Goal: Task Accomplishment & Management: Complete application form

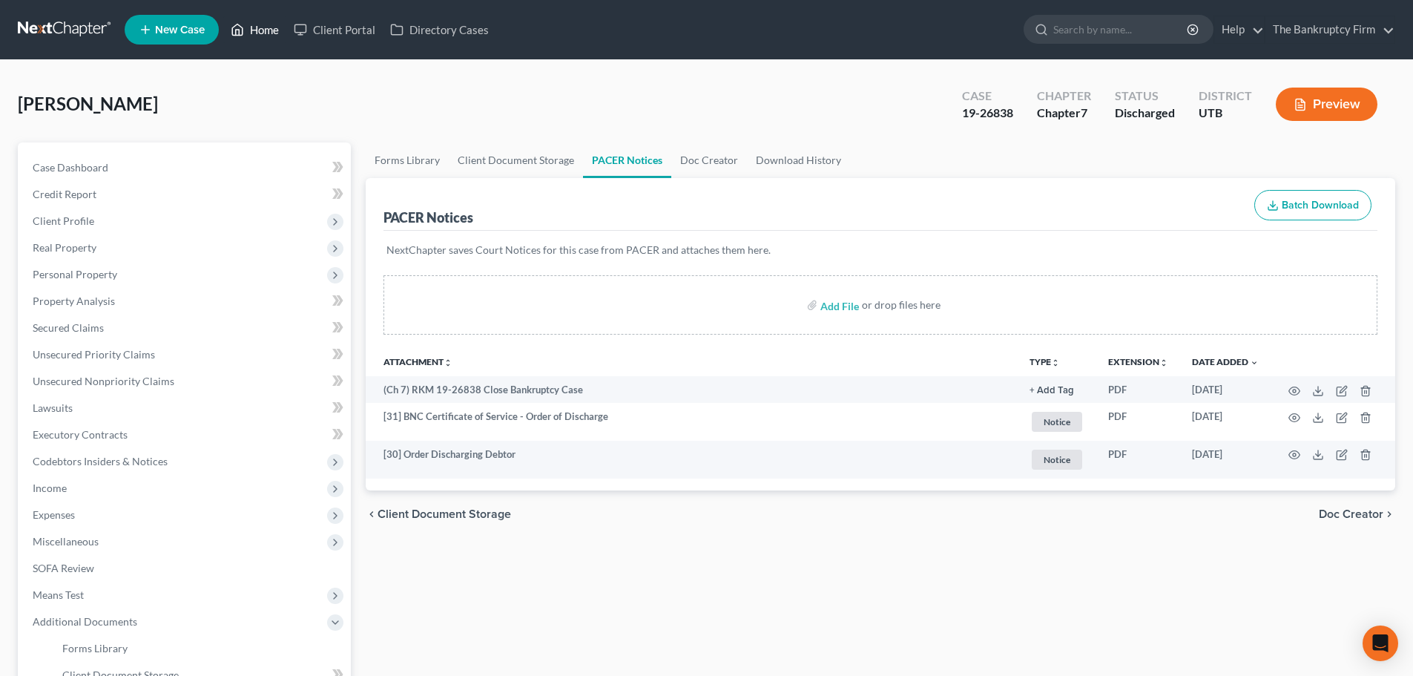
click at [276, 23] on link "Home" at bounding box center [254, 29] width 63 height 27
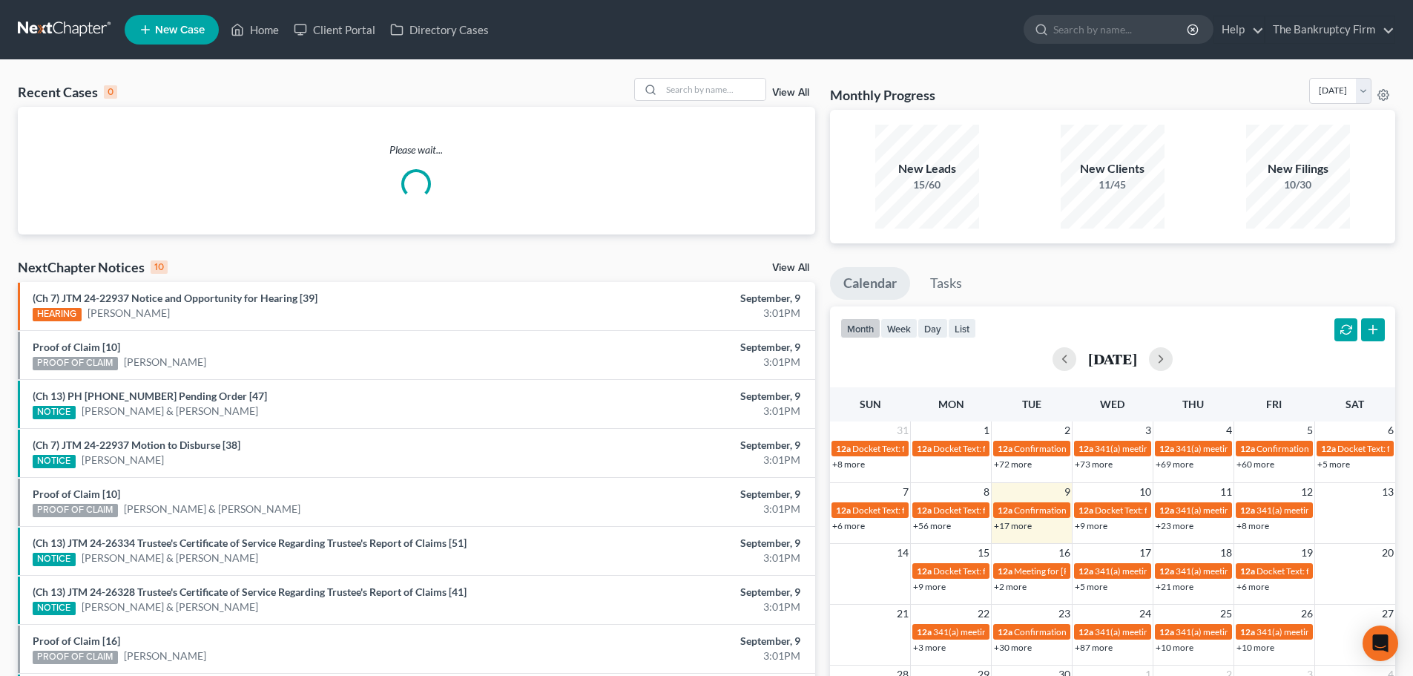
click at [780, 91] on link "View All" at bounding box center [790, 93] width 37 height 10
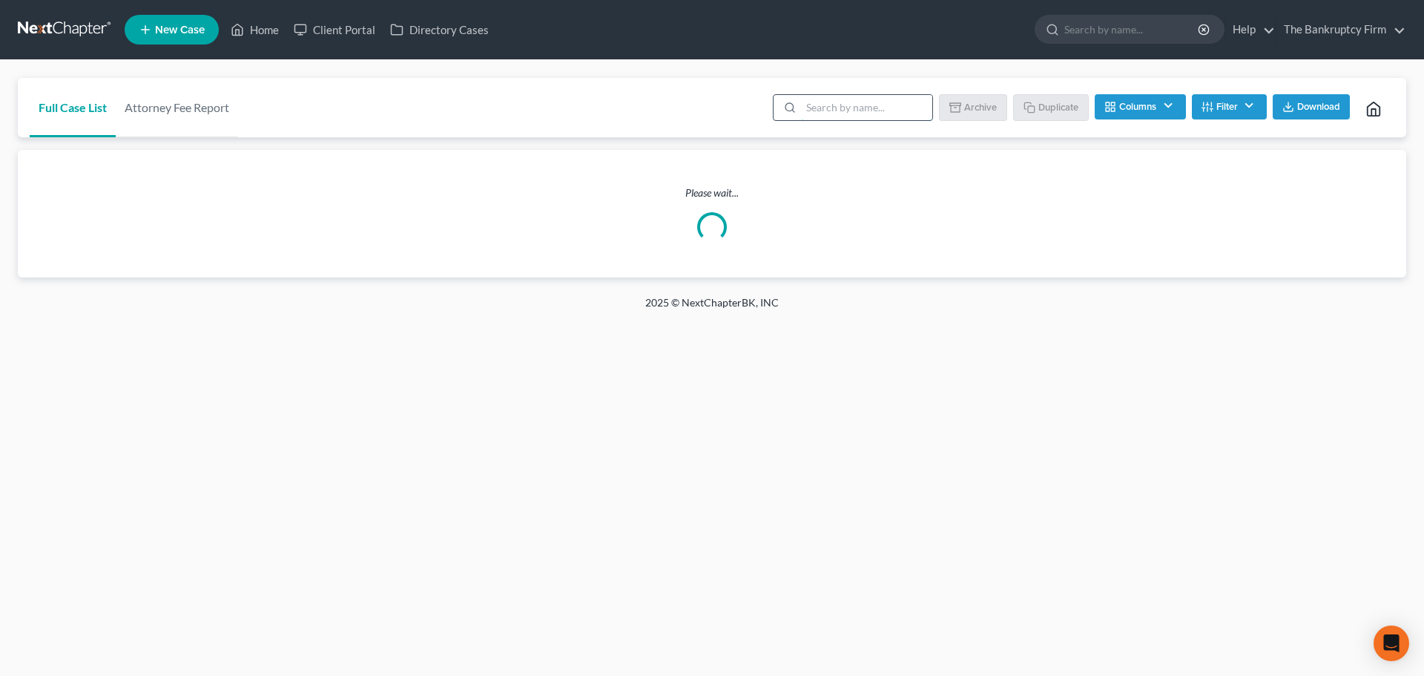
click at [865, 117] on input "search" at bounding box center [866, 107] width 131 height 25
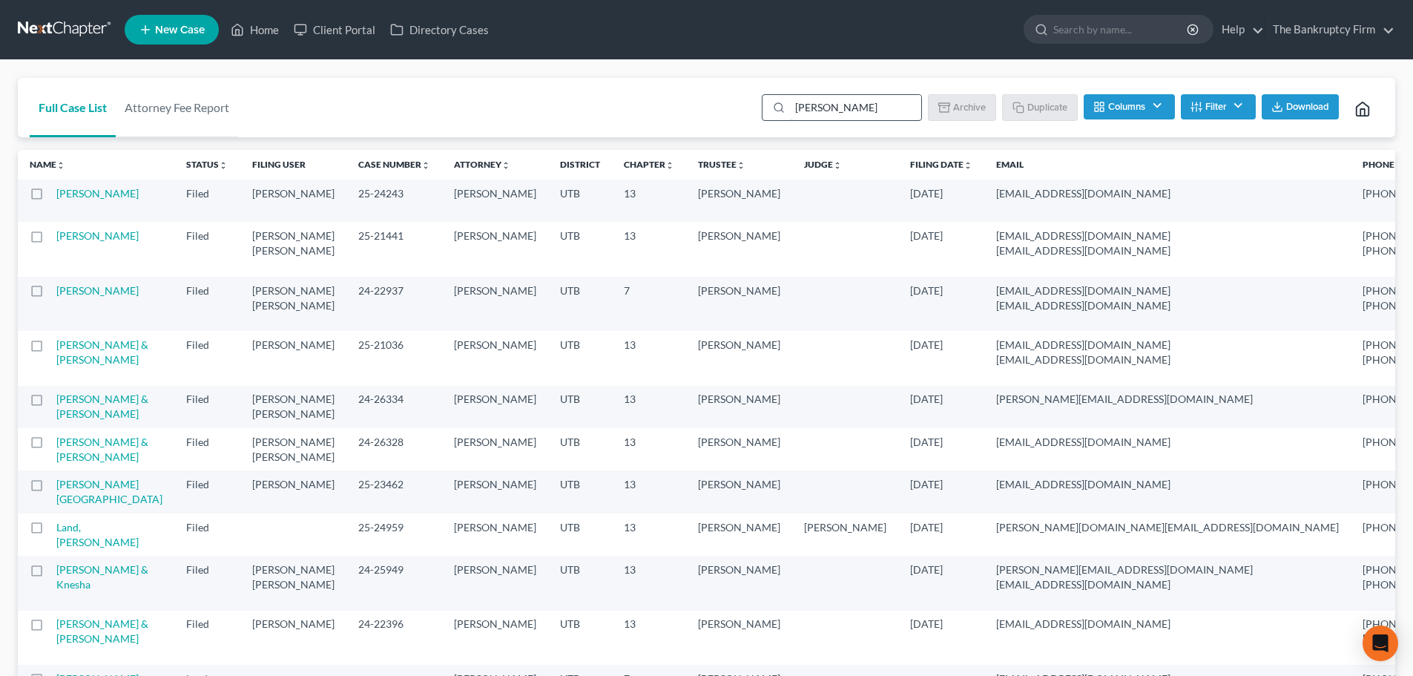
click at [863, 111] on input "[PERSON_NAME]" at bounding box center [855, 107] width 131 height 25
click at [699, 98] on div "Full Case List Attorney Fee Report [PERSON_NAME] Batch Download Archive Un-arch…" at bounding box center [707, 108] width 1378 height 60
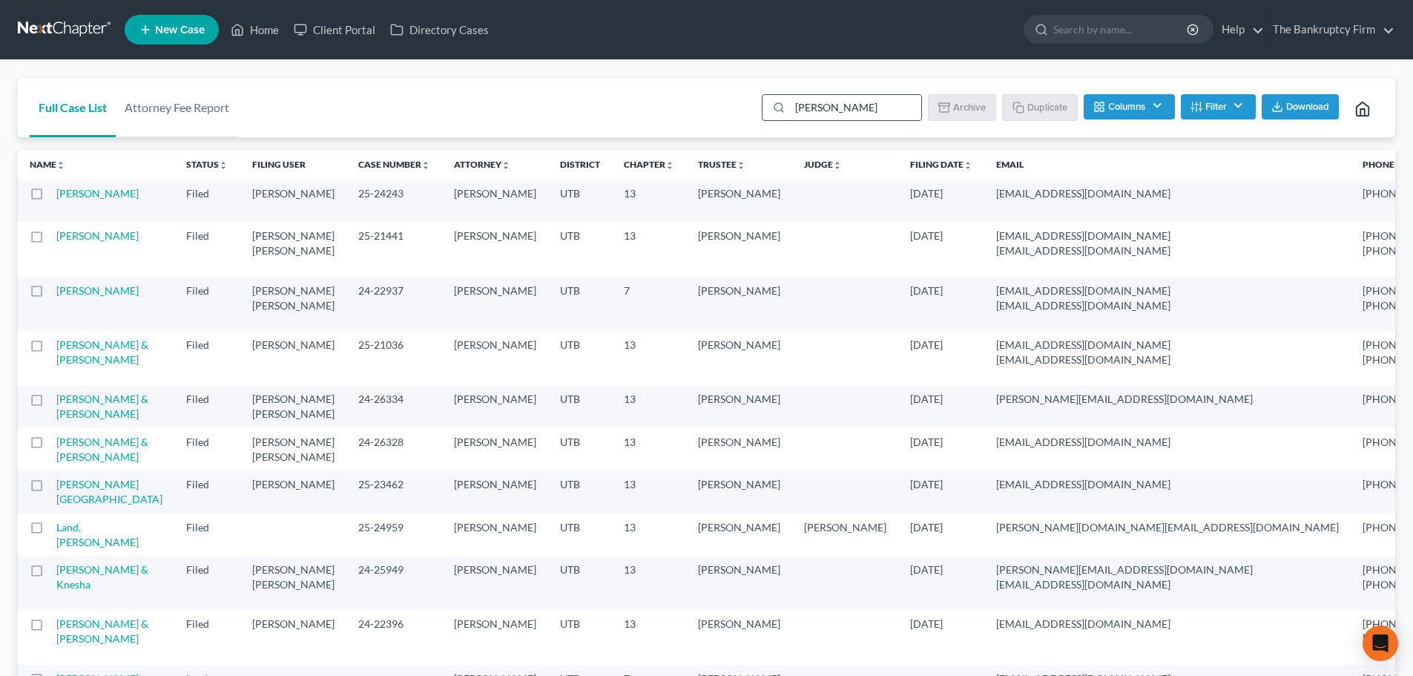
click at [856, 111] on input "[PERSON_NAME]" at bounding box center [855, 107] width 131 height 25
drag, startPoint x: 866, startPoint y: 110, endPoint x: 772, endPoint y: 113, distance: 93.5
click at [772, 113] on div "[PERSON_NAME]" at bounding box center [842, 107] width 160 height 27
type input "[PERSON_NAME]"
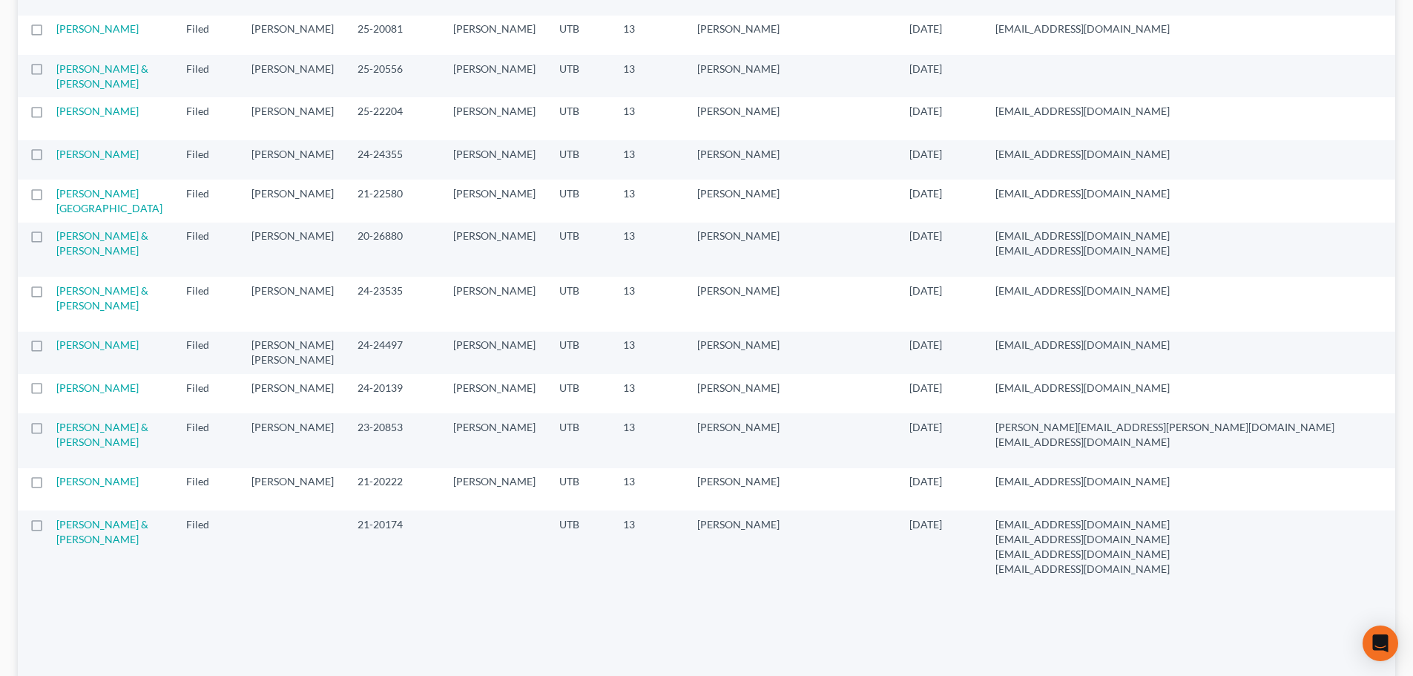
scroll to position [890, 0]
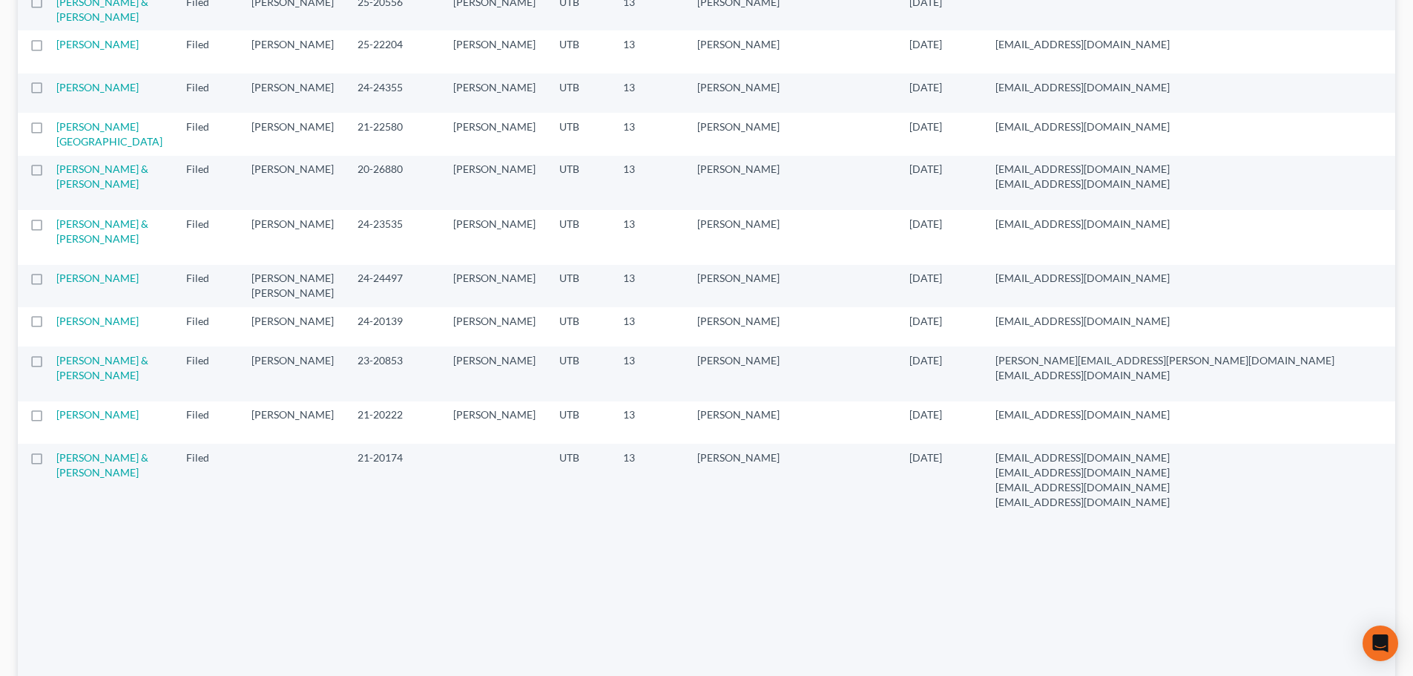
drag, startPoint x: 76, startPoint y: 226, endPoint x: 105, endPoint y: 280, distance: 61.1
click at [74, 23] on link "[PERSON_NAME] & [PERSON_NAME]" at bounding box center [102, 9] width 92 height 27
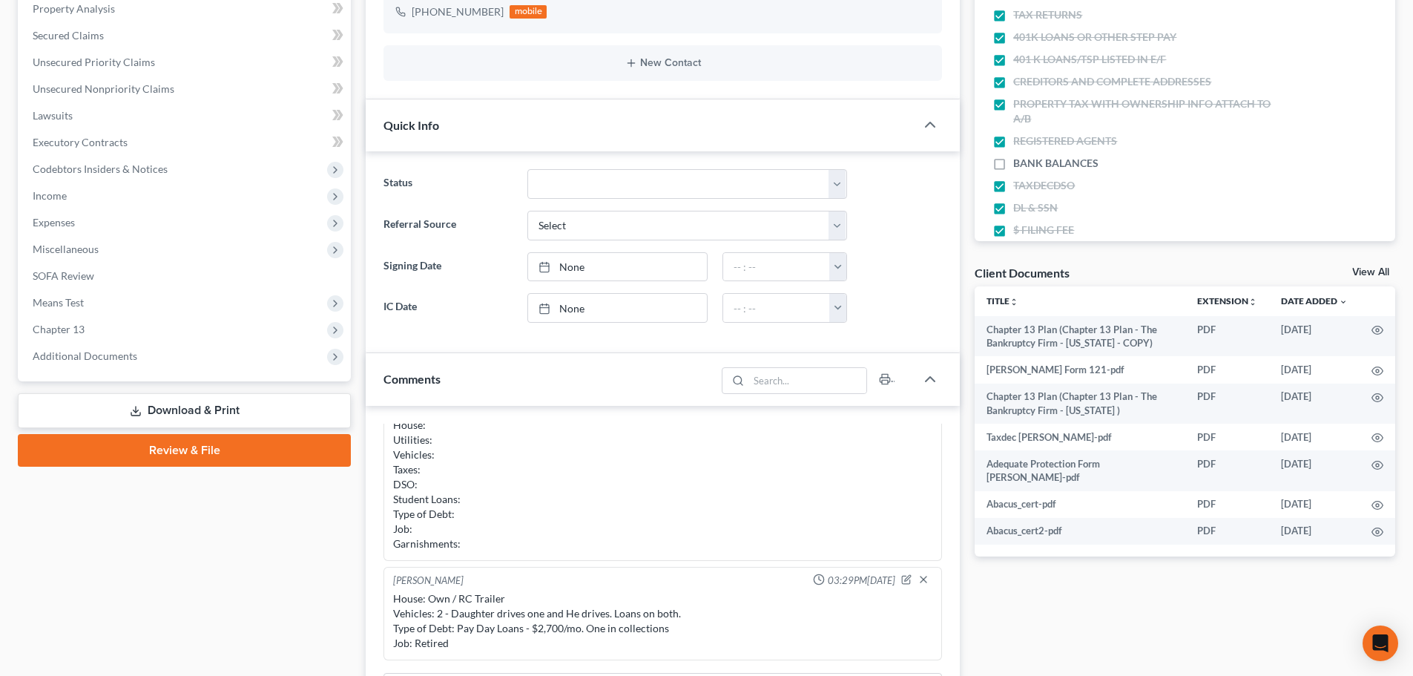
scroll to position [297, 0]
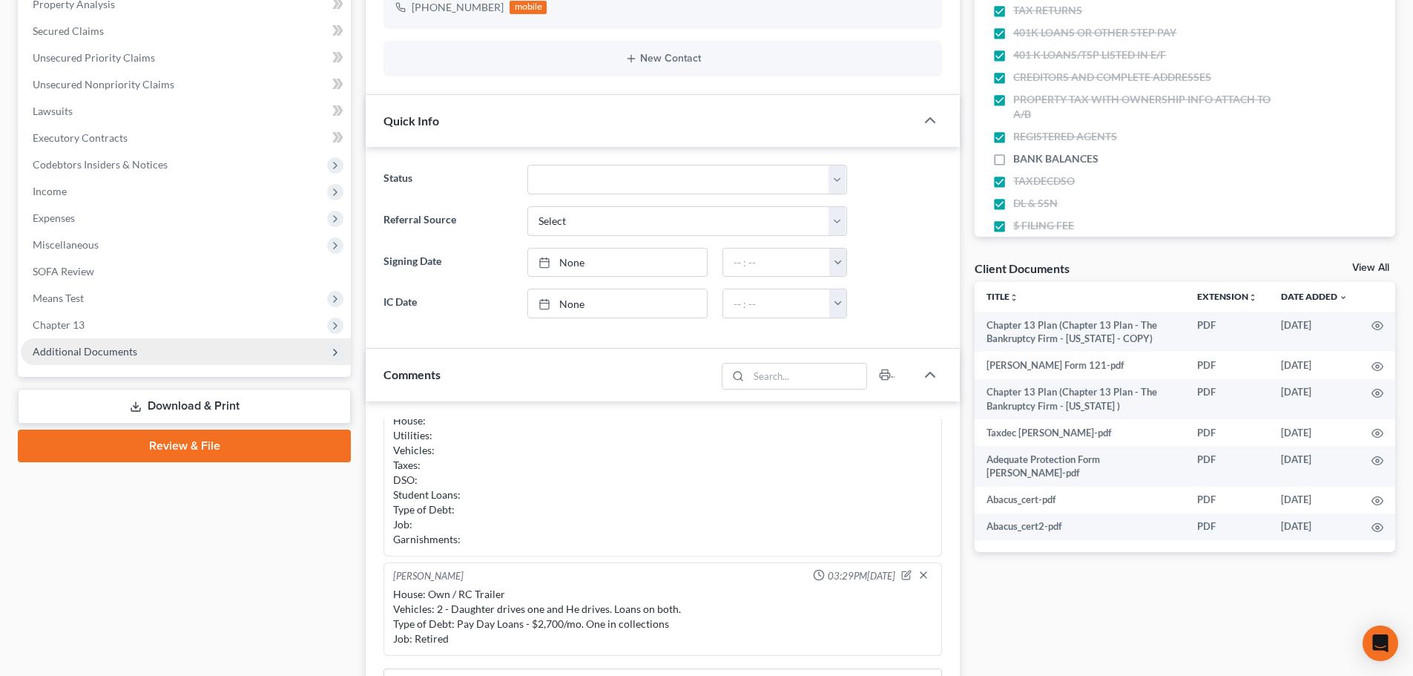
click at [217, 352] on span "Additional Documents" at bounding box center [186, 351] width 330 height 27
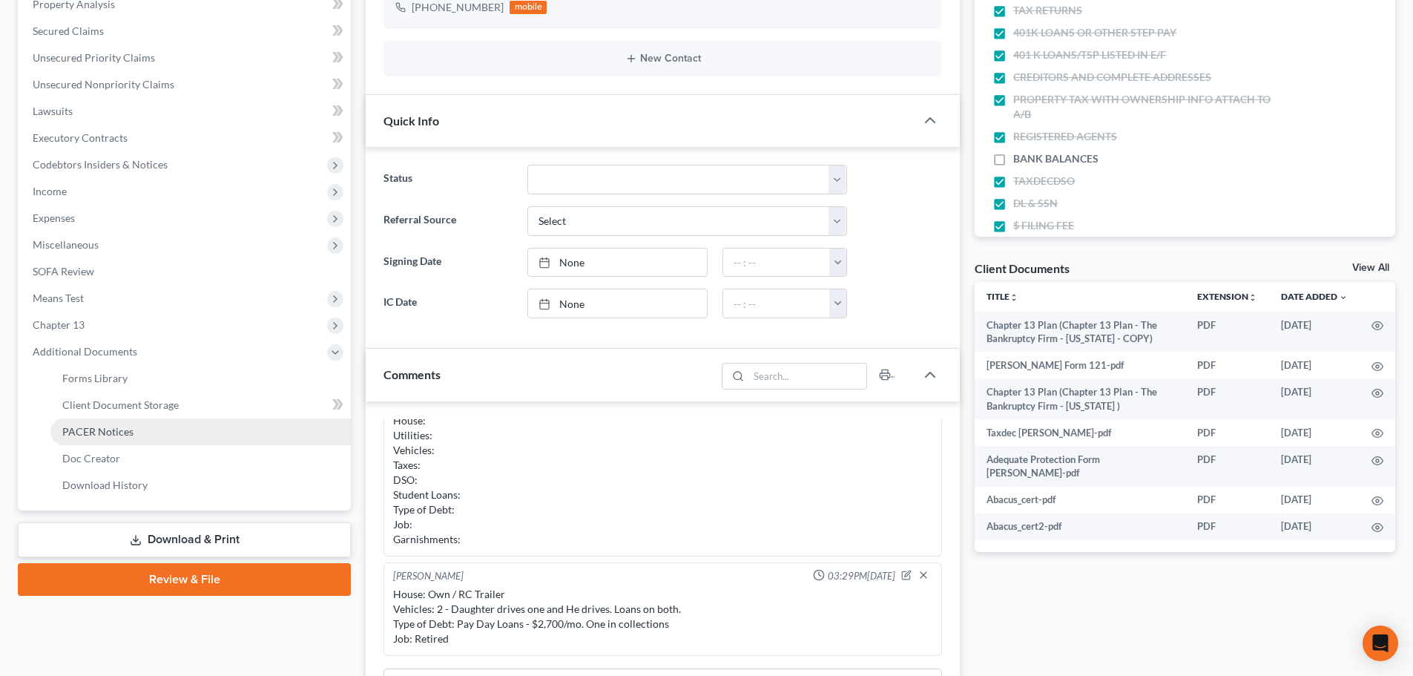
click at [141, 432] on link "PACER Notices" at bounding box center [200, 431] width 300 height 27
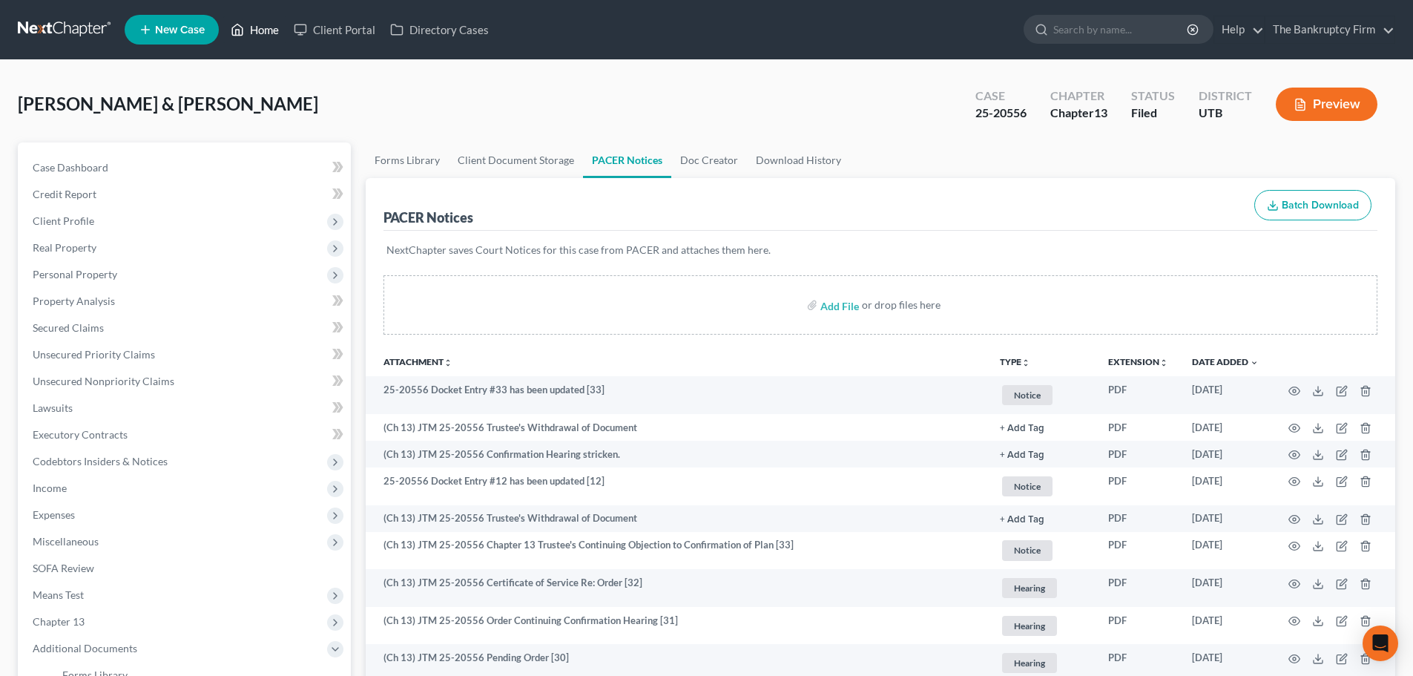
drag, startPoint x: 256, startPoint y: 33, endPoint x: 556, endPoint y: 107, distance: 308.7
click at [256, 33] on link "Home" at bounding box center [254, 29] width 63 height 27
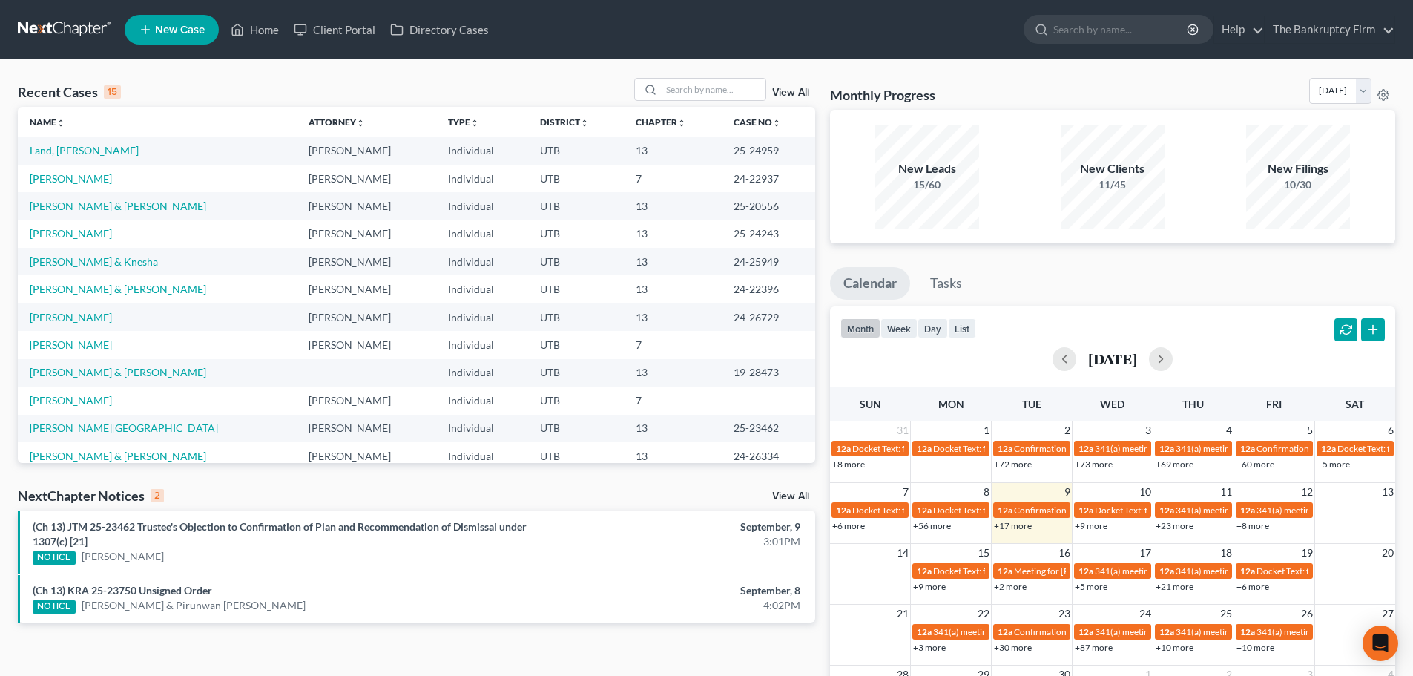
drag, startPoint x: 794, startPoint y: 85, endPoint x: 799, endPoint y: 96, distance: 13.0
click at [794, 85] on div "View All" at bounding box center [724, 89] width 181 height 23
click at [802, 95] on link "View All" at bounding box center [790, 93] width 37 height 10
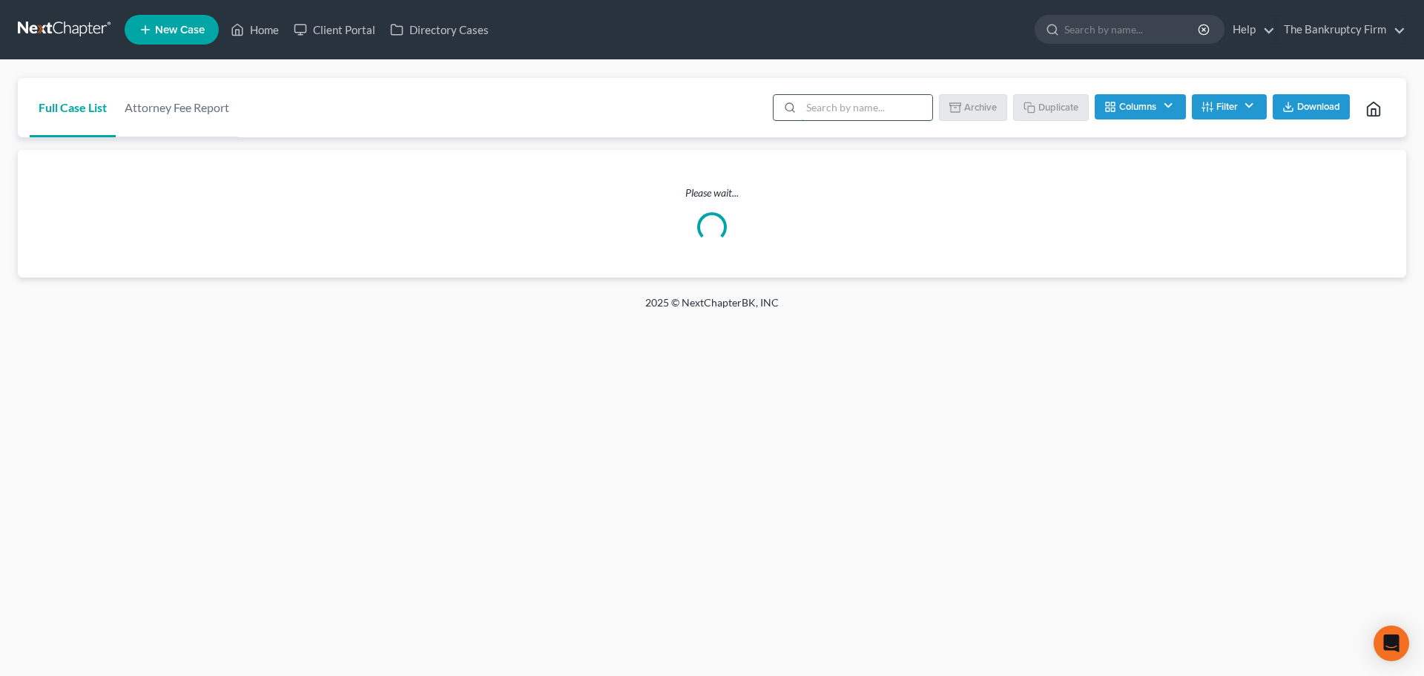
click at [855, 99] on input "search" at bounding box center [866, 107] width 131 height 25
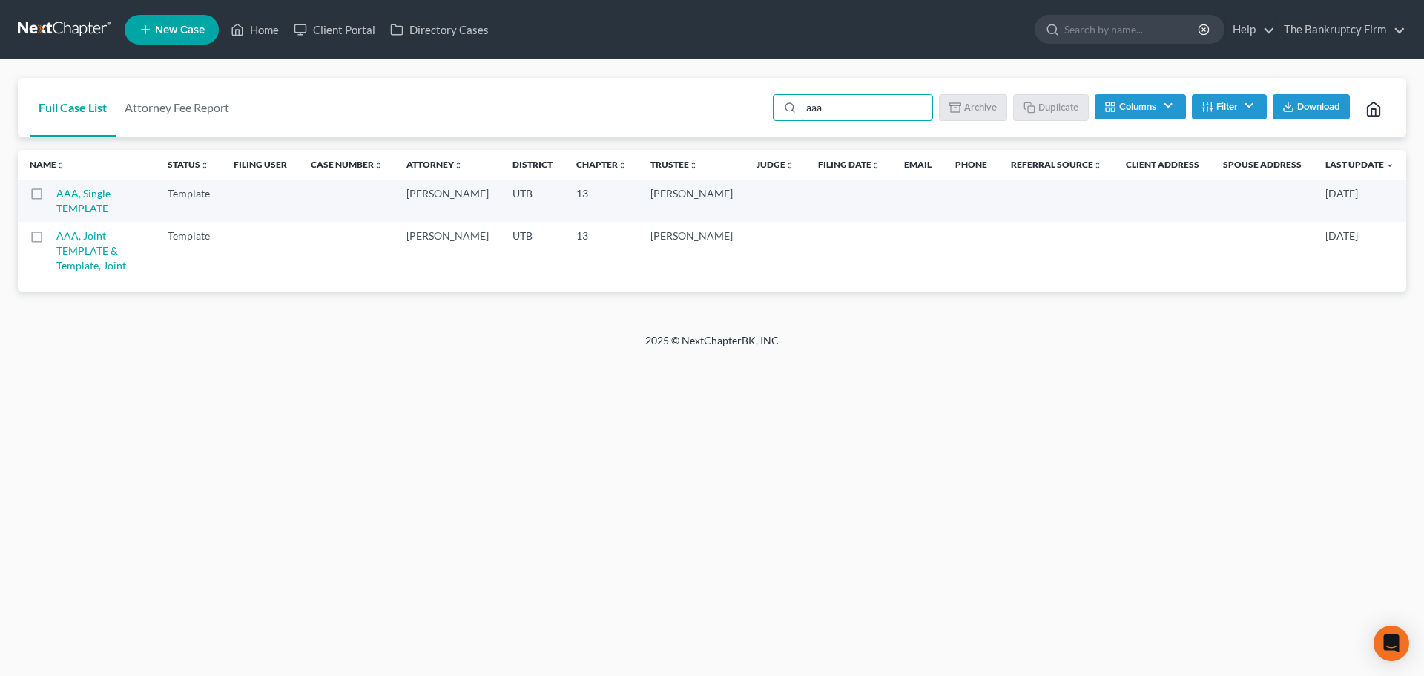
click at [50, 197] on label at bounding box center [50, 197] width 0 height 0
type input "aaa"
click at [56, 196] on input "checkbox" at bounding box center [61, 191] width 10 height 10
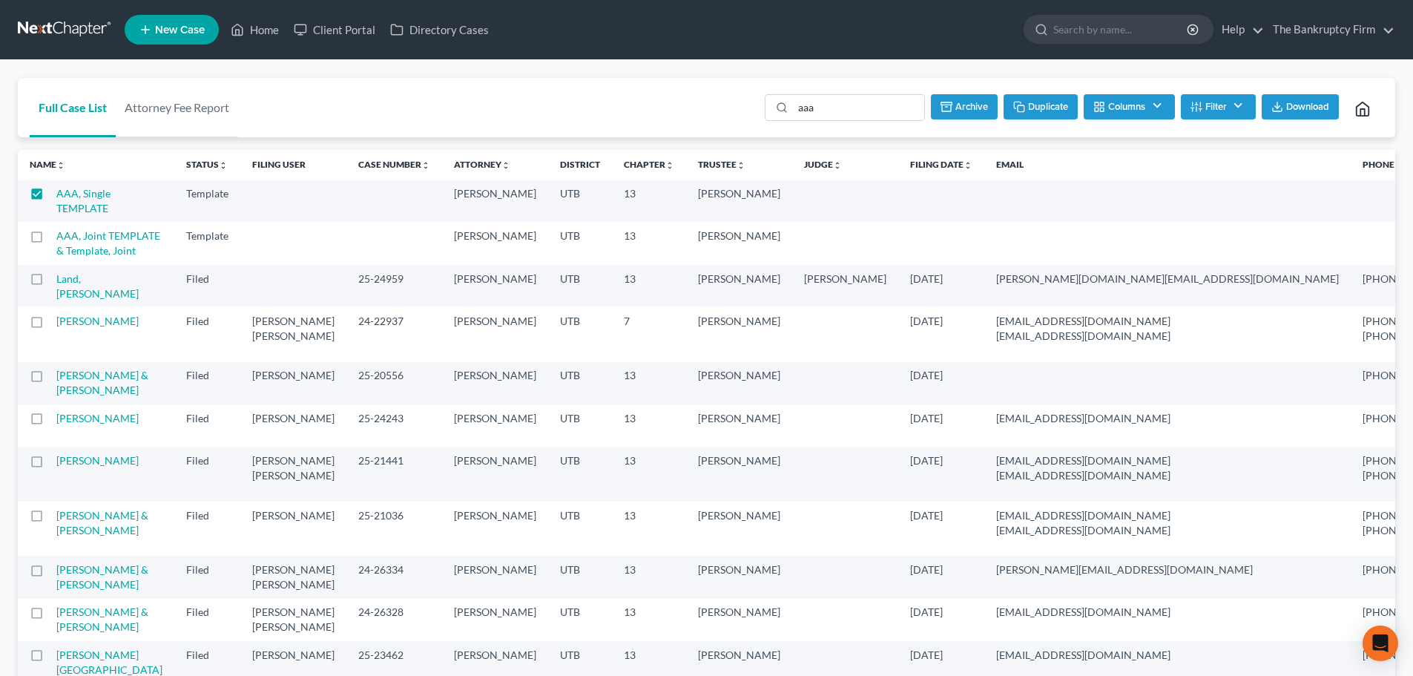
click at [1031, 96] on button "Duplicate" at bounding box center [1041, 106] width 74 height 25
checkbox input "false"
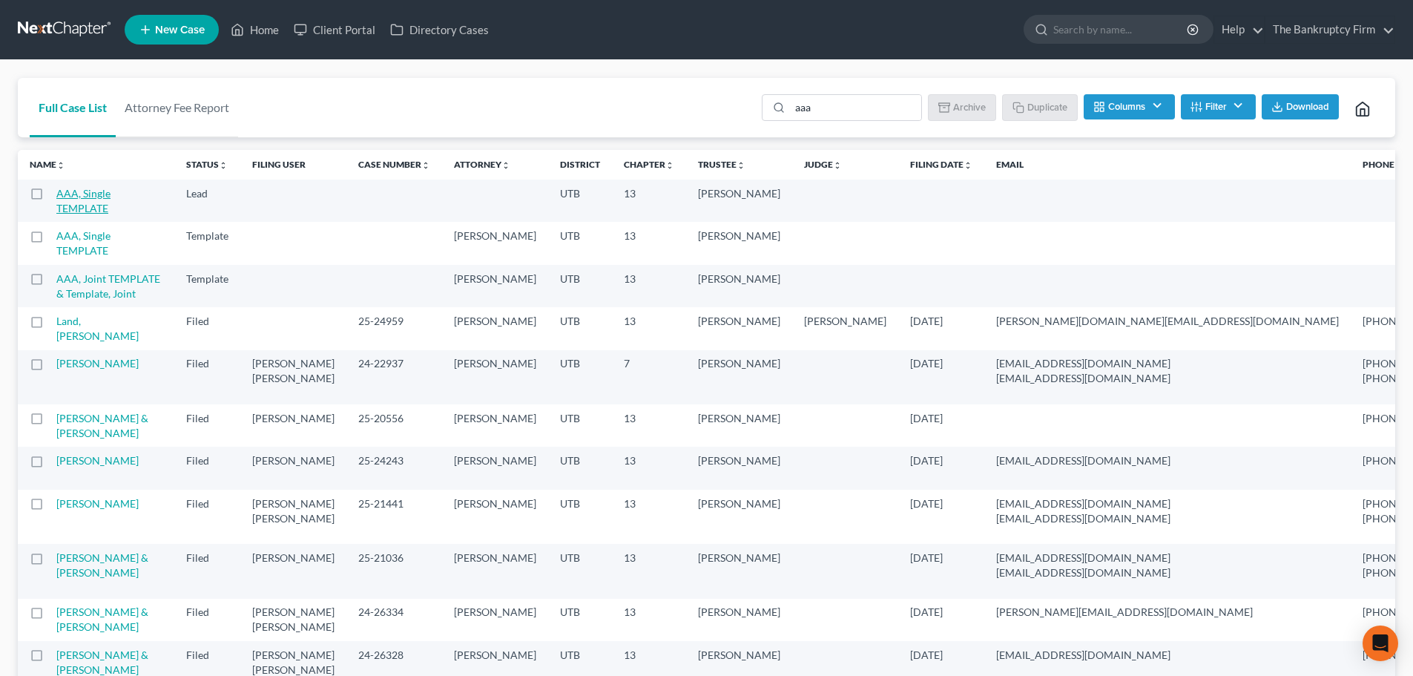
click at [99, 191] on link "AAA, Single TEMPLATE" at bounding box center [83, 200] width 54 height 27
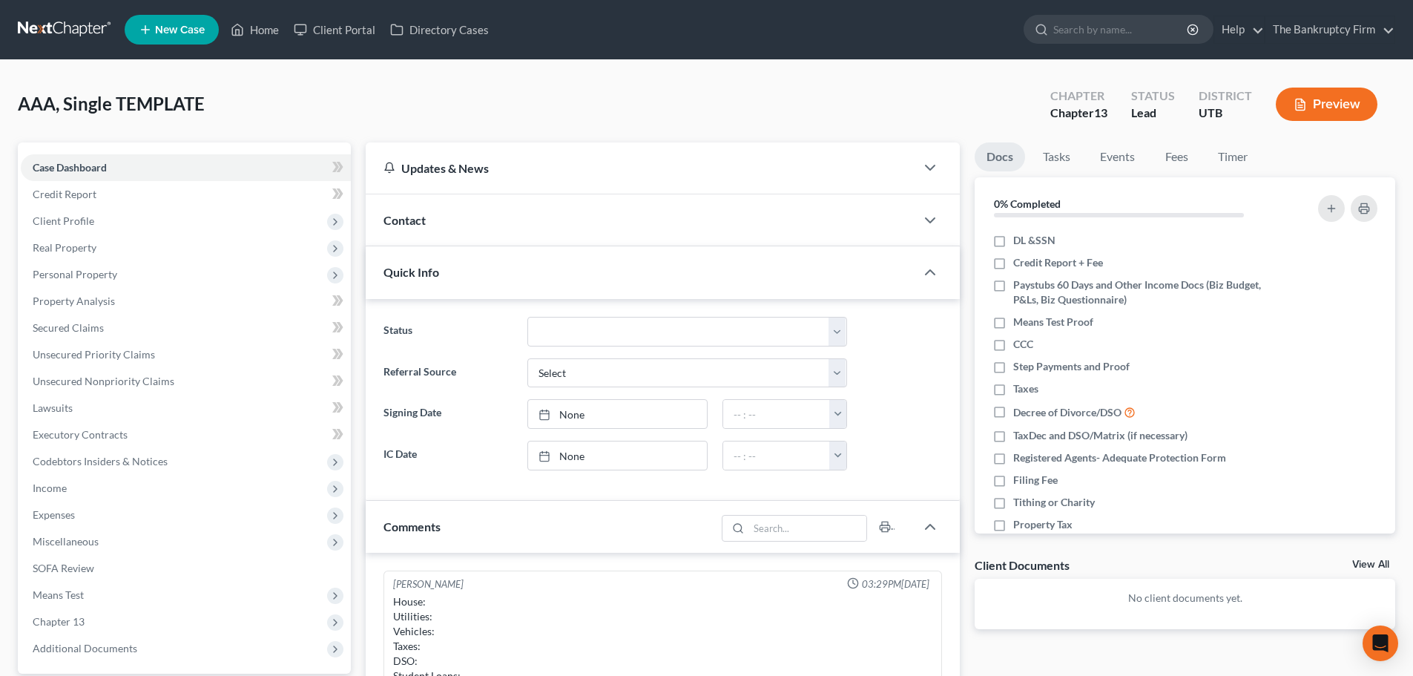
click at [477, 128] on div "AAA, Single TEMPLATE Upgraded Chapter Chapter 13 Status Lead District UTB Previ…" at bounding box center [707, 110] width 1378 height 65
click at [473, 223] on div "Contact" at bounding box center [641, 219] width 550 height 51
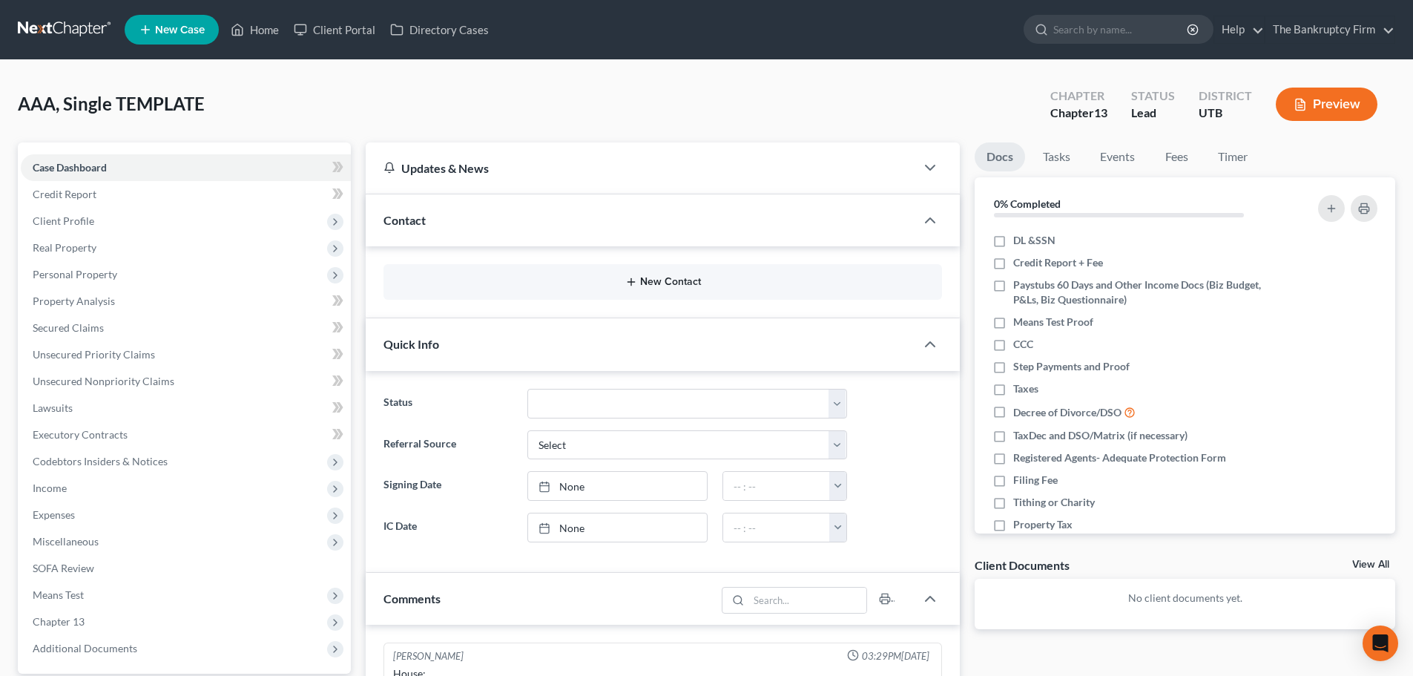
click at [681, 278] on button "New Contact" at bounding box center [662, 282] width 535 height 12
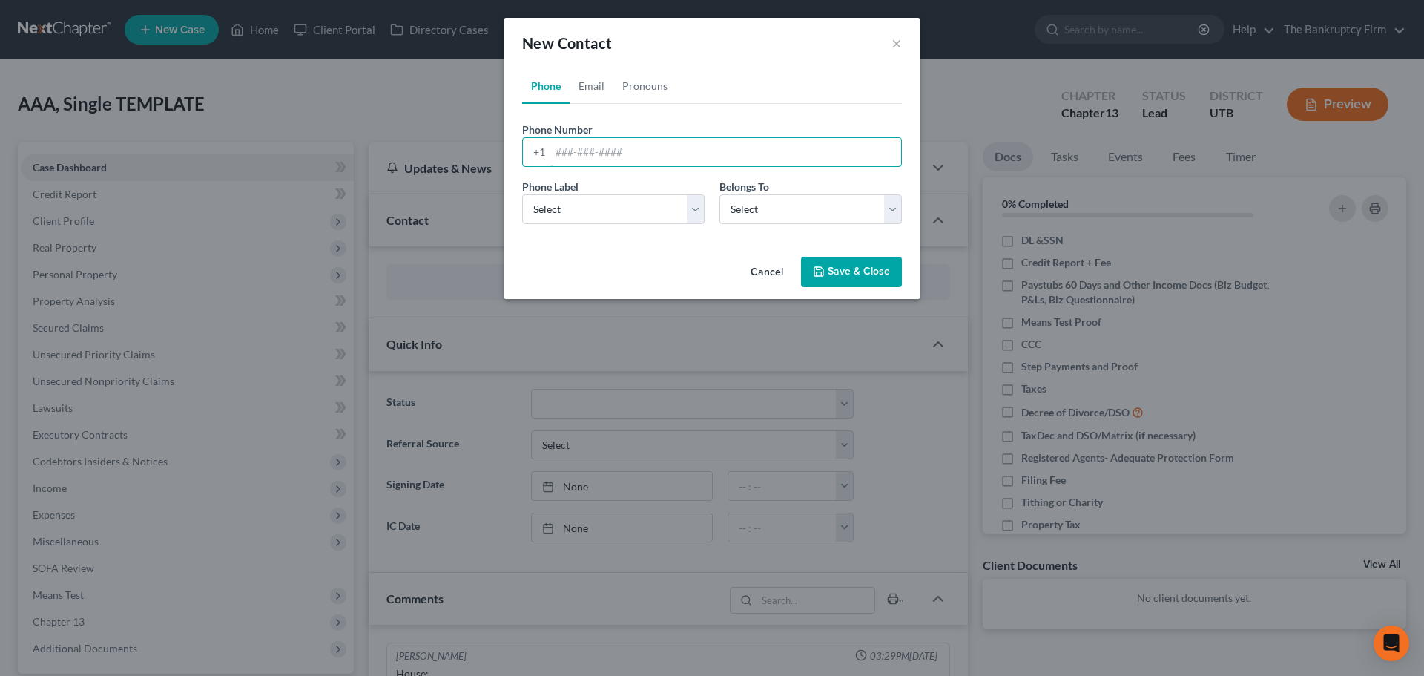
drag, startPoint x: 688, startPoint y: 163, endPoint x: 615, endPoint y: 230, distance: 99.2
click at [688, 163] on input "tel" at bounding box center [725, 152] width 351 height 28
type input "[PHONE_NUMBER]"
drag, startPoint x: 587, startPoint y: 205, endPoint x: 595, endPoint y: 223, distance: 18.9
click at [587, 205] on select "Select Mobile Home Work Other" at bounding box center [613, 209] width 182 height 30
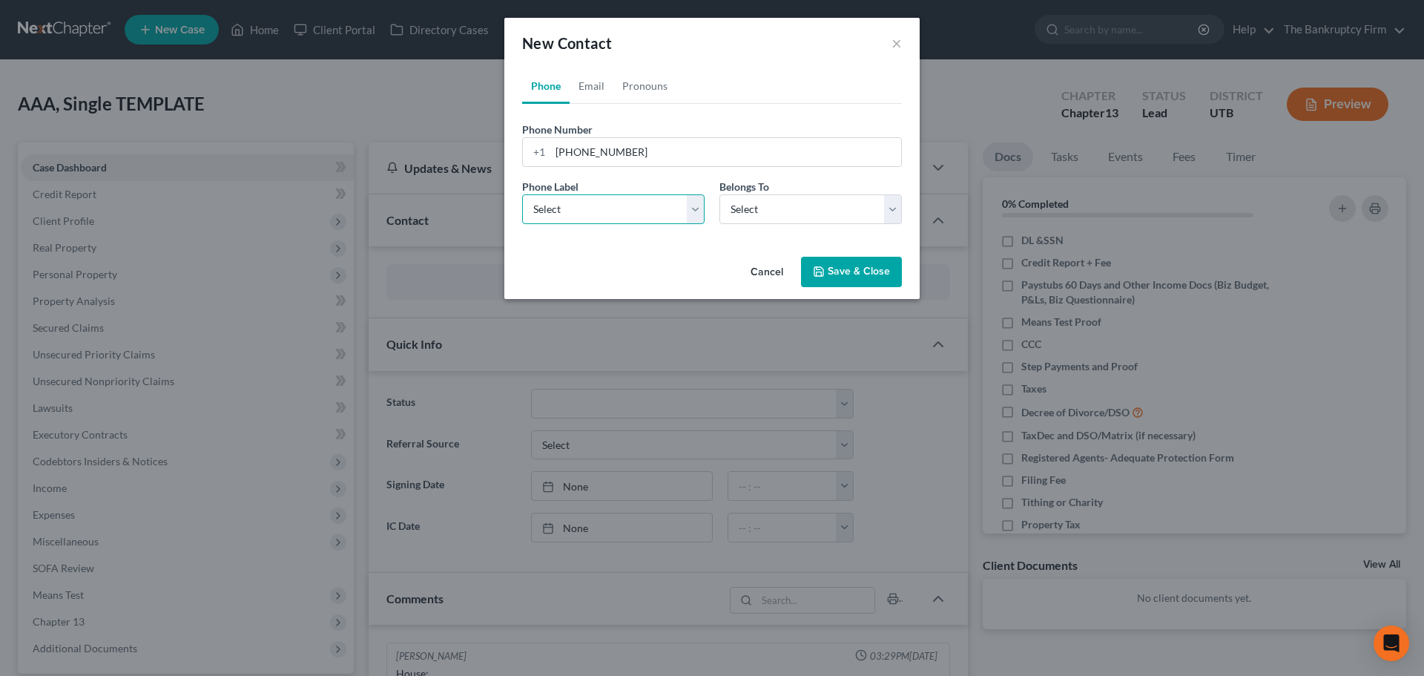
select select "0"
click at [522, 194] on select "Select Mobile Home Work Other" at bounding box center [613, 209] width 182 height 30
click at [691, 231] on div "Phone Label * Select Mobile Home Work Other Belongs To * Select Client Other" at bounding box center [712, 207] width 395 height 57
click at [662, 209] on select "Select Mobile Home Work Other" at bounding box center [613, 209] width 182 height 30
click at [522, 194] on select "Select Mobile Home Work Other" at bounding box center [613, 209] width 182 height 30
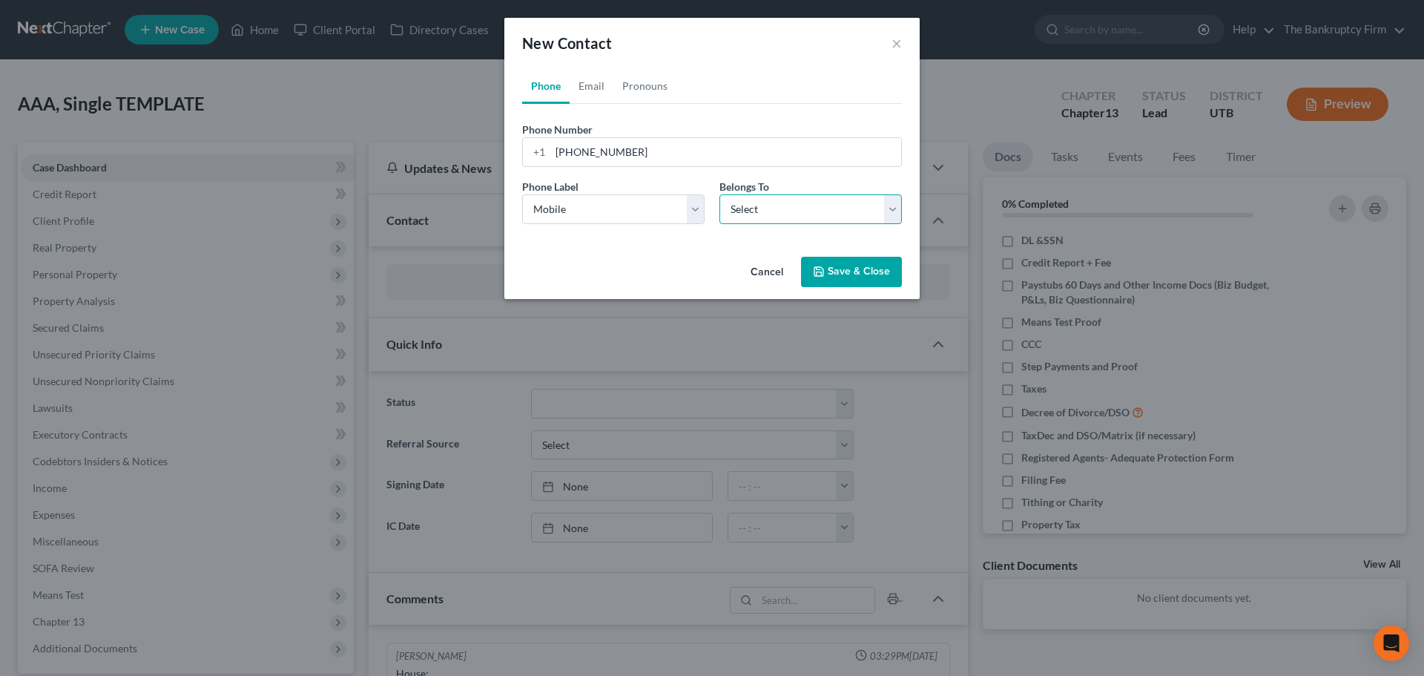
click at [777, 216] on select "Select Client Other" at bounding box center [811, 209] width 182 height 30
select select "0"
click at [720, 194] on select "Select Client Other" at bounding box center [811, 209] width 182 height 30
click at [689, 257] on div "Cancel Save & Close" at bounding box center [711, 275] width 415 height 49
click at [596, 91] on link "Email" at bounding box center [592, 86] width 44 height 36
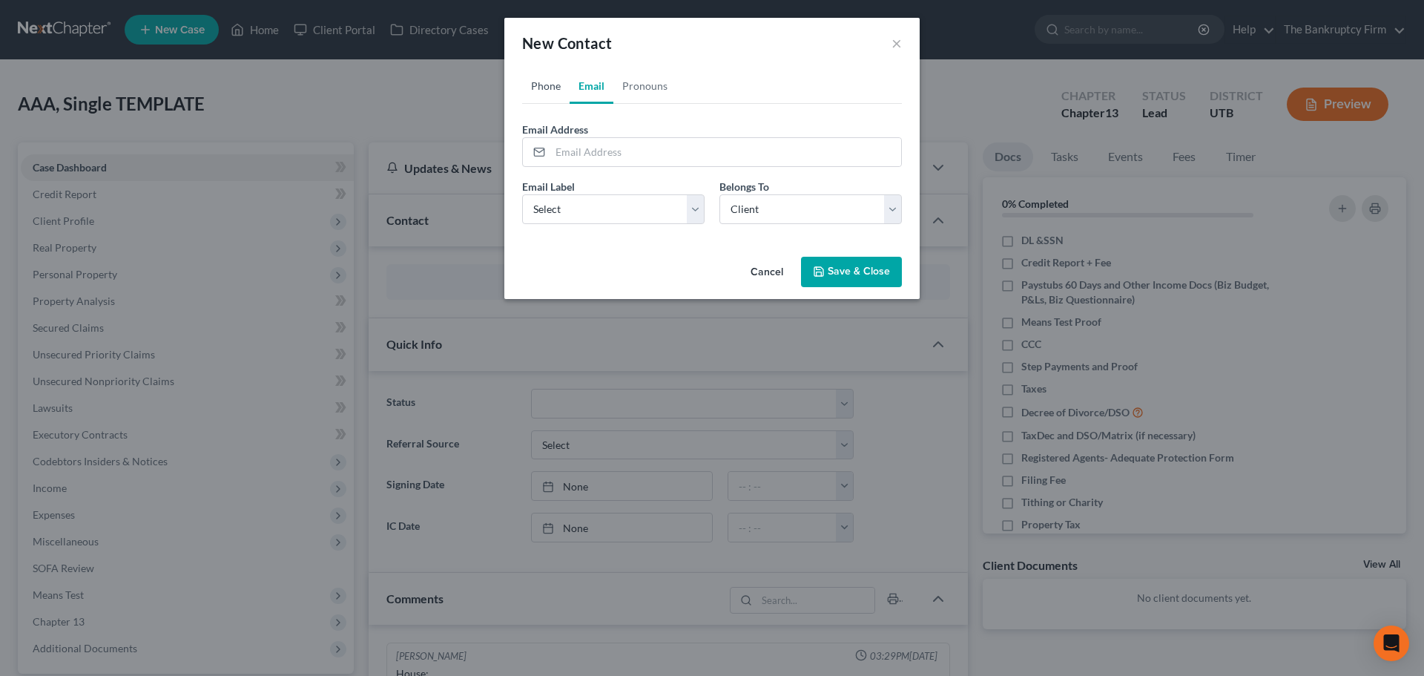
click at [559, 96] on link "Phone" at bounding box center [545, 86] width 47 height 36
click at [601, 85] on link "Email" at bounding box center [592, 86] width 44 height 36
drag, startPoint x: 603, startPoint y: 156, endPoint x: 618, endPoint y: 184, distance: 31.9
click at [603, 156] on input "email" at bounding box center [725, 152] width 351 height 28
type input "[EMAIL_ADDRESS][DOMAIN_NAME]"
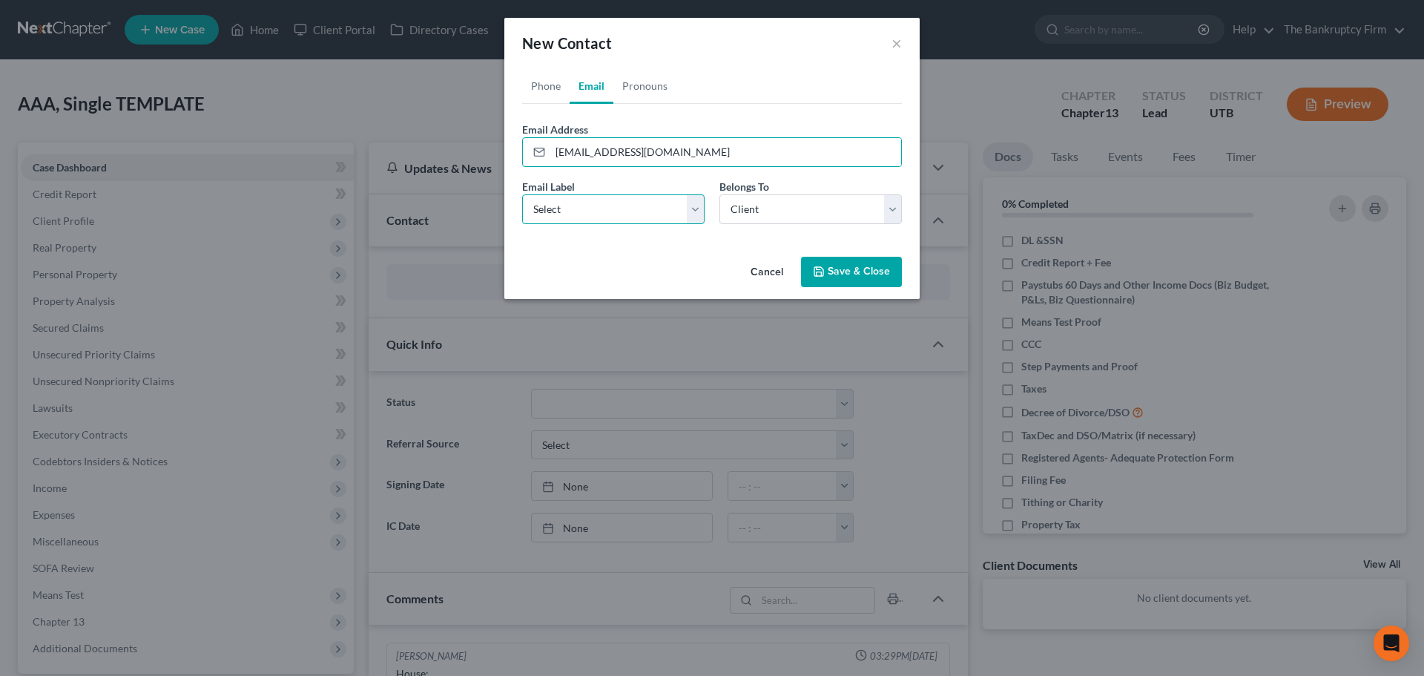
drag, startPoint x: 619, startPoint y: 209, endPoint x: 618, endPoint y: 223, distance: 14.1
click at [619, 209] on select "Select Home Work Other" at bounding box center [613, 209] width 182 height 30
click at [522, 194] on select "Select Home Work Other" at bounding box center [613, 209] width 182 height 30
click at [631, 193] on div "Email Label Select Home Work Other" at bounding box center [613, 201] width 197 height 45
click at [691, 213] on select "Select Home Work Other" at bounding box center [613, 209] width 182 height 30
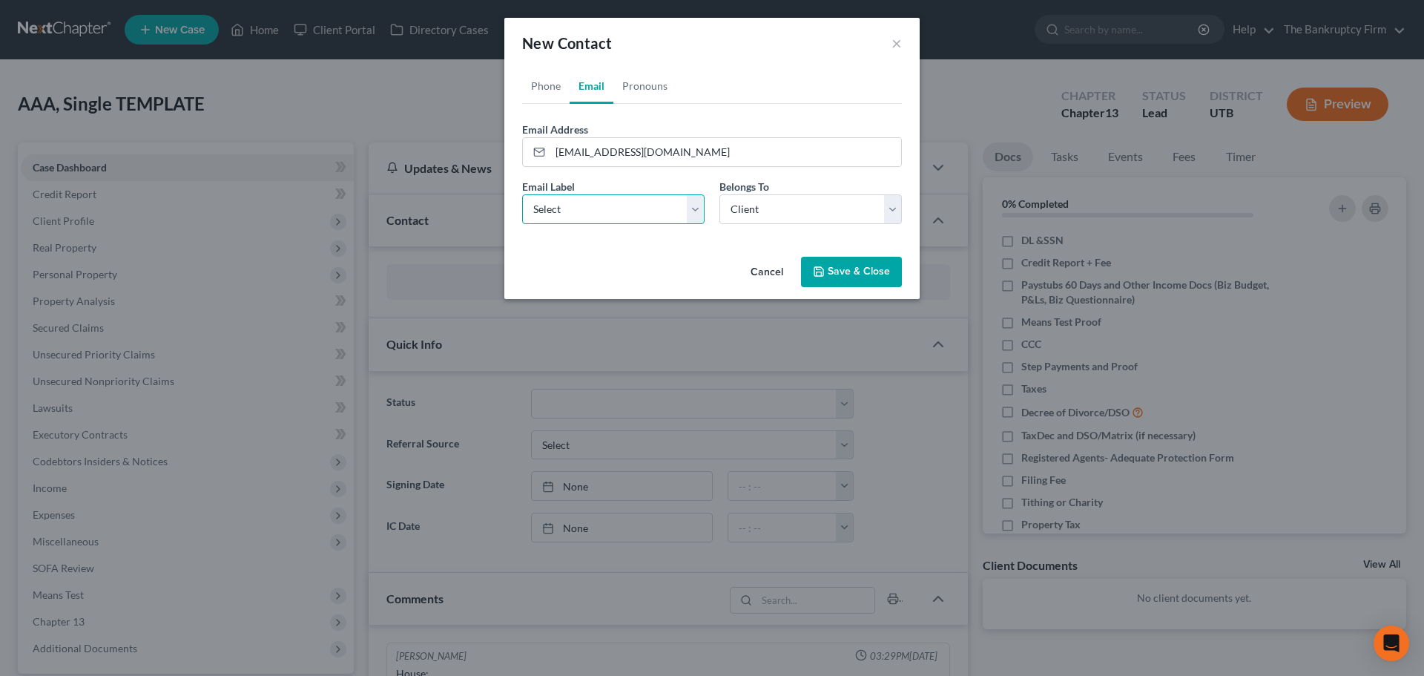
select select "0"
click at [522, 194] on select "Select Home Work Other" at bounding box center [613, 209] width 182 height 30
drag, startPoint x: 779, startPoint y: 207, endPoint x: 765, endPoint y: 223, distance: 21.0
click at [779, 207] on select "Select Client Other" at bounding box center [811, 209] width 182 height 30
click at [720, 194] on select "Select Client Other" at bounding box center [811, 209] width 182 height 30
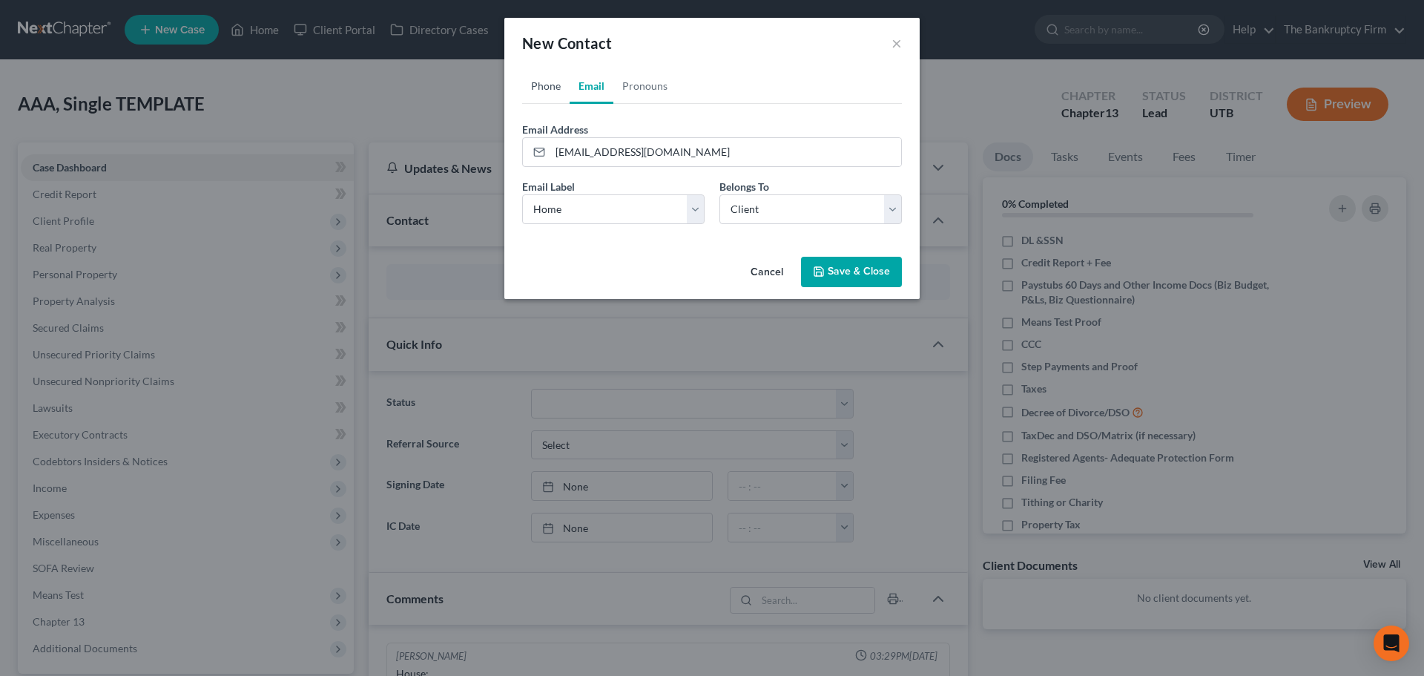
click at [556, 99] on link "Phone" at bounding box center [545, 86] width 47 height 36
click at [594, 93] on link "Email" at bounding box center [592, 86] width 44 height 36
click at [834, 261] on button "Save & Close" at bounding box center [851, 272] width 101 height 31
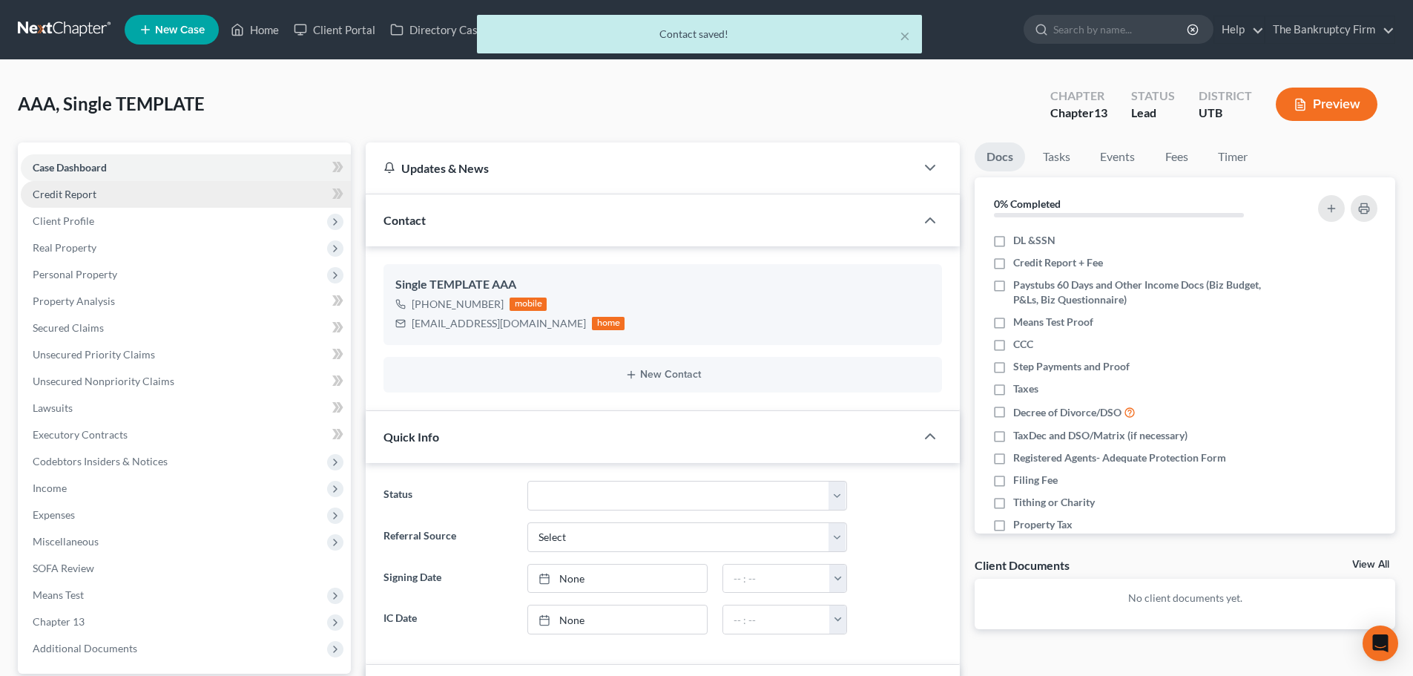
click at [100, 203] on link "Credit Report" at bounding box center [186, 194] width 330 height 27
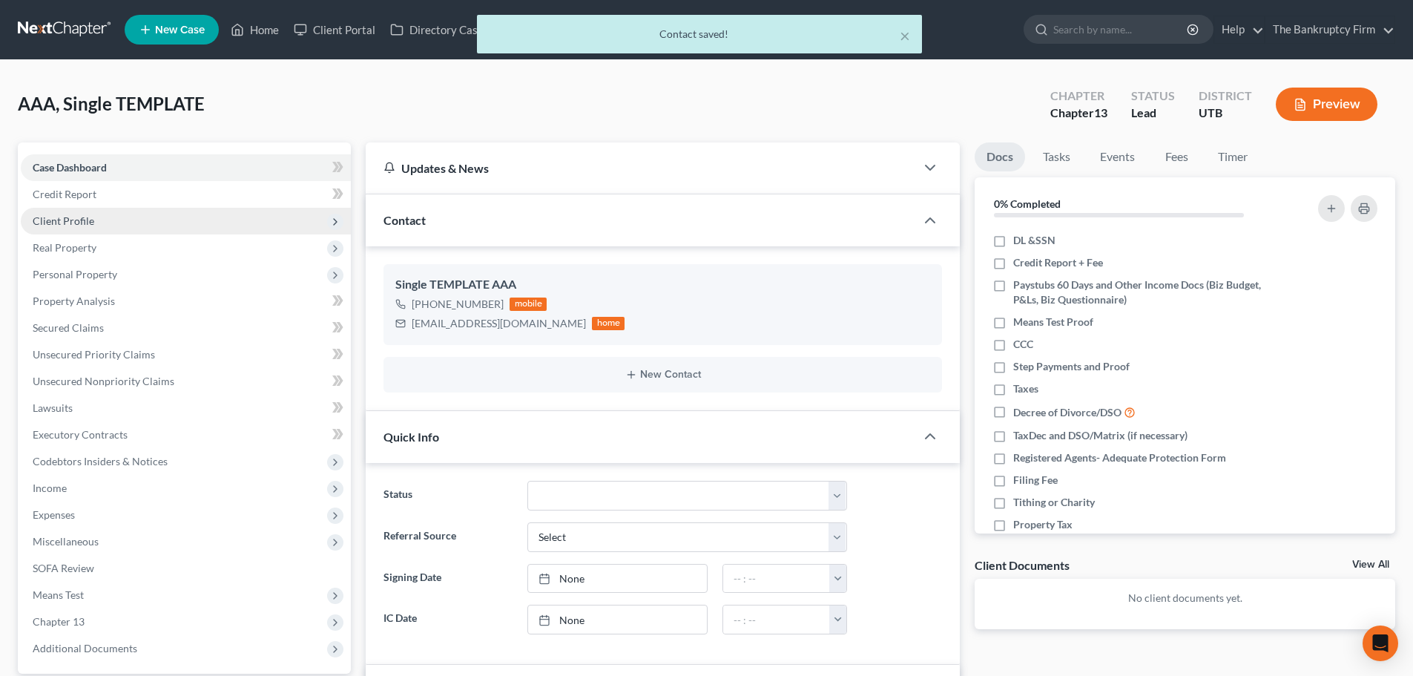
click at [102, 222] on span "Client Profile" at bounding box center [186, 221] width 330 height 27
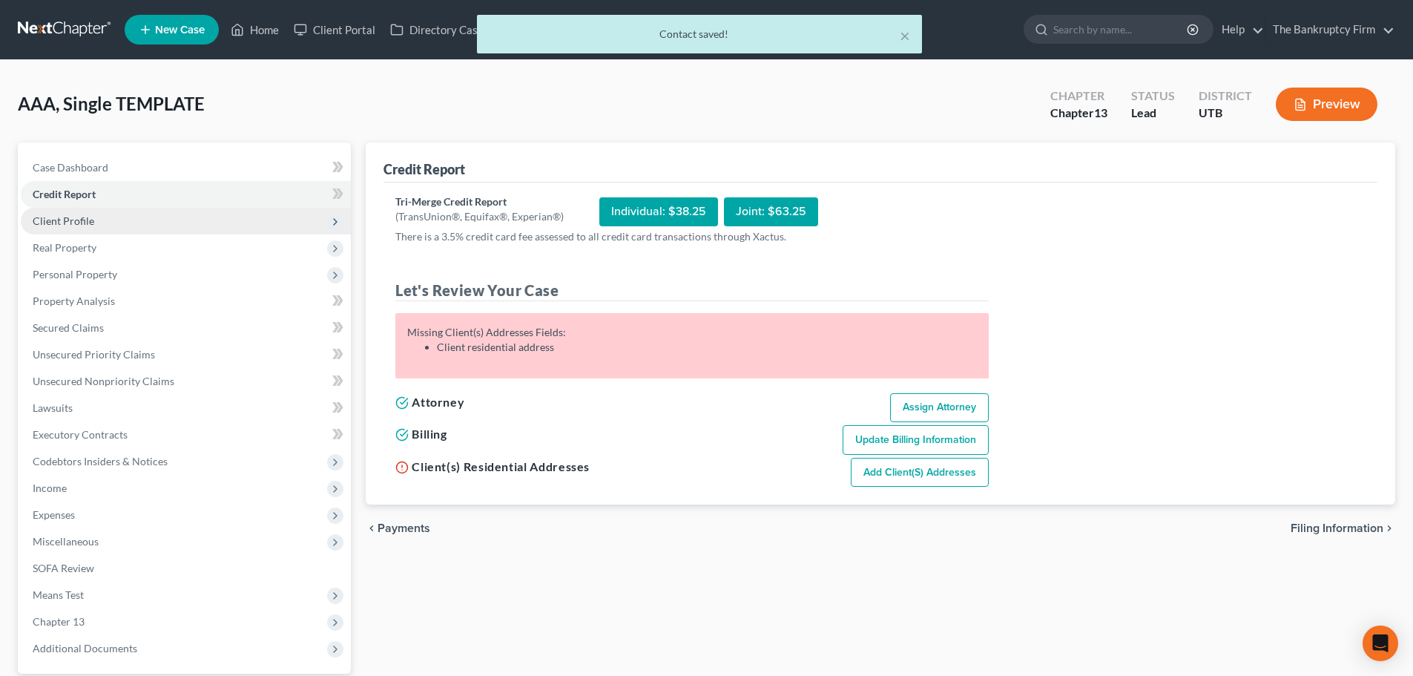
click at [152, 208] on span "Client Profile" at bounding box center [186, 221] width 330 height 27
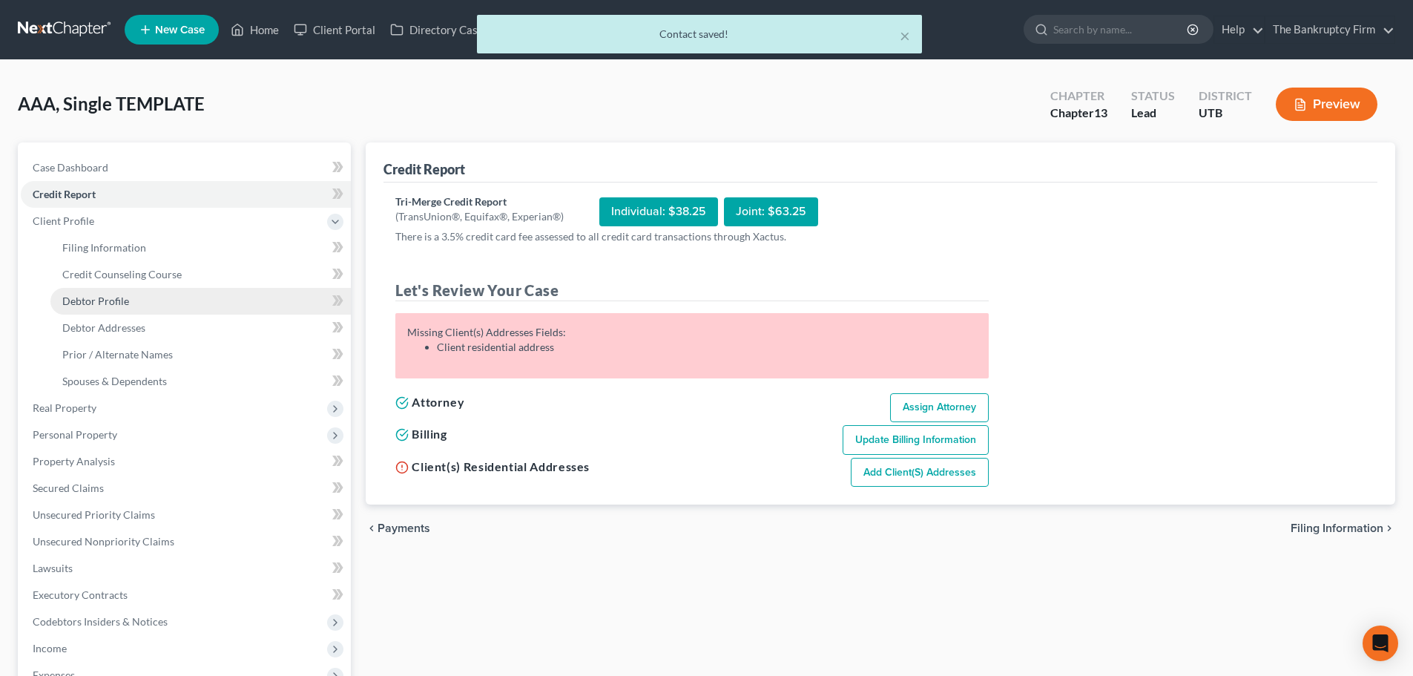
click at [130, 300] on link "Debtor Profile" at bounding box center [200, 301] width 300 height 27
select select "1"
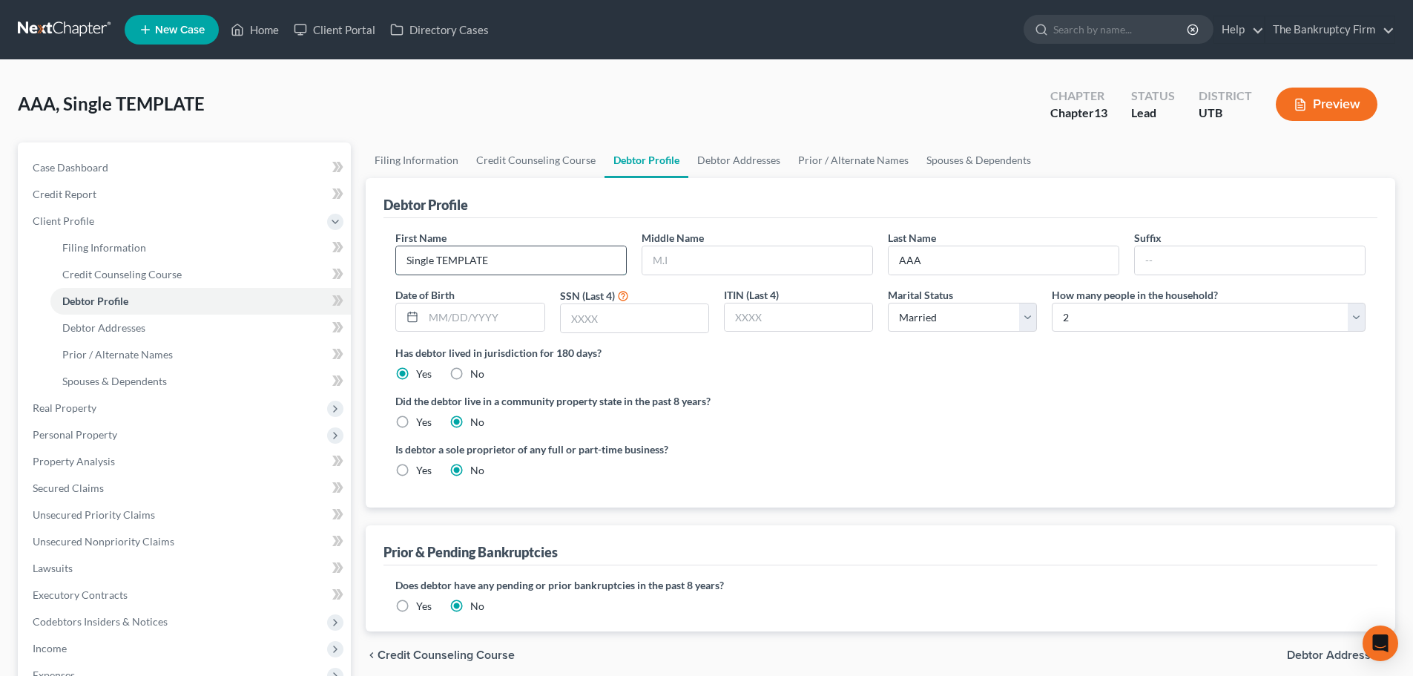
click at [503, 259] on input "Single TEMPLATE" at bounding box center [511, 260] width 230 height 28
type input "[PERSON_NAME]"
click at [947, 262] on input "AAA" at bounding box center [1004, 260] width 230 height 28
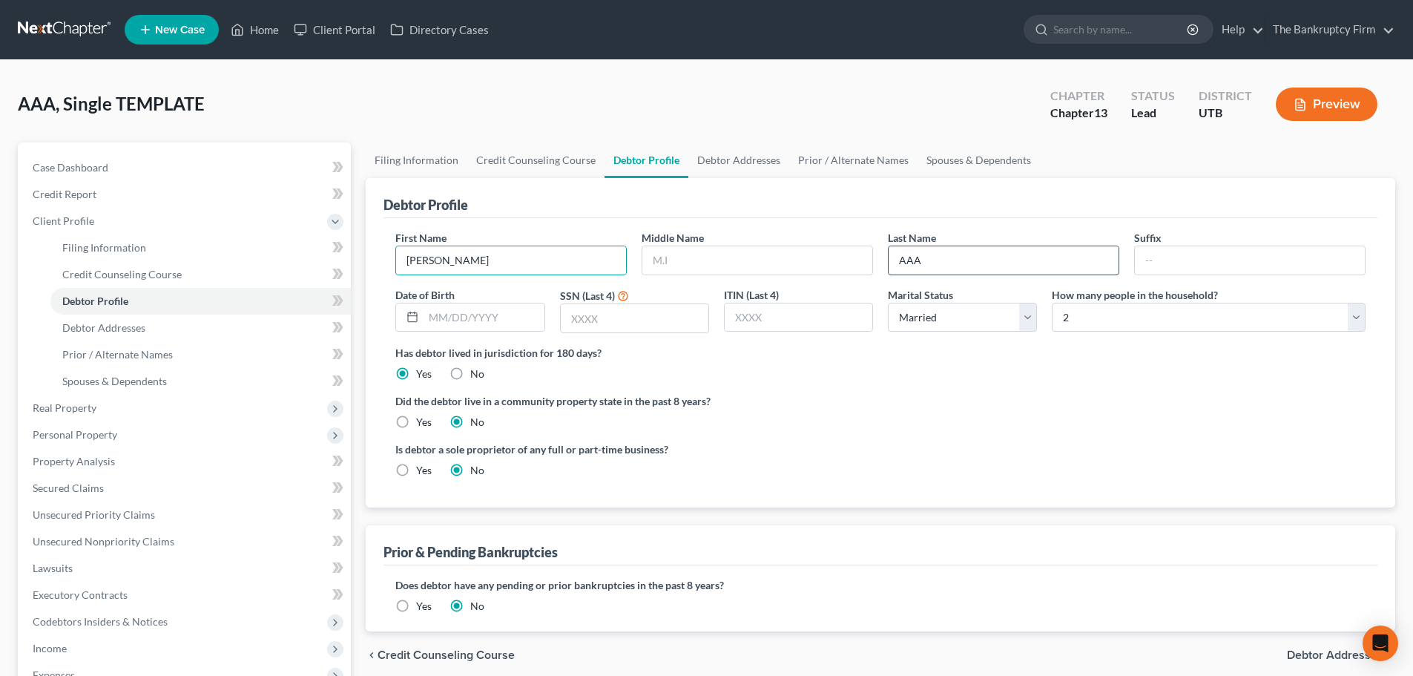
click at [947, 262] on input "AAA" at bounding box center [1004, 260] width 230 height 28
type input "[PERSON_NAME]"
drag, startPoint x: 900, startPoint y: 323, endPoint x: 899, endPoint y: 331, distance: 8.2
click at [900, 323] on select "Select Single Married Separated Divorced Widowed" at bounding box center [962, 318] width 149 height 30
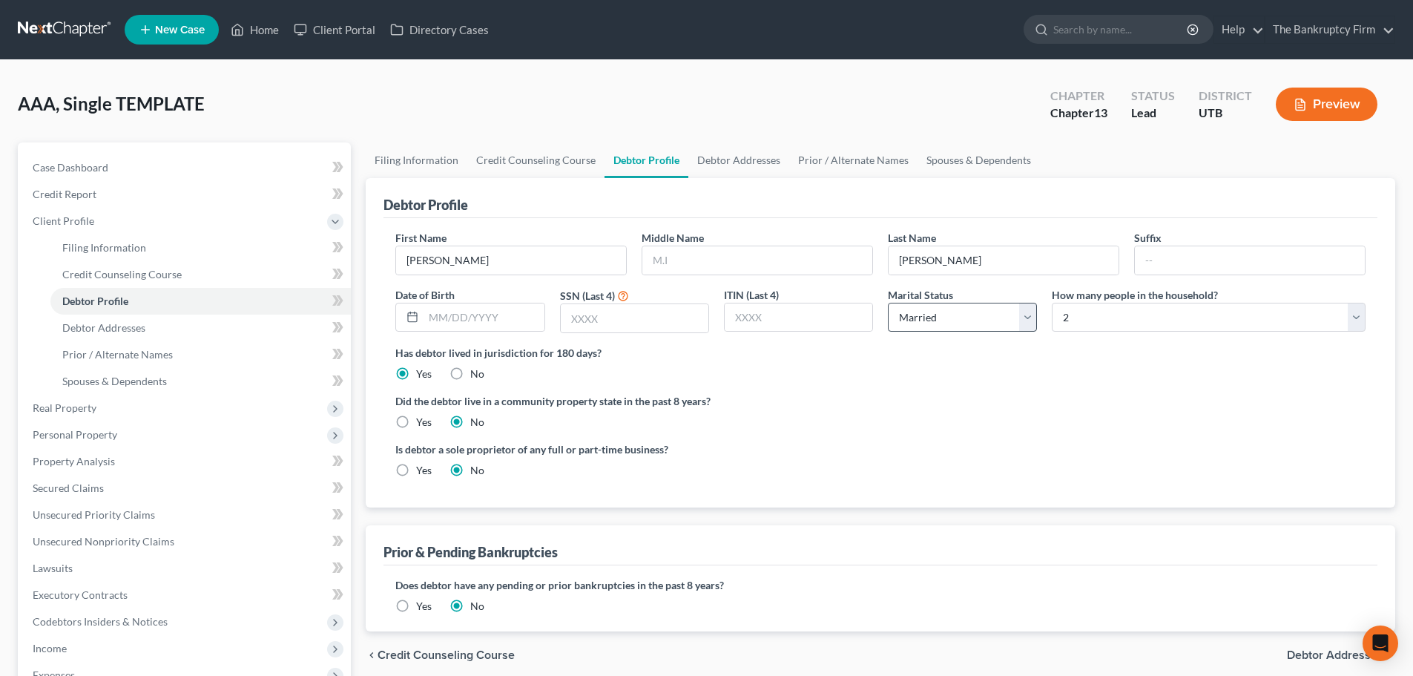
drag, startPoint x: 832, startPoint y: 374, endPoint x: 978, endPoint y: 325, distance: 153.4
click at [832, 374] on div "Has debtor lived in jurisdiction for 180 days? Yes No Debtor must reside in jur…" at bounding box center [880, 363] width 970 height 36
click at [491, 338] on div "First Name [PERSON_NAME] Middle Name Last Name [PERSON_NAME] Date of Birth SSN …" at bounding box center [880, 287] width 985 height 115
click at [493, 316] on input "text" at bounding box center [484, 317] width 120 height 28
type input "[DATE]"
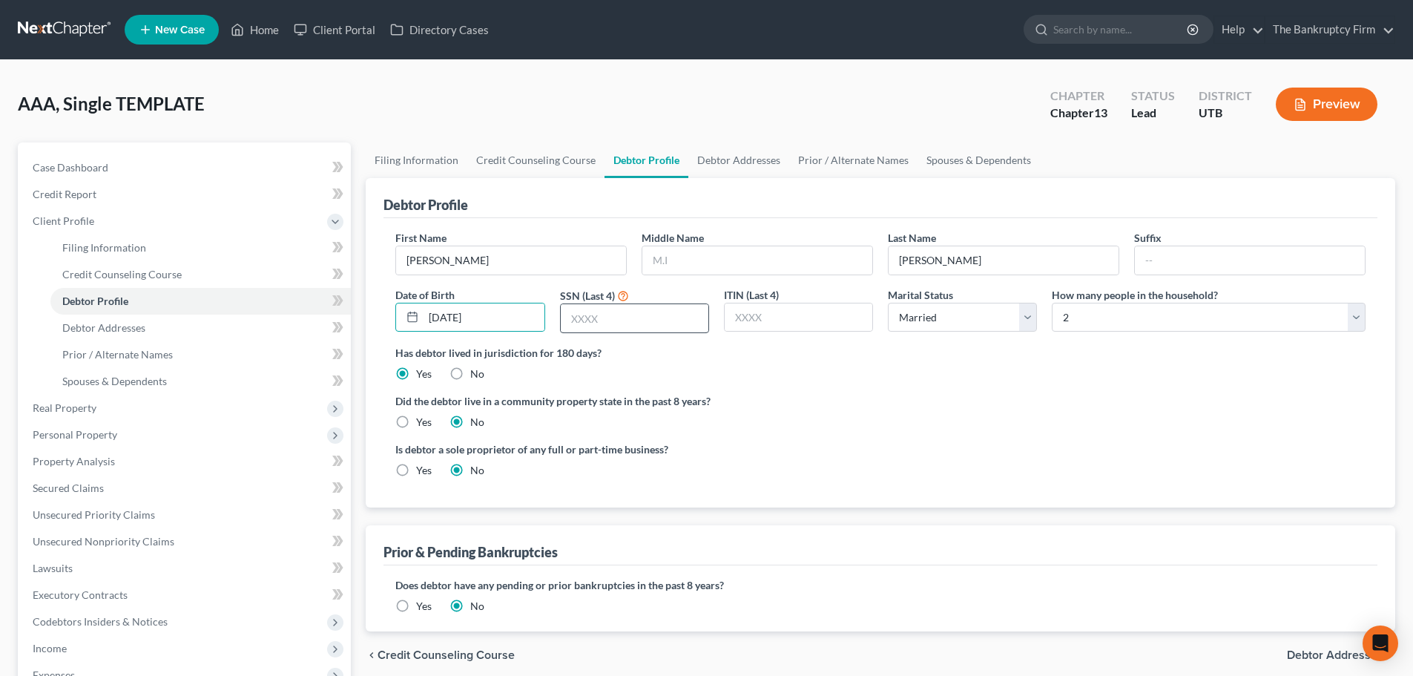
click at [781, 370] on div "Has debtor lived in jurisdiction for 180 days? Yes No Debtor must reside in jur…" at bounding box center [880, 363] width 970 height 36
click at [634, 318] on input "text" at bounding box center [635, 318] width 148 height 28
type input "5848"
click at [897, 396] on label "Did the debtor live in a community property state in the past 8 years?" at bounding box center [880, 401] width 970 height 16
drag, startPoint x: 983, startPoint y: 320, endPoint x: 981, endPoint y: 329, distance: 9.2
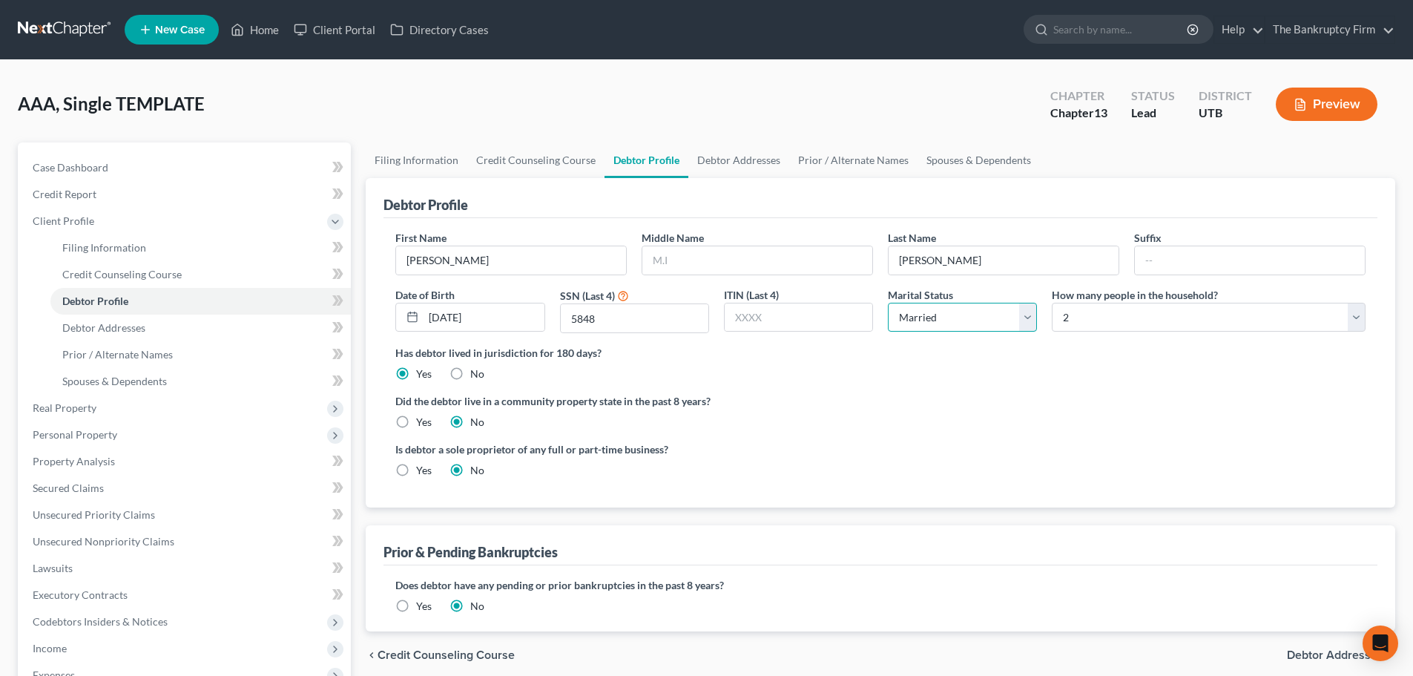
click at [983, 320] on select "Select Single Married Separated Divorced Widowed" at bounding box center [962, 318] width 149 height 30
select select "4"
click at [888, 303] on select "Select Single Married Separated Divorced Widowed" at bounding box center [962, 318] width 149 height 30
click at [1075, 400] on label "Did the debtor live in a community property state in the past 8 years?" at bounding box center [880, 401] width 970 height 16
click at [1130, 327] on select "Select 1 2 3 4 5 6 7 8 9 10 11 12 13 14 15 16 17 18 19 20" at bounding box center [1209, 318] width 314 height 30
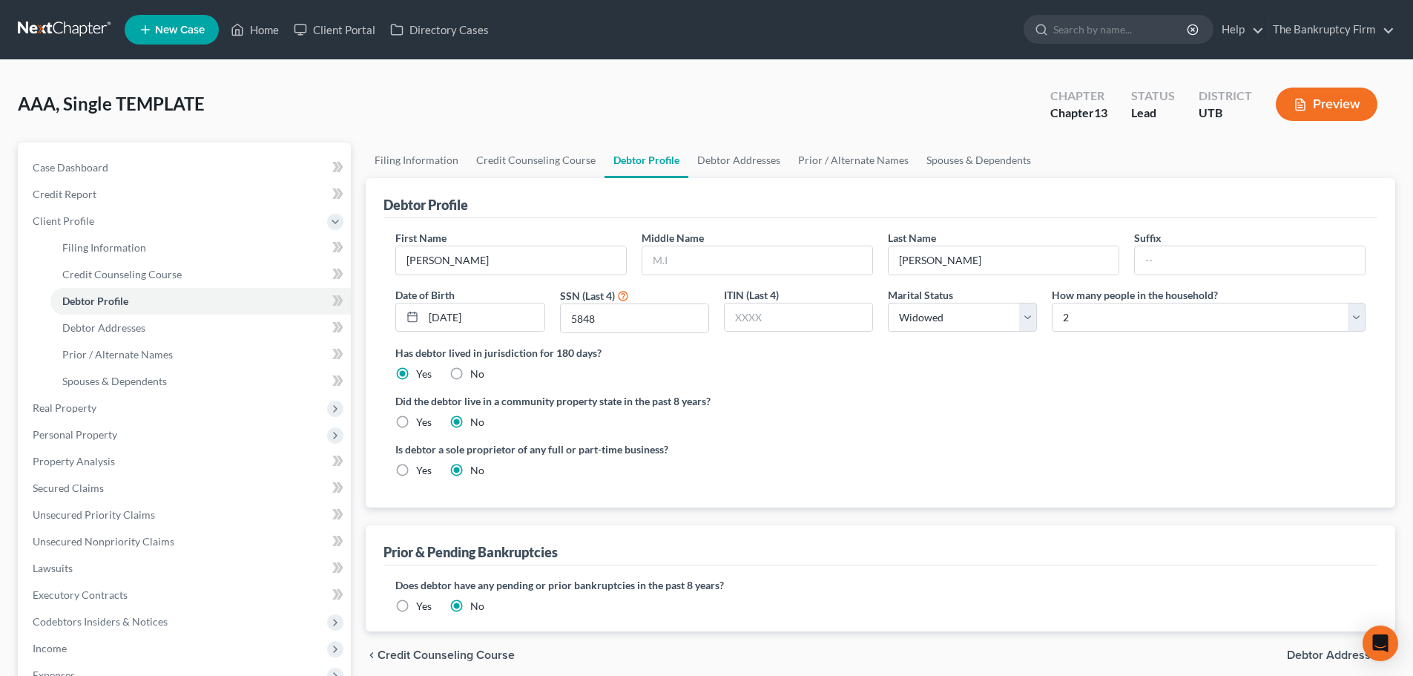
click at [1072, 391] on ng-include "First Name [PERSON_NAME] Middle Name Last Name [PERSON_NAME] Date of Birth [DEM…" at bounding box center [880, 360] width 970 height 260
click at [1111, 332] on div "How many people in the household? Select 1 2 3 4 5 6 7 8 9 10 11 12 13 14 15 16…" at bounding box center [1208, 310] width 329 height 47
click at [1123, 323] on select "Select 1 2 3 4 5 6 7 8 9 10 11 12 13 14 15 16 17 18 19 20" at bounding box center [1209, 318] width 314 height 30
select select "0"
click at [1052, 303] on select "Select 1 2 3 4 5 6 7 8 9 10 11 12 13 14 15 16 17 18 19 20" at bounding box center [1209, 318] width 314 height 30
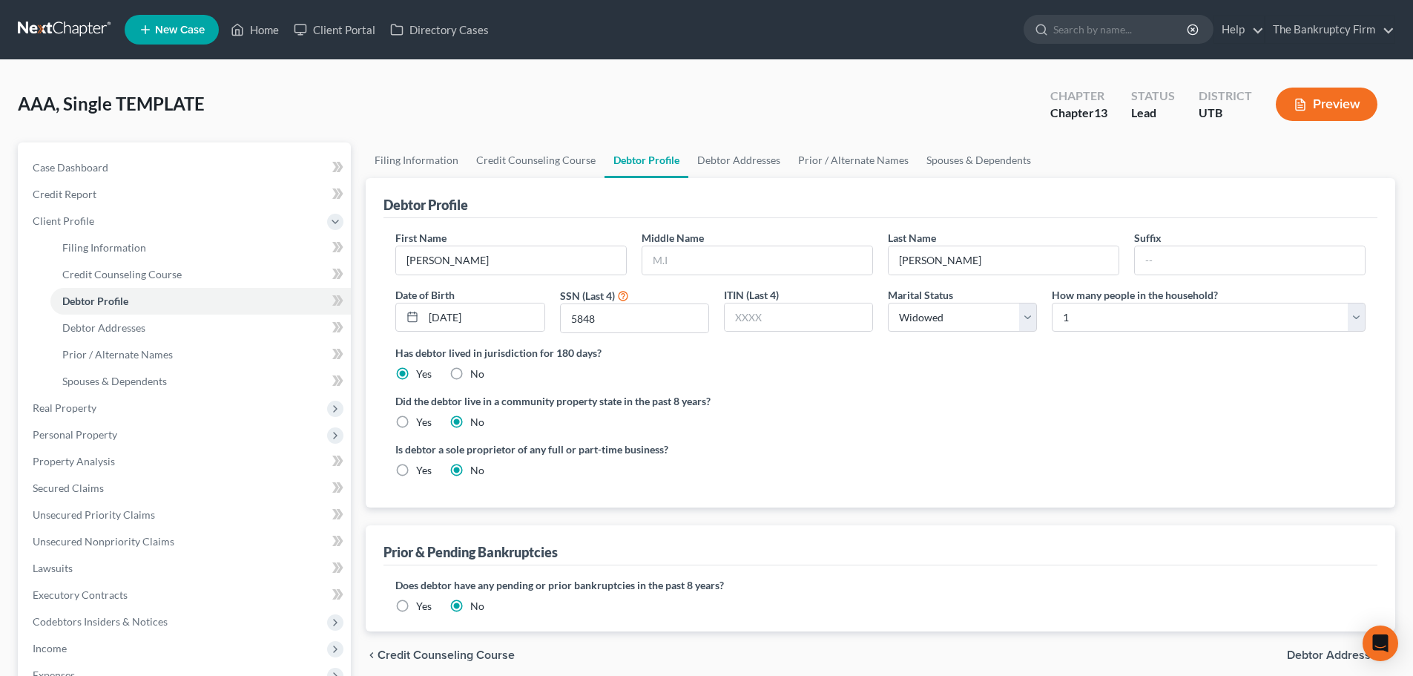
click at [1110, 417] on div "Did the debtor live in a community property state in the past 8 years? Yes No" at bounding box center [880, 411] width 970 height 36
drag, startPoint x: 734, startPoint y: 171, endPoint x: 565, endPoint y: 294, distance: 209.6
click at [734, 171] on link "Debtor Addresses" at bounding box center [738, 160] width 101 height 36
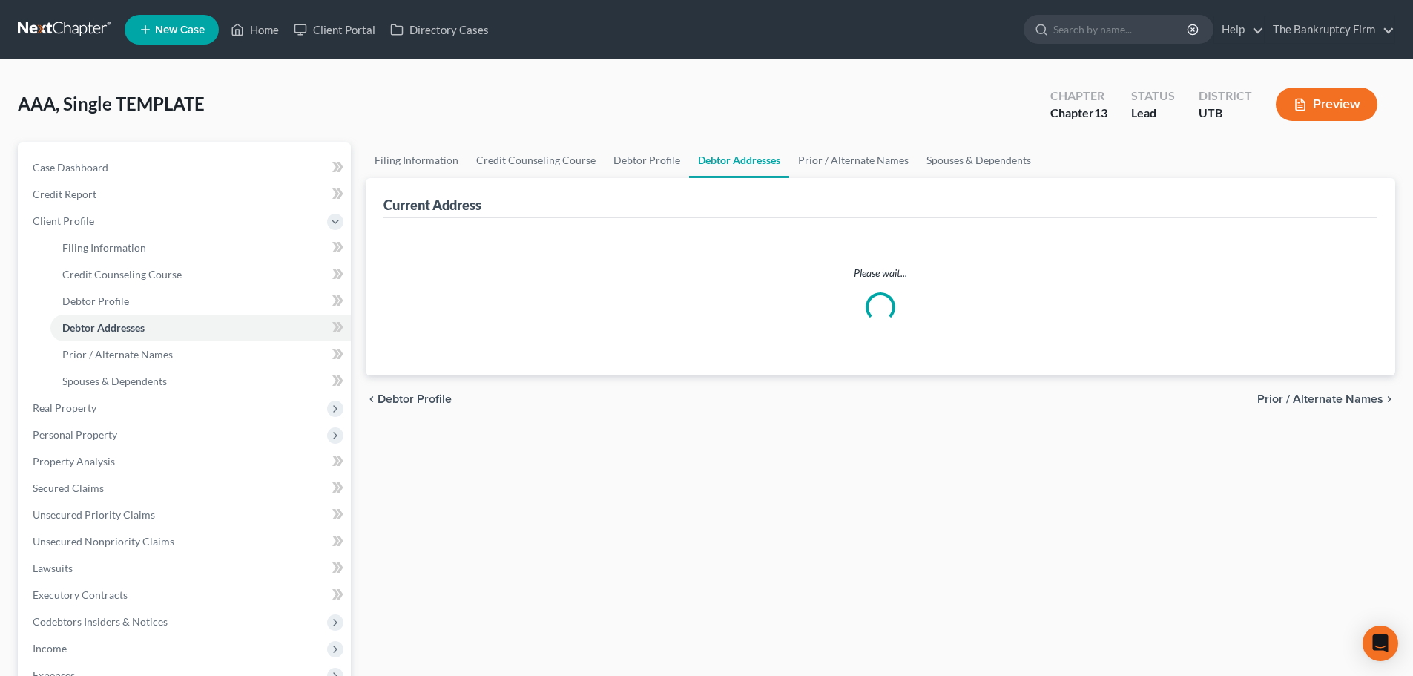
select select "0"
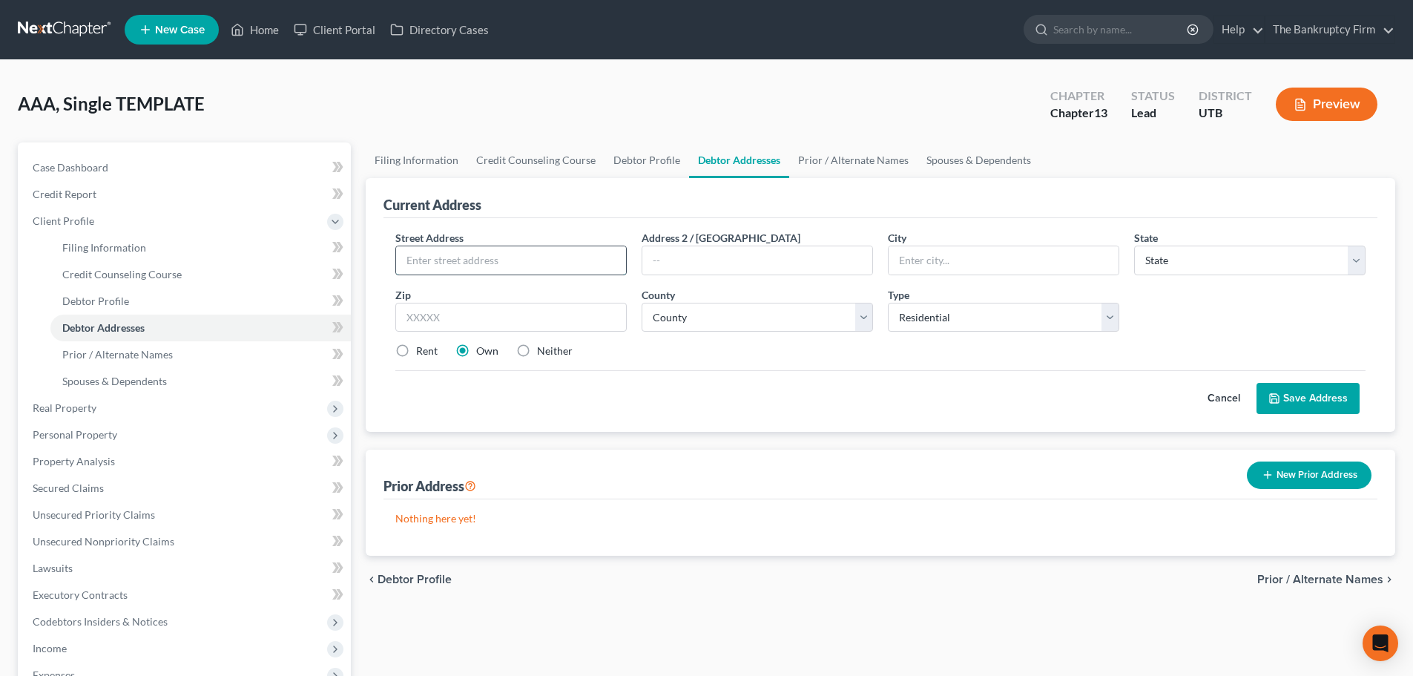
click at [484, 269] on input "text" at bounding box center [511, 260] width 230 height 28
type input "975 E 1175 S #9"
click at [496, 327] on input "text" at bounding box center [510, 318] width 231 height 30
type input "84037"
click at [736, 409] on div "Cancel Save Address" at bounding box center [880, 392] width 970 height 44
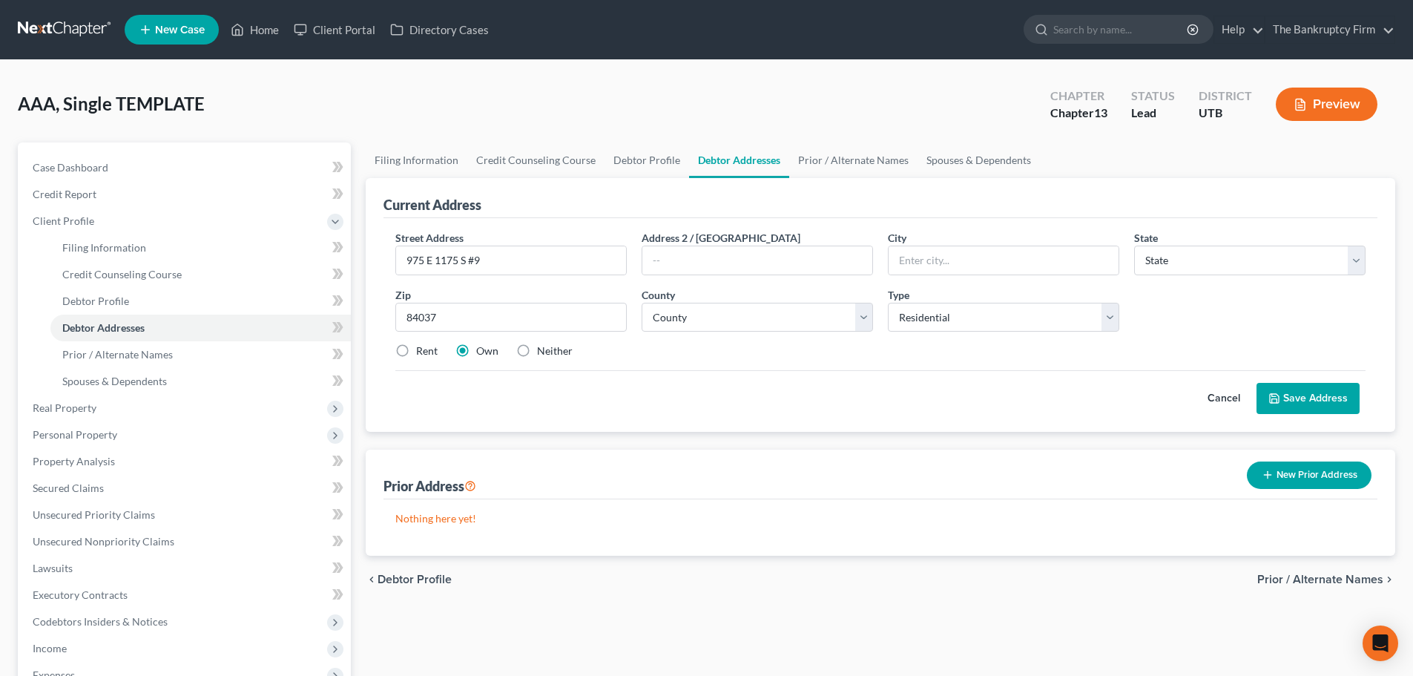
type input "[GEOGRAPHIC_DATA]"
select select "46"
click at [810, 266] on input "text" at bounding box center [757, 260] width 230 height 28
drag, startPoint x: 817, startPoint y: 319, endPoint x: 819, endPoint y: 306, distance: 13.4
click at [817, 319] on select "County [GEOGRAPHIC_DATA] [GEOGRAPHIC_DATA] [GEOGRAPHIC_DATA] [GEOGRAPHIC_DATA] …" at bounding box center [757, 318] width 231 height 30
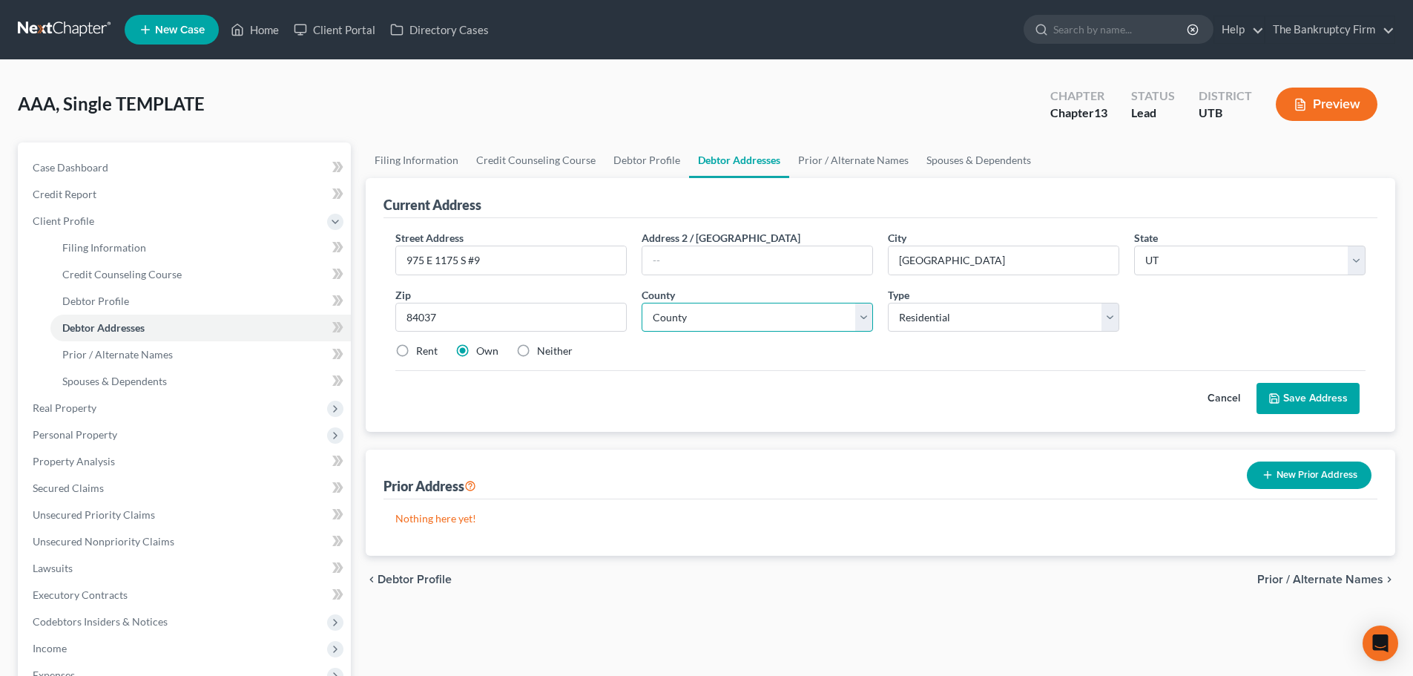
select select "5"
click at [642, 303] on select "County [GEOGRAPHIC_DATA] [GEOGRAPHIC_DATA] [GEOGRAPHIC_DATA] [GEOGRAPHIC_DATA] …" at bounding box center [757, 318] width 231 height 30
click at [955, 340] on div "Street Address * [STREET_ADDRESS] Address 2 / [GEOGRAPHIC_DATA] * [GEOGRAPHIC_D…" at bounding box center [880, 300] width 985 height 141
click at [416, 354] on label "Rent" at bounding box center [427, 350] width 22 height 15
click at [422, 353] on input "Rent" at bounding box center [427, 348] width 10 height 10
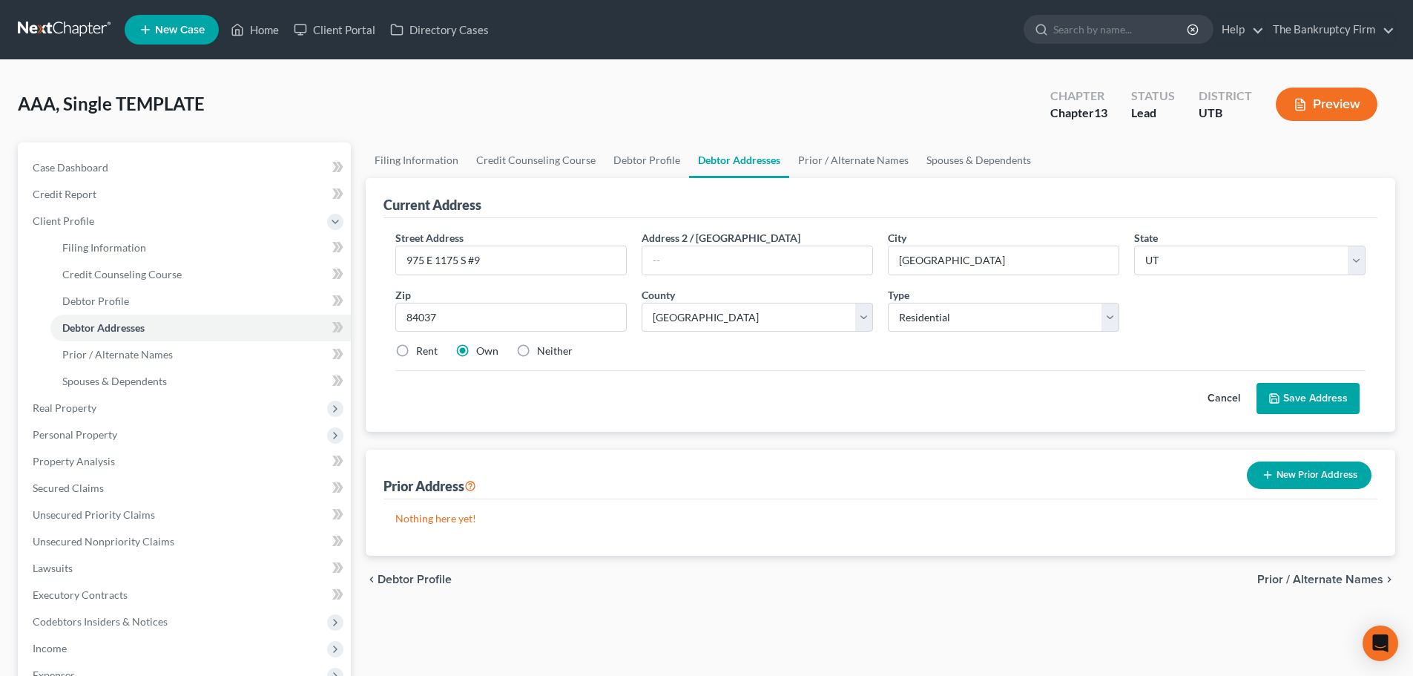
radio input "true"
click at [537, 354] on label "Neither" at bounding box center [555, 350] width 36 height 15
click at [543, 353] on input "Neither" at bounding box center [548, 348] width 10 height 10
radio input "true"
click at [476, 351] on label "Own" at bounding box center [487, 350] width 22 height 15
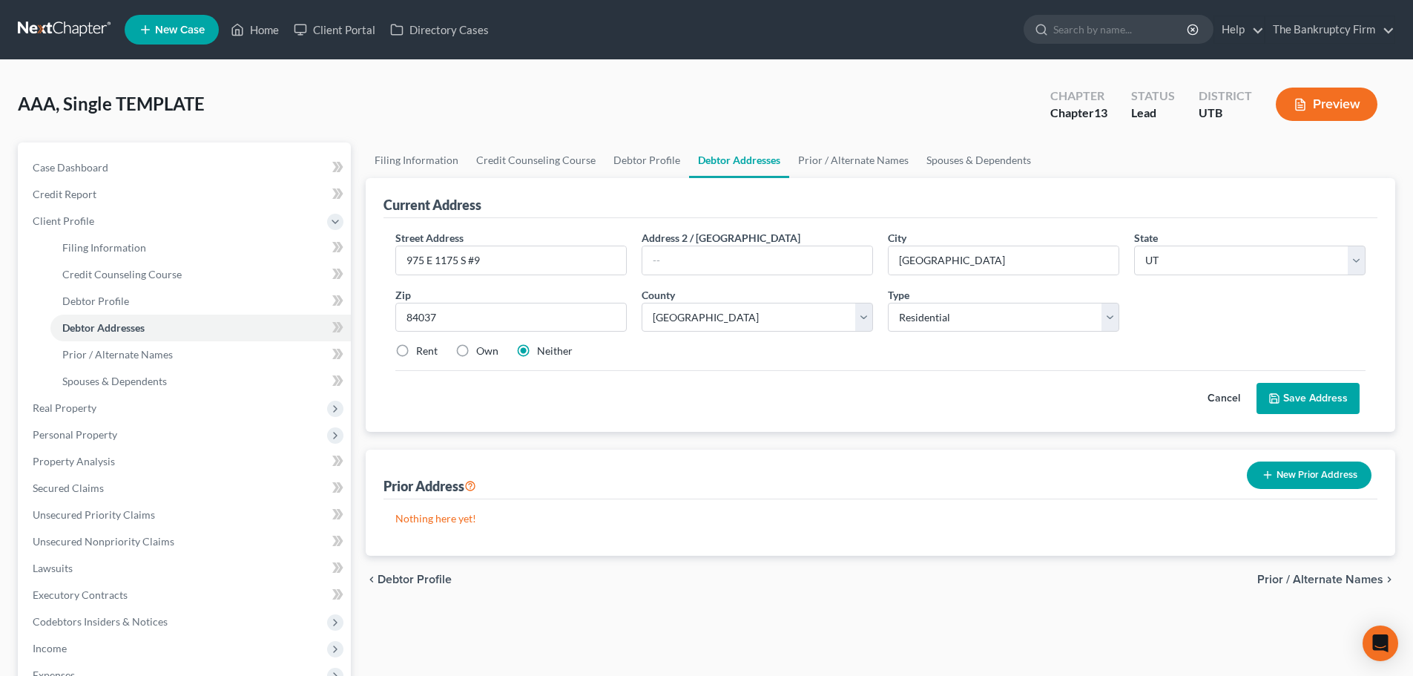
click at [482, 351] on input "Own" at bounding box center [487, 348] width 10 height 10
radio input "true"
click at [1297, 397] on button "Save Address" at bounding box center [1308, 398] width 103 height 31
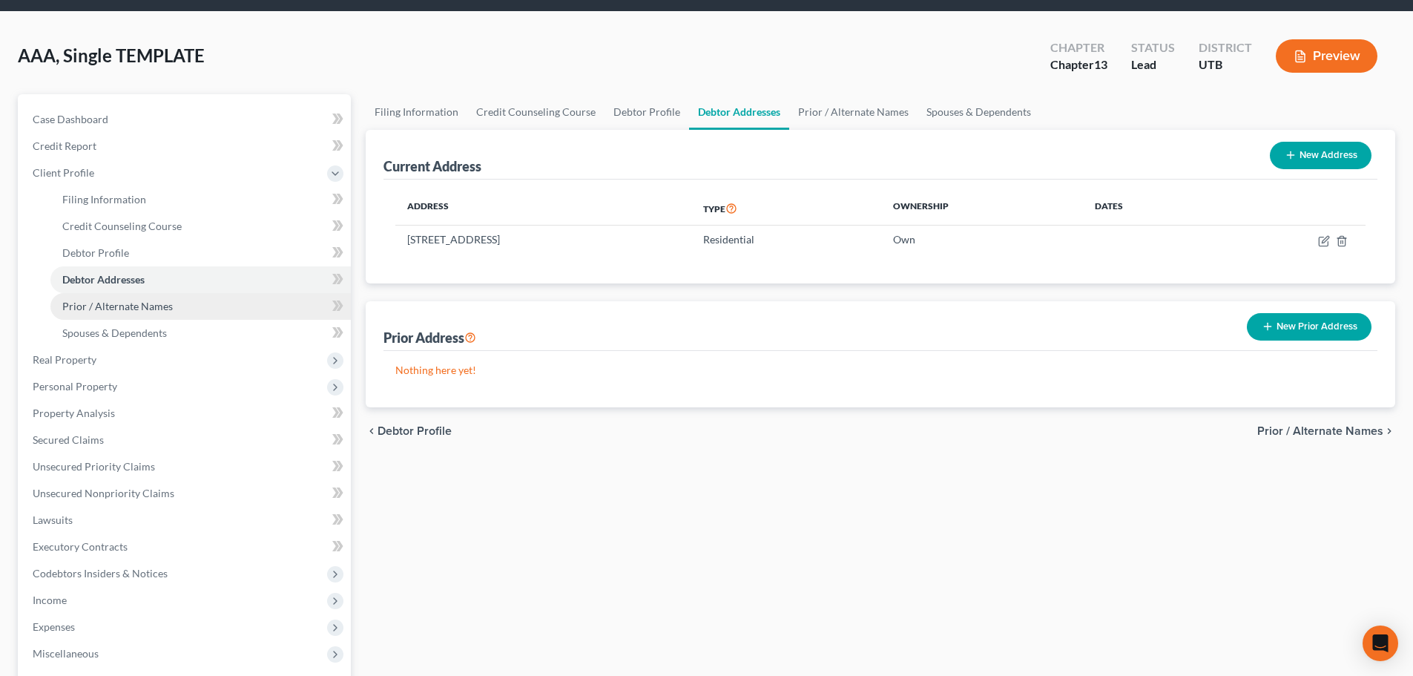
scroll to position [74, 0]
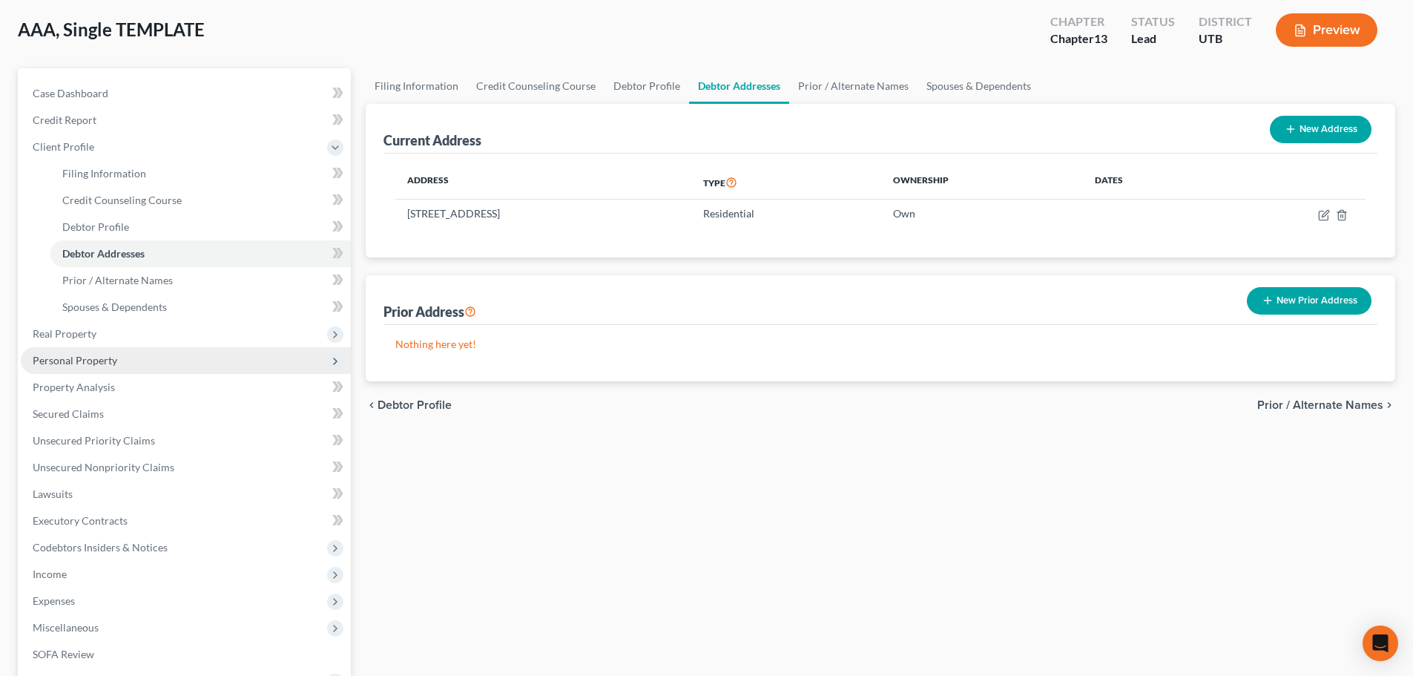
click at [126, 357] on span "Personal Property" at bounding box center [186, 360] width 330 height 27
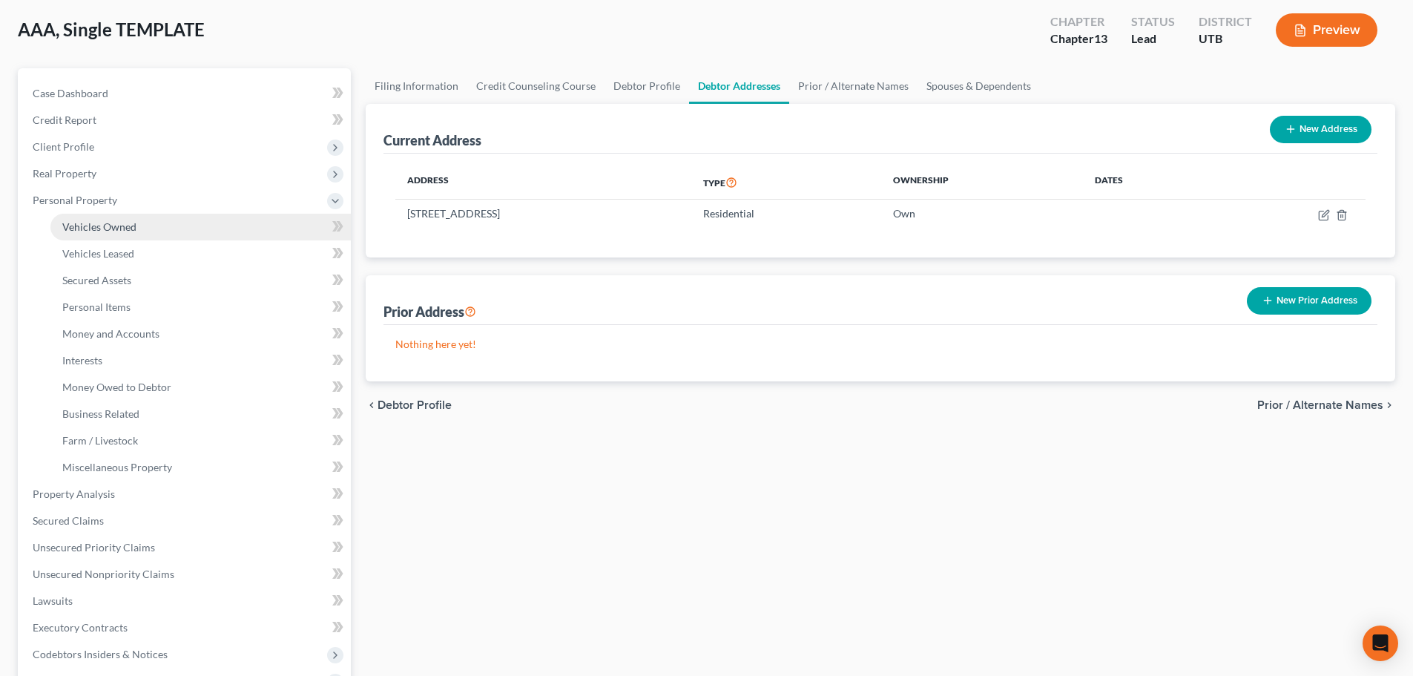
click at [191, 232] on link "Vehicles Owned" at bounding box center [200, 227] width 300 height 27
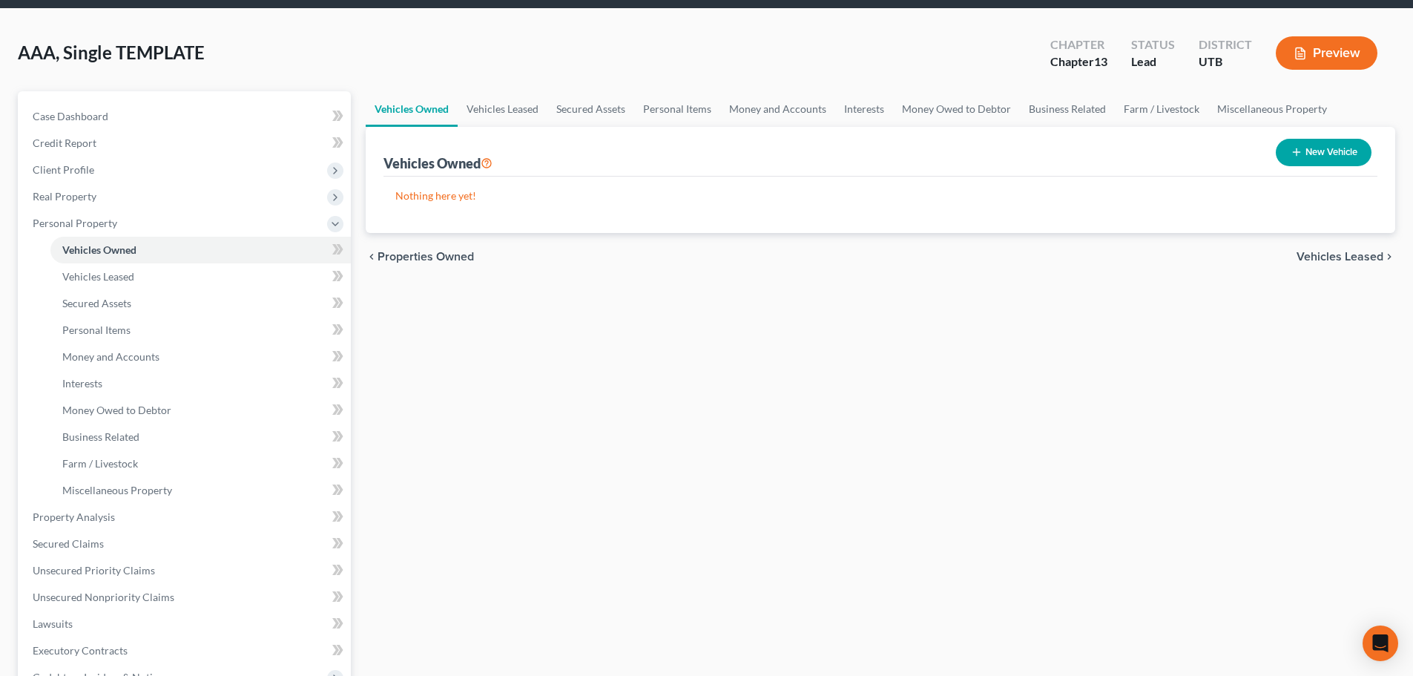
scroll to position [74, 0]
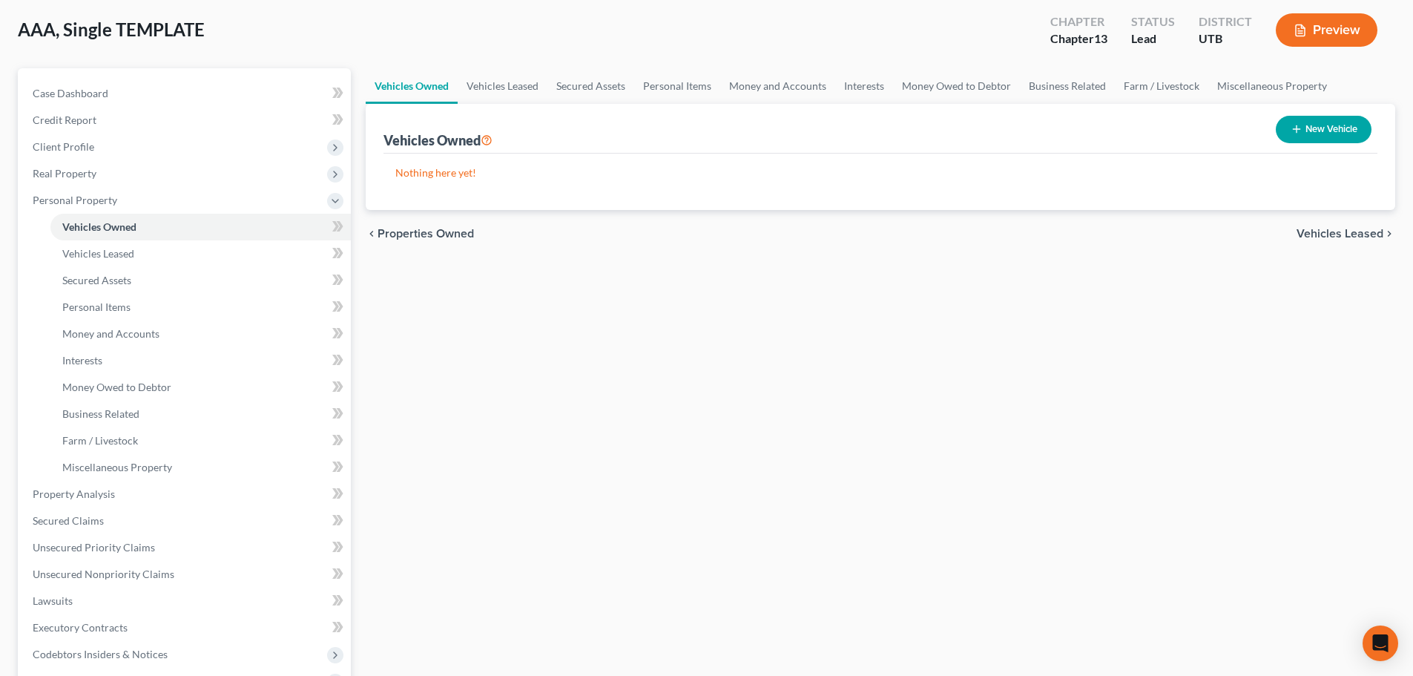
click at [1300, 125] on icon "button" at bounding box center [1297, 129] width 12 height 12
select select "0"
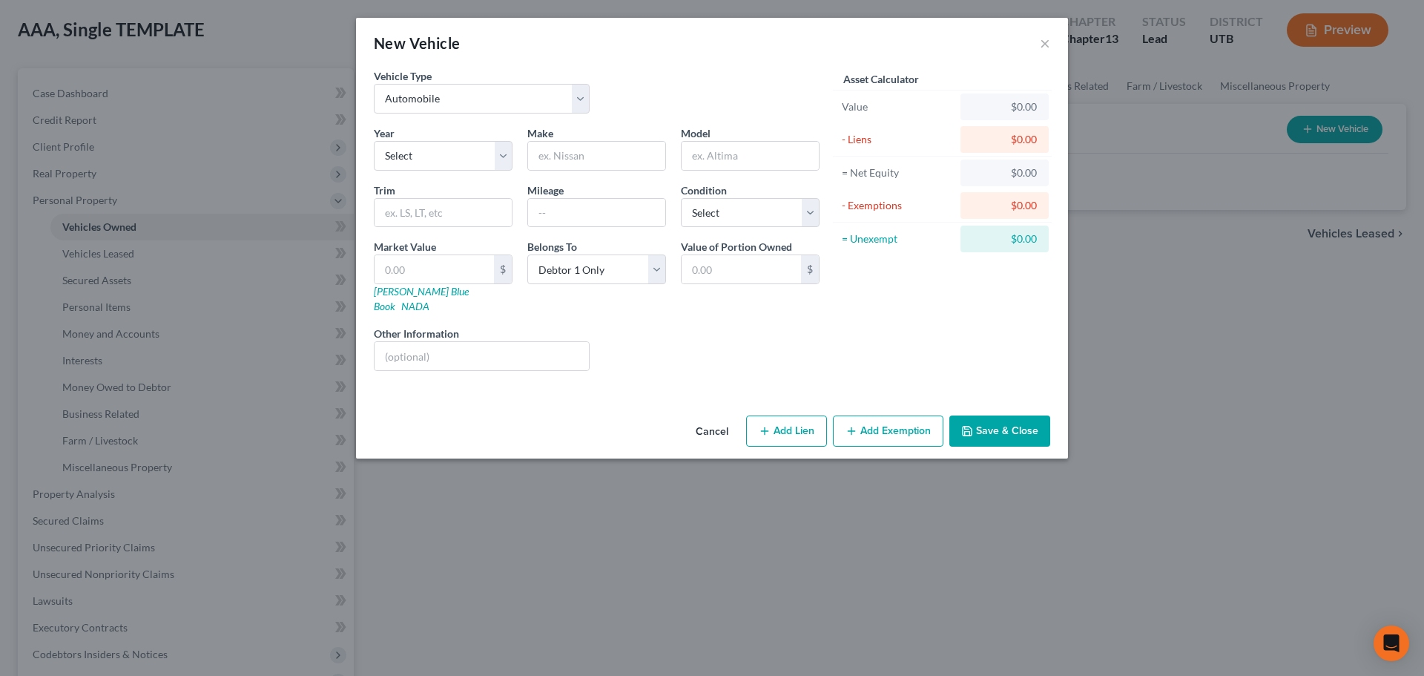
click at [712, 423] on button "Cancel" at bounding box center [712, 432] width 56 height 30
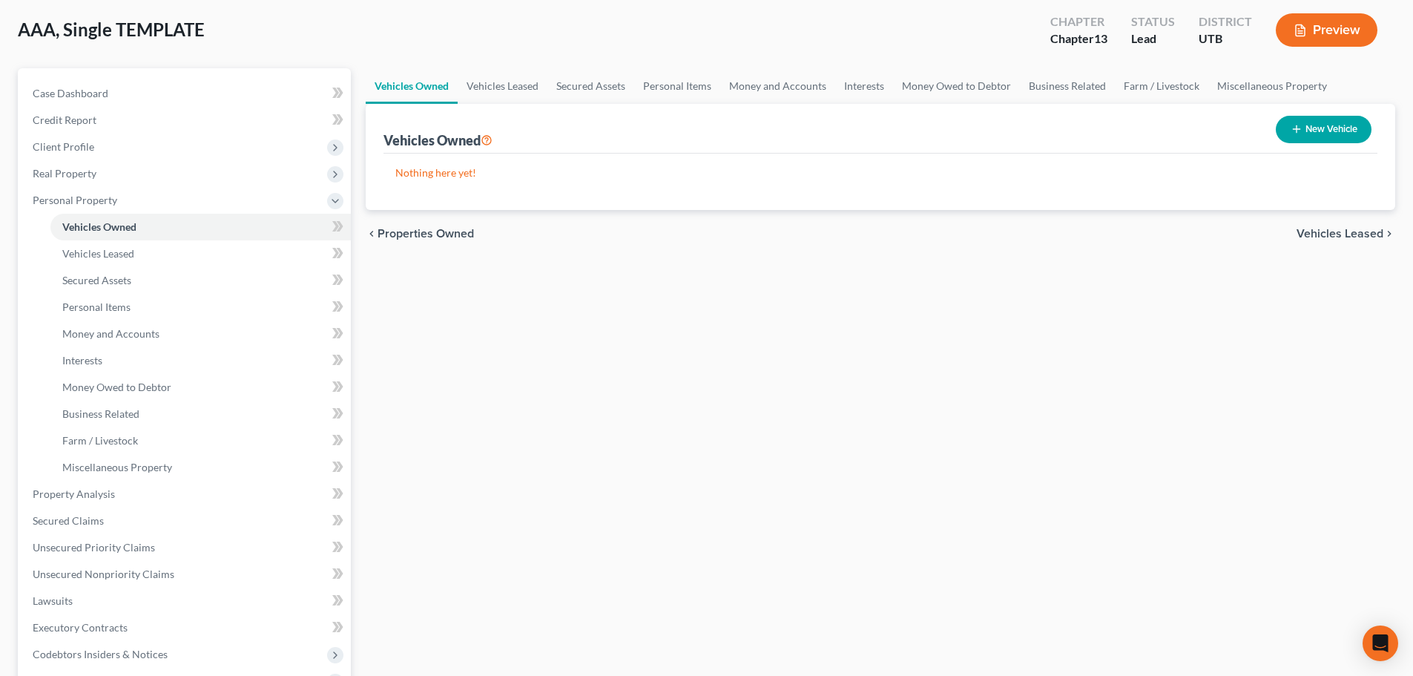
scroll to position [0, 0]
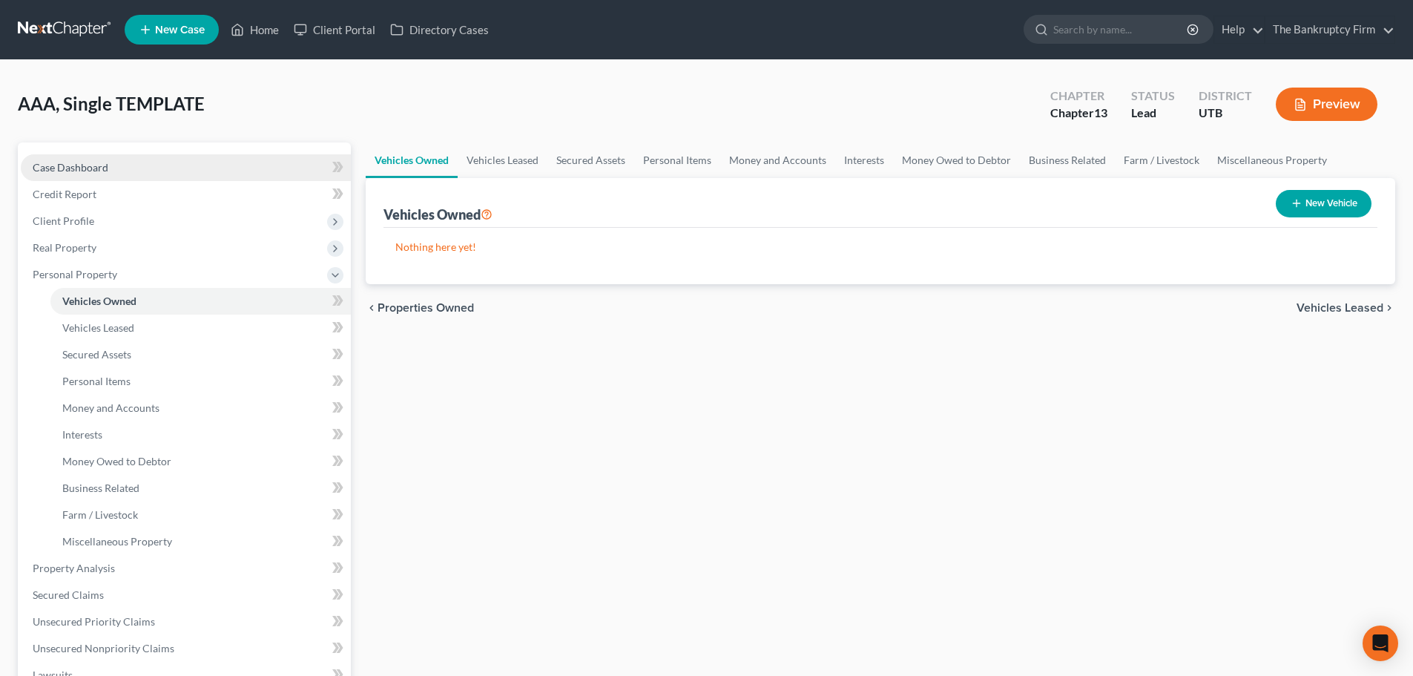
click at [159, 174] on link "Case Dashboard" at bounding box center [186, 167] width 330 height 27
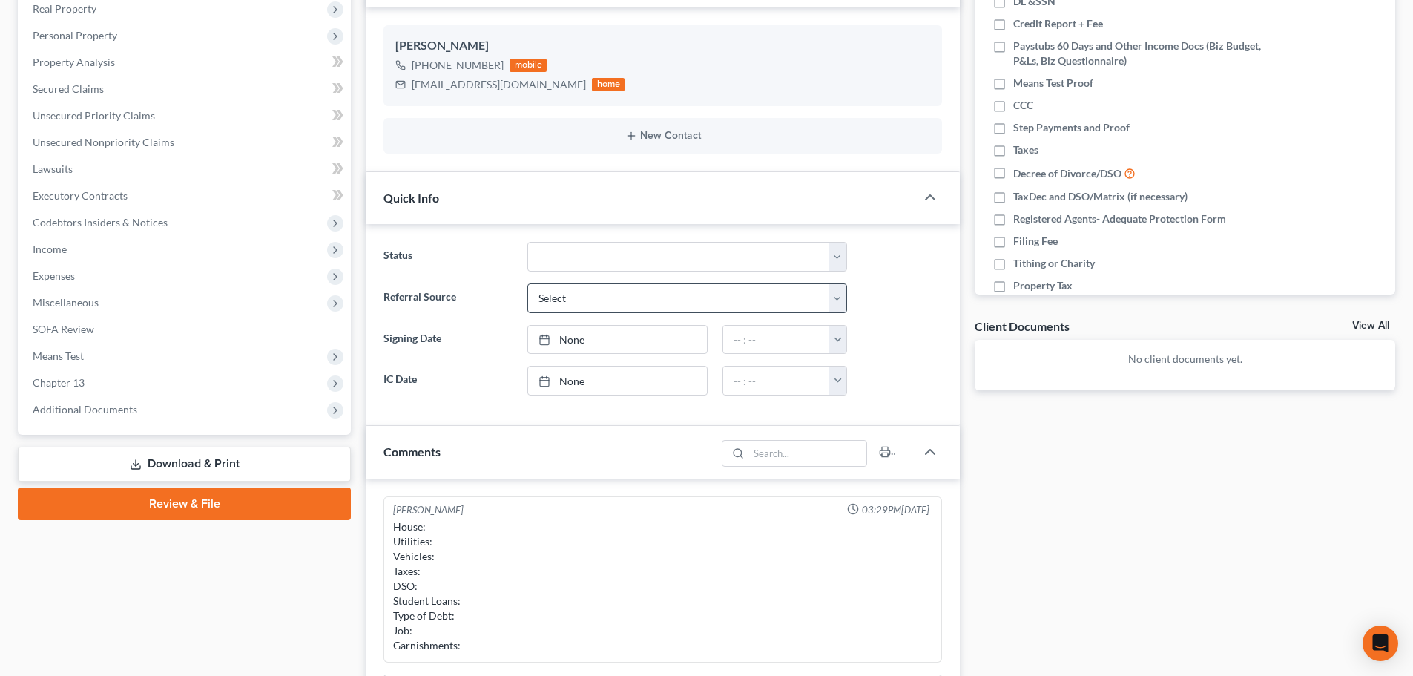
scroll to position [445, 0]
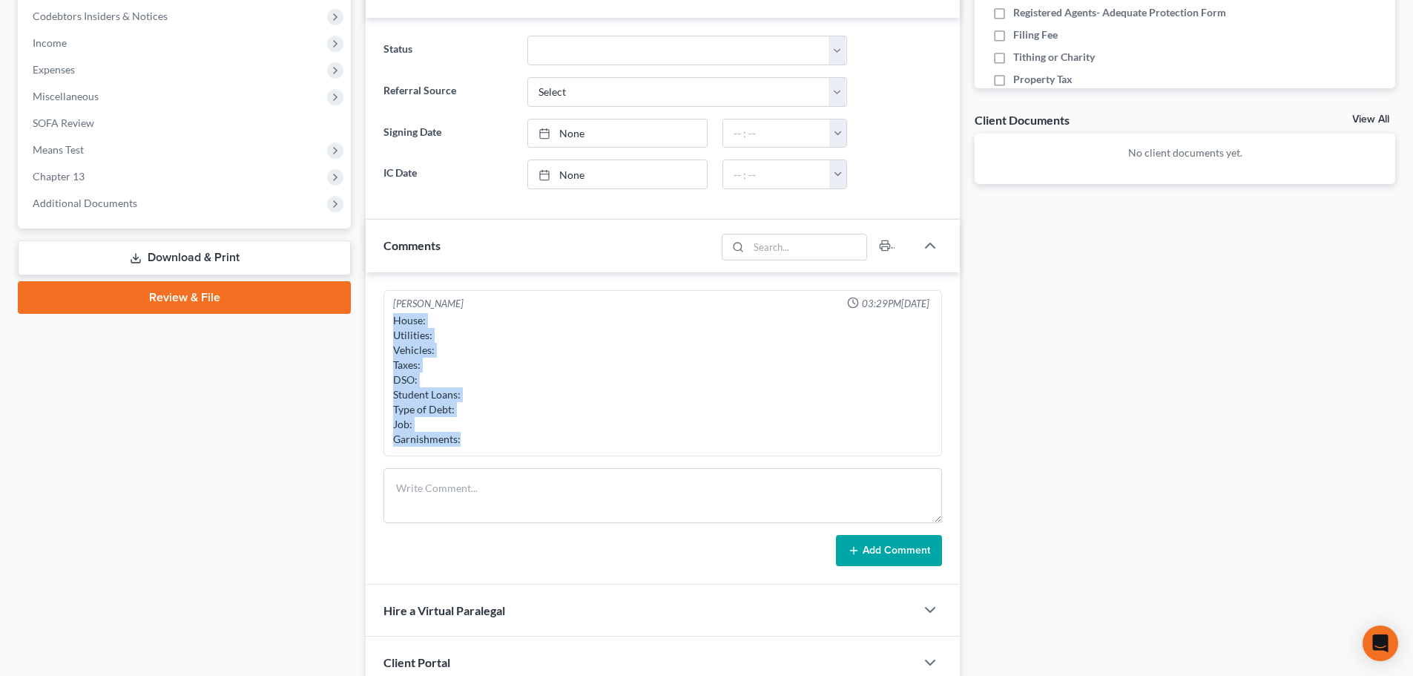
drag, startPoint x: 389, startPoint y: 312, endPoint x: 478, endPoint y: 436, distance: 153.0
click at [478, 436] on div "[PERSON_NAME] 03:29PM[DATE] House: Utilities: Vehicles: Taxes: DSO: Student Loa…" at bounding box center [663, 373] width 559 height 167
copy div "House: Utilities: Vehicles: Taxes: DSO: Student Loans: Type of Debt: Job: Garni…"
drag, startPoint x: 606, startPoint y: 490, endPoint x: 585, endPoint y: 498, distance: 22.3
click at [596, 496] on textarea at bounding box center [663, 495] width 559 height 55
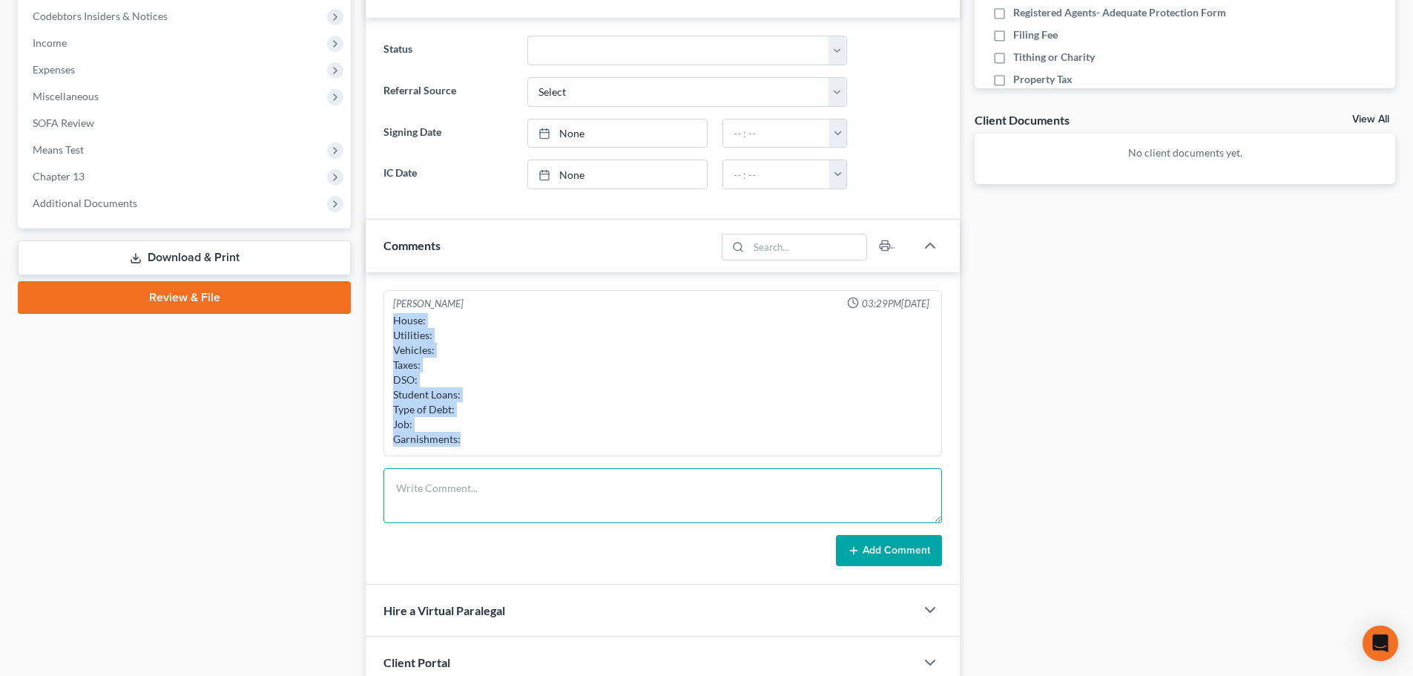
paste textarea "House: Utilities: Vehicles: Taxes: DSO: Student Loans: Type of Debt: Job: Garni…"
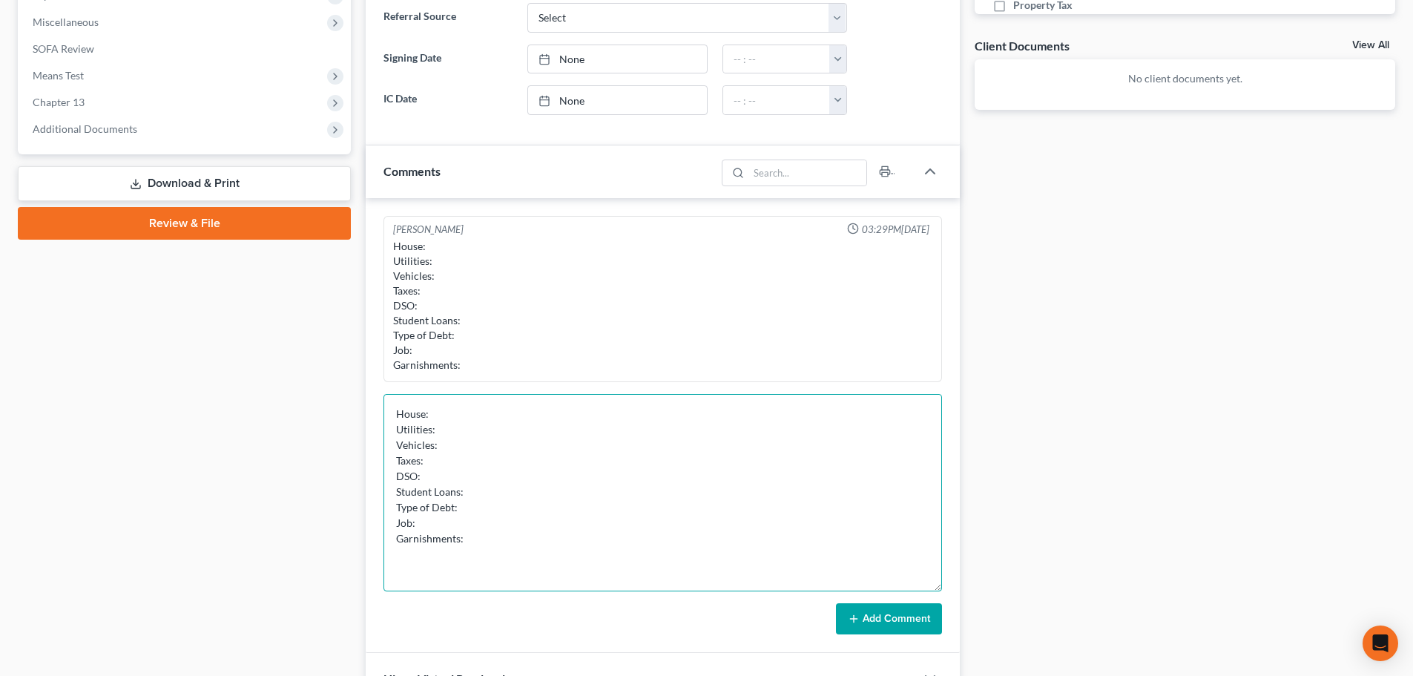
scroll to position [0, 0]
drag, startPoint x: 938, startPoint y: 447, endPoint x: 685, endPoint y: 427, distance: 254.5
click at [910, 591] on textarea "House: Utilities: Vehicles: Taxes: DSO: Student Loans: Type of Debt: Job: Garni…" at bounding box center [663, 492] width 559 height 197
click at [685, 427] on textarea "House: Utilities: Vehicles: Taxes: DSO: Student Loans: Type of Debt: Job: Garni…" at bounding box center [663, 500] width 559 height 213
click at [700, 388] on div "[PERSON_NAME] 03:29PM[DATE] House: Utilities: Vehicles: Taxes: DSO: Student Loa…" at bounding box center [663, 433] width 594 height 470
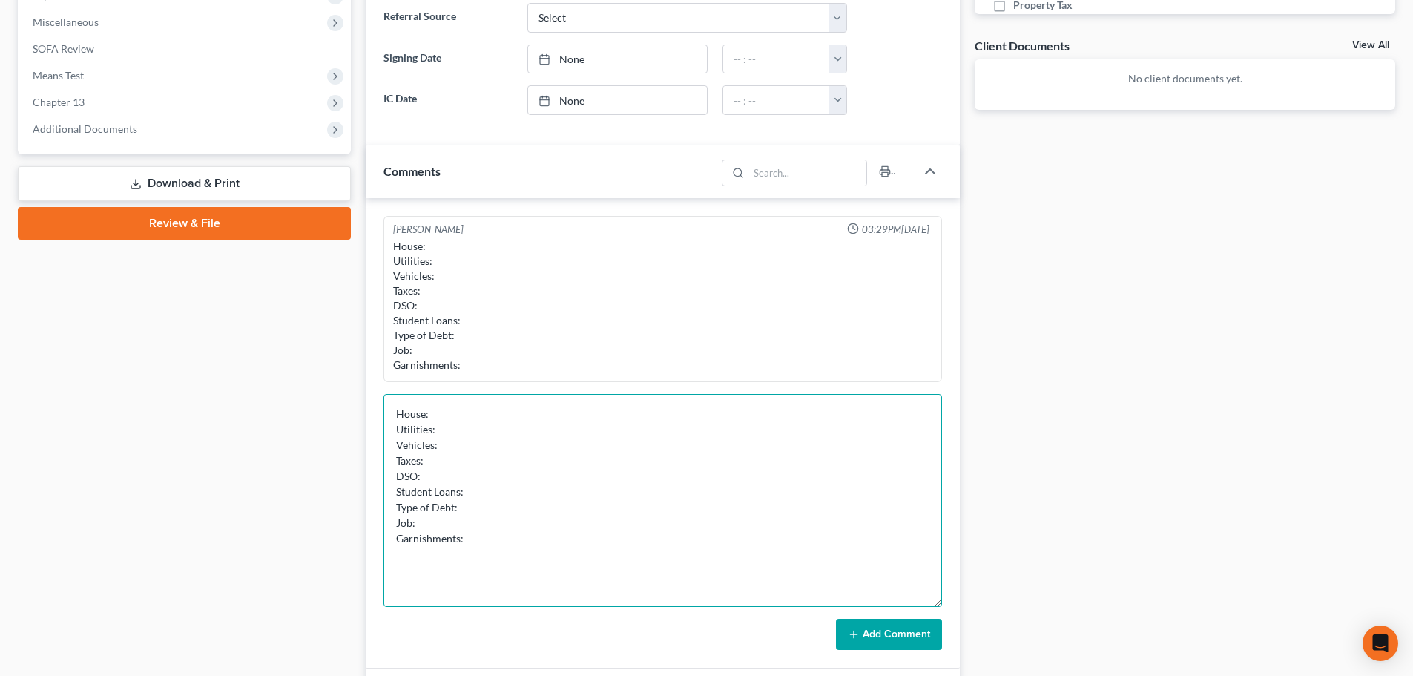
click at [696, 398] on textarea "House: Utilities: Vehicles: Taxes: DSO: Student Loans: Type of Debt: Job: Garni…" at bounding box center [663, 500] width 559 height 213
click at [542, 409] on textarea "House: Utilities: Vehicles: Taxes: DSO: Student Loans: Type of Debt: Job: Garni…" at bounding box center [663, 500] width 559 height 213
click at [508, 439] on textarea "House: Helps Utilities: Vehicles: Taxes: DSO: Student Loans: Type of Debt: Job:…" at bounding box center [663, 500] width 559 height 213
click at [521, 412] on textarea "House: Helps Utilities: Vehicles: Taxes: DSO: Student Loans: Type of Debt: Job:…" at bounding box center [663, 500] width 559 height 213
drag, startPoint x: 521, startPoint y: 412, endPoint x: 460, endPoint y: 415, distance: 60.9
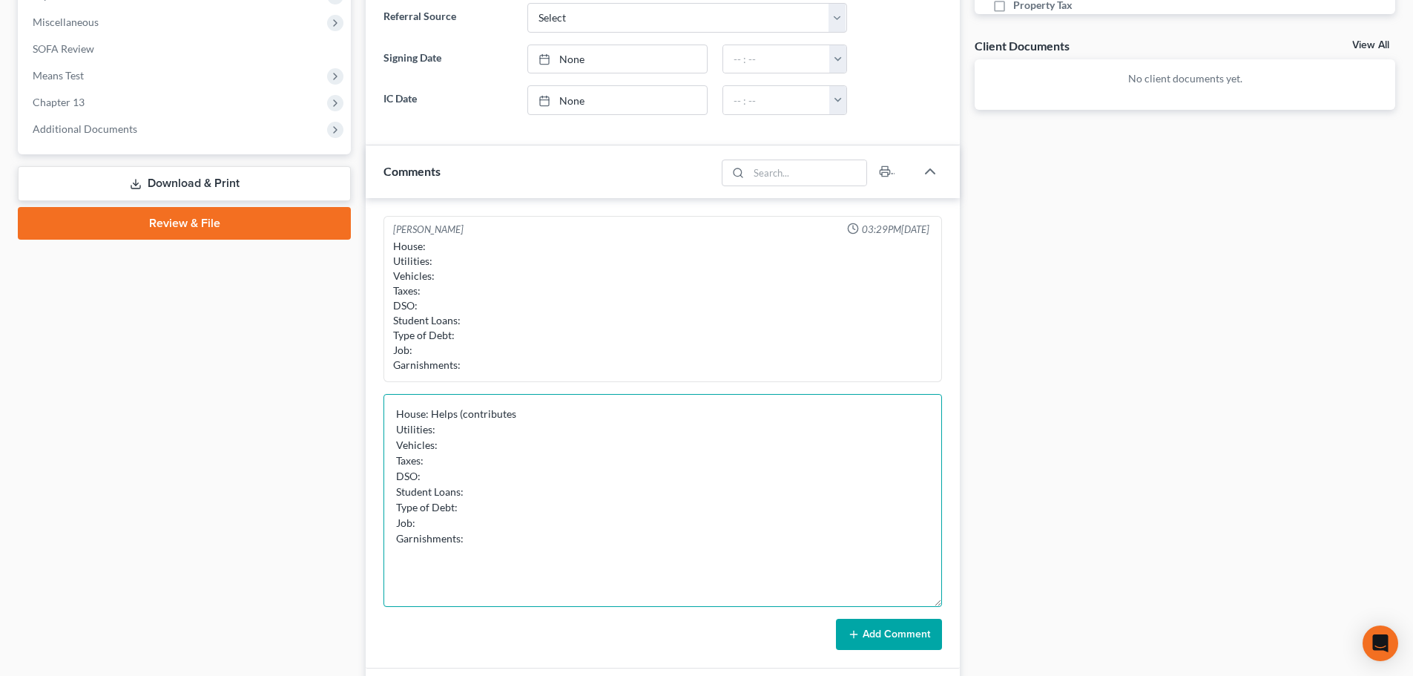
click at [460, 415] on textarea "House: Helps (contributes Utilities: Vehicles: Taxes: DSO: Student Loans: Type …" at bounding box center [663, 500] width 559 height 213
click at [651, 425] on textarea "House: Helps with small bills (utilities Utilities: Vehicles: Taxes: DSO: Stude…" at bounding box center [663, 500] width 559 height 213
click at [626, 418] on textarea "House: Helps with small bills (utilities Utilities: Vehicles: Taxes: DSO: Stude…" at bounding box center [663, 500] width 559 height 213
click at [494, 445] on textarea "House: Helps with small bills (utilities) Utilities: Vehicles: Taxes: DSO: Stud…" at bounding box center [663, 500] width 559 height 213
click at [500, 435] on textarea "House: Helps with small bills (utilities) Utilities: Vehicles: Taxes: DSO: Stud…" at bounding box center [663, 500] width 559 height 213
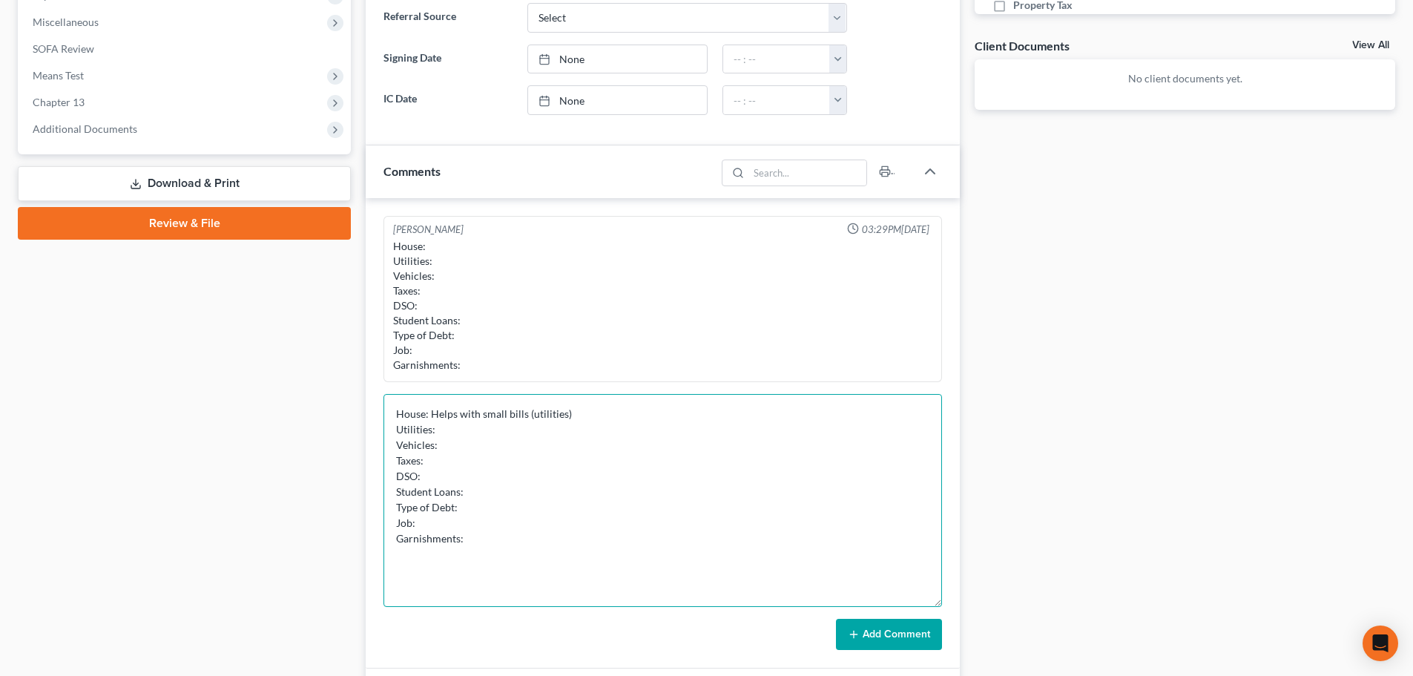
click at [493, 452] on textarea "House: Helps with small bills (utilities) Utilities: Vehicles: Taxes: DSO: Stud…" at bounding box center [663, 500] width 559 height 213
click at [574, 413] on textarea "House: Helps with small bills (utilities) Utilities: Vehicles: Taxes: DSO: Stud…" at bounding box center [663, 500] width 559 height 213
click at [543, 435] on textarea "House: Helps with small bills (utilities) pays around 175$ Utilities: Vehicles:…" at bounding box center [663, 500] width 559 height 213
click at [531, 461] on textarea "House: Helps with small bills (utilities) pays around 175$ Utilities: Vehicles:…" at bounding box center [663, 500] width 559 height 213
click at [539, 444] on textarea "House: Helps with small bills (utilities) pays around 175$ Utilities: Vehicles:…" at bounding box center [663, 500] width 559 height 213
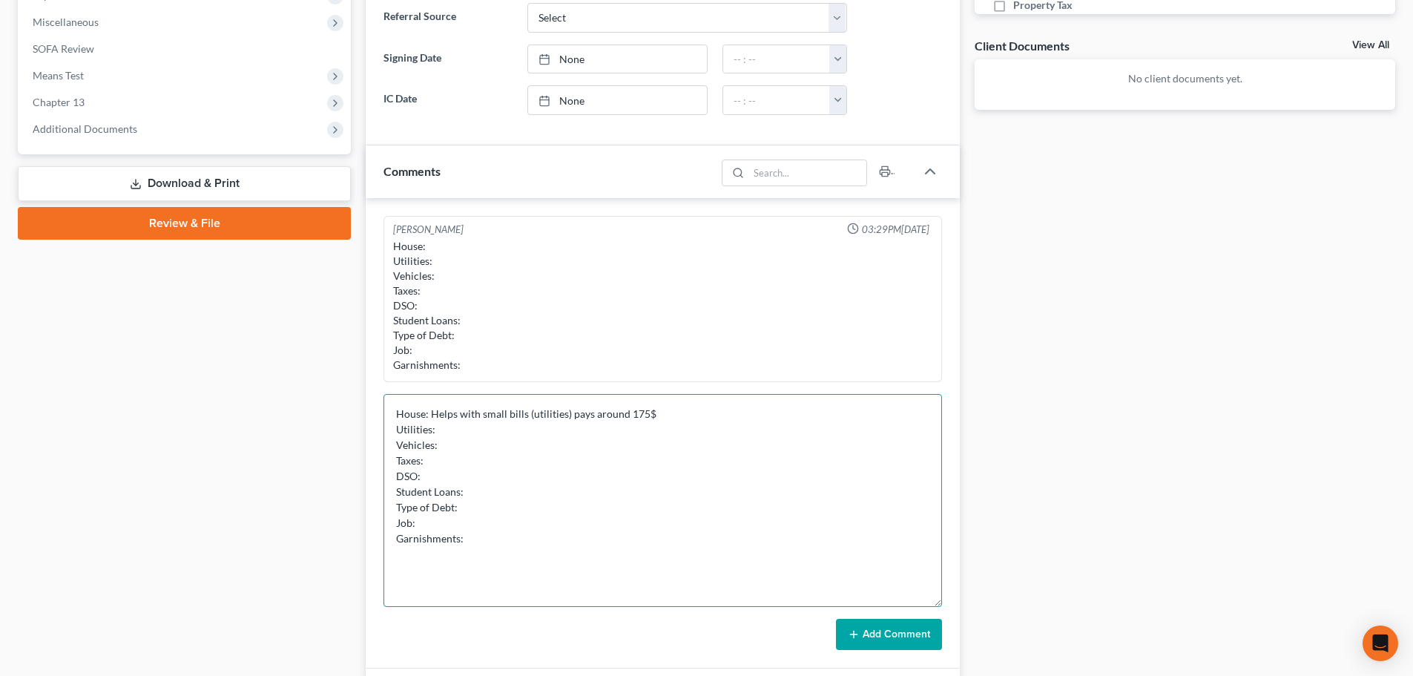
drag, startPoint x: 484, startPoint y: 436, endPoint x: 471, endPoint y: 453, distance: 20.6
click at [483, 437] on textarea "House: Helps with small bills (utilities) pays around 175$ Utilities: Vehicles:…" at bounding box center [663, 500] width 559 height 213
click at [468, 447] on textarea "House: Helps with small bills (utilities) pays around 175$ Utilities: Vehicles:…" at bounding box center [663, 500] width 559 height 213
click at [447, 467] on textarea "House: Helps with small bills (utilities) pays around 175$ Utilities: Vehicles:…" at bounding box center [663, 500] width 559 height 213
click at [449, 468] on textarea "House: Helps with small bills (utilities) pays around 175$ Utilities: Vehicles:…" at bounding box center [663, 500] width 559 height 213
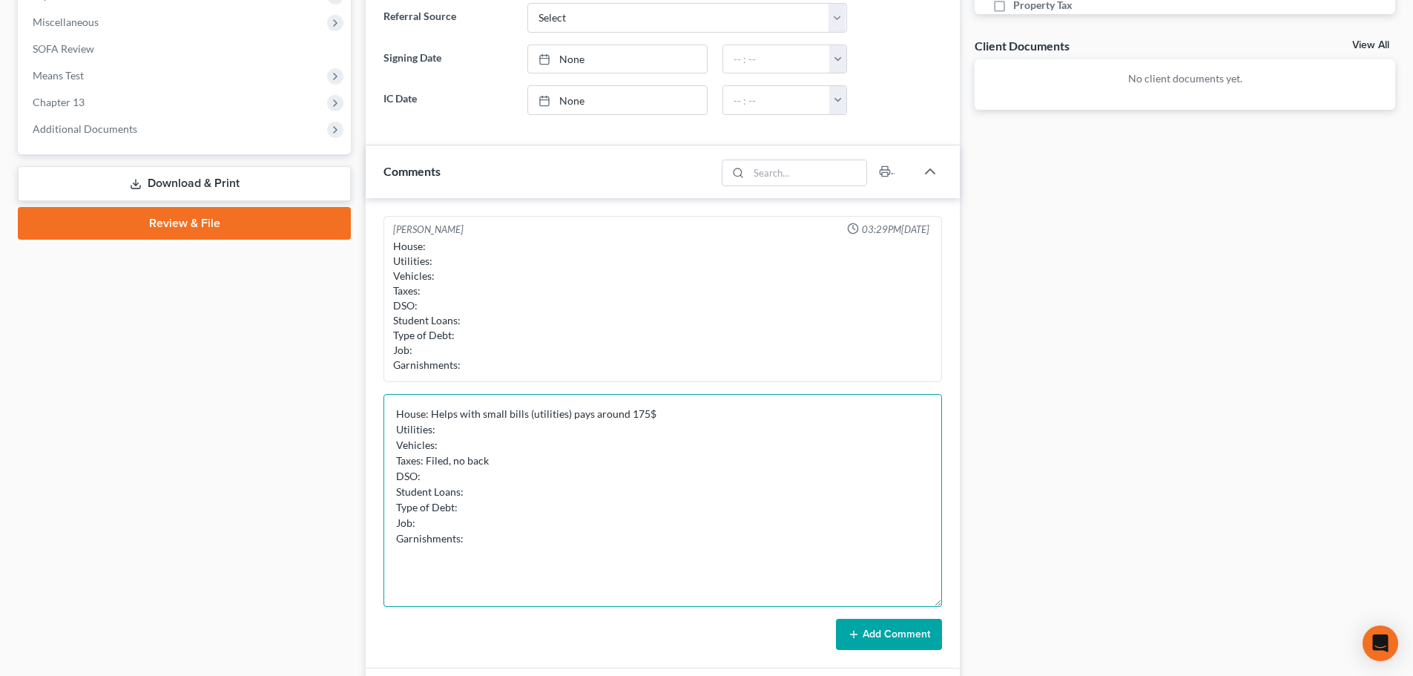
click at [440, 478] on textarea "House: Helps with small bills (utilities) pays around 175$ Utilities: Vehicles:…" at bounding box center [663, 500] width 559 height 213
click at [537, 497] on textarea "House: Helps with small bills (utilities) pays around 175$ Utilities: Vehicles:…" at bounding box center [663, 500] width 559 height 213
click at [502, 513] on textarea "House: Helps with small bills (utilities) pays around 175$ Utilities: Vehicles:…" at bounding box center [663, 500] width 559 height 213
click at [466, 519] on textarea "House: Helps with small bills (utilities) pays around 175$ Utilities: Vehicles:…" at bounding box center [663, 500] width 559 height 213
click at [578, 500] on textarea "House: Helps with small bills (utilities) pays around 175$ Utilities: Vehicles:…" at bounding box center [663, 500] width 559 height 213
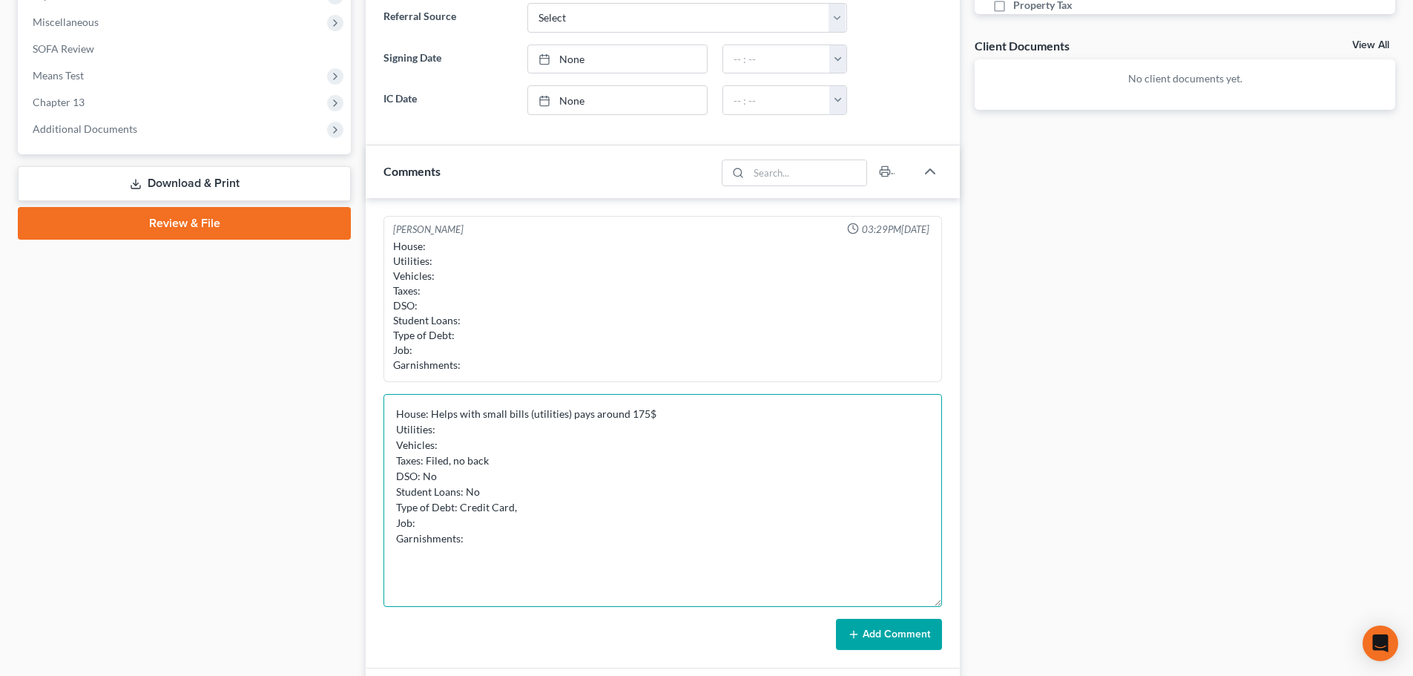
click at [486, 513] on textarea "House: Helps with small bills (utilities) pays around 175$ Utilities: Vehicles:…" at bounding box center [663, 500] width 559 height 213
click at [480, 523] on textarea "House: Helps with small bills (utilities) pays around 175$ Utilities: Vehicles:…" at bounding box center [663, 500] width 559 height 213
click at [464, 527] on textarea "House: Helps with small bills (utilities) pays around 175$ Utilities: Vehicles:…" at bounding box center [663, 500] width 559 height 213
drag, startPoint x: 458, startPoint y: 518, endPoint x: 508, endPoint y: 512, distance: 50.8
click at [457, 519] on textarea "House: Helps with small bills (utilities) pays around 175$ Utilities: Vehicles:…" at bounding box center [663, 500] width 559 height 213
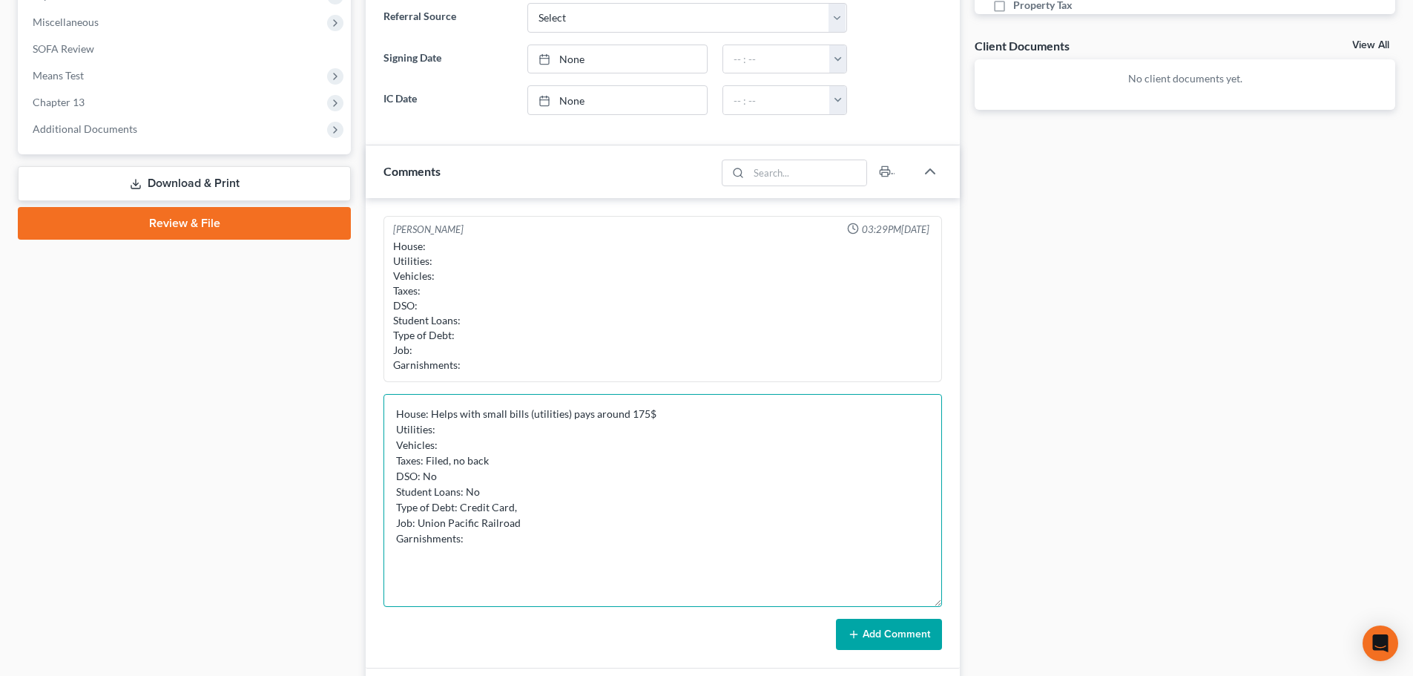
click at [540, 527] on textarea "House: Helps with small bills (utilities) pays around 175$ Utilities: Vehicles:…" at bounding box center [663, 500] width 559 height 213
click at [438, 526] on textarea "House: Helps with small bills (utilities) pays around 175$ Utilities: Vehicles:…" at bounding box center [663, 500] width 559 height 213
click at [448, 521] on textarea "House: Helps with small bills (utilities) pays around 175$ Utilities: Vehicles:…" at bounding box center [663, 500] width 559 height 213
click at [585, 519] on textarea "House: Helps with small bills (utilities) pays around 175$ Utilities: Vehicles:…" at bounding box center [663, 500] width 559 height 213
click at [523, 559] on textarea "House: Helps with small bills (utilities) pays around 175$ Utilities: Vehicles:…" at bounding box center [663, 500] width 559 height 213
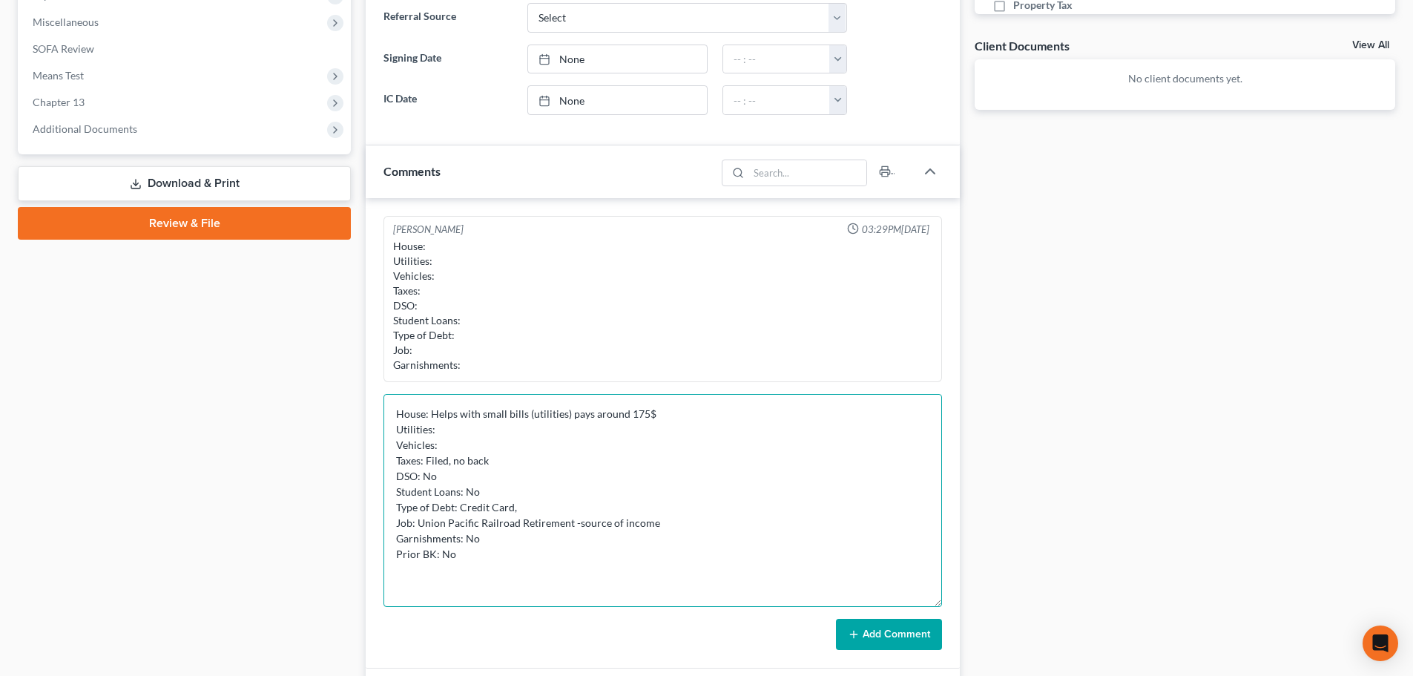
click at [656, 524] on textarea "House: Helps with small bills (utilities) pays around 175$ Utilities: Vehicles:…" at bounding box center [663, 500] width 559 height 213
click at [418, 525] on textarea "House: Helps with small bills (utilities) pays around 175$ Utilities: Vehicles:…" at bounding box center [663, 500] width 559 height 213
drag, startPoint x: 638, startPoint y: 536, endPoint x: 555, endPoint y: 545, distance: 83.6
click at [555, 545] on textarea "House: Helps with small bills (utilities) pays around 175$ Utilities: Vehicles:…" at bounding box center [663, 500] width 559 height 213
click at [392, 539] on textarea "House: Helps with small bills (utilities) pays around 175$ Utilities: Vehicles:…" at bounding box center [663, 500] width 559 height 213
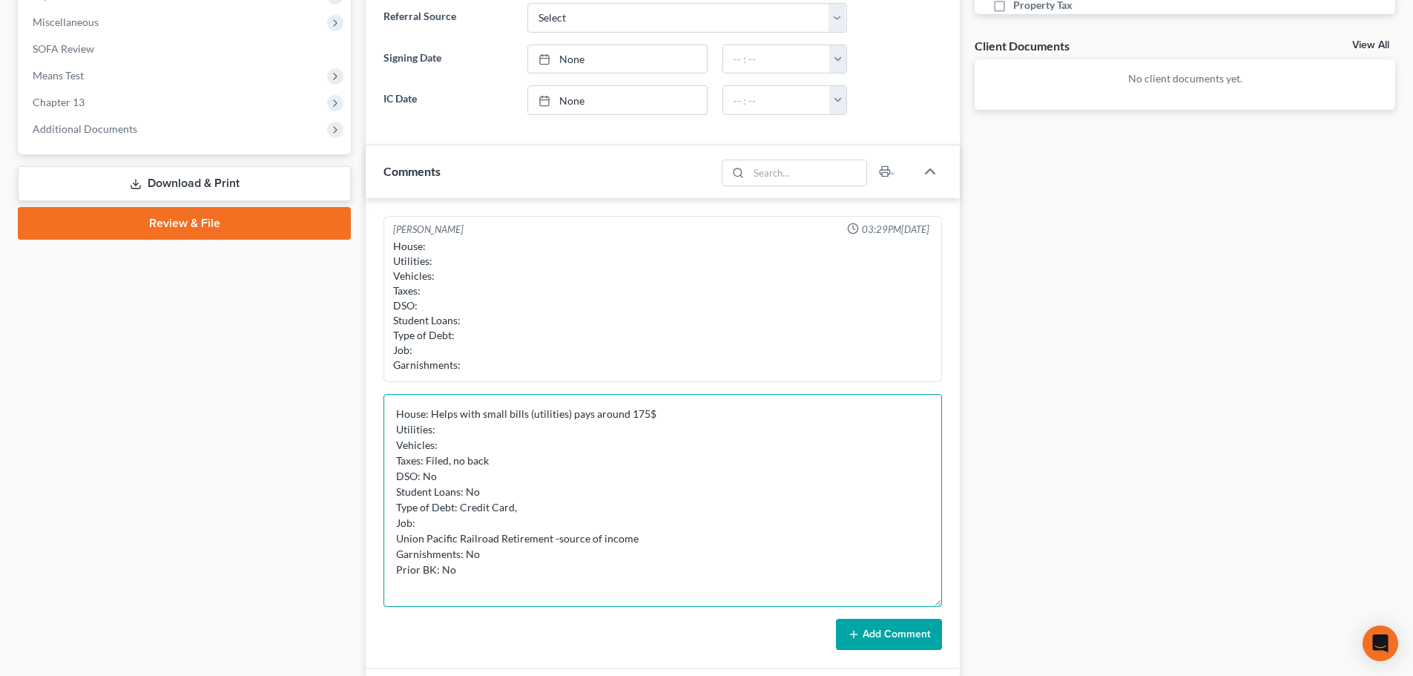
paste textarea "source of income"
drag, startPoint x: 760, startPoint y: 540, endPoint x: 633, endPoint y: 545, distance: 127.7
click at [633, 545] on textarea "House: Helps with small bills (utilities) pays around 175$ Utilities: Vehicles:…" at bounding box center [663, 500] width 559 height 213
click at [473, 525] on textarea "House: Helps with small bills (utilities) pays around 175$ Utilities: Vehicles:…" at bounding box center [663, 500] width 559 height 213
type textarea "House: Helps with small bills (utilities) pays around 175$ Utilities: Vehicles:…"
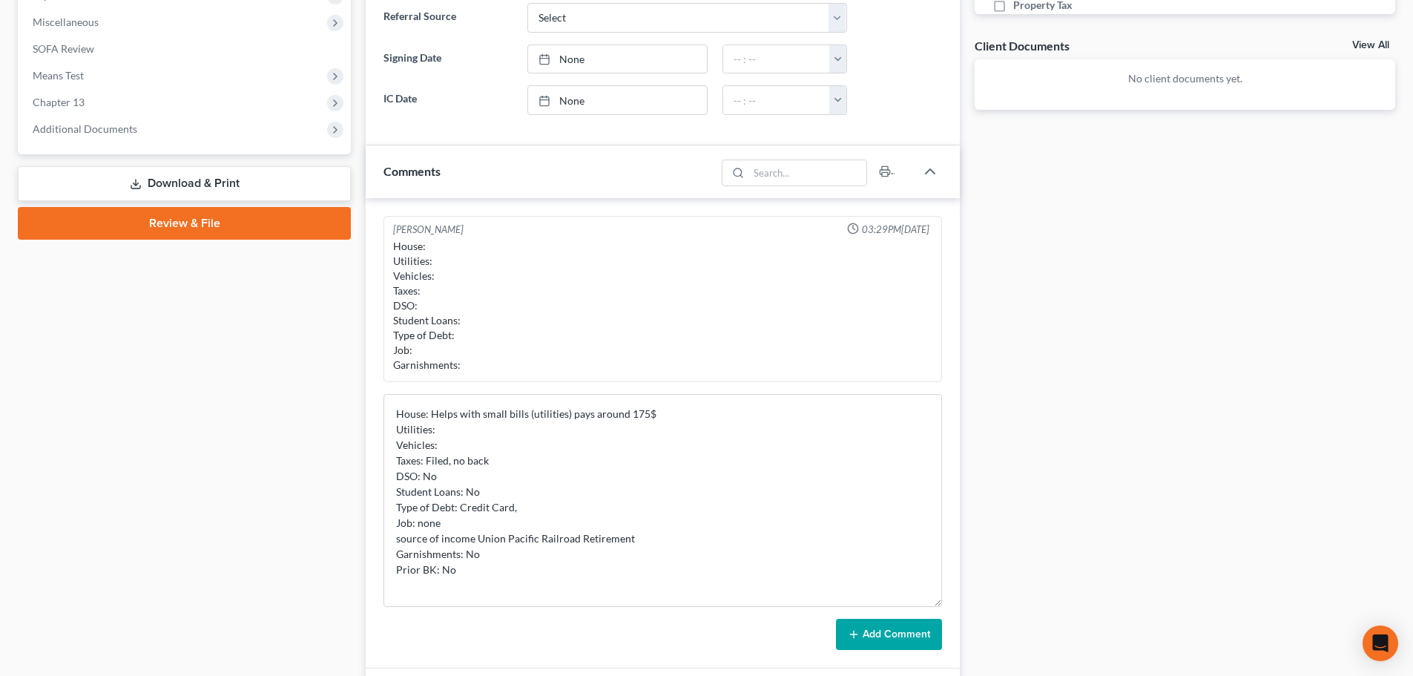
click at [848, 627] on button "Add Comment" at bounding box center [889, 634] width 106 height 31
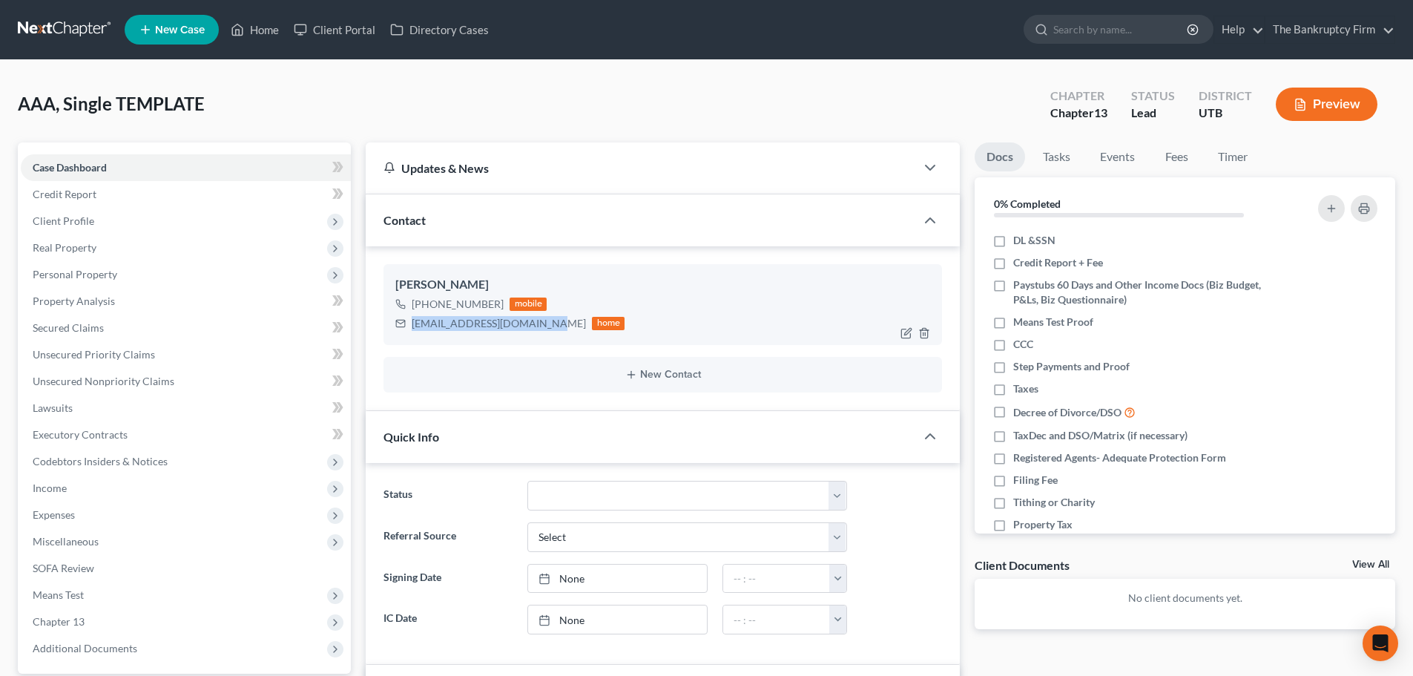
drag, startPoint x: 412, startPoint y: 325, endPoint x: 544, endPoint y: 317, distance: 131.6
click at [544, 317] on div "[EMAIL_ADDRESS][DOMAIN_NAME]" at bounding box center [499, 323] width 174 height 15
copy div "[EMAIL_ADDRESS][DOMAIN_NAME]"
drag, startPoint x: 424, startPoint y: 305, endPoint x: 496, endPoint y: 306, distance: 71.2
click at [496, 306] on div "[PHONE_NUMBER]" at bounding box center [458, 304] width 92 height 15
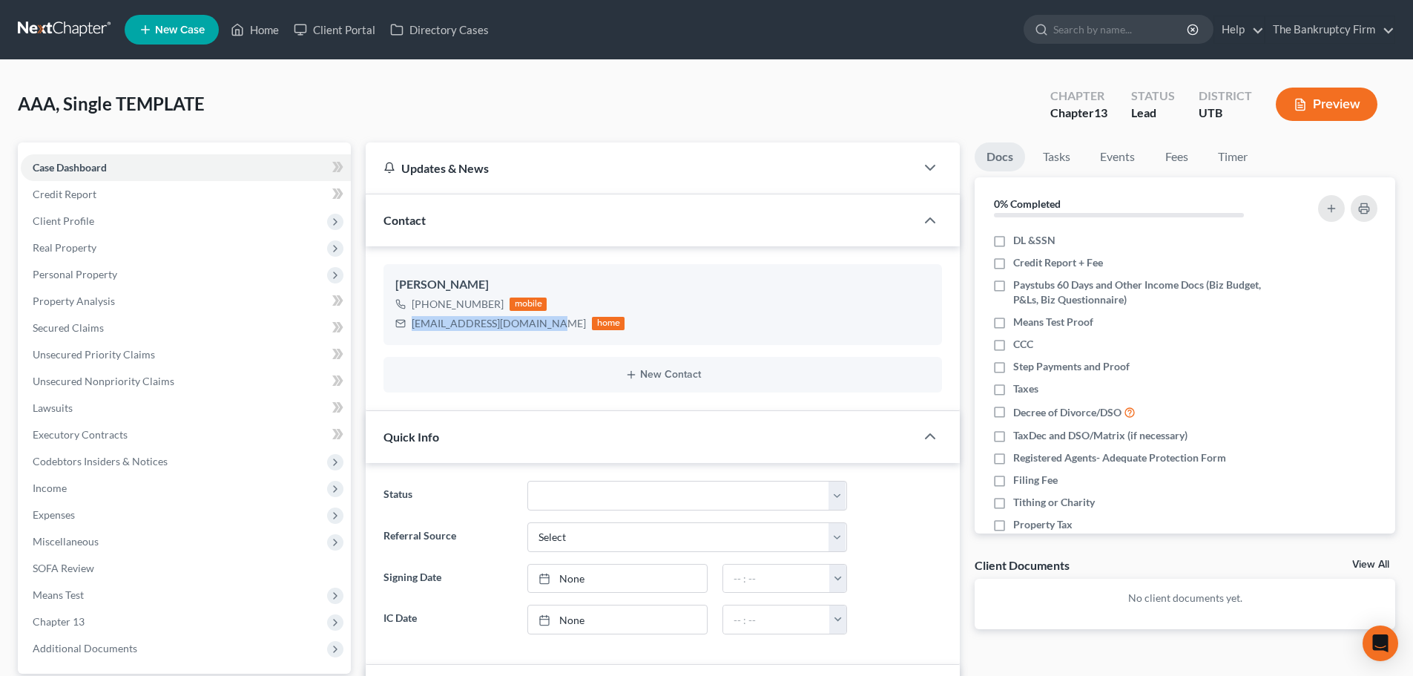
copy div "[PHONE_NUMBER]"
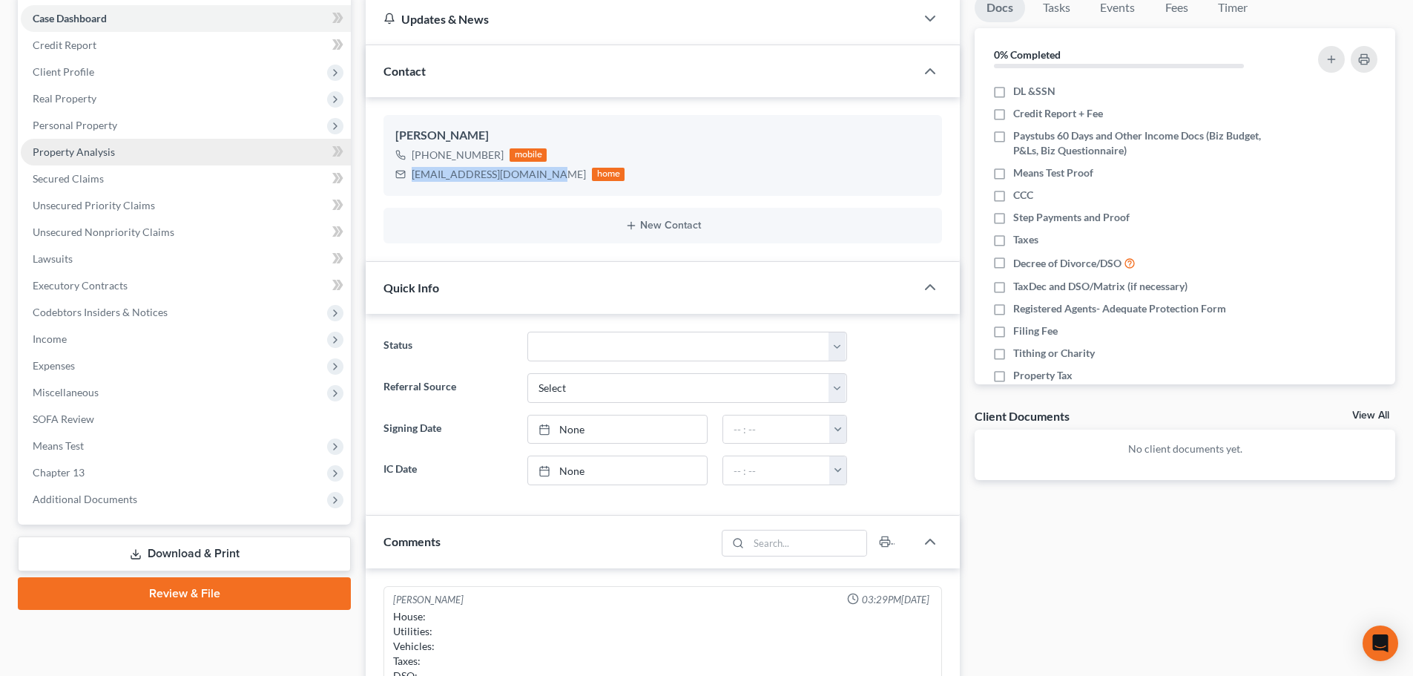
scroll to position [148, 0]
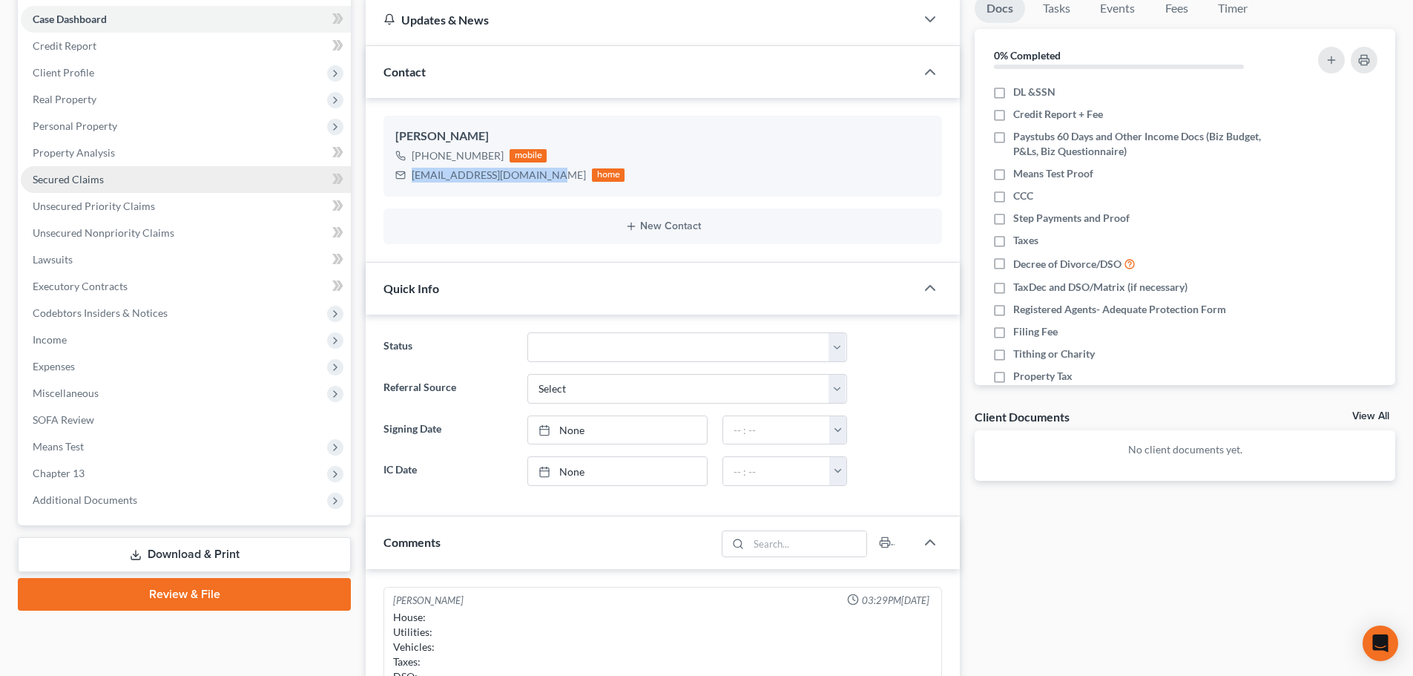
drag, startPoint x: 129, startPoint y: 71, endPoint x: 55, endPoint y: 171, distance: 124.0
click at [129, 71] on span "Client Profile" at bounding box center [186, 72] width 330 height 27
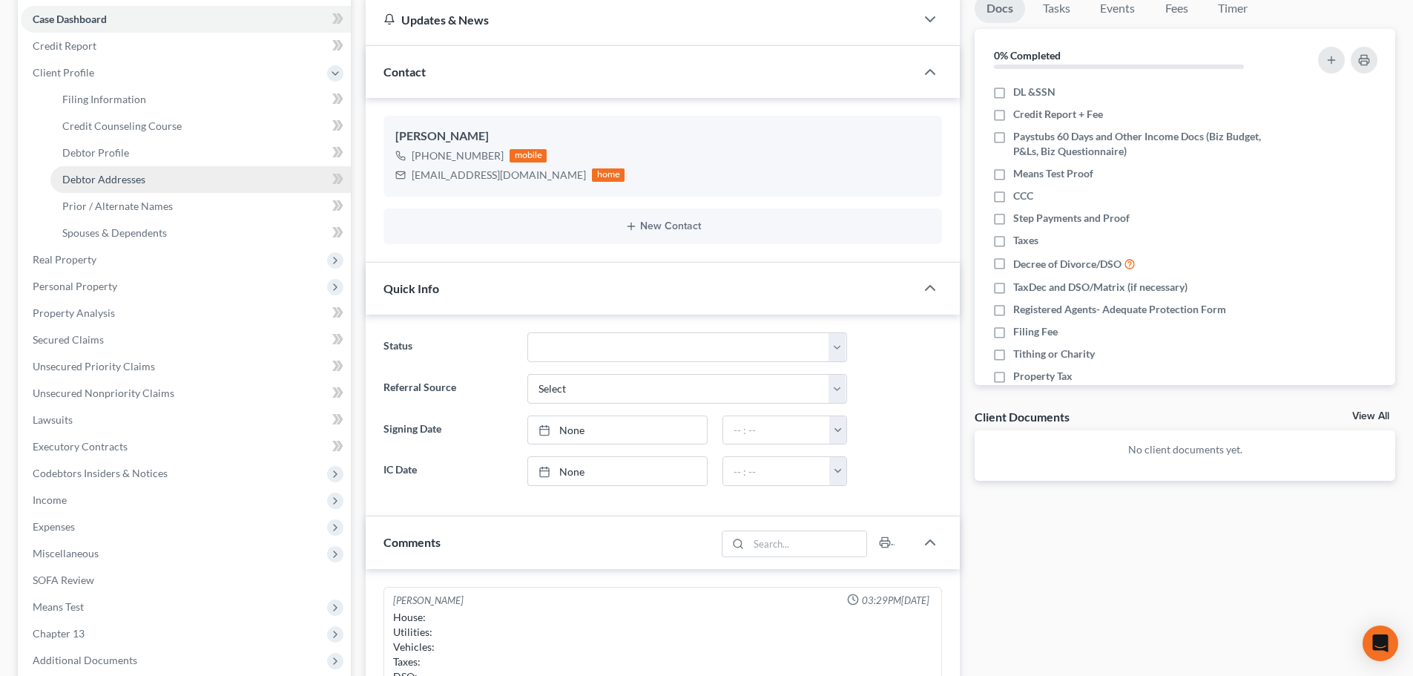
click at [92, 181] on span "Debtor Addresses" at bounding box center [103, 179] width 83 height 13
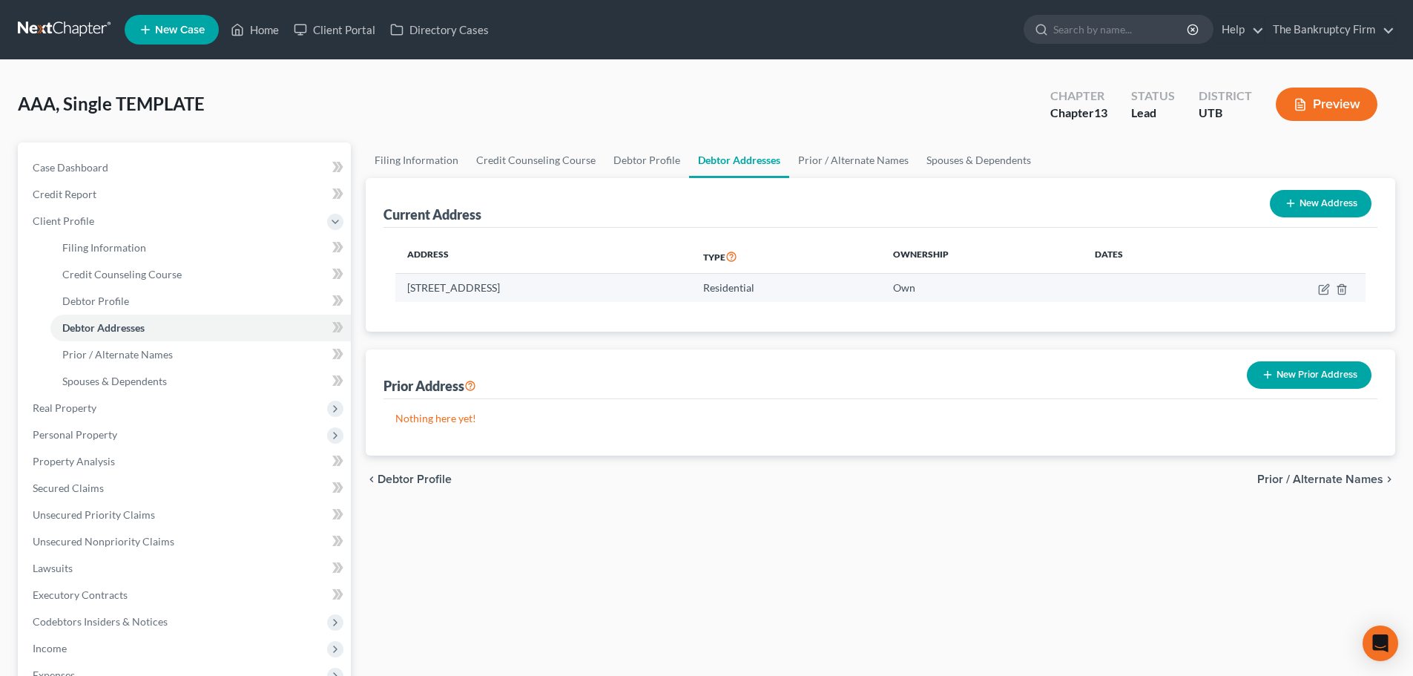
drag, startPoint x: 392, startPoint y: 286, endPoint x: 576, endPoint y: 292, distance: 184.1
click at [576, 292] on div "Address Type Ownership Dates [STREET_ADDRESS] Residential Own" at bounding box center [881, 280] width 994 height 104
click at [424, 322] on div "Address Type Ownership Dates [STREET_ADDRESS] Residential Own" at bounding box center [881, 280] width 994 height 104
click at [413, 349] on div "Prior Address New Prior Address" at bounding box center [881, 374] width 994 height 50
drag, startPoint x: 405, startPoint y: 288, endPoint x: 576, endPoint y: 289, distance: 171.4
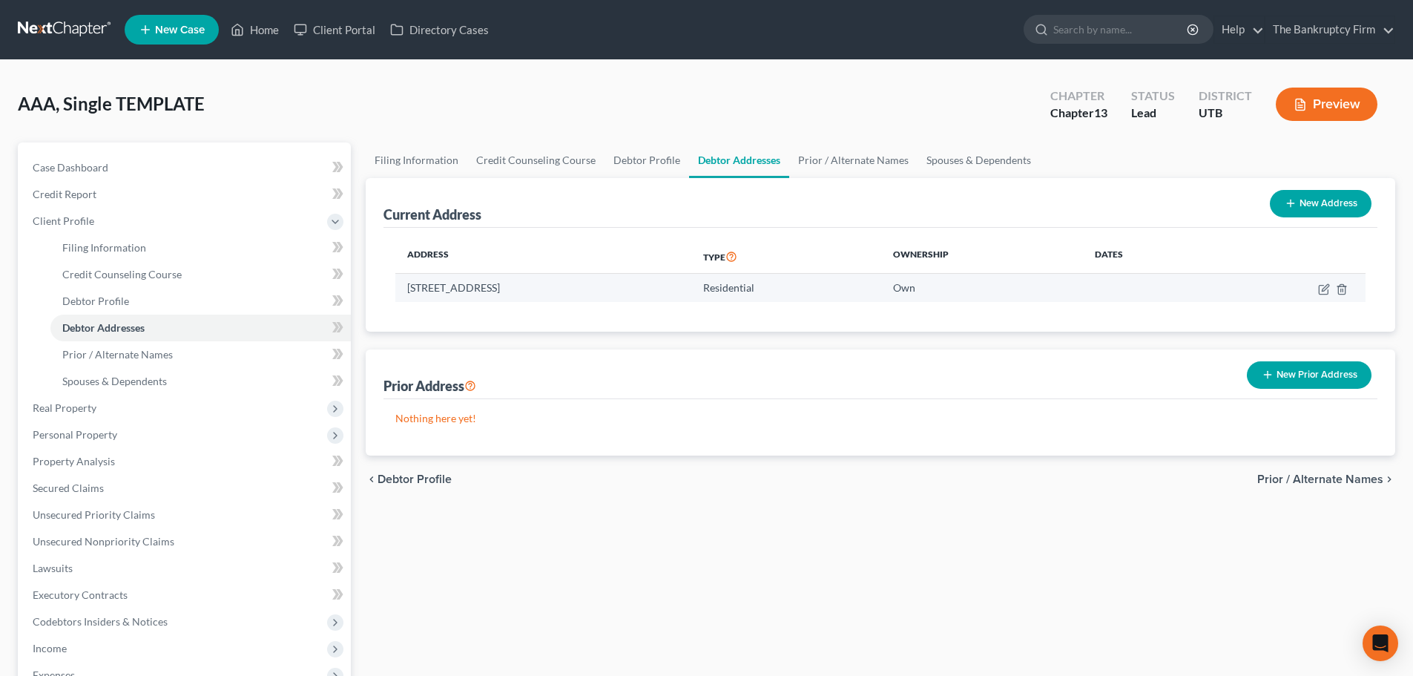
click at [576, 289] on td "[STREET_ADDRESS]" at bounding box center [543, 288] width 296 height 28
copy td "[STREET_ADDRESS]"
click at [621, 225] on div "Current Address New Address" at bounding box center [881, 203] width 994 height 50
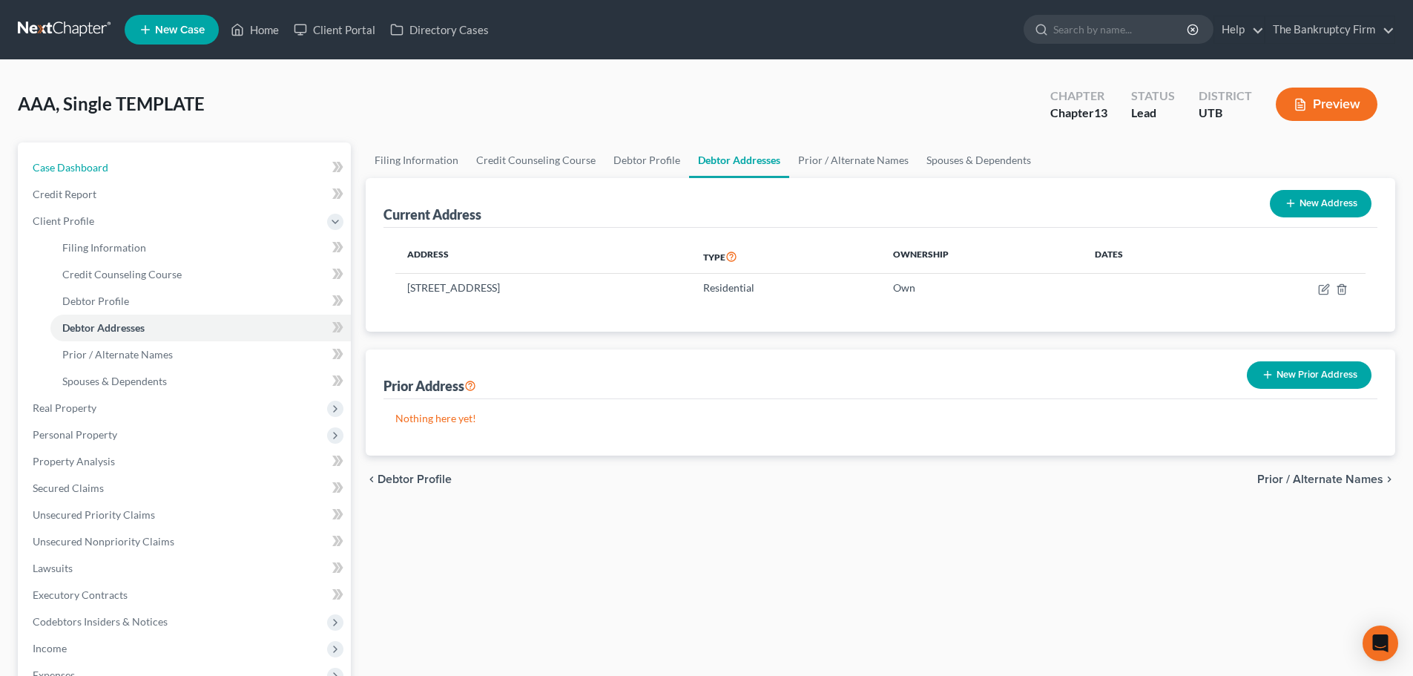
drag, startPoint x: 85, startPoint y: 174, endPoint x: 381, endPoint y: 397, distance: 370.3
click at [85, 174] on link "Case Dashboard" at bounding box center [186, 167] width 330 height 27
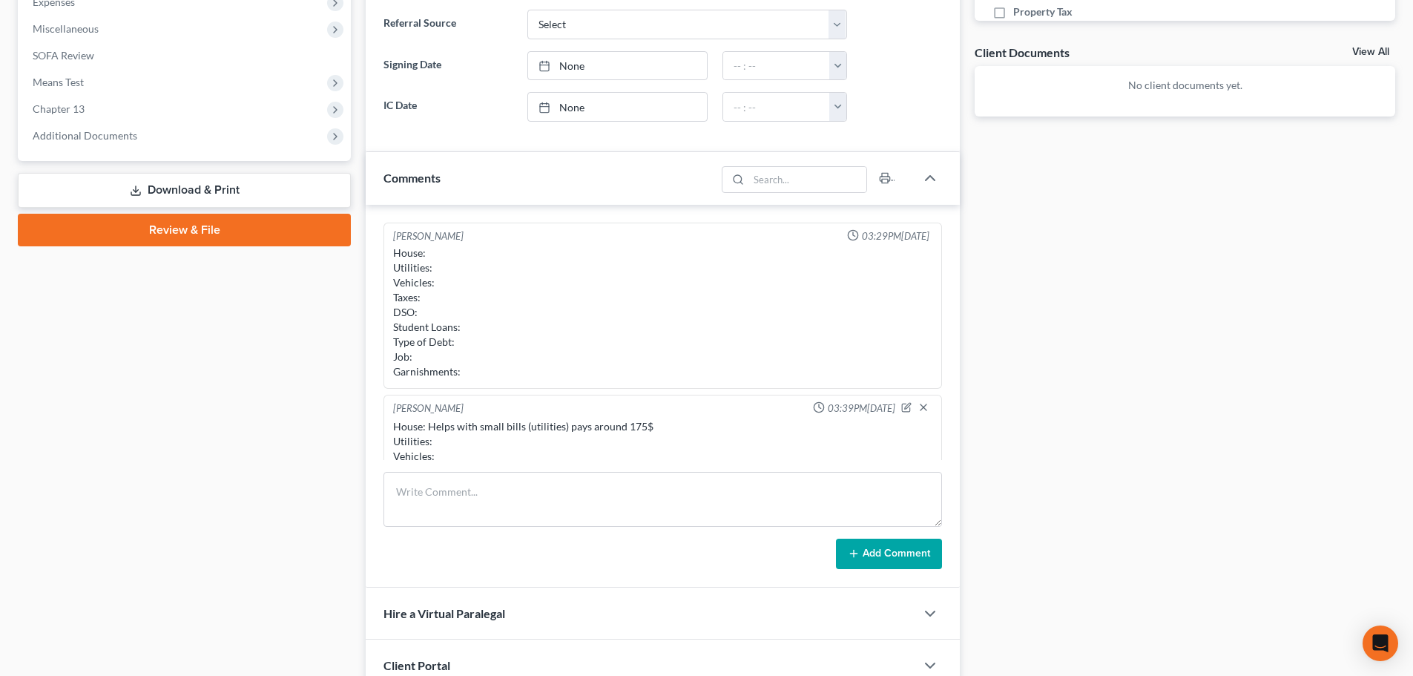
scroll to position [445, 0]
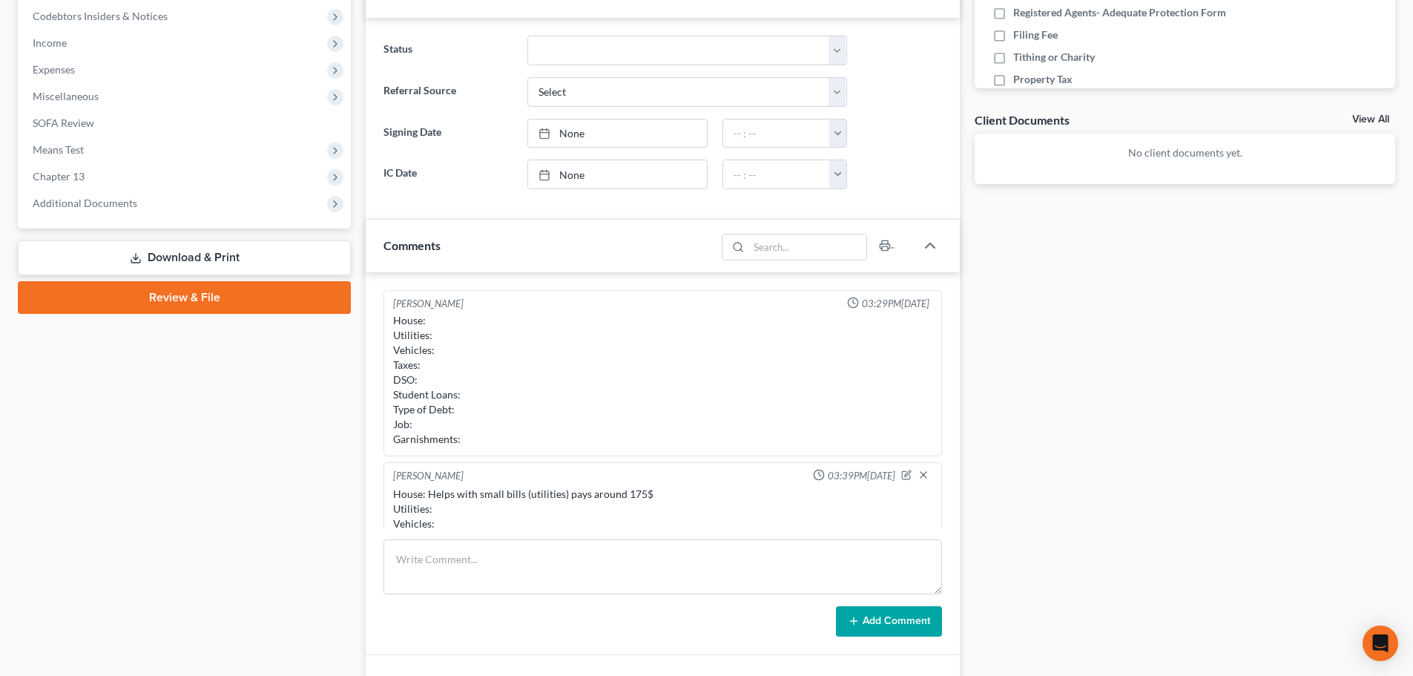
drag, startPoint x: 1096, startPoint y: 519, endPoint x: 808, endPoint y: 406, distance: 309.4
click at [1096, 519] on div "Docs Tasks Events Fees Timer 0% Completed Nothing here yet! DL &SSN Credit Repo…" at bounding box center [1184, 254] width 435 height 1114
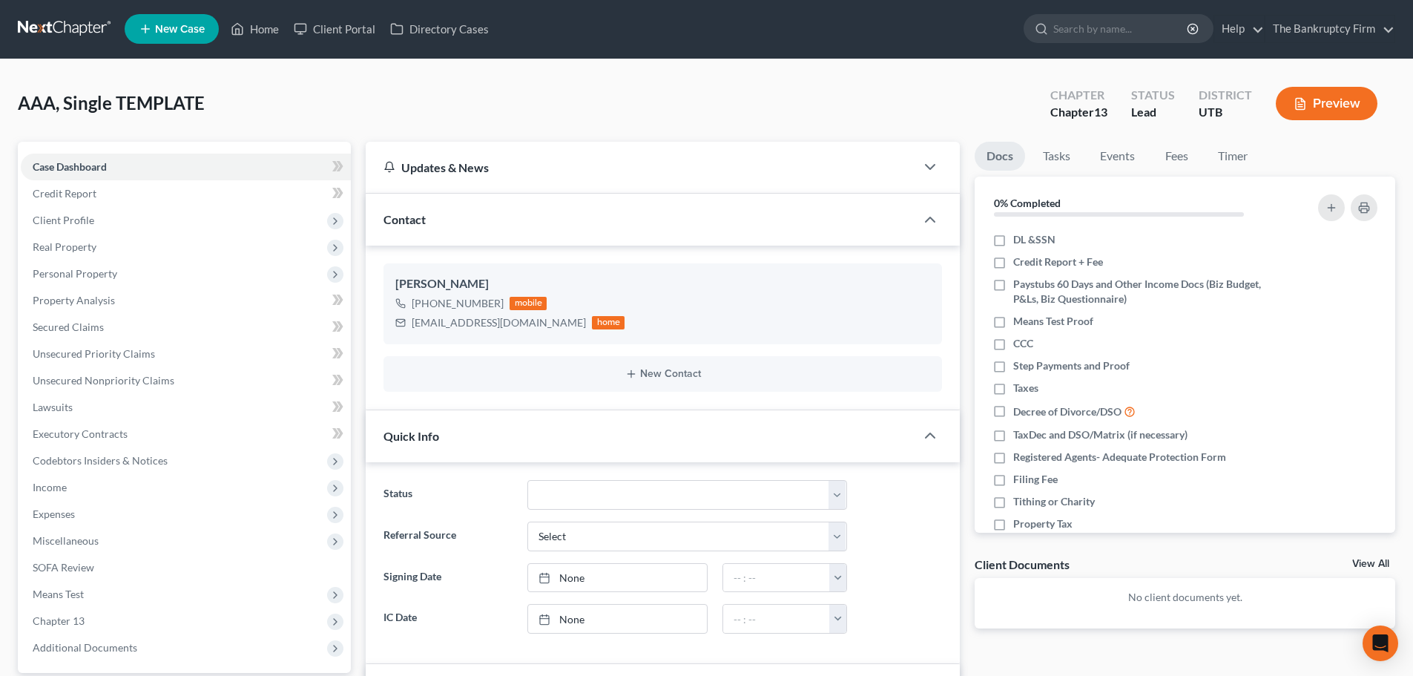
scroll to position [0, 0]
click at [247, 33] on link "Home" at bounding box center [254, 29] width 63 height 27
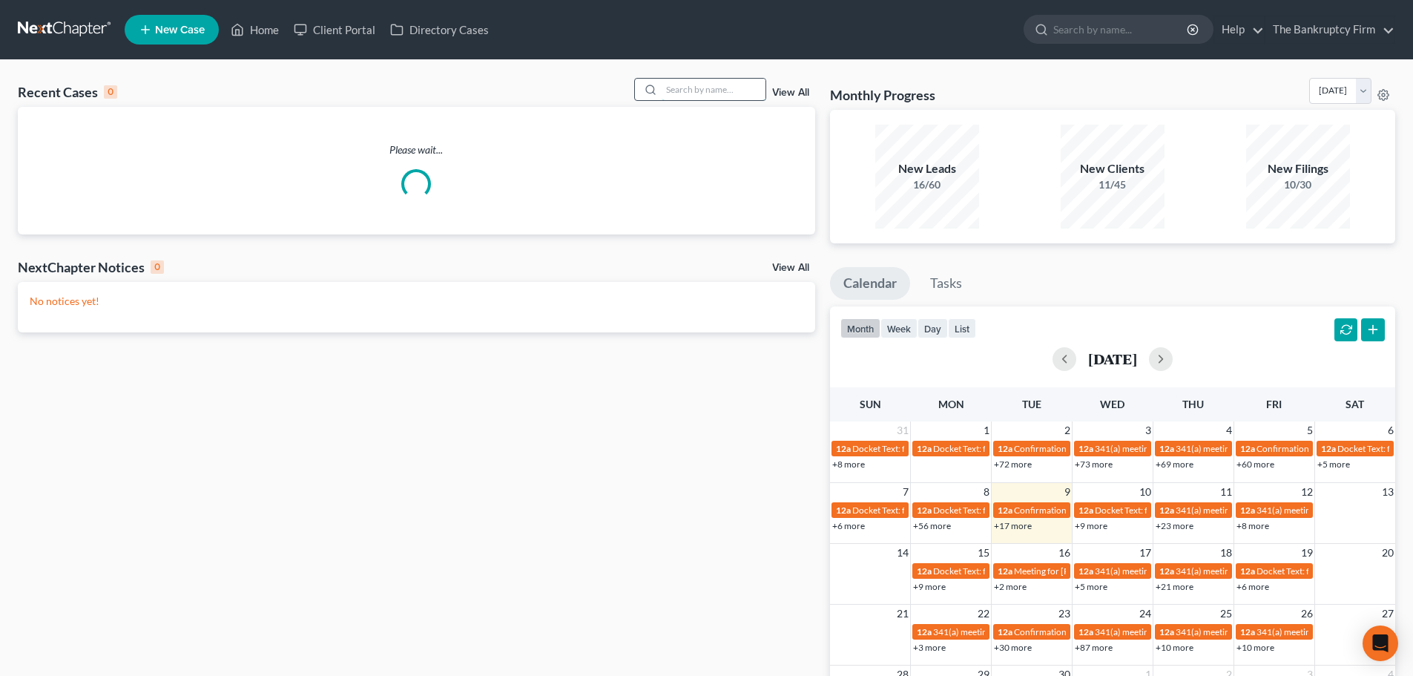
click at [708, 84] on input "search" at bounding box center [714, 90] width 104 height 22
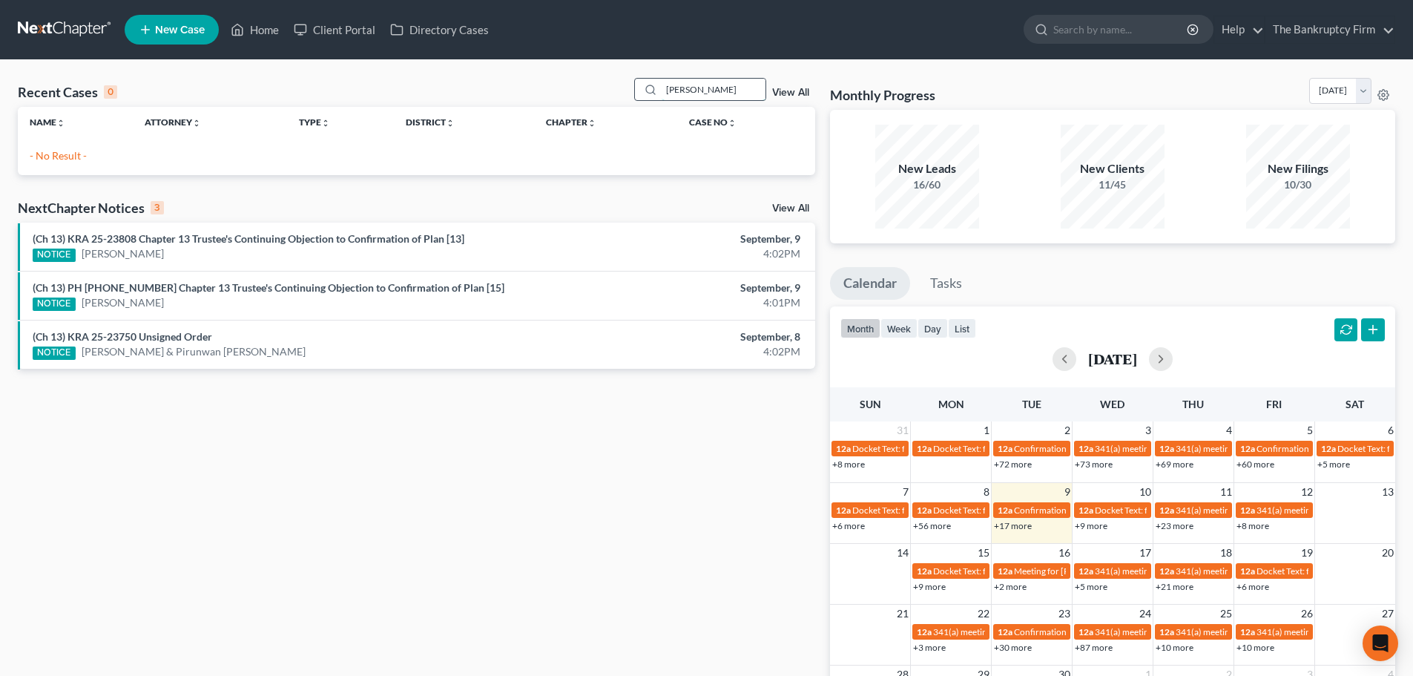
click at [716, 90] on input "[PERSON_NAME]" at bounding box center [714, 90] width 104 height 22
type input "[PERSON_NAME]"
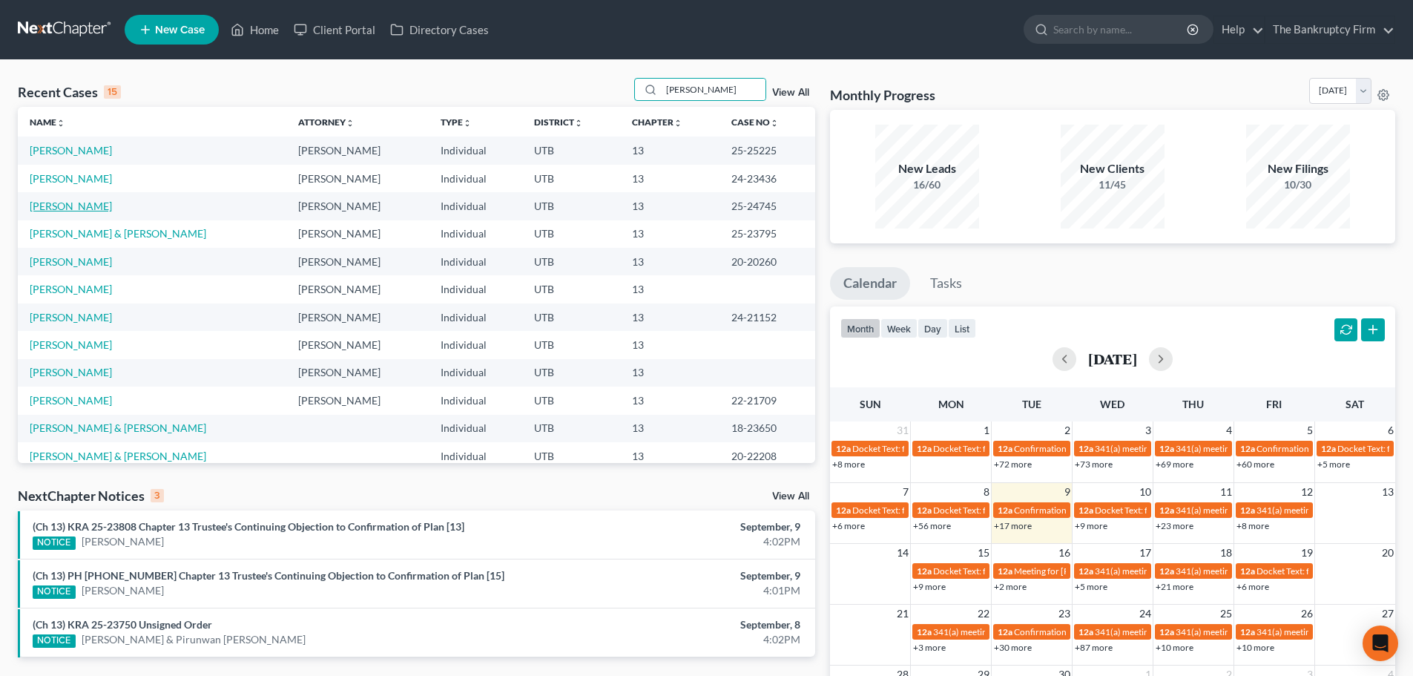
click at [82, 209] on link "[PERSON_NAME]" at bounding box center [71, 206] width 82 height 13
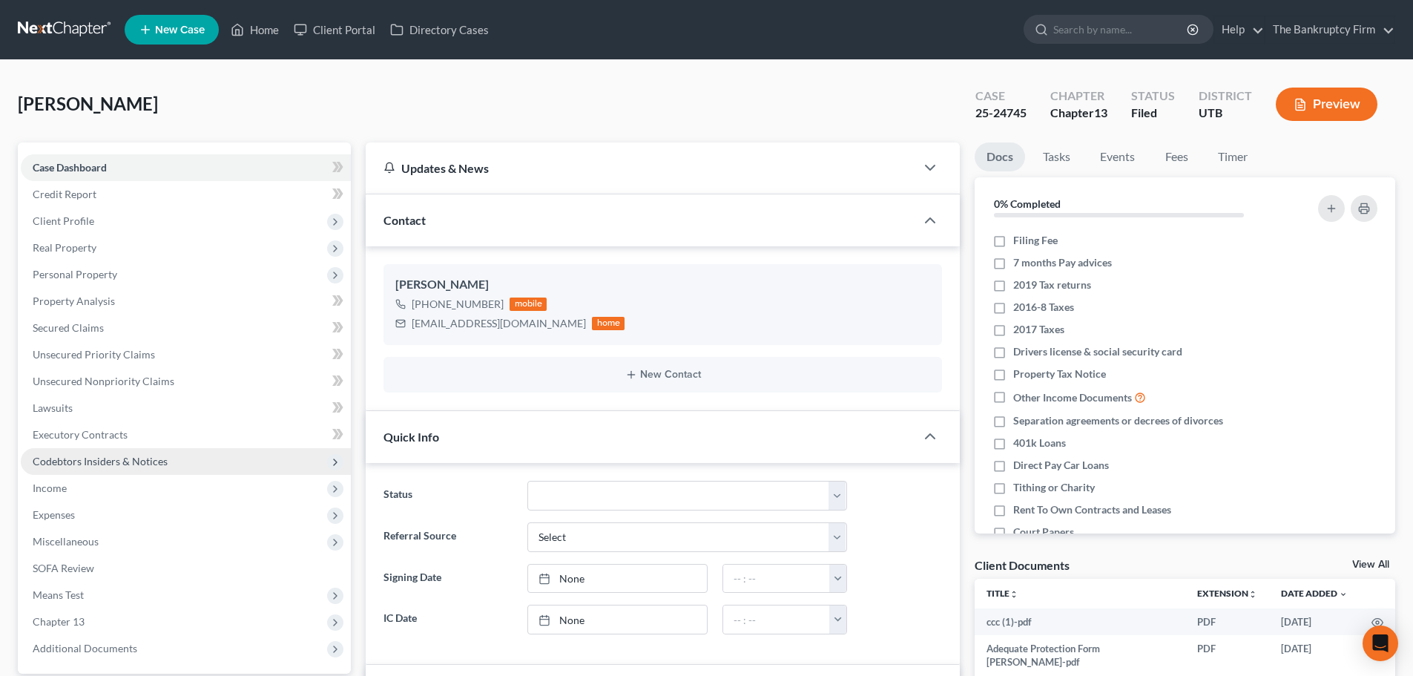
scroll to position [116, 0]
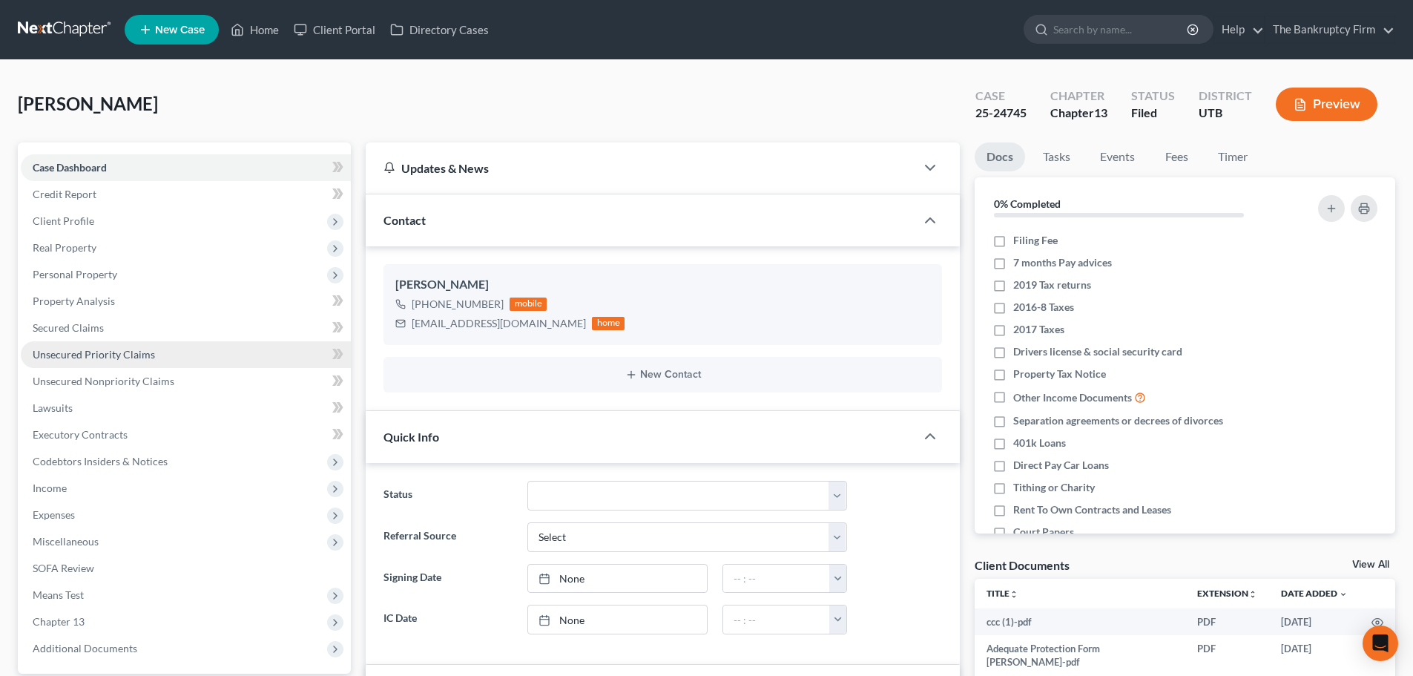
click at [170, 343] on link "Unsecured Priority Claims" at bounding box center [186, 354] width 330 height 27
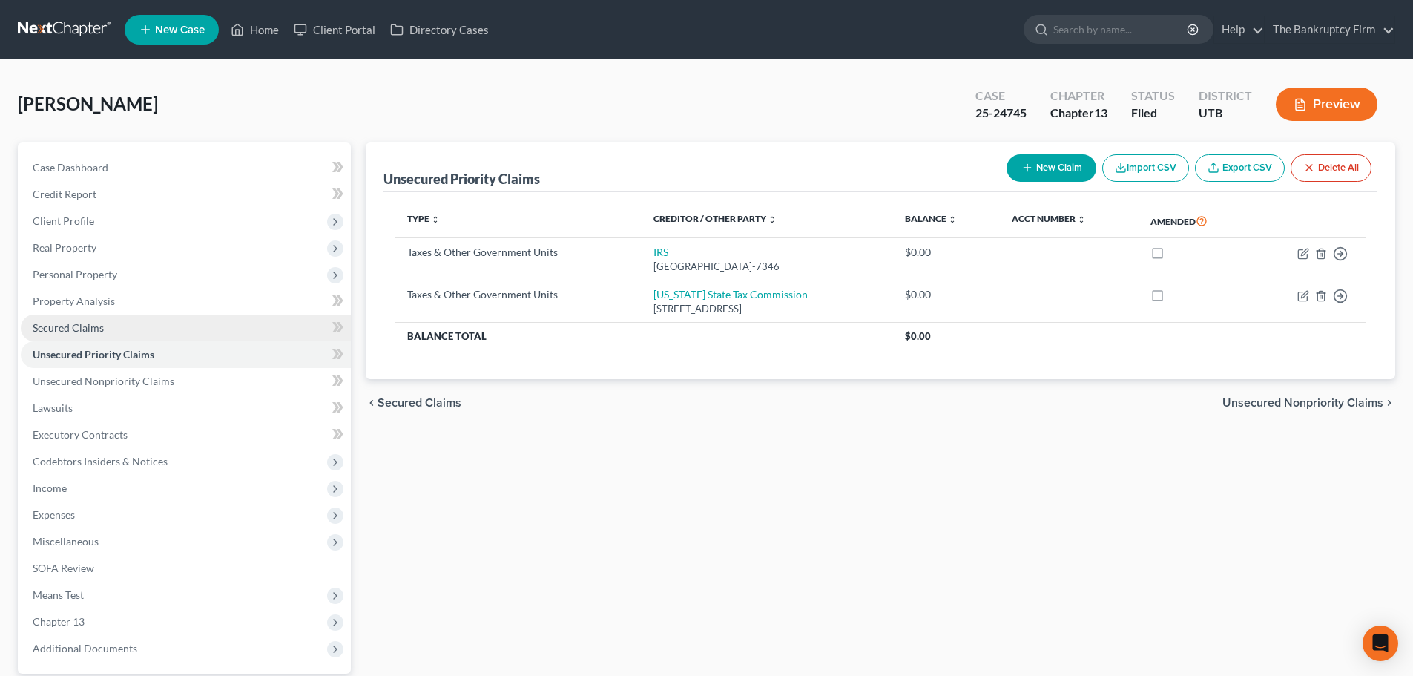
click at [200, 334] on link "Secured Claims" at bounding box center [186, 328] width 330 height 27
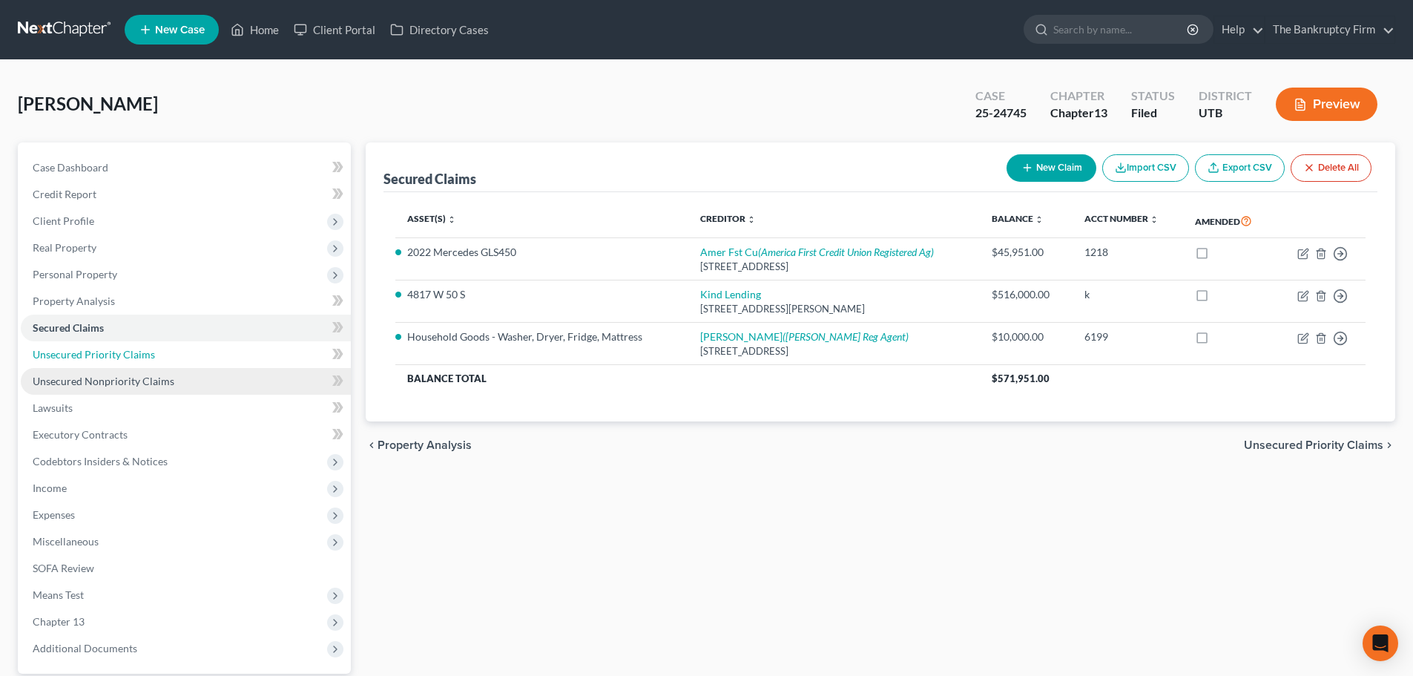
click at [206, 355] on link "Unsecured Priority Claims" at bounding box center [186, 354] width 330 height 27
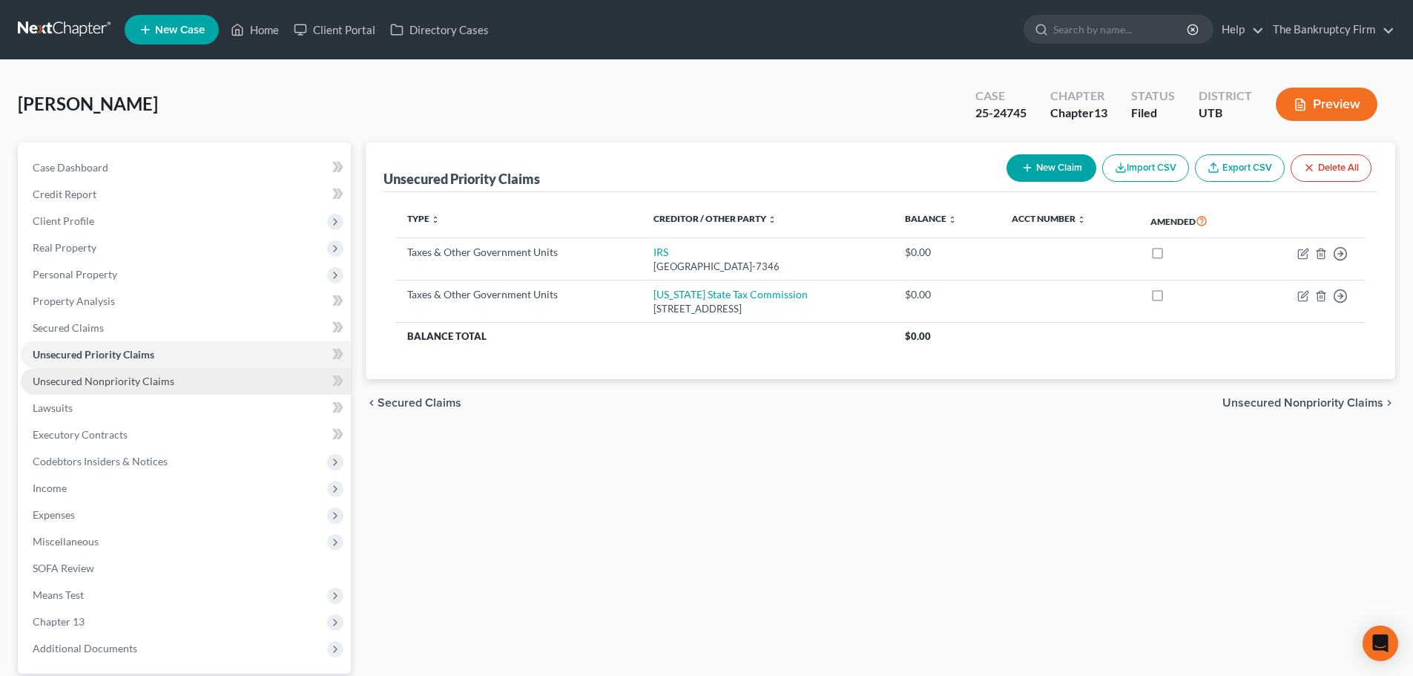
click at [211, 387] on link "Unsecured Nonpriority Claims" at bounding box center [186, 381] width 330 height 27
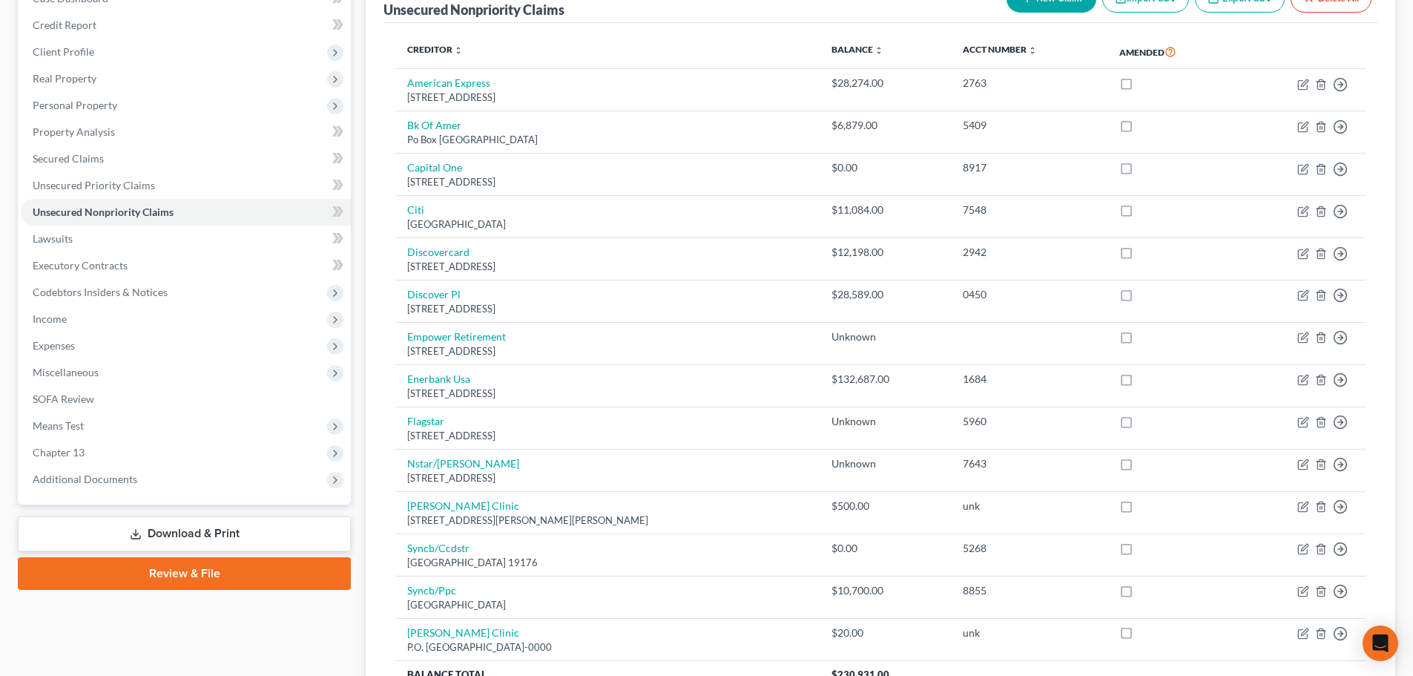
scroll to position [166, 0]
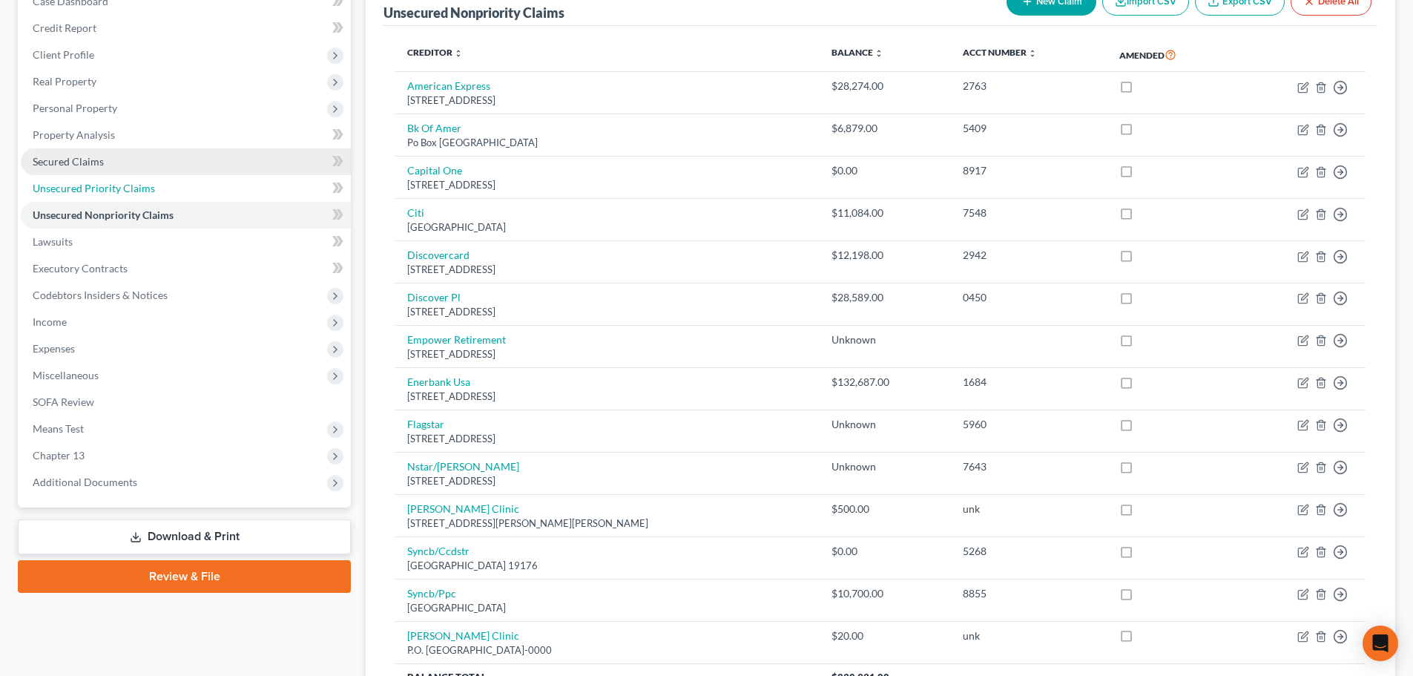
drag, startPoint x: 185, startPoint y: 176, endPoint x: 215, endPoint y: 169, distance: 30.4
click at [185, 176] on link "Unsecured Priority Claims" at bounding box center [186, 188] width 330 height 27
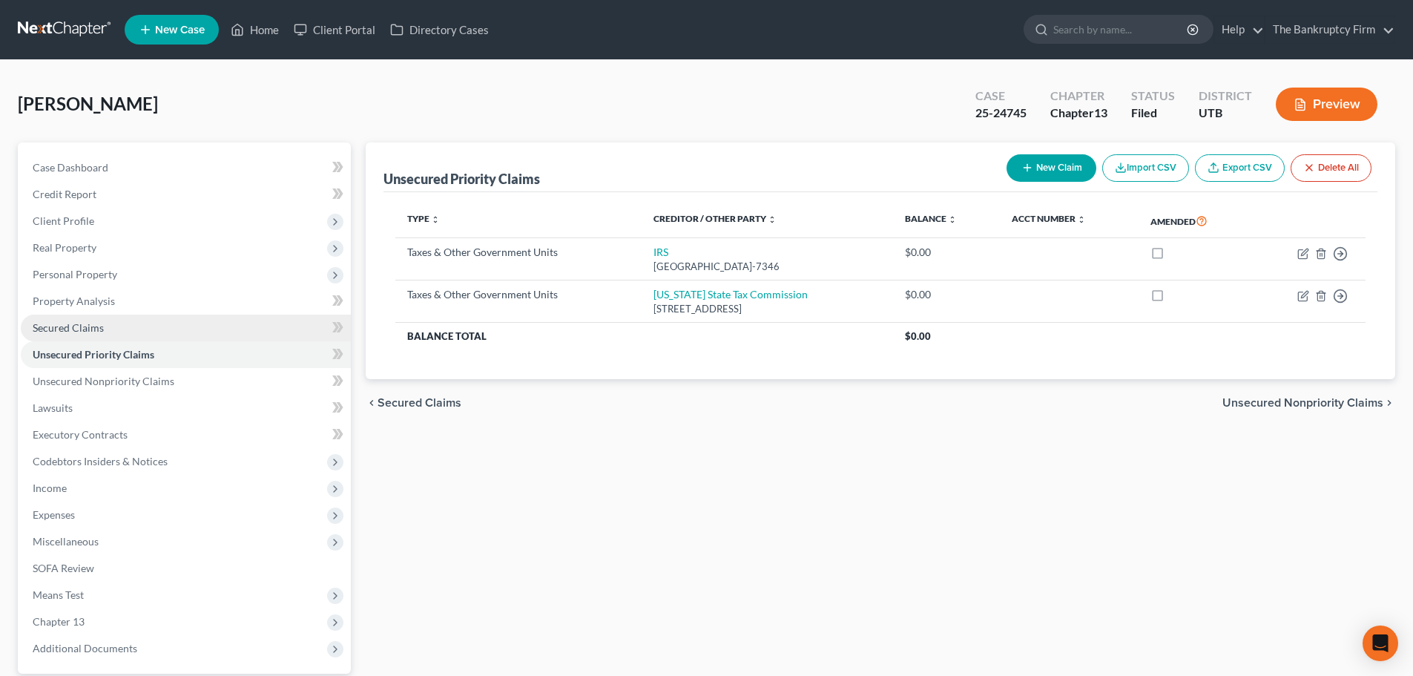
click at [205, 317] on link "Secured Claims" at bounding box center [186, 328] width 330 height 27
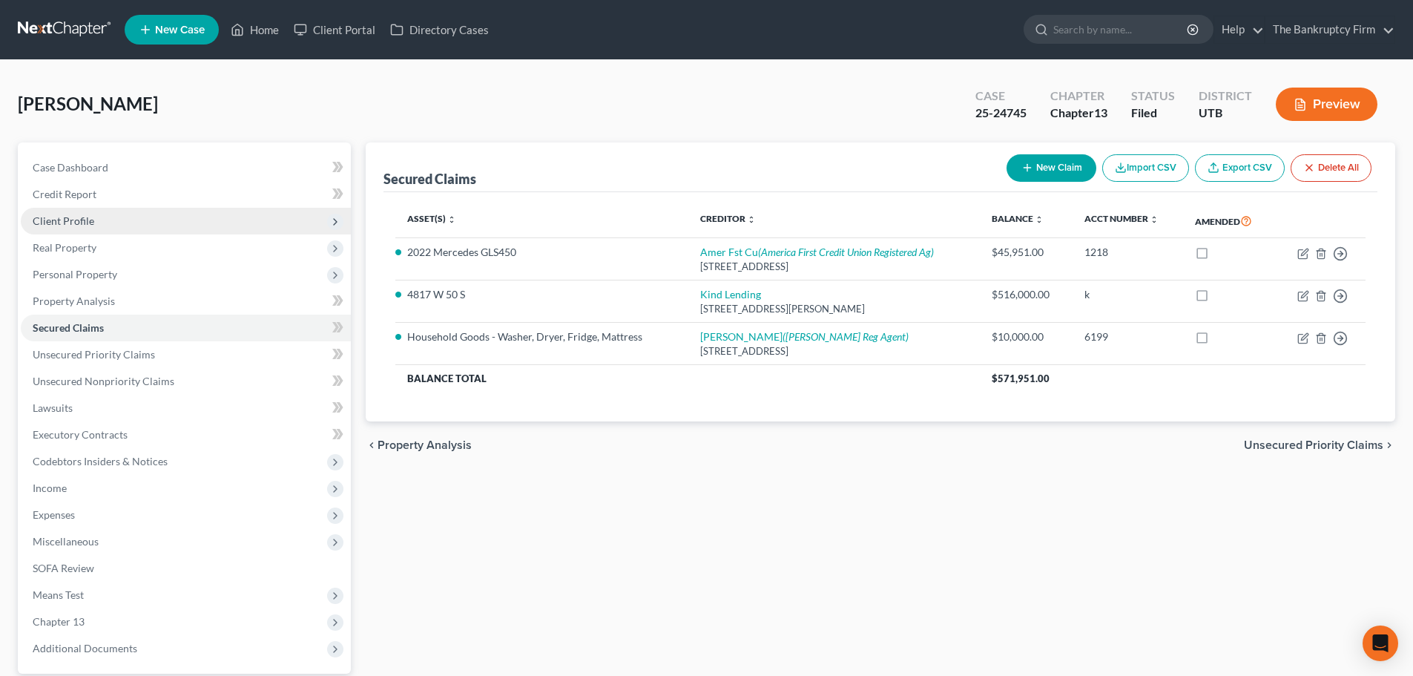
click at [129, 226] on span "Client Profile" at bounding box center [186, 221] width 330 height 27
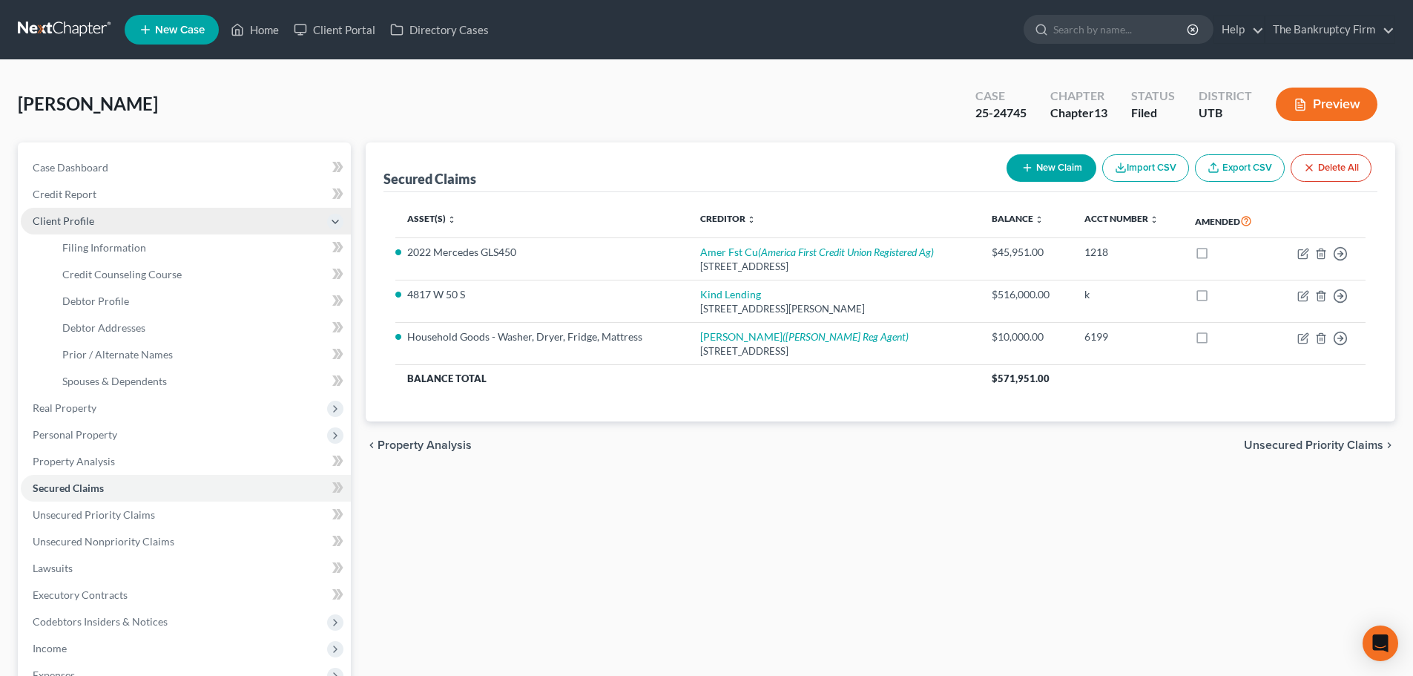
click at [145, 227] on span "Client Profile" at bounding box center [186, 221] width 330 height 27
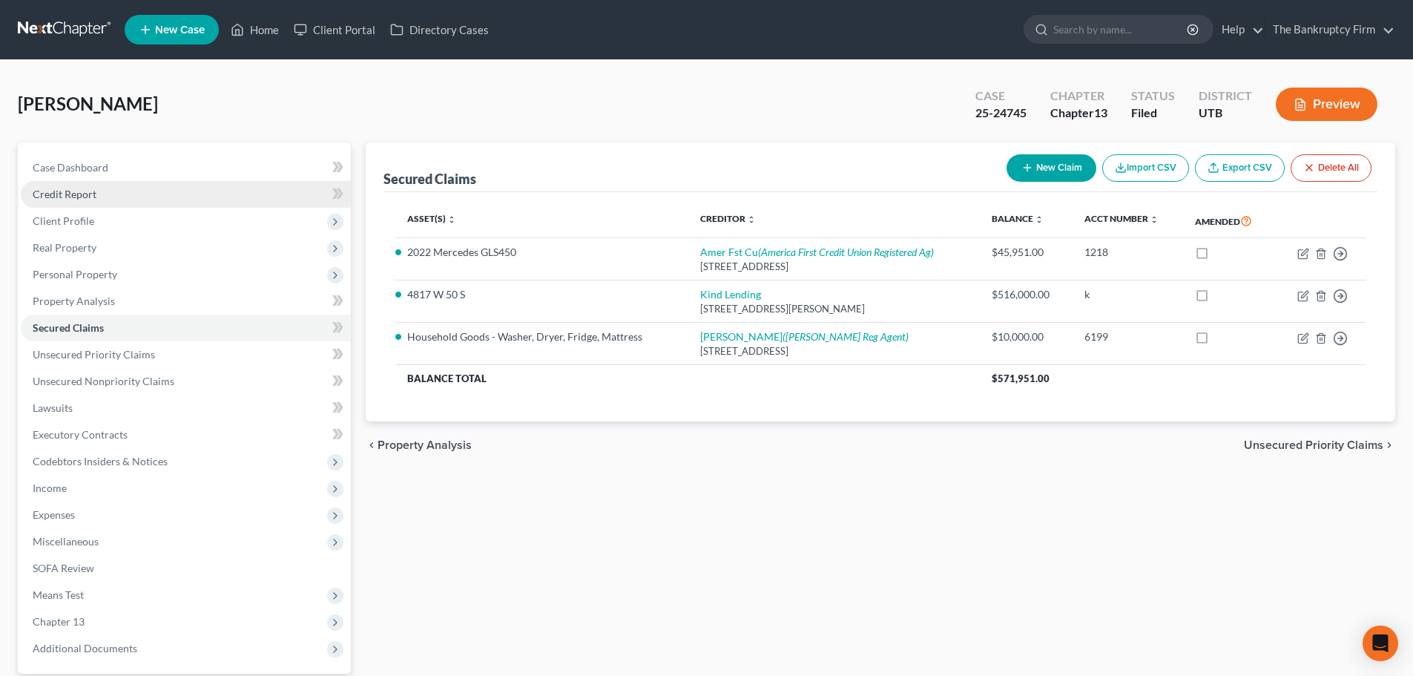
click at [160, 198] on link "Credit Report" at bounding box center [186, 194] width 330 height 27
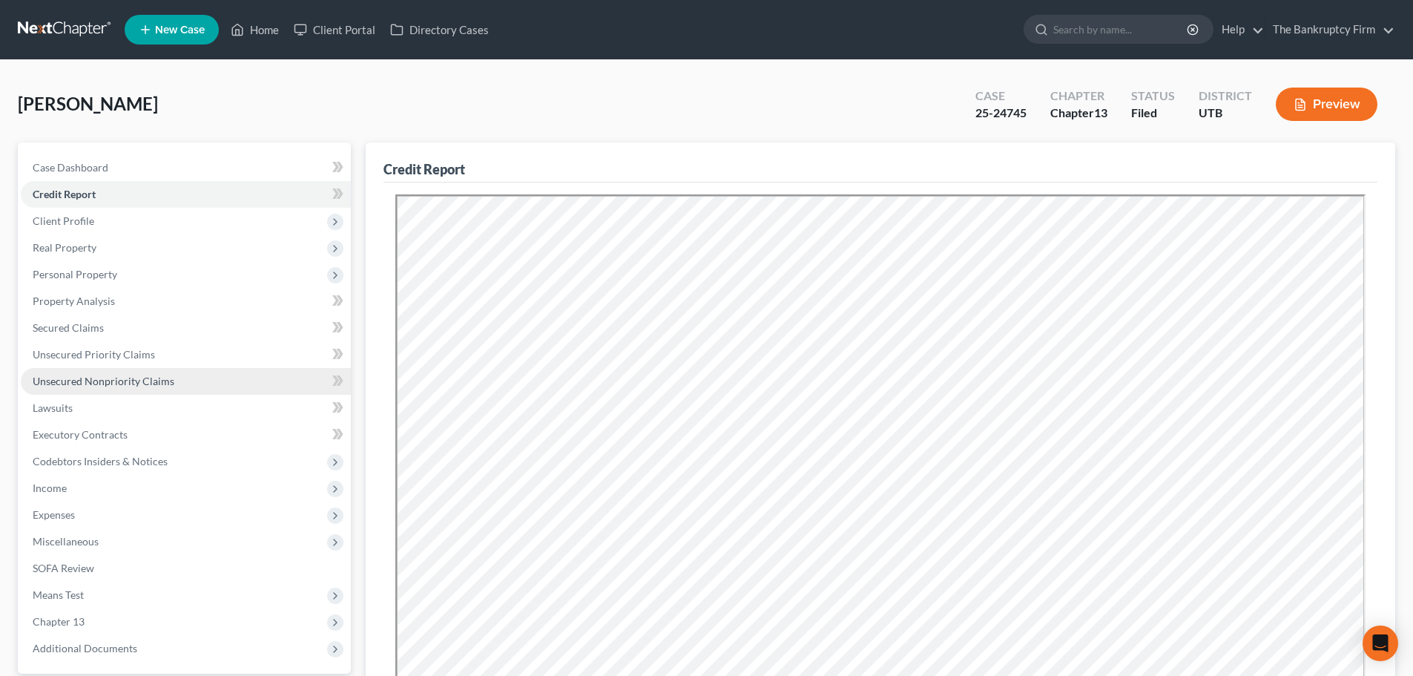
click at [183, 387] on link "Unsecured Nonpriority Claims" at bounding box center [186, 381] width 330 height 27
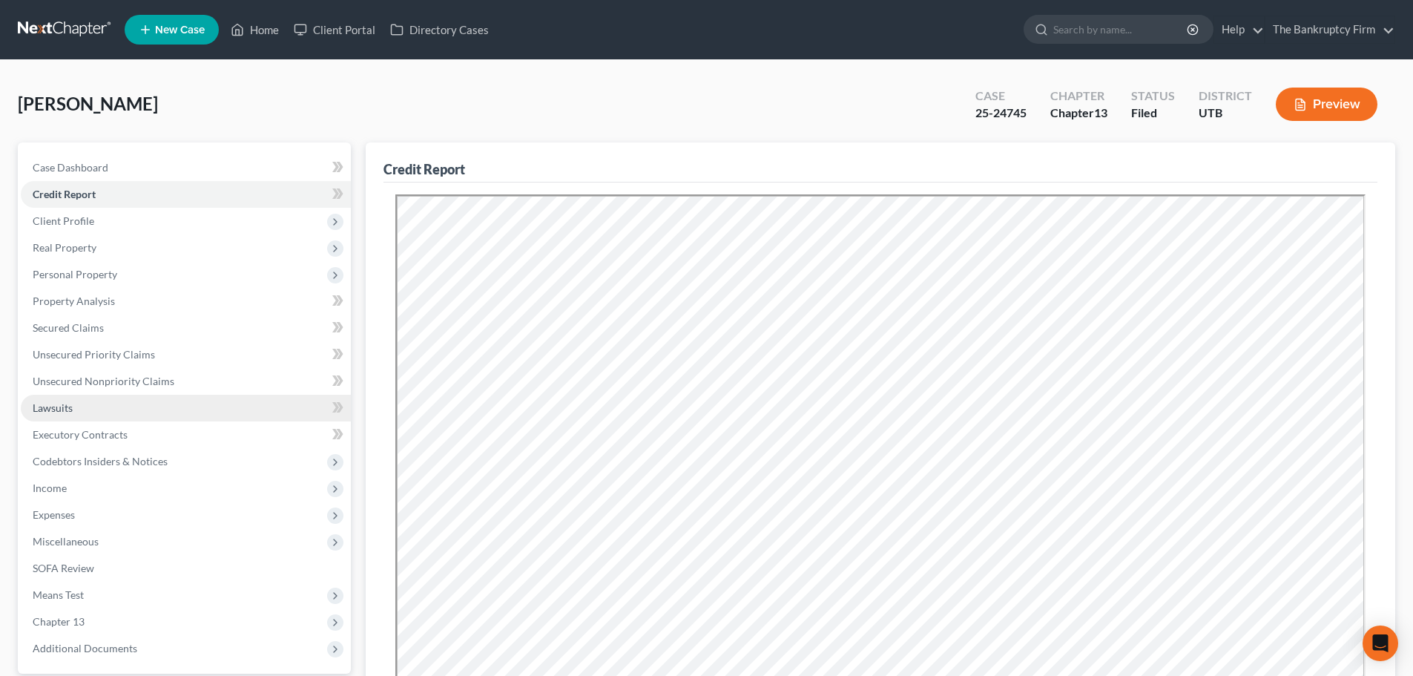
click at [167, 406] on link "Lawsuits" at bounding box center [186, 408] width 330 height 27
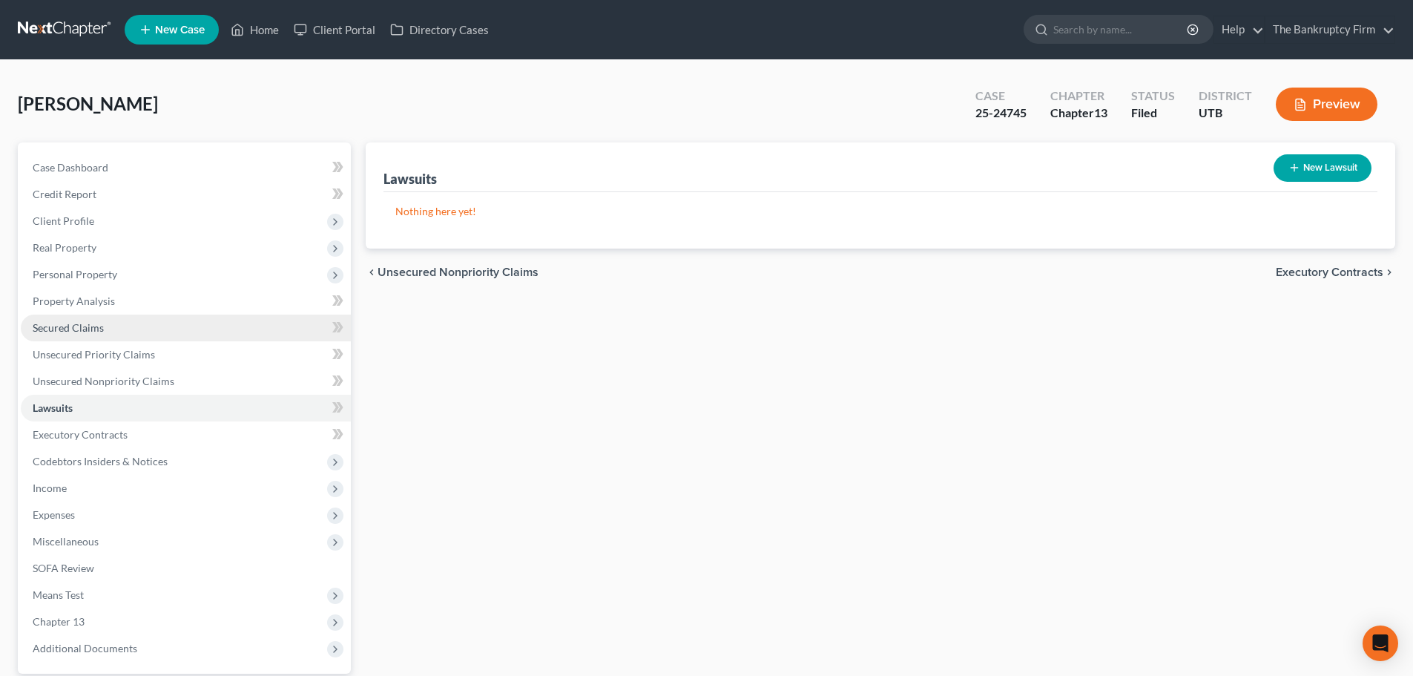
click at [131, 329] on link "Secured Claims" at bounding box center [186, 328] width 330 height 27
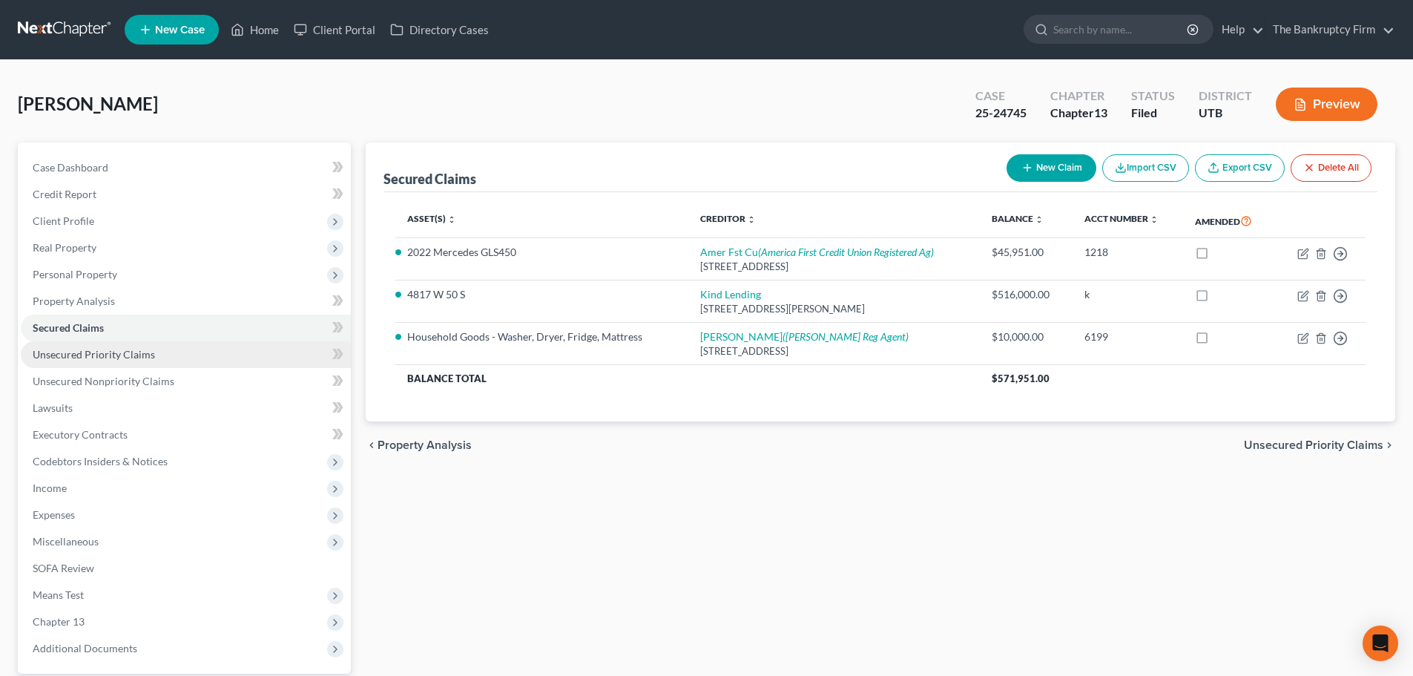
click at [136, 357] on span "Unsecured Priority Claims" at bounding box center [94, 354] width 122 height 13
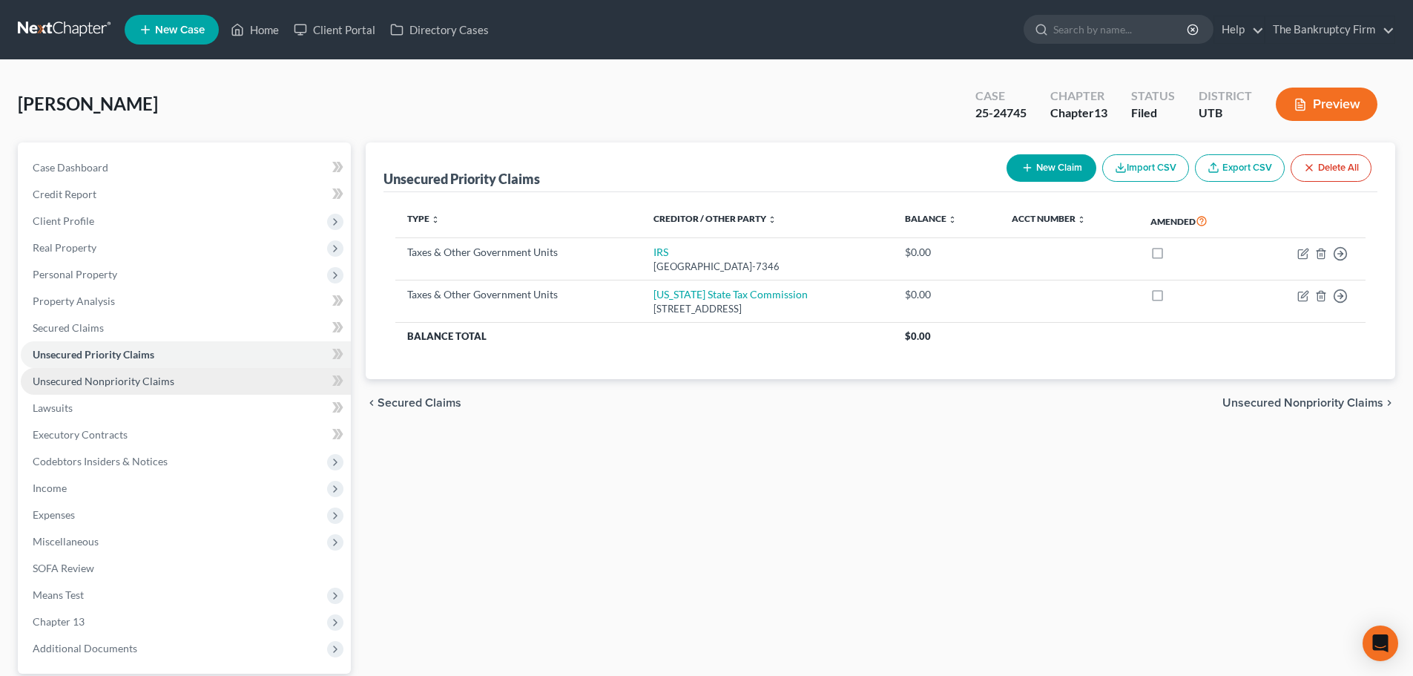
click at [108, 382] on span "Unsecured Nonpriority Claims" at bounding box center [104, 381] width 142 height 13
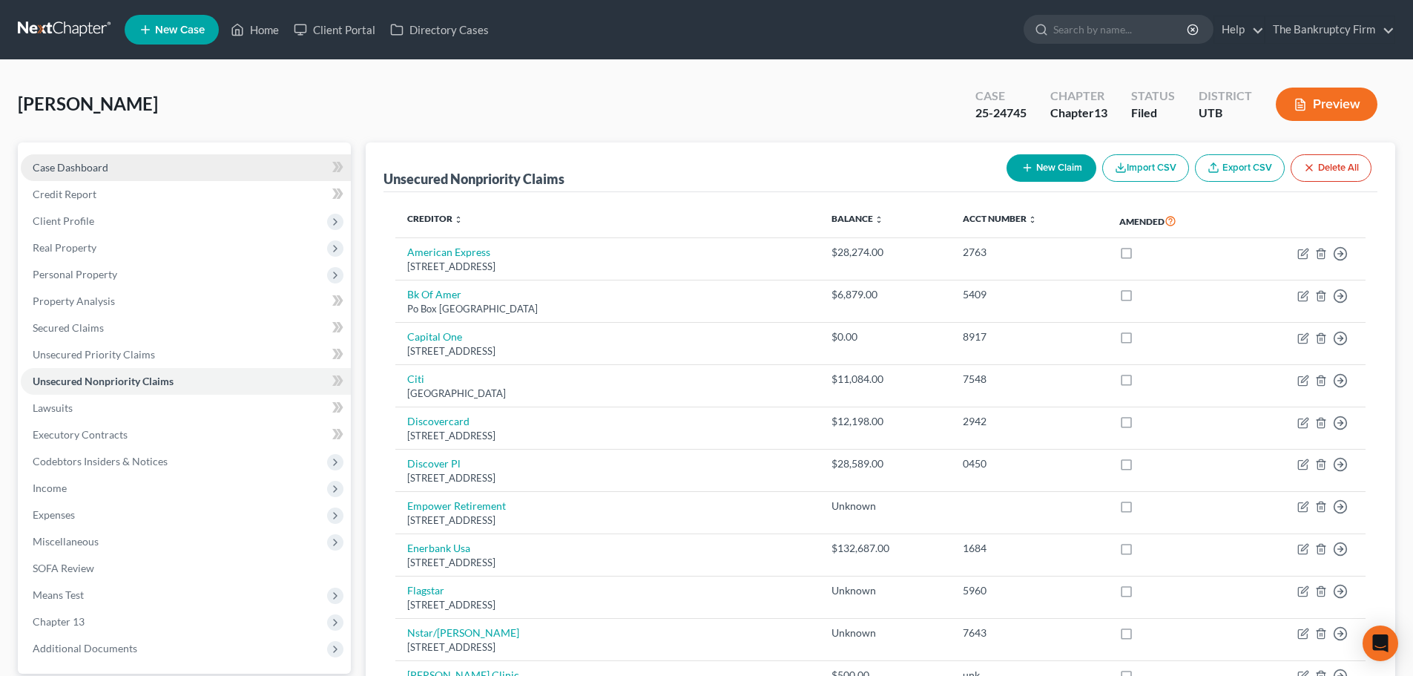
click at [182, 176] on link "Case Dashboard" at bounding box center [186, 167] width 330 height 27
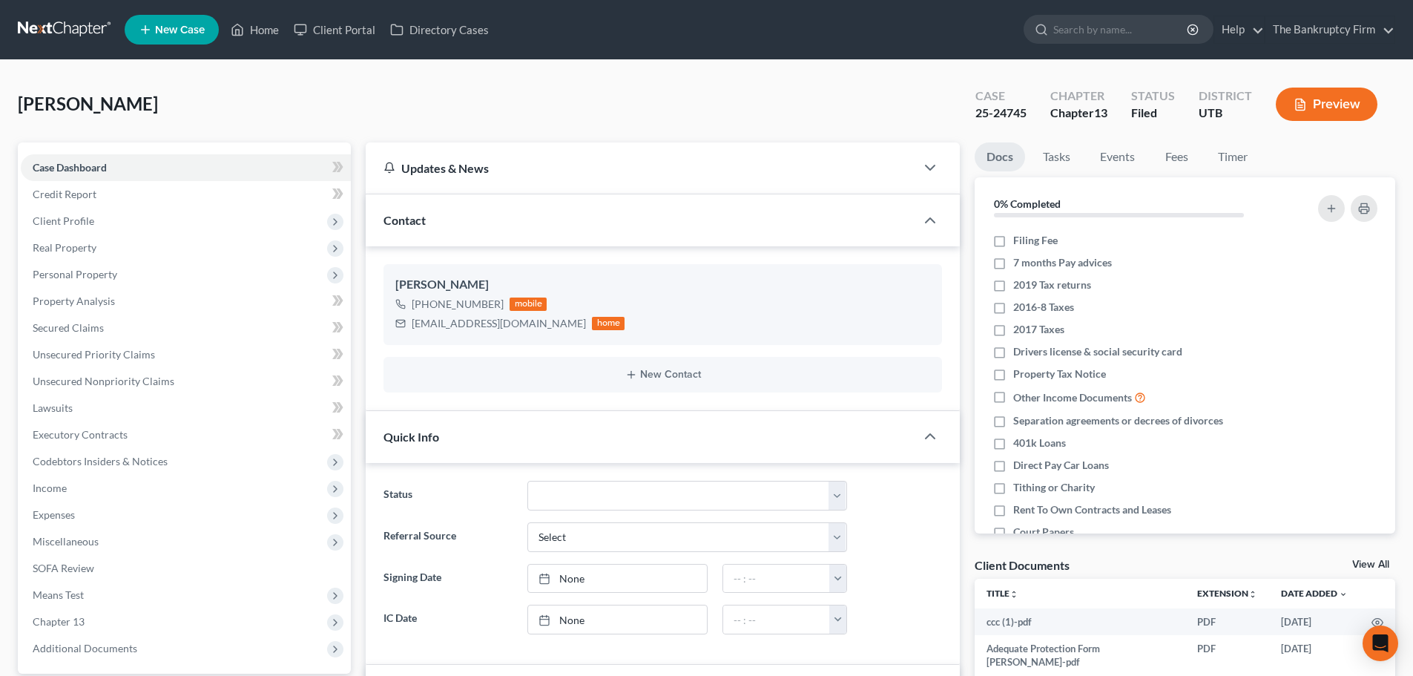
scroll to position [116, 0]
drag, startPoint x: 260, startPoint y: 31, endPoint x: 759, endPoint y: 315, distance: 574.0
click at [260, 31] on link "Home" at bounding box center [254, 29] width 63 height 27
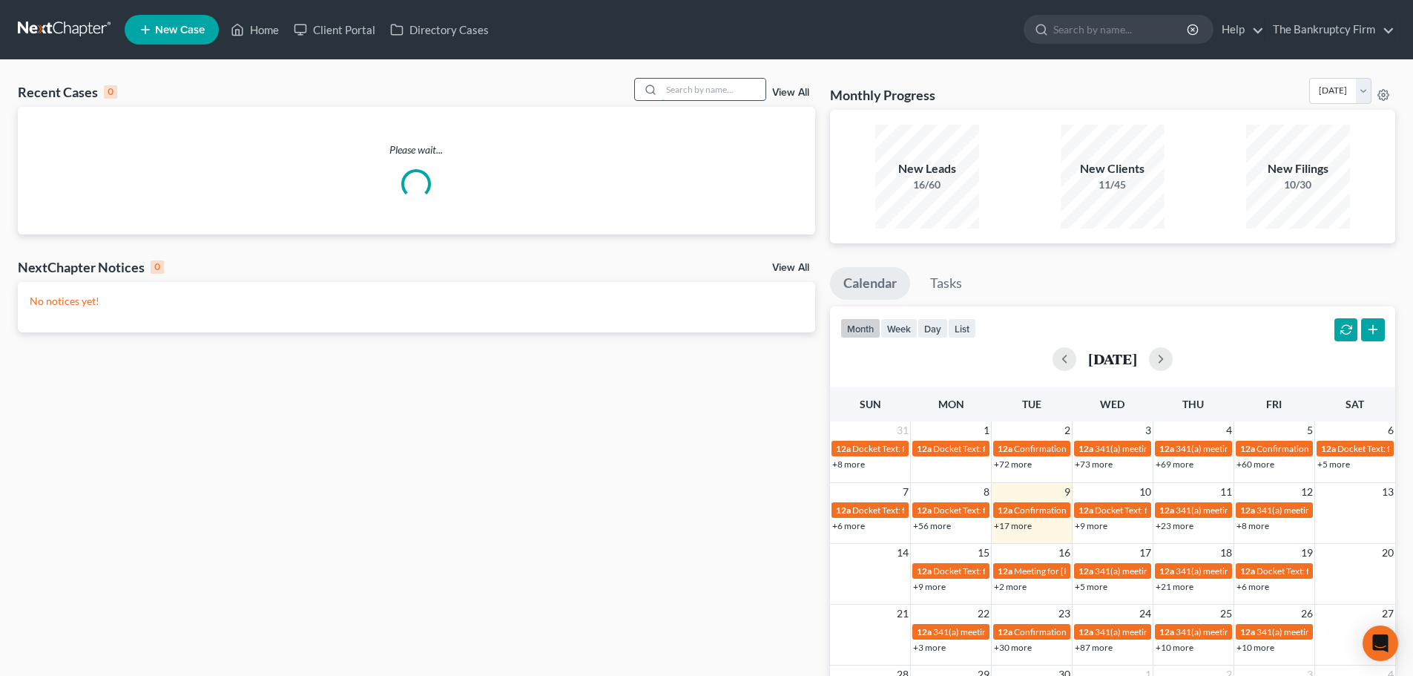
click at [708, 83] on input "search" at bounding box center [714, 90] width 104 height 22
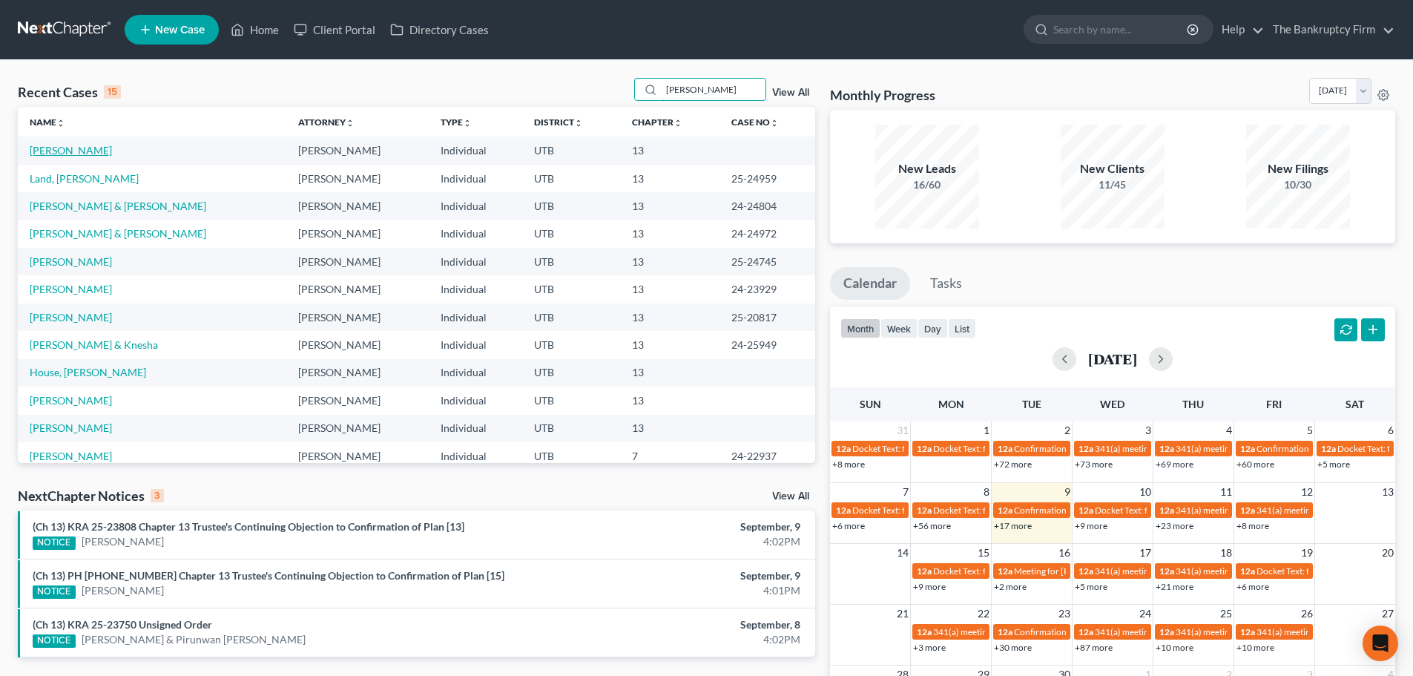
type input "[PERSON_NAME]"
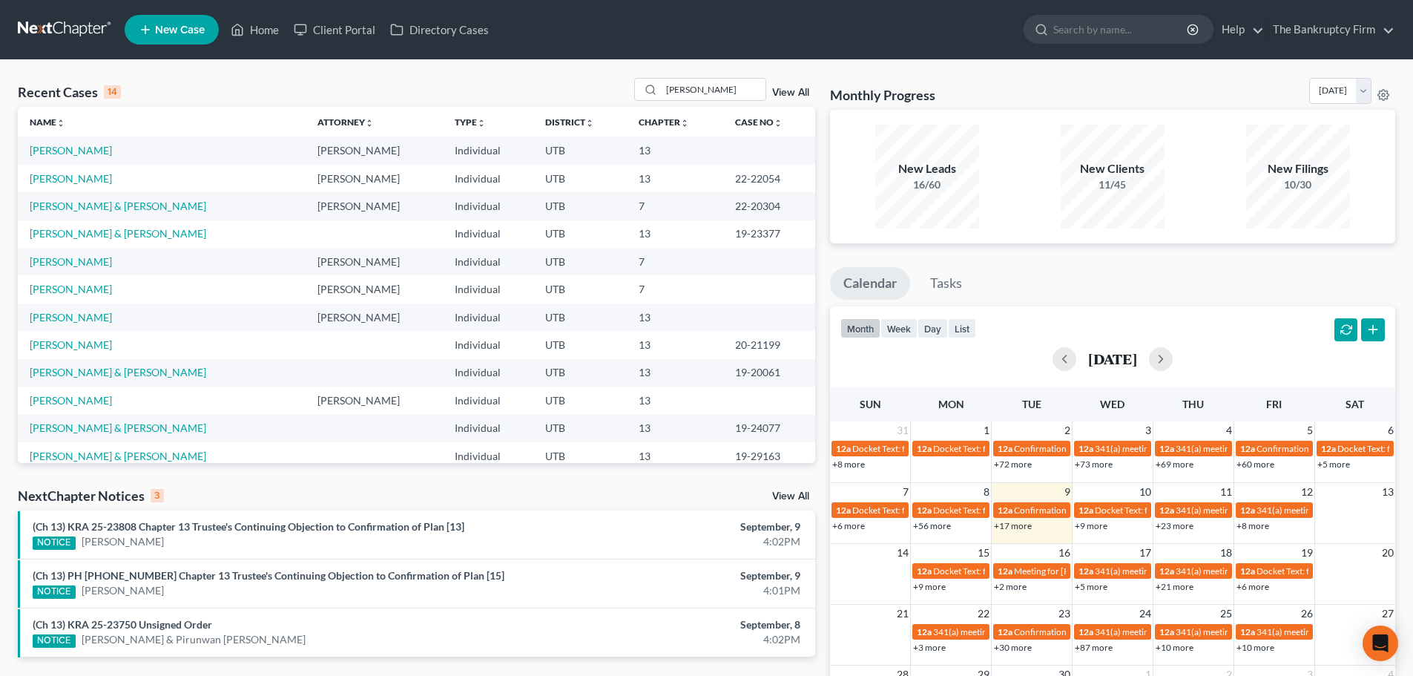
click at [91, 155] on link "[PERSON_NAME]" at bounding box center [71, 150] width 82 height 13
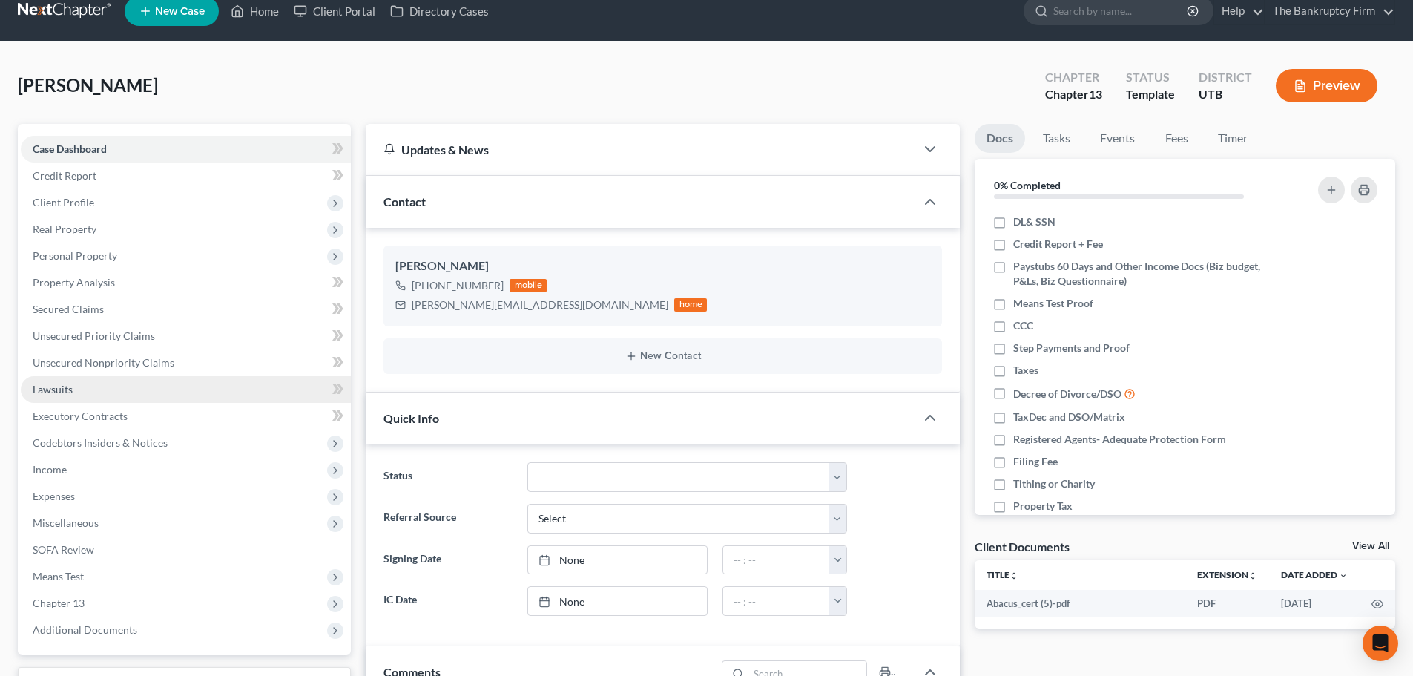
scroll to position [148, 0]
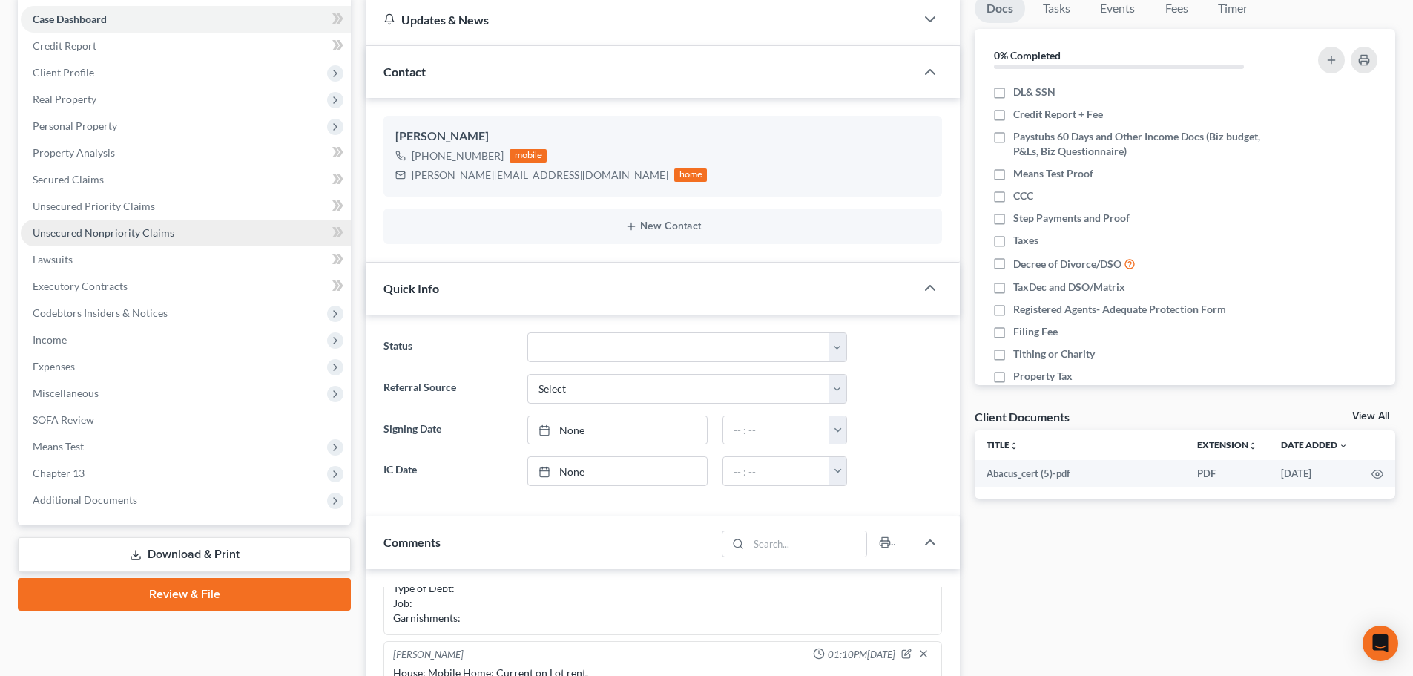
click at [214, 240] on link "Unsecured Nonpriority Claims" at bounding box center [186, 233] width 330 height 27
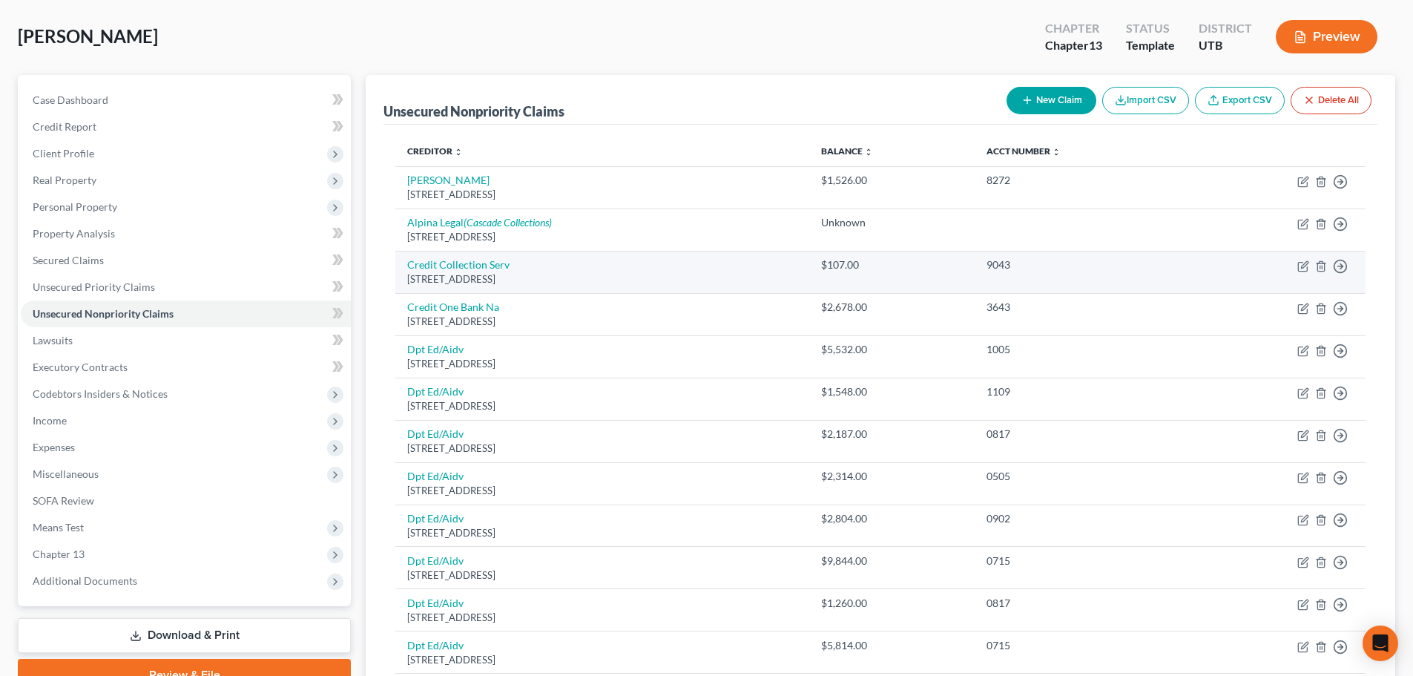
scroll to position [54, 0]
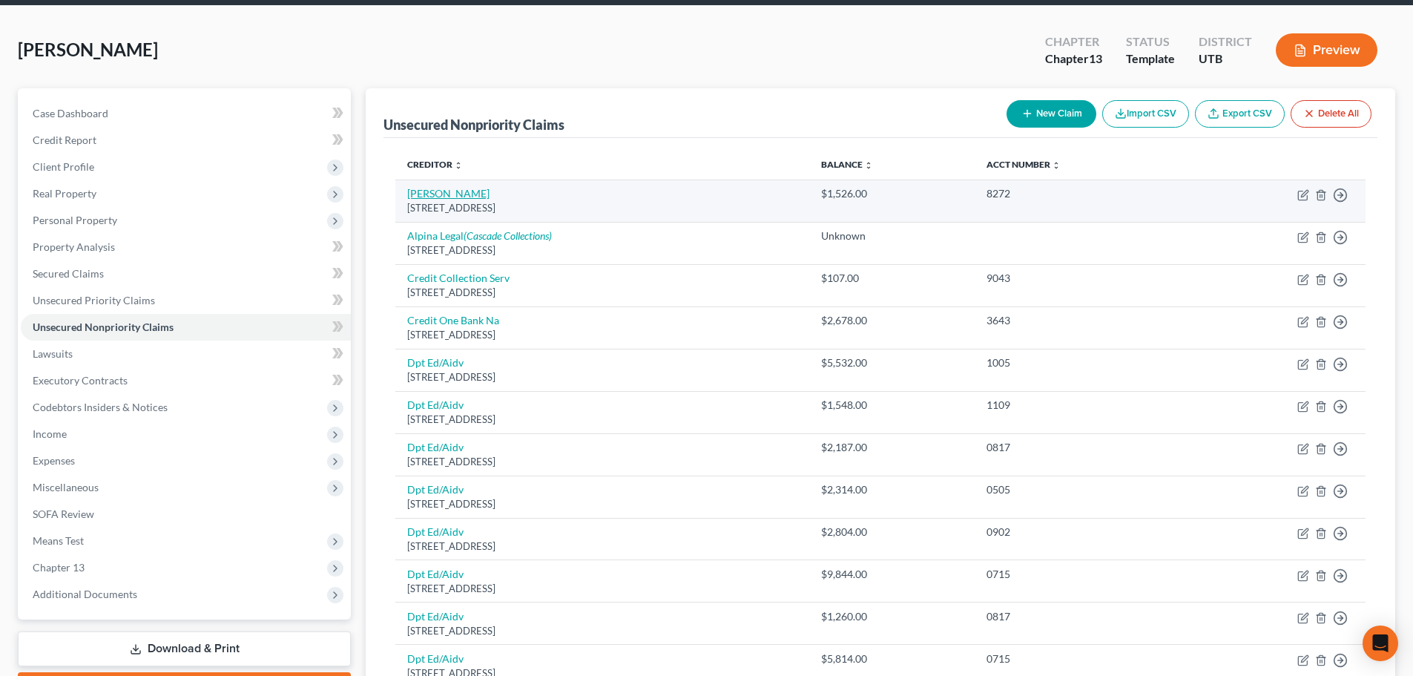
click at [432, 191] on link "[PERSON_NAME]" at bounding box center [448, 193] width 82 height 13
select select "46"
select select "0"
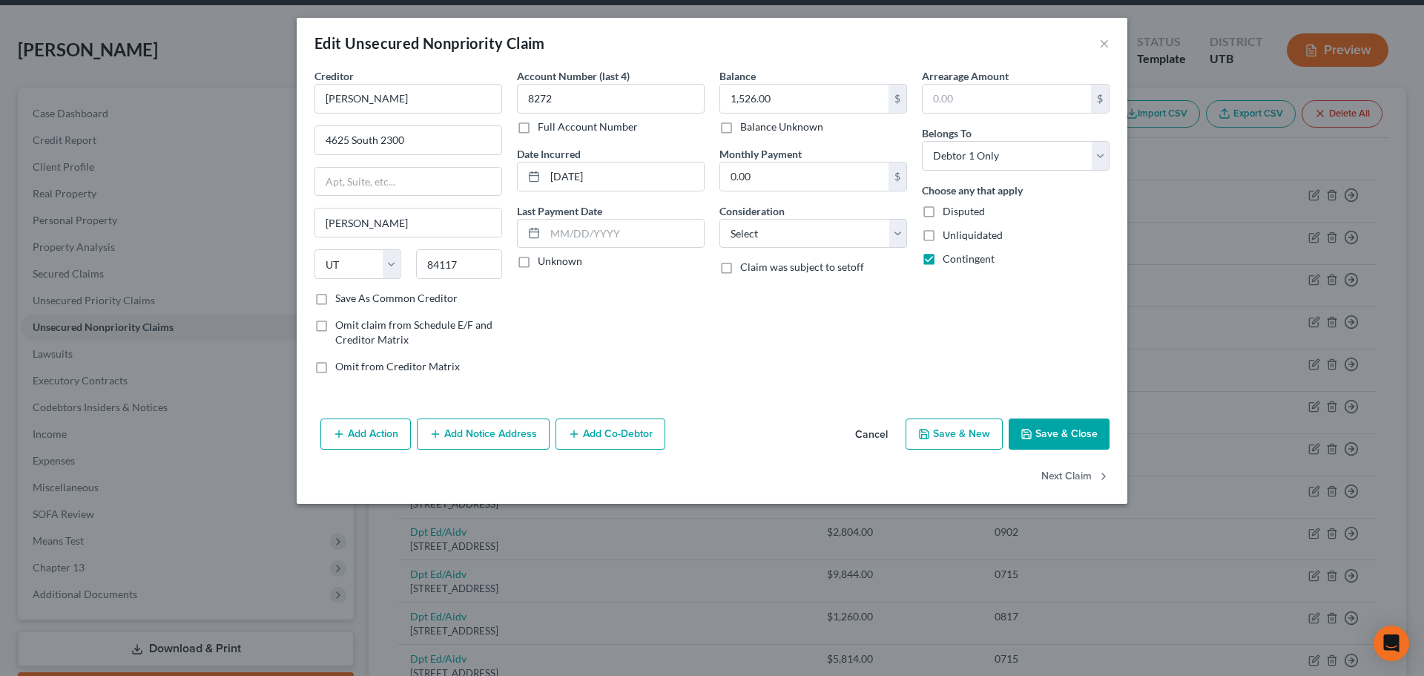
click at [870, 421] on button "Cancel" at bounding box center [871, 435] width 56 height 30
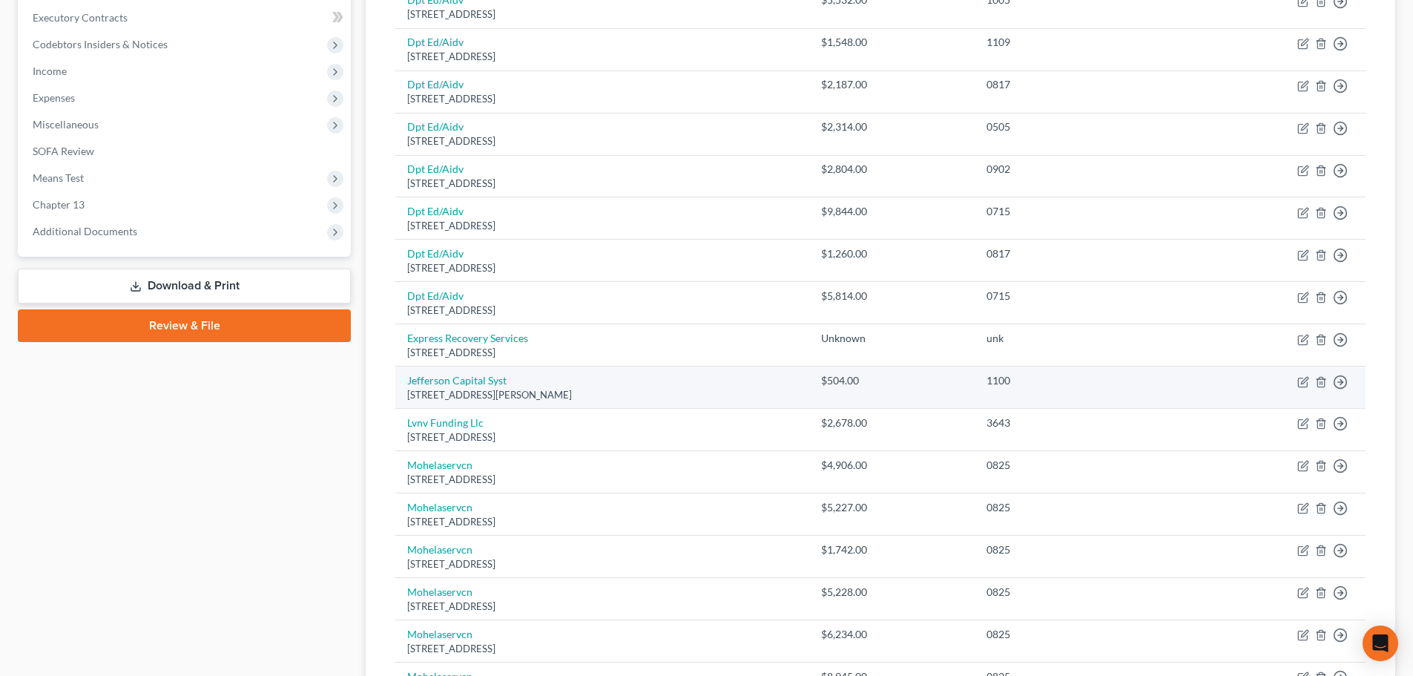
scroll to position [425, 0]
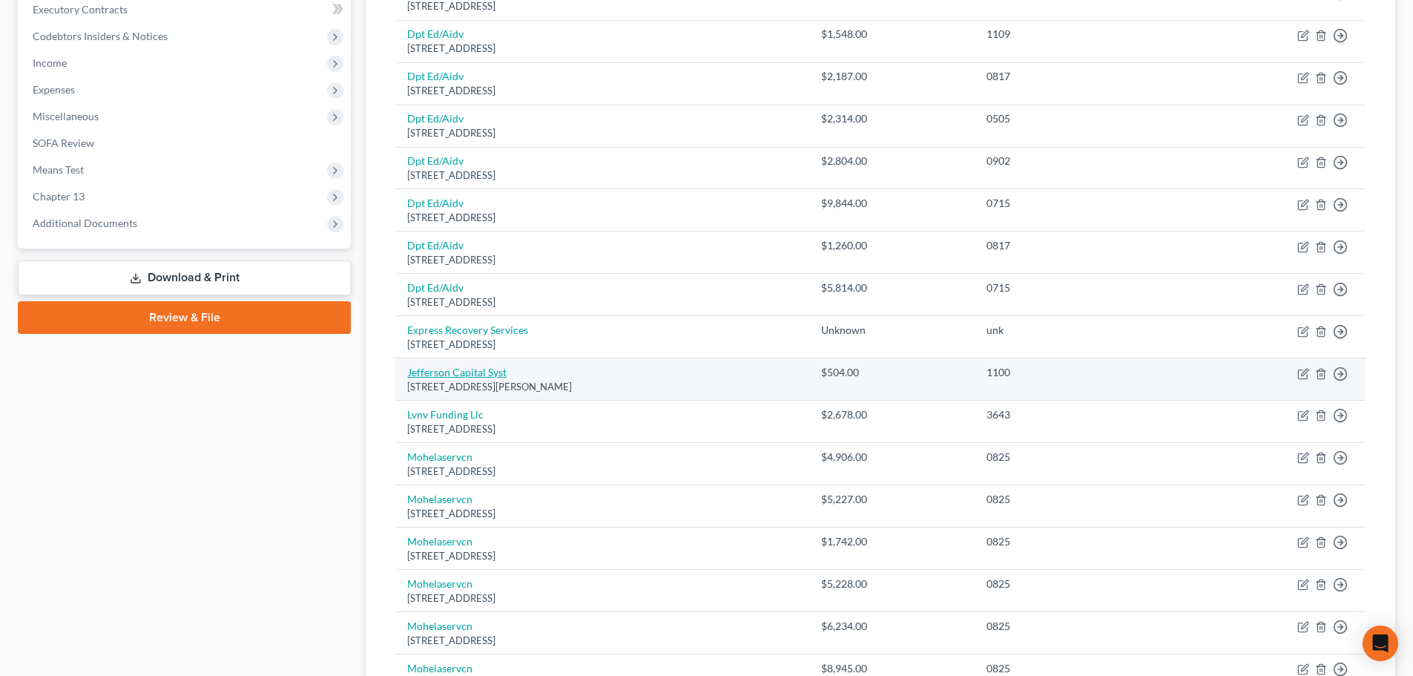
click at [501, 369] on link "Jefferson Capital Syst" at bounding box center [456, 372] width 99 height 13
select select "24"
select select "0"
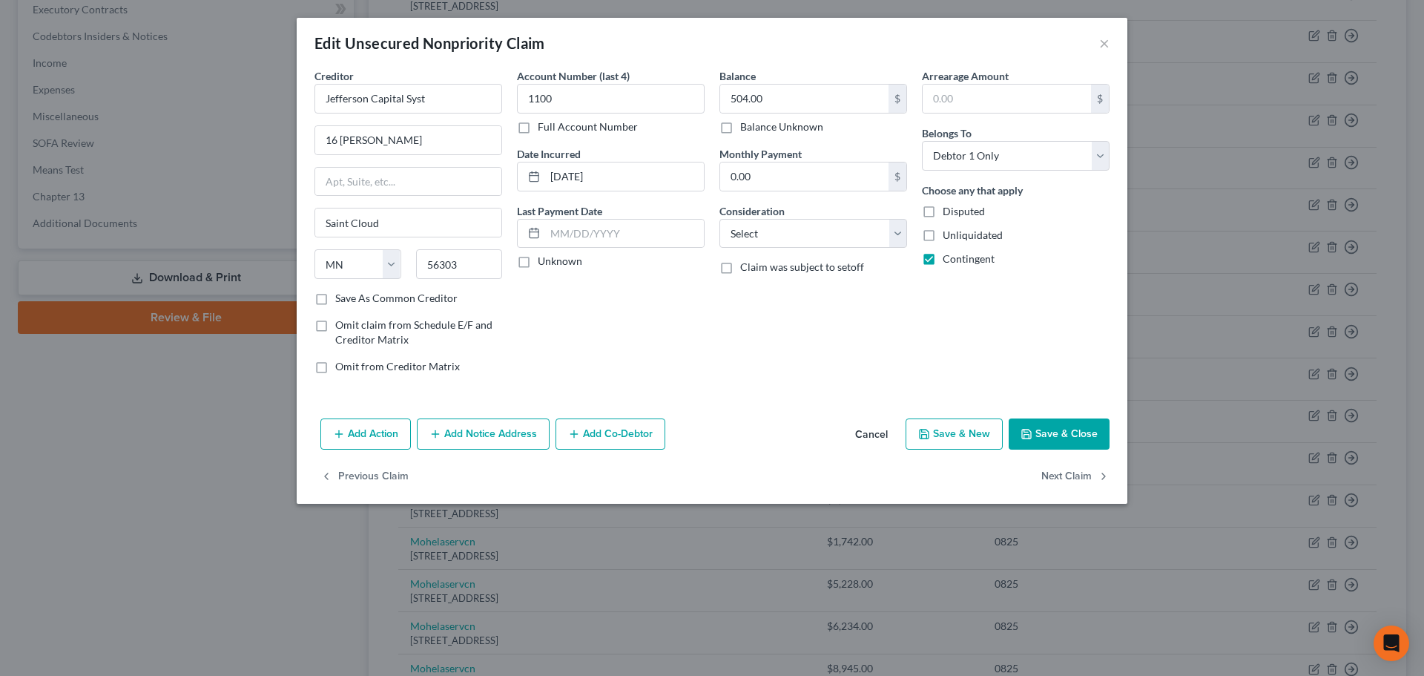
click at [878, 434] on button "Cancel" at bounding box center [871, 435] width 56 height 30
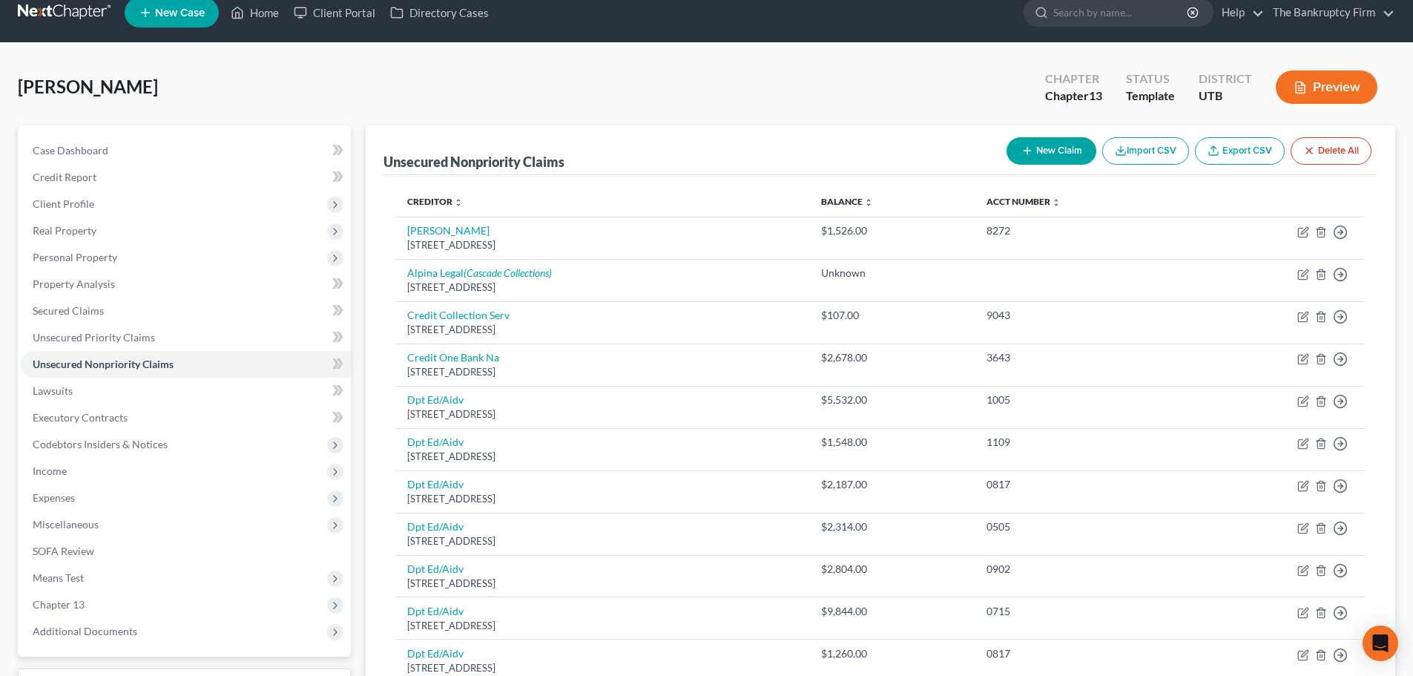
scroll to position [0, 0]
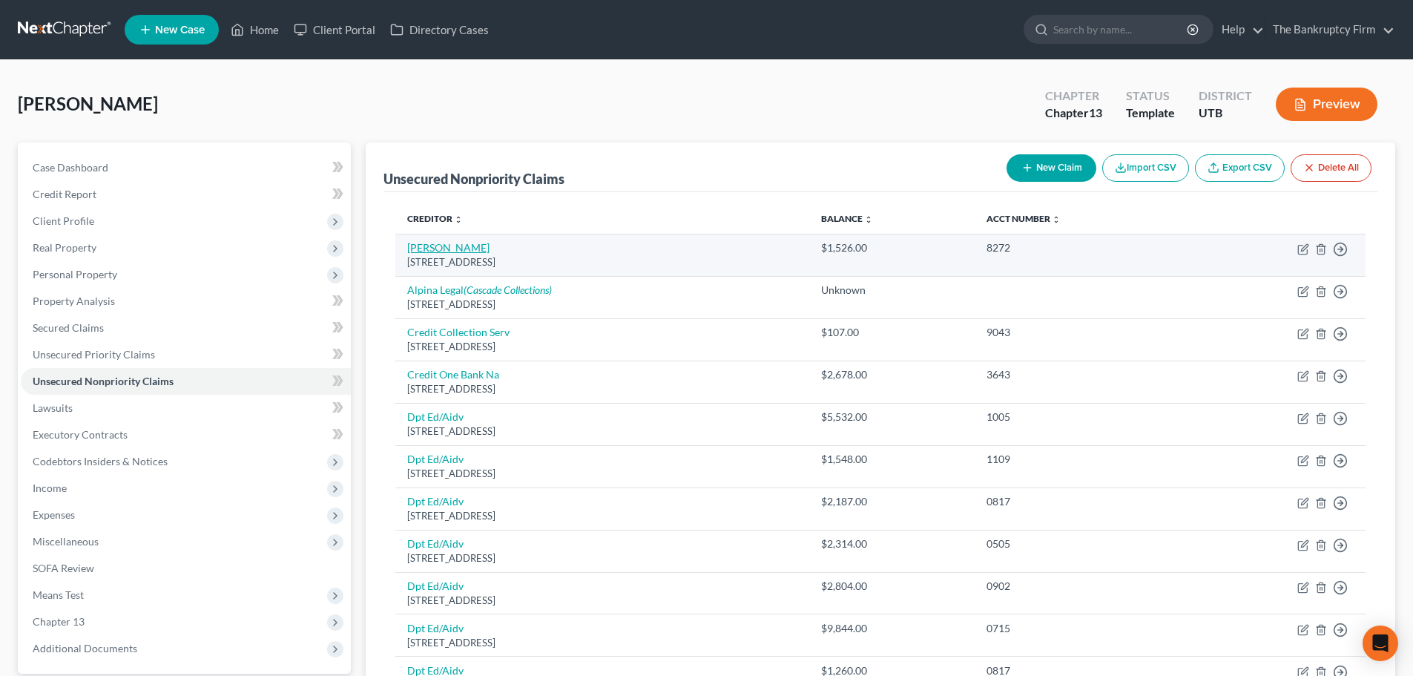
click at [413, 249] on link "[PERSON_NAME]" at bounding box center [448, 247] width 82 height 13
select select "46"
select select "0"
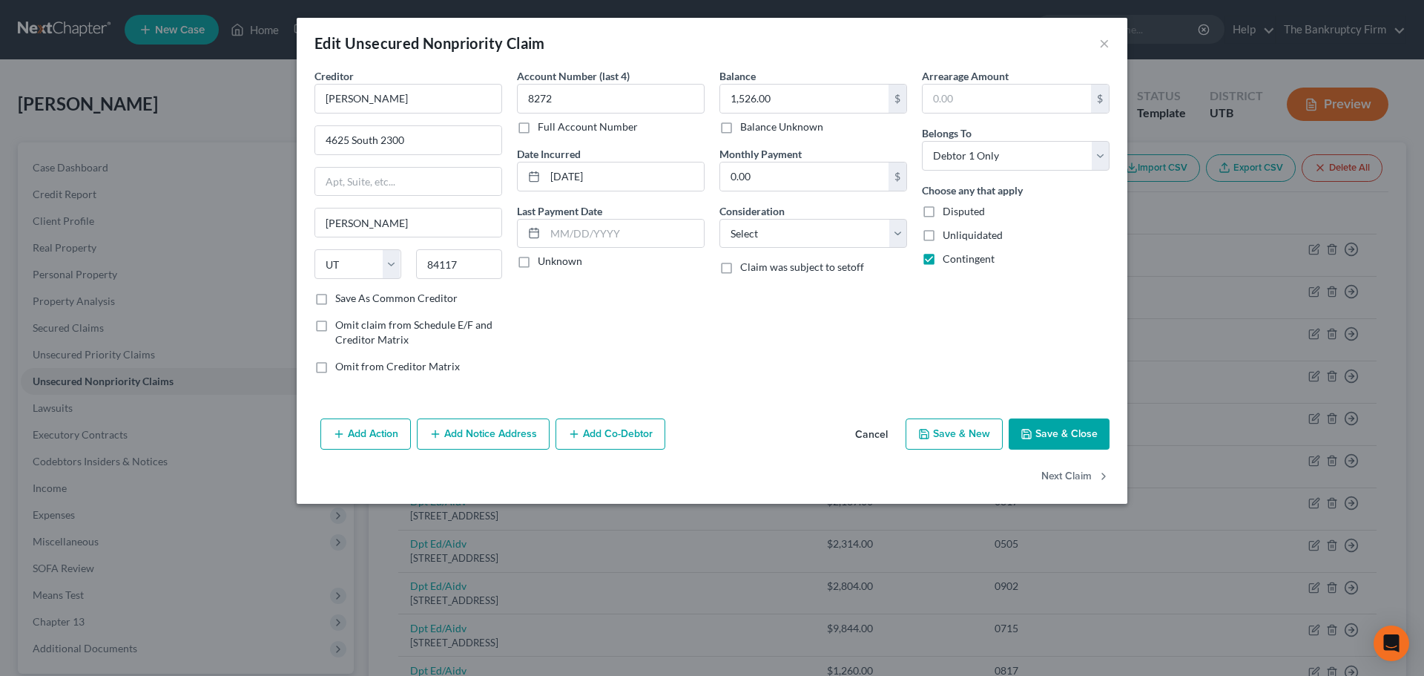
click at [857, 427] on button "Cancel" at bounding box center [871, 435] width 56 height 30
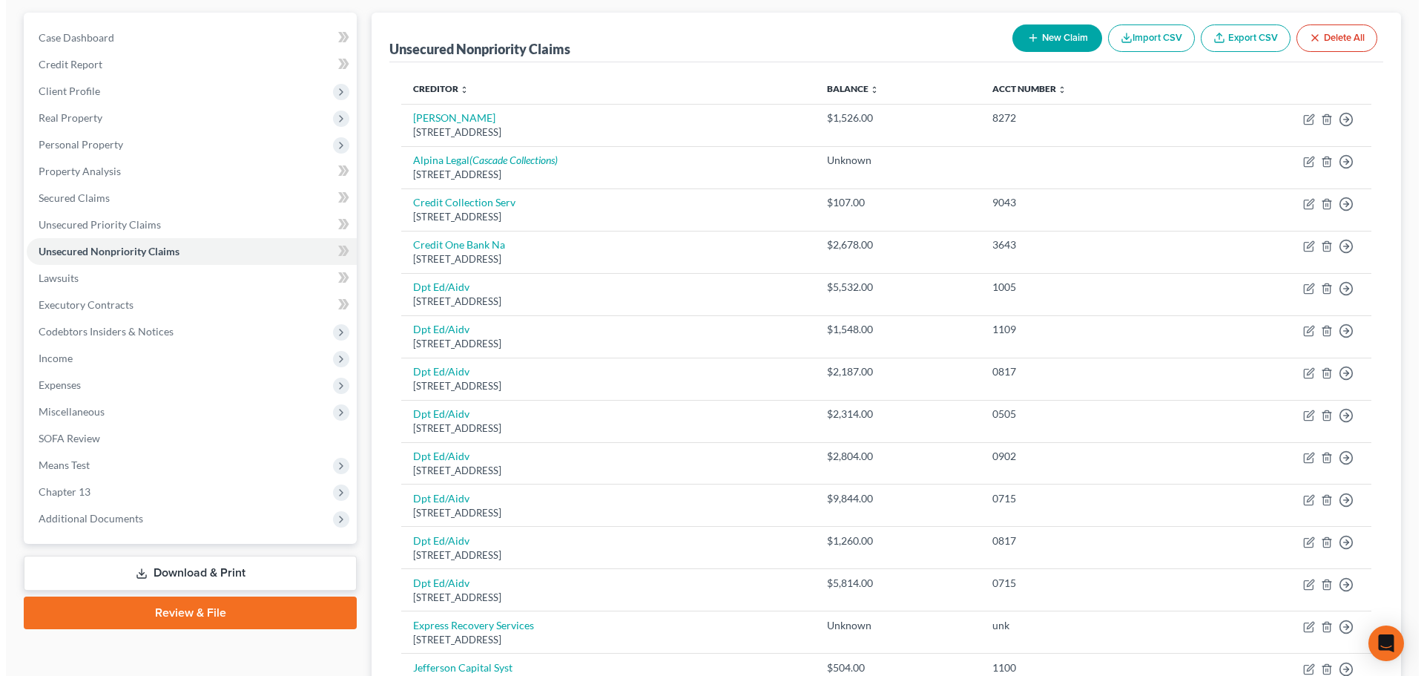
scroll to position [128, 0]
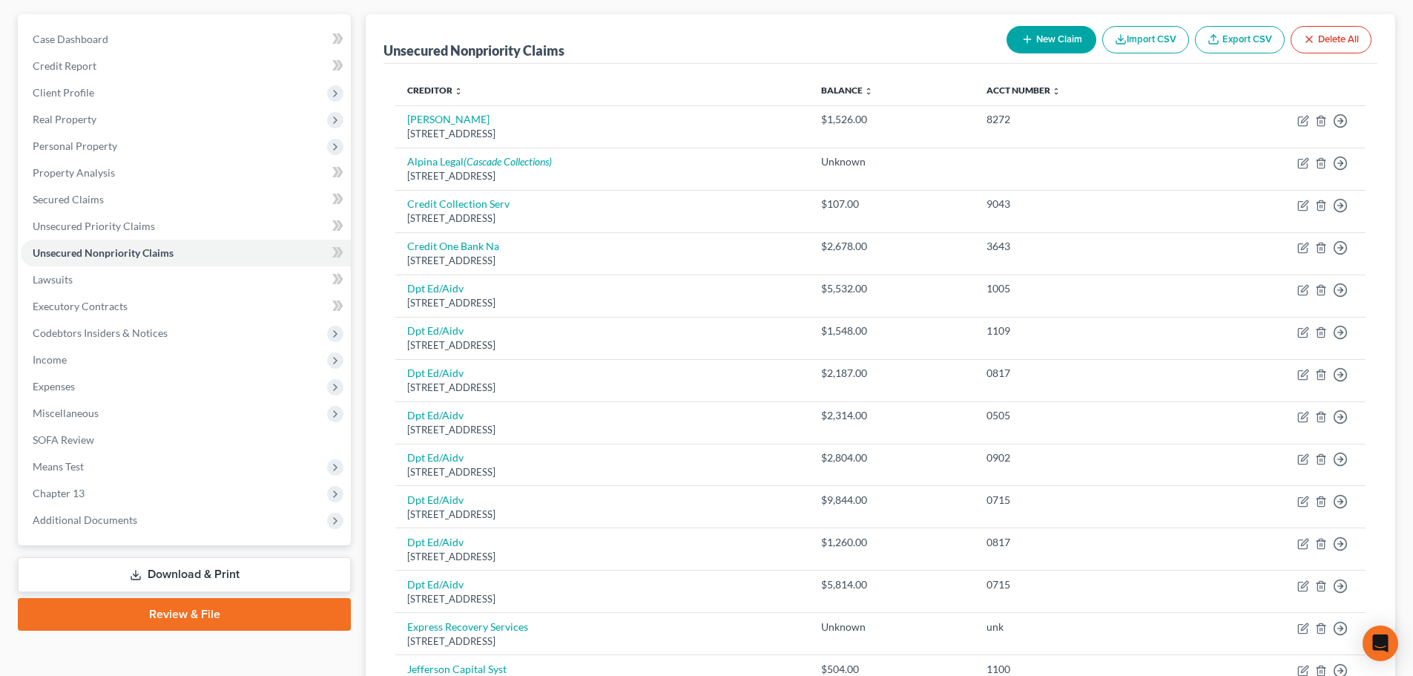
click at [1064, 32] on button "New Claim" at bounding box center [1052, 39] width 90 height 27
select select "0"
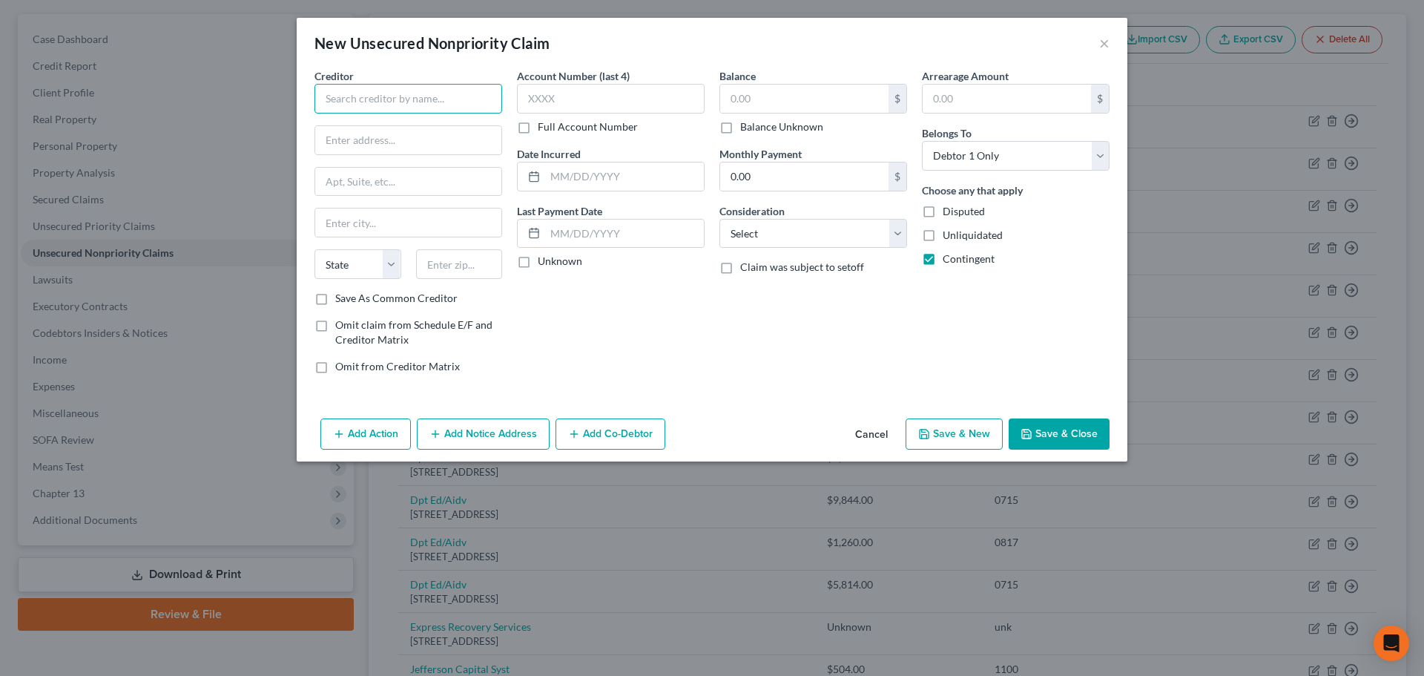
click at [358, 99] on input "text" at bounding box center [409, 99] width 188 height 30
type input "D"
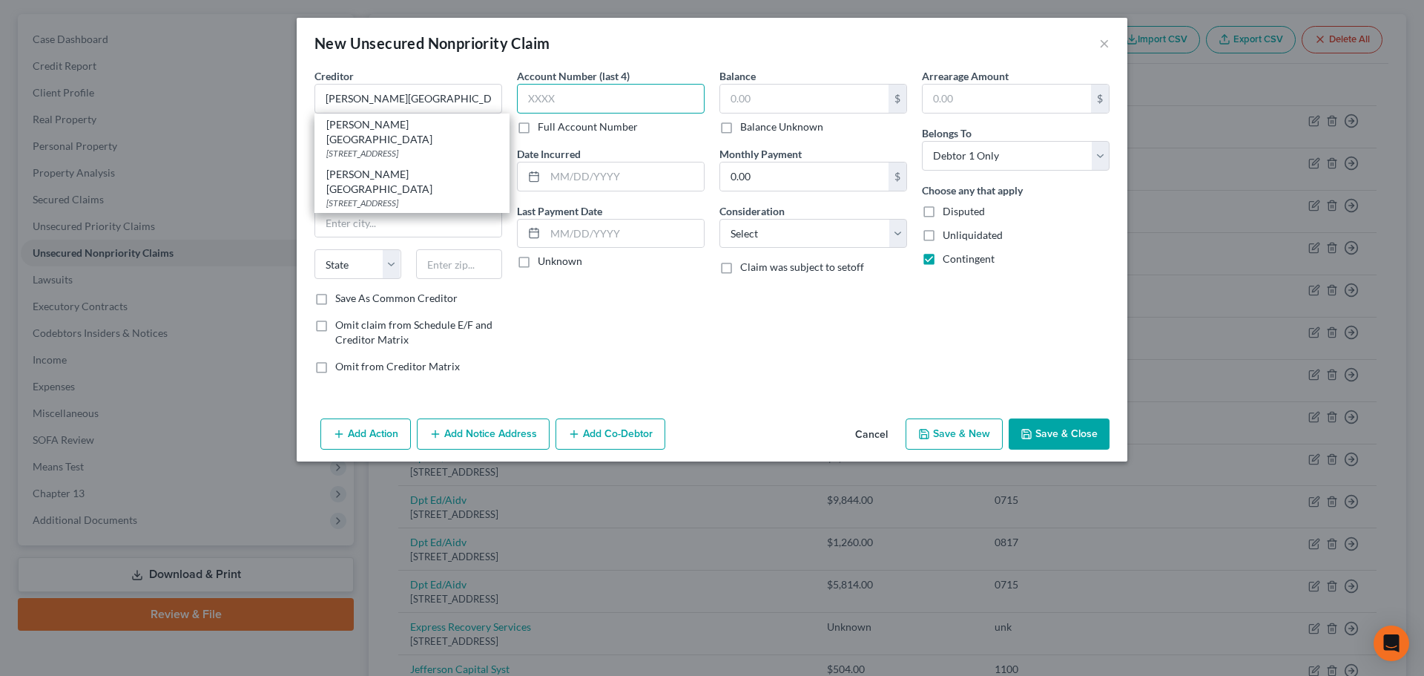
click at [552, 90] on input "text" at bounding box center [611, 99] width 188 height 30
click at [482, 101] on input "[PERSON_NAME][GEOGRAPHIC_DATA]" at bounding box center [409, 99] width 188 height 30
click at [438, 167] on div "[PERSON_NAME][GEOGRAPHIC_DATA]" at bounding box center [411, 182] width 171 height 30
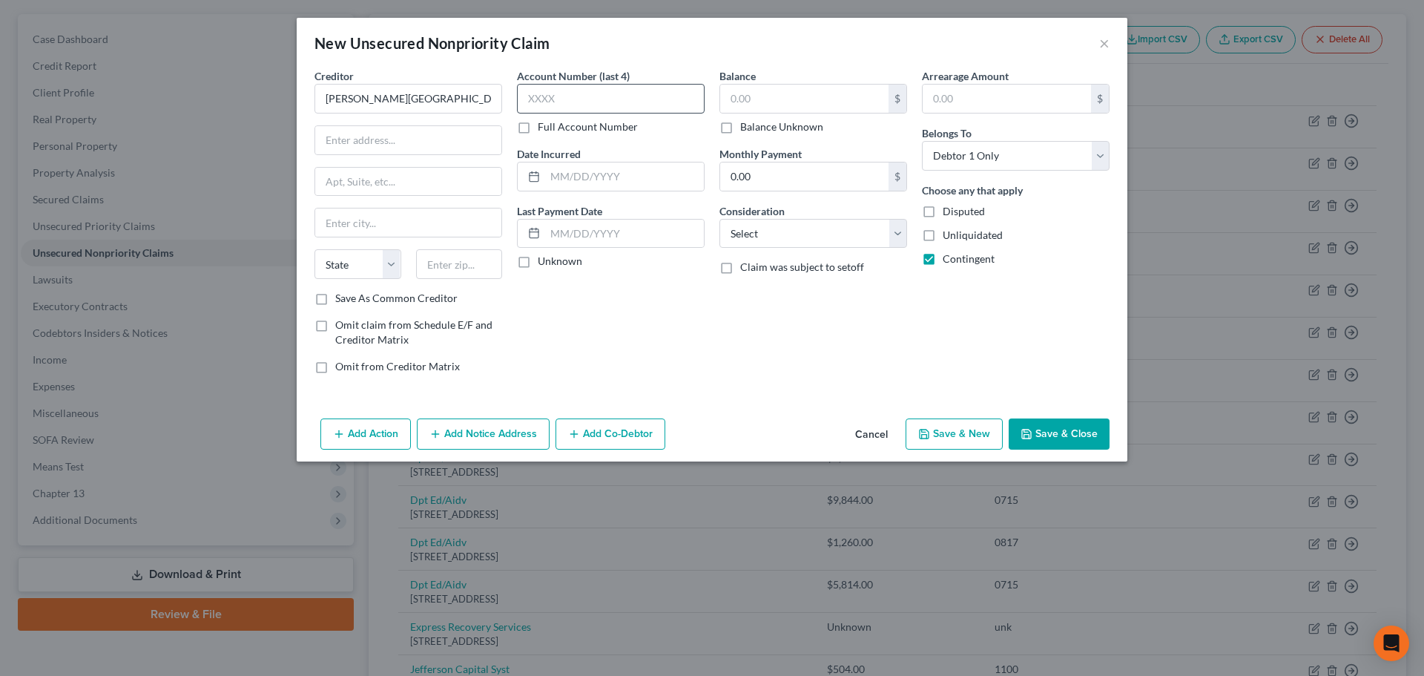
type input "[PERSON_NAME][GEOGRAPHIC_DATA]"
type input "PO Box 27012"
type input "[GEOGRAPHIC_DATA]"
select select "46"
type input "84127-0000"
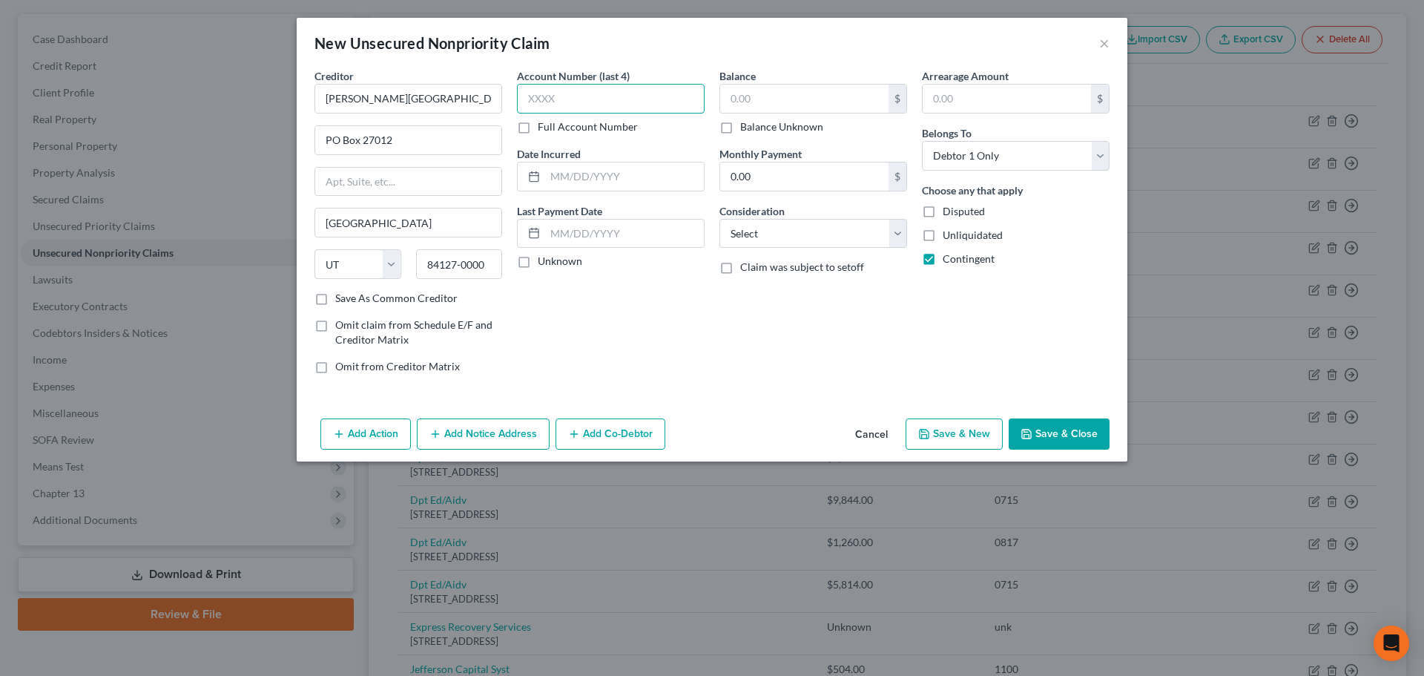
click at [588, 98] on input "text" at bounding box center [611, 99] width 188 height 30
type input "5200"
click at [669, 337] on div "Account Number (last 4) 5200 Full Account Number Date Incurred Last Payment Dat…" at bounding box center [611, 226] width 203 height 317
click at [781, 103] on input "text" at bounding box center [804, 99] width 168 height 28
type input "5,727.91"
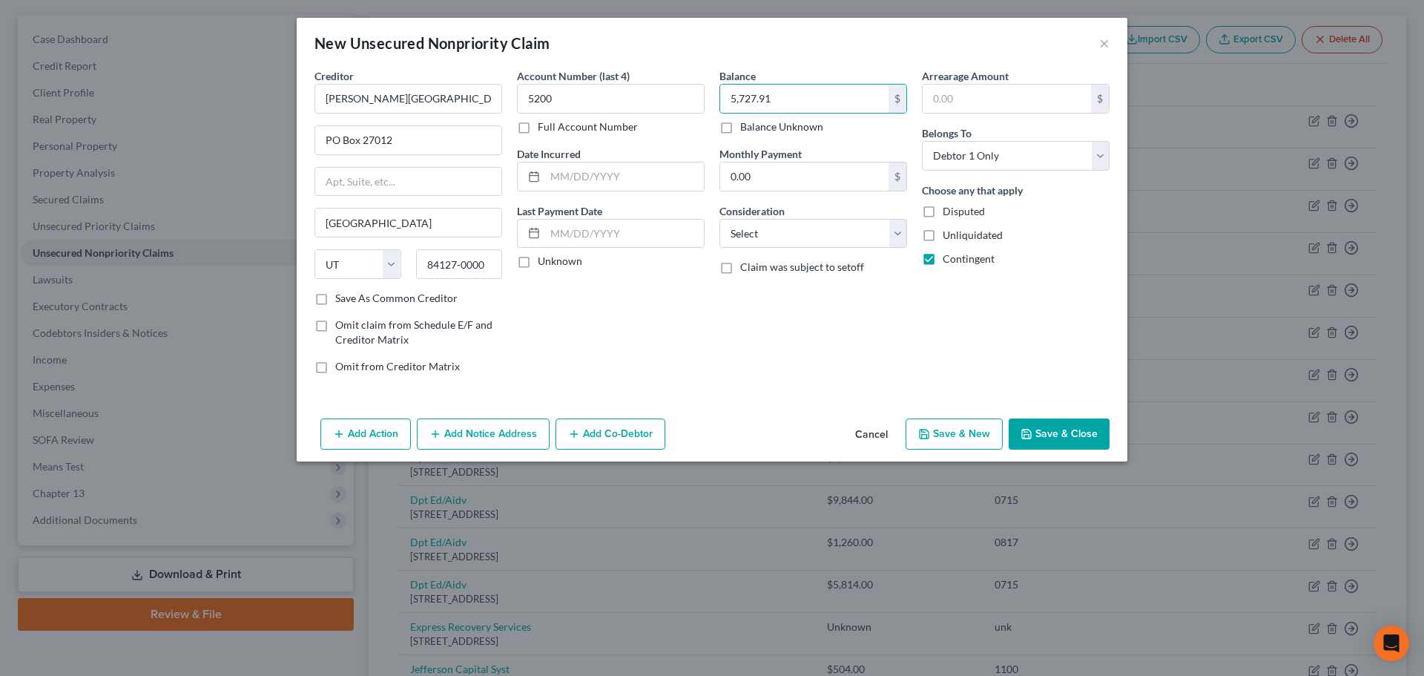
click at [802, 327] on div "Balance 5,727.91 $ Balance Unknown Balance Undetermined 5,727.91 $ Balance Unkn…" at bounding box center [813, 226] width 203 height 317
drag, startPoint x: 615, startPoint y: 179, endPoint x: 571, endPoint y: 251, distance: 84.9
click at [615, 179] on input "text" at bounding box center [624, 176] width 159 height 28
type input "2025"
click at [601, 292] on div "Account Number (last 4) 5200 Full Account Number Date Incurred 2025 Last Paymen…" at bounding box center [611, 226] width 203 height 317
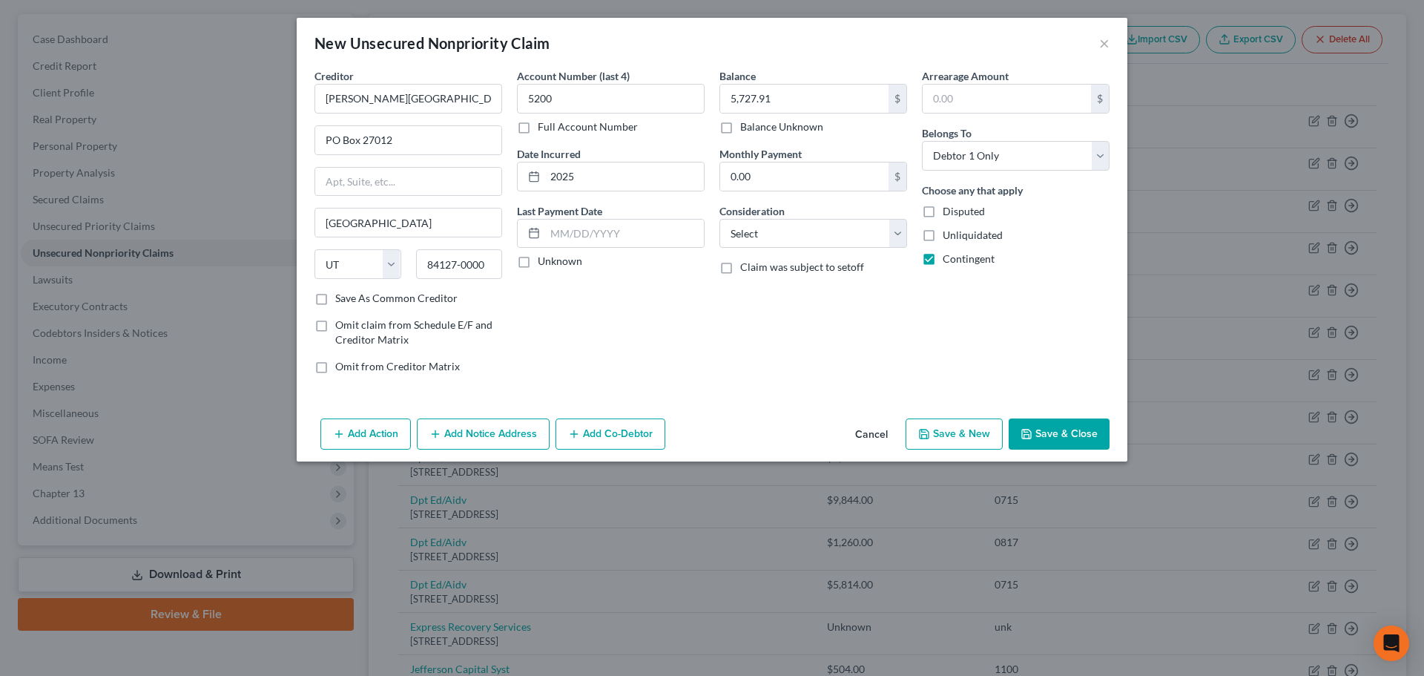
click at [500, 438] on button "Add Notice Address" at bounding box center [483, 433] width 133 height 31
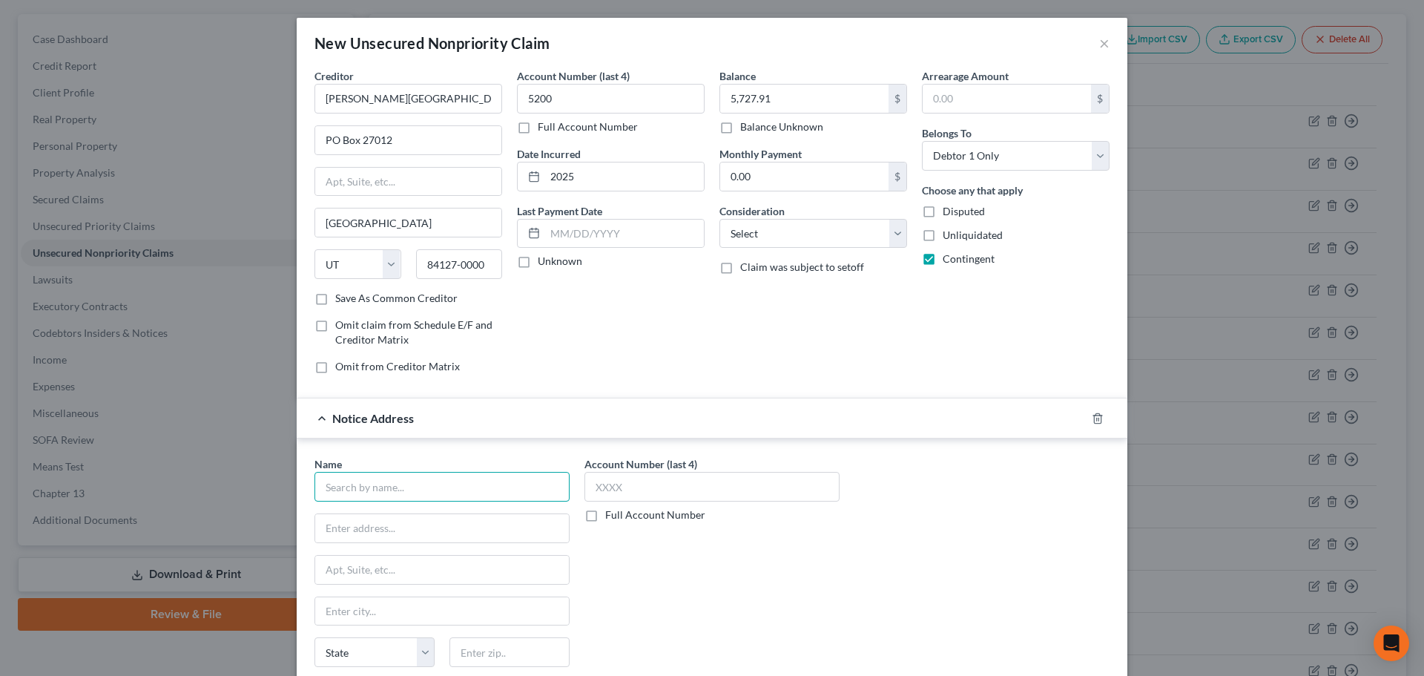
click at [387, 483] on input "text" at bounding box center [442, 487] width 255 height 30
click at [504, 490] on input "Sequium Asset Solutions, LLC" at bounding box center [442, 487] width 255 height 30
type input "Sequium Asset Solutions, LLC"
click at [688, 486] on input "text" at bounding box center [712, 487] width 255 height 30
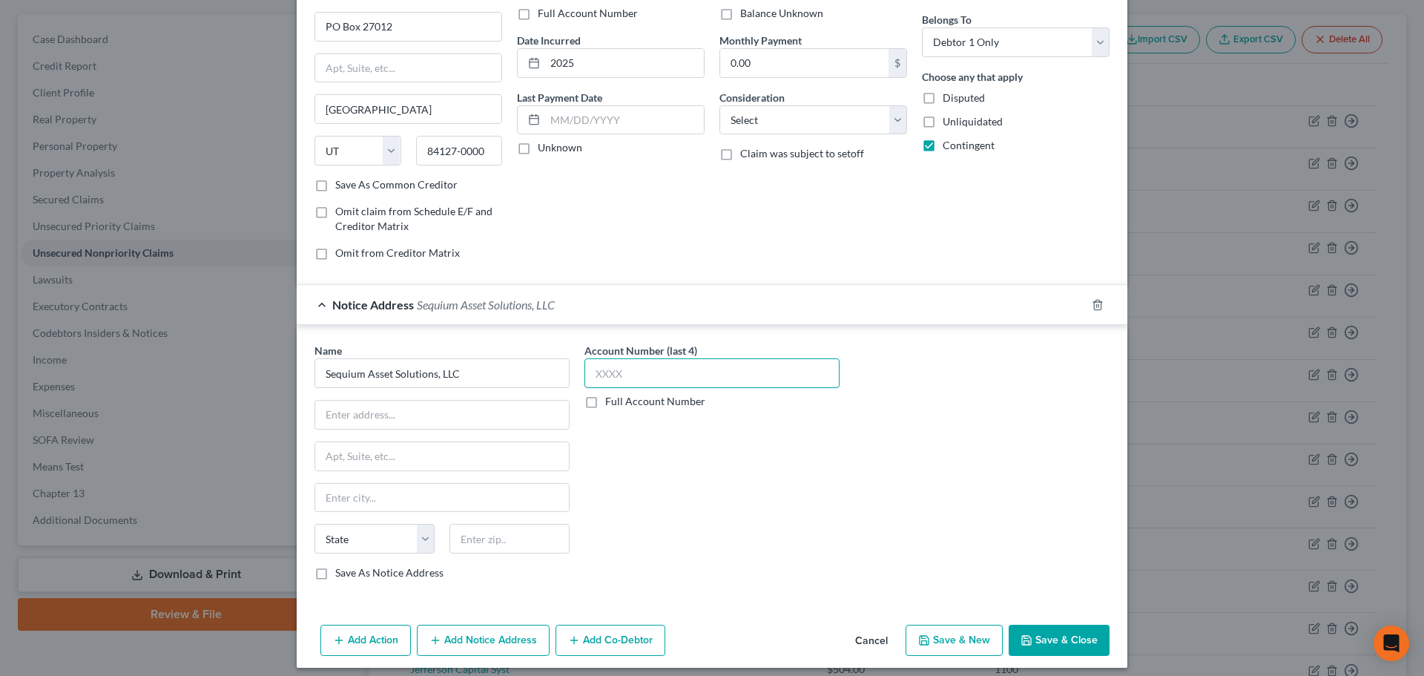
scroll to position [123, 0]
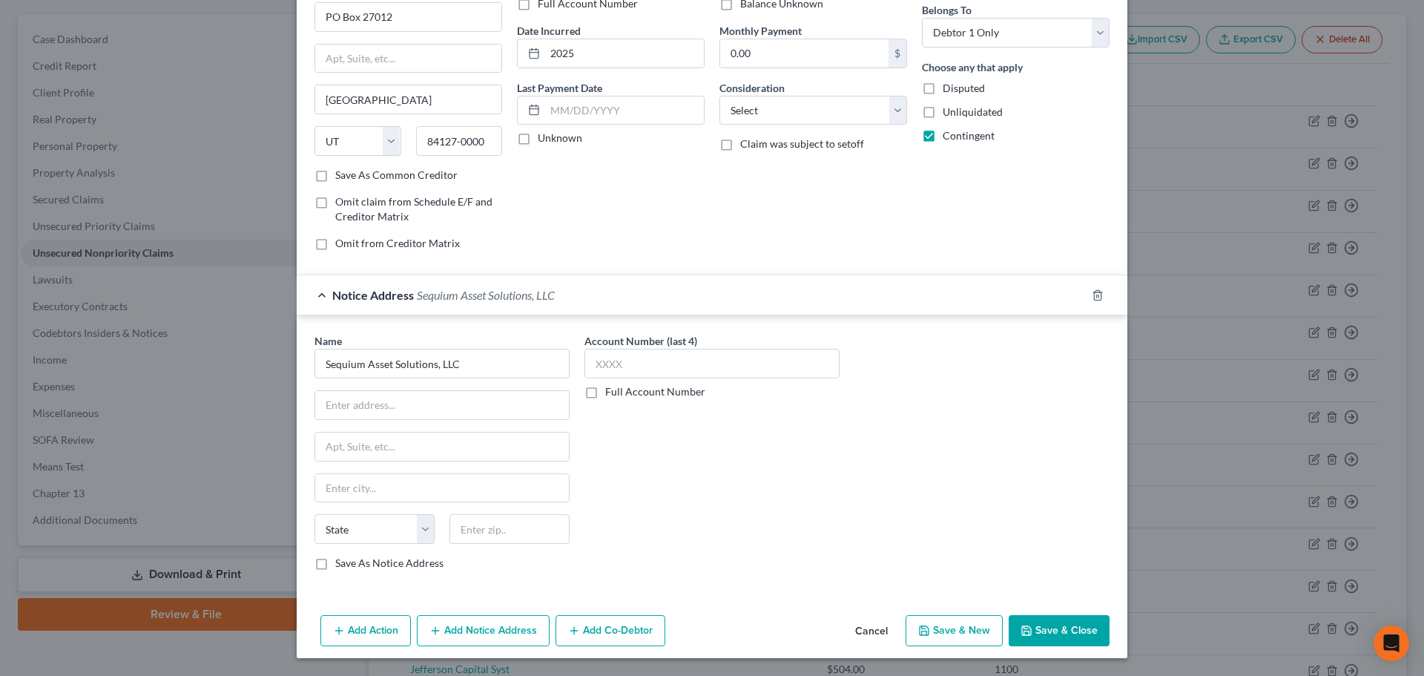
click at [622, 499] on div "Account Number (last 4) Full Account Number" at bounding box center [712, 457] width 270 height 249
click at [1027, 632] on icon "button" at bounding box center [1027, 631] width 12 height 12
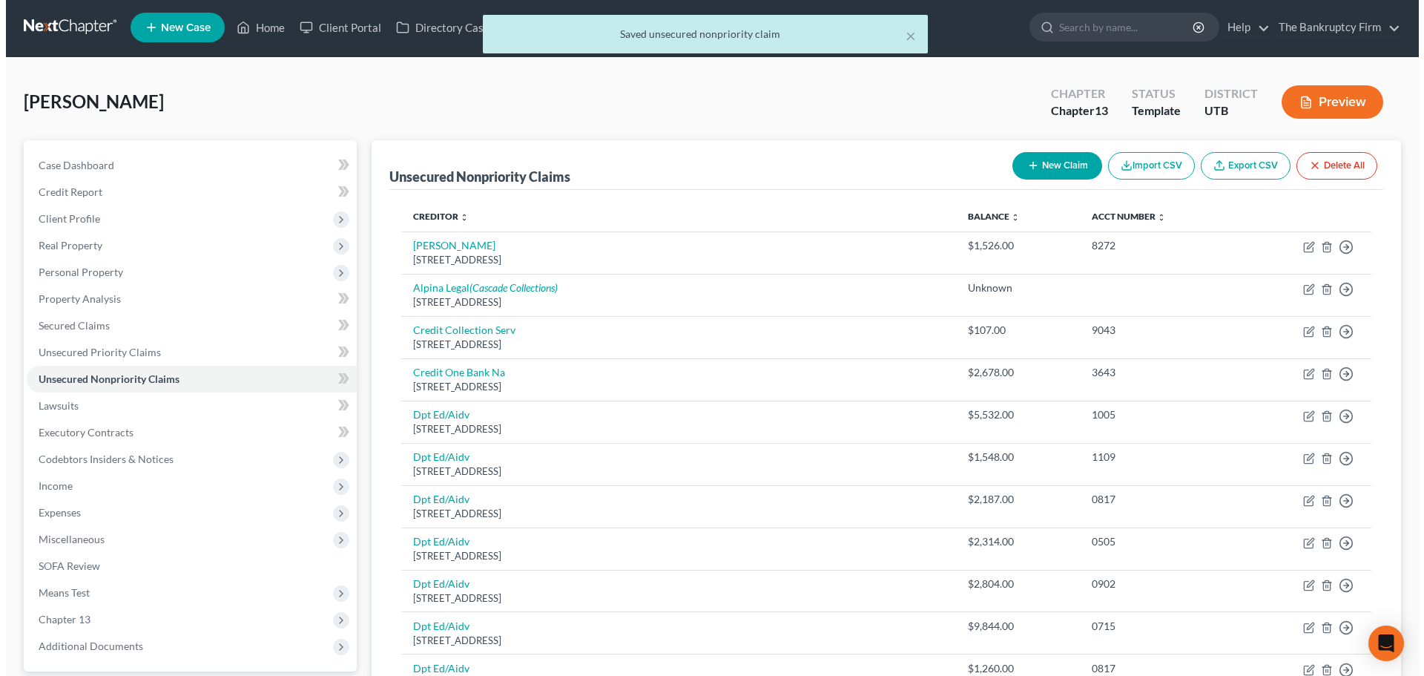
scroll to position [0, 0]
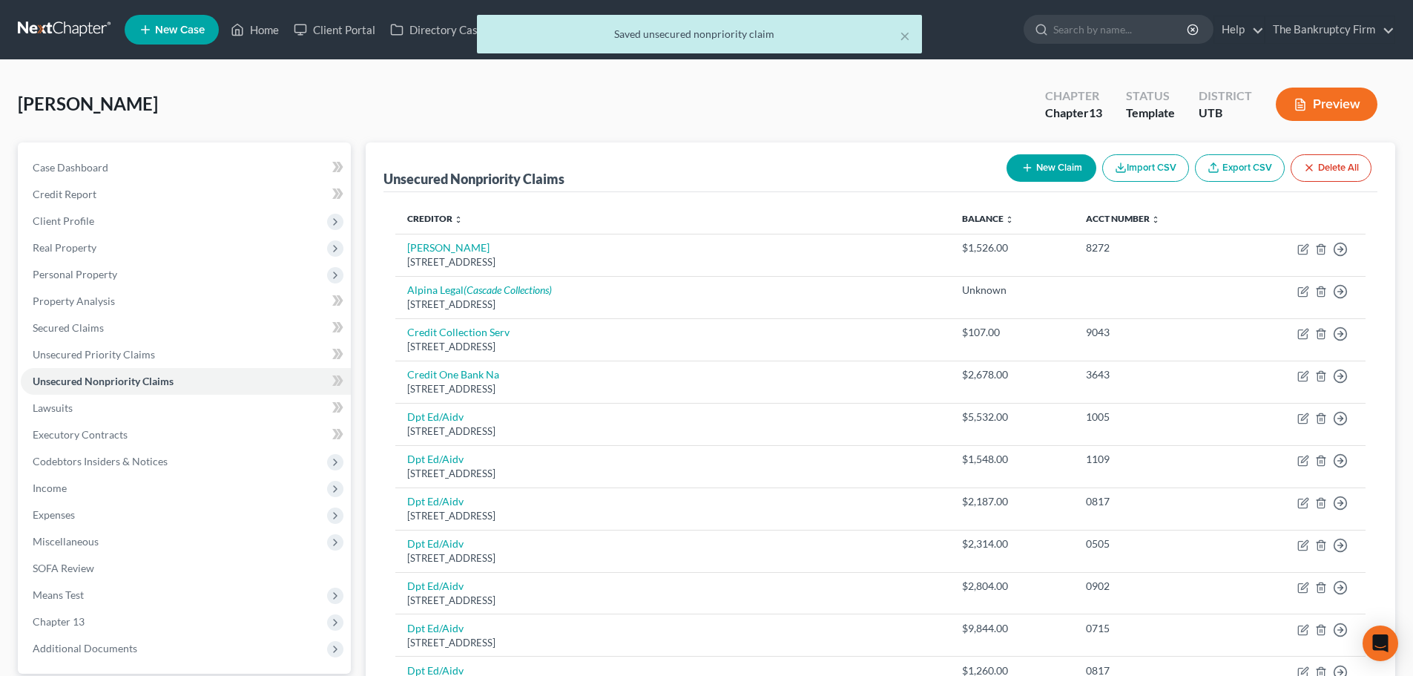
click at [1065, 168] on button "New Claim" at bounding box center [1052, 167] width 90 height 27
select select "0"
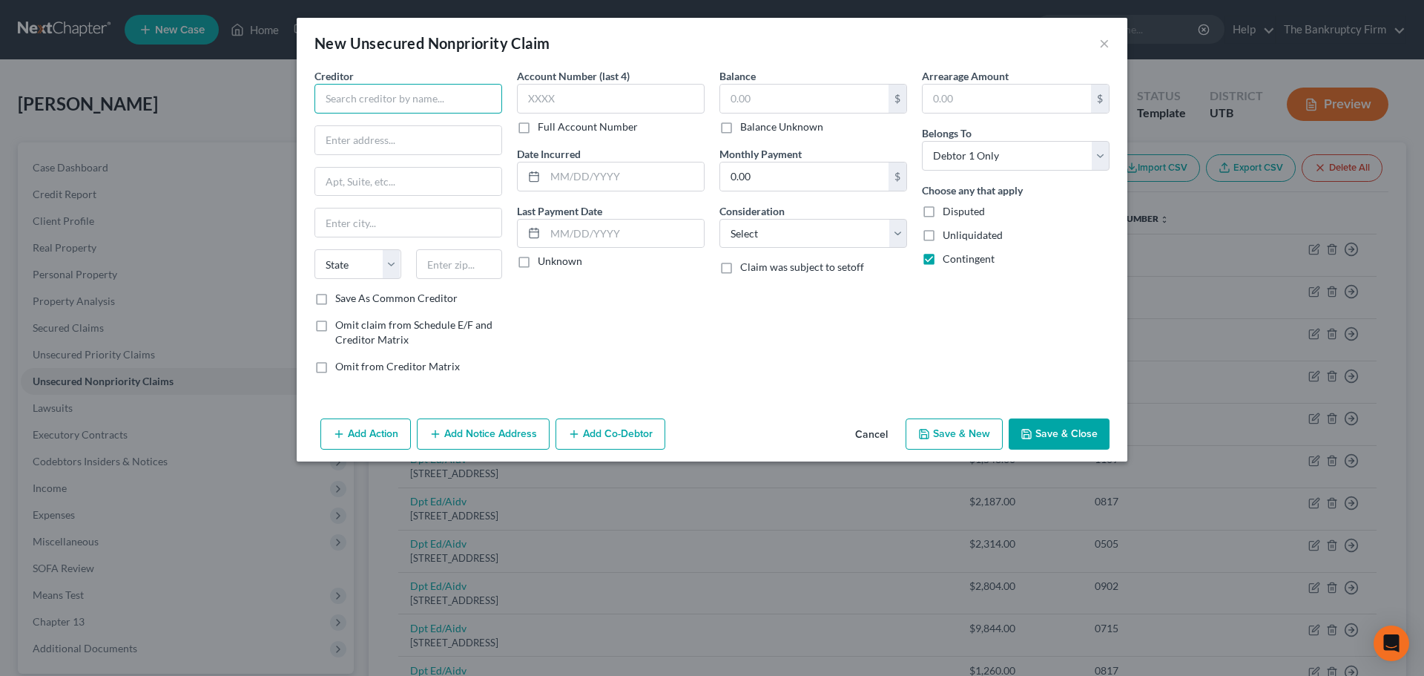
click at [480, 96] on input "text" at bounding box center [409, 99] width 188 height 30
type input "[PERSON_NAME] Clinic"
click at [883, 434] on button "Cancel" at bounding box center [871, 435] width 56 height 30
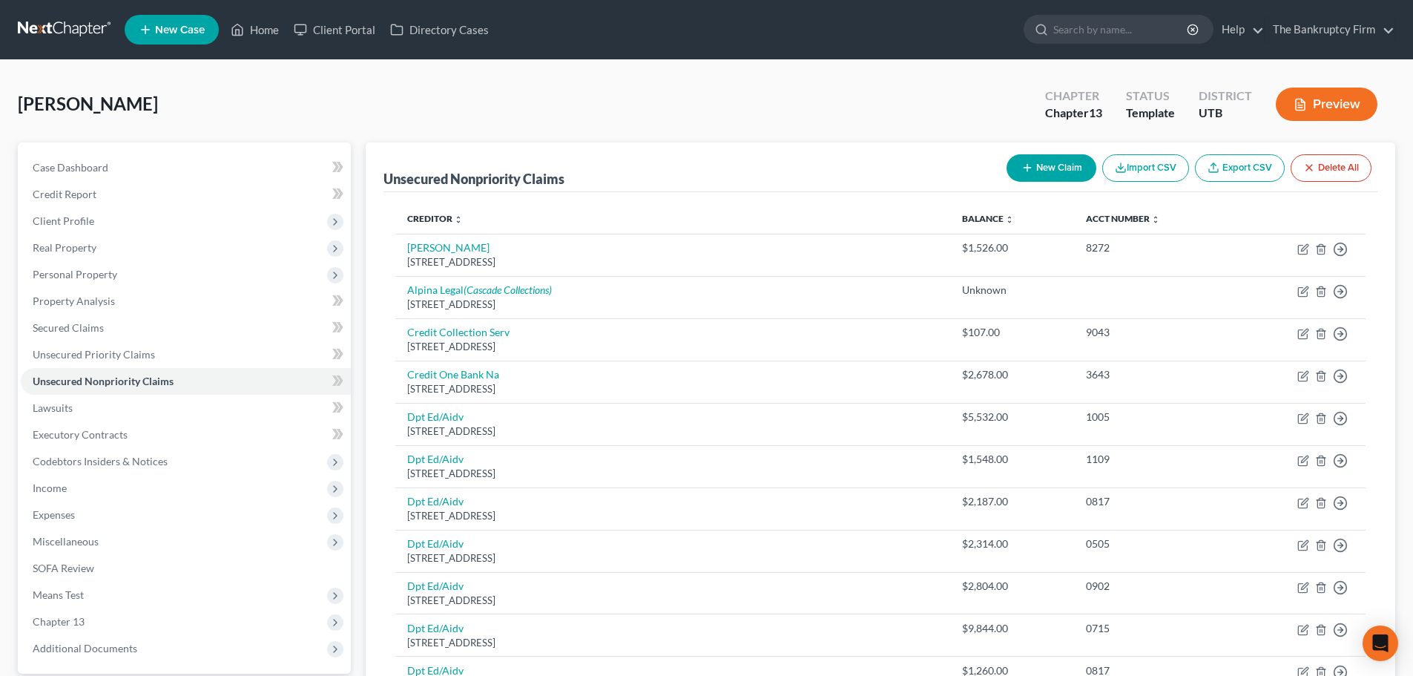
click at [1056, 156] on button "New Claim" at bounding box center [1052, 167] width 90 height 27
select select "0"
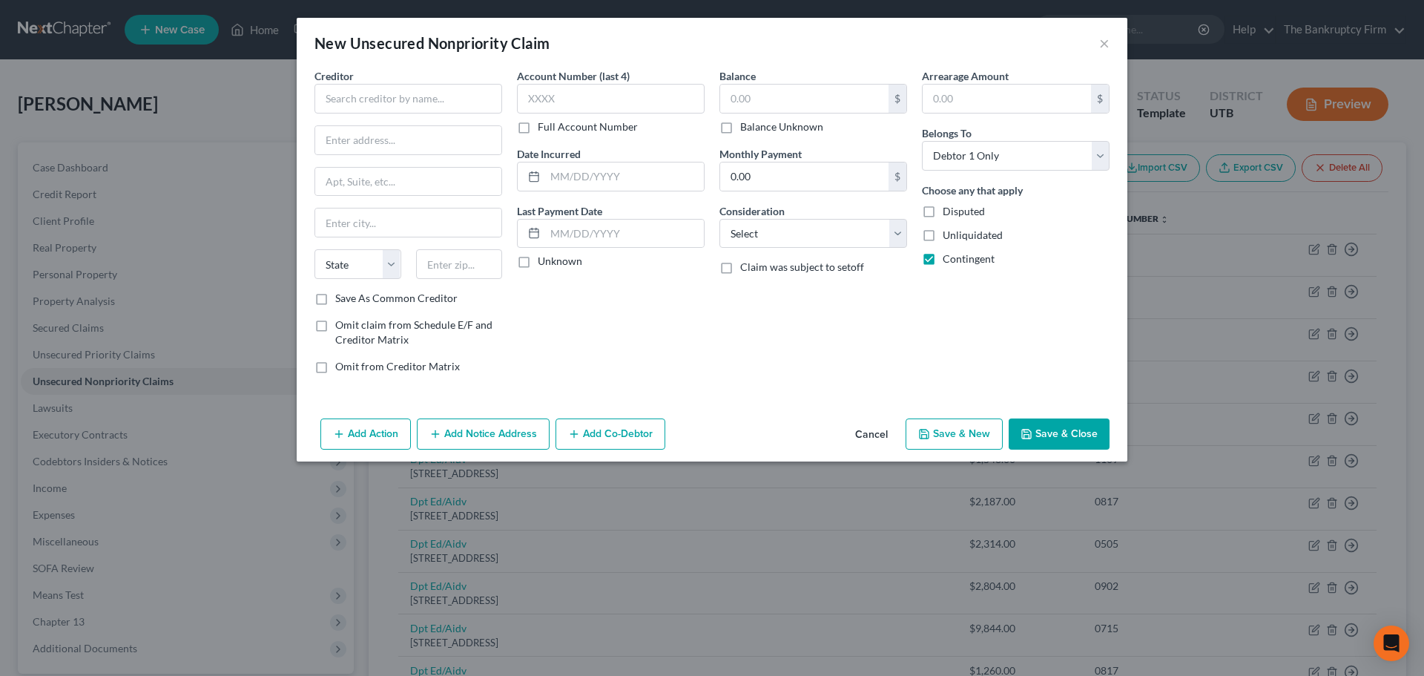
click at [461, 82] on div "Creditor *" at bounding box center [409, 90] width 188 height 45
click at [450, 102] on input "text" at bounding box center [409, 99] width 188 height 30
click at [419, 109] on input "text" at bounding box center [409, 99] width 188 height 30
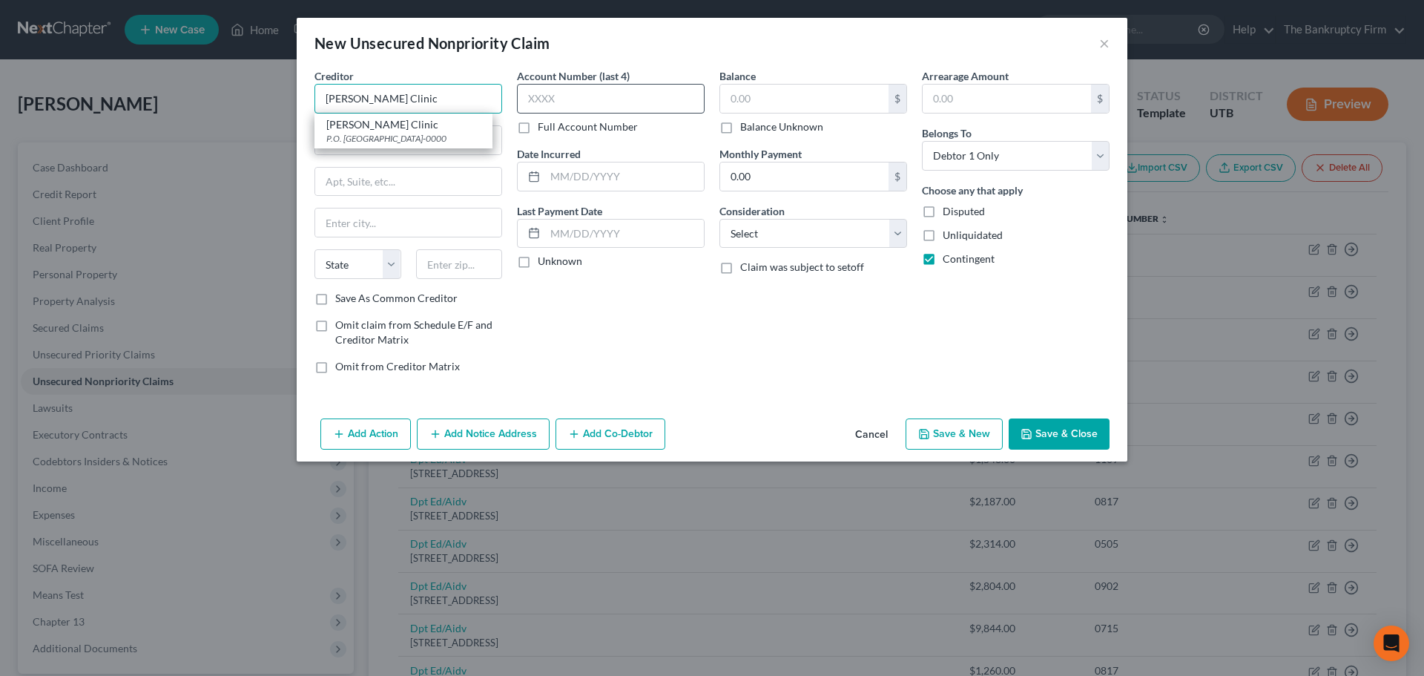
type input "[PERSON_NAME] Clinic"
click at [694, 97] on input "text" at bounding box center [611, 99] width 188 height 30
type input "0256"
click at [701, 154] on div "Date Incurred" at bounding box center [611, 168] width 188 height 45
click at [766, 111] on input "text" at bounding box center [804, 99] width 168 height 28
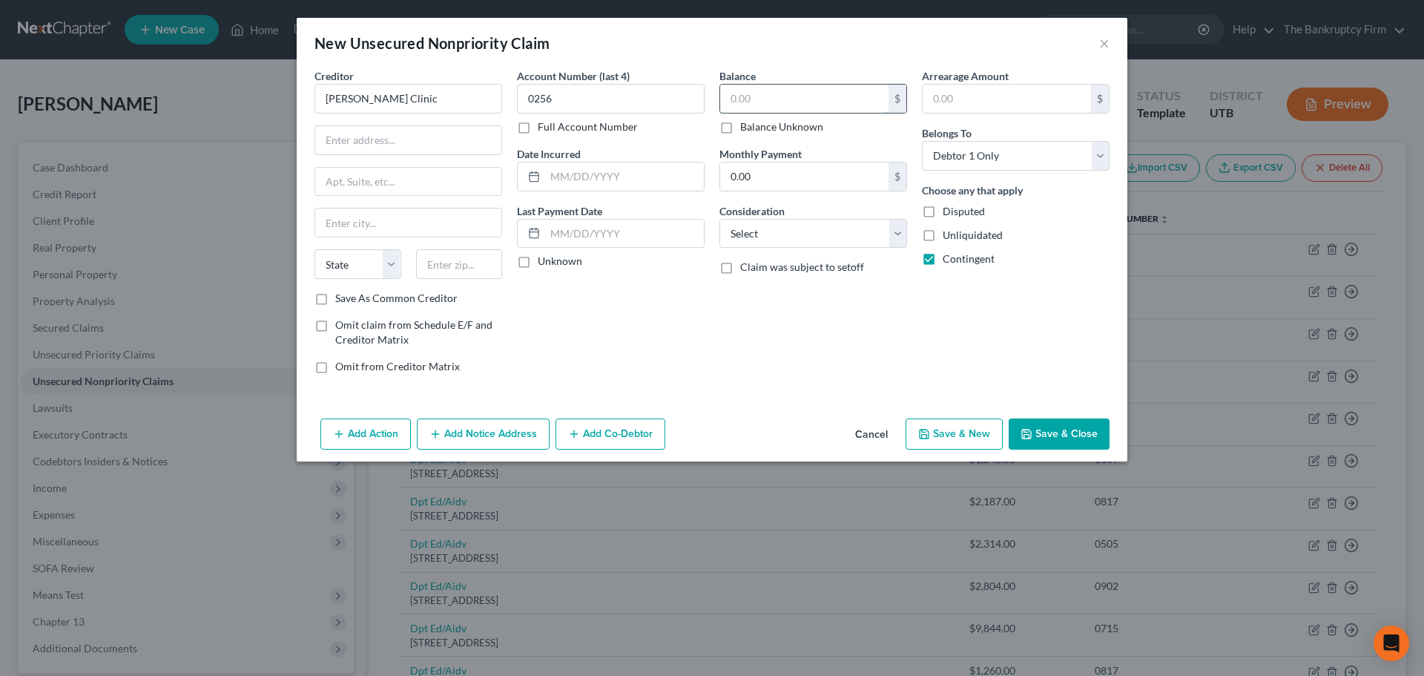
click at [767, 108] on input "text" at bounding box center [804, 99] width 168 height 28
click at [778, 96] on input "text" at bounding box center [804, 99] width 168 height 28
click at [752, 91] on input "text" at bounding box center [804, 99] width 168 height 28
type input "335"
click at [620, 379] on div "Account Number (last 4) 0256 Full Account Number Date Incurred Last Payment Dat…" at bounding box center [611, 226] width 203 height 317
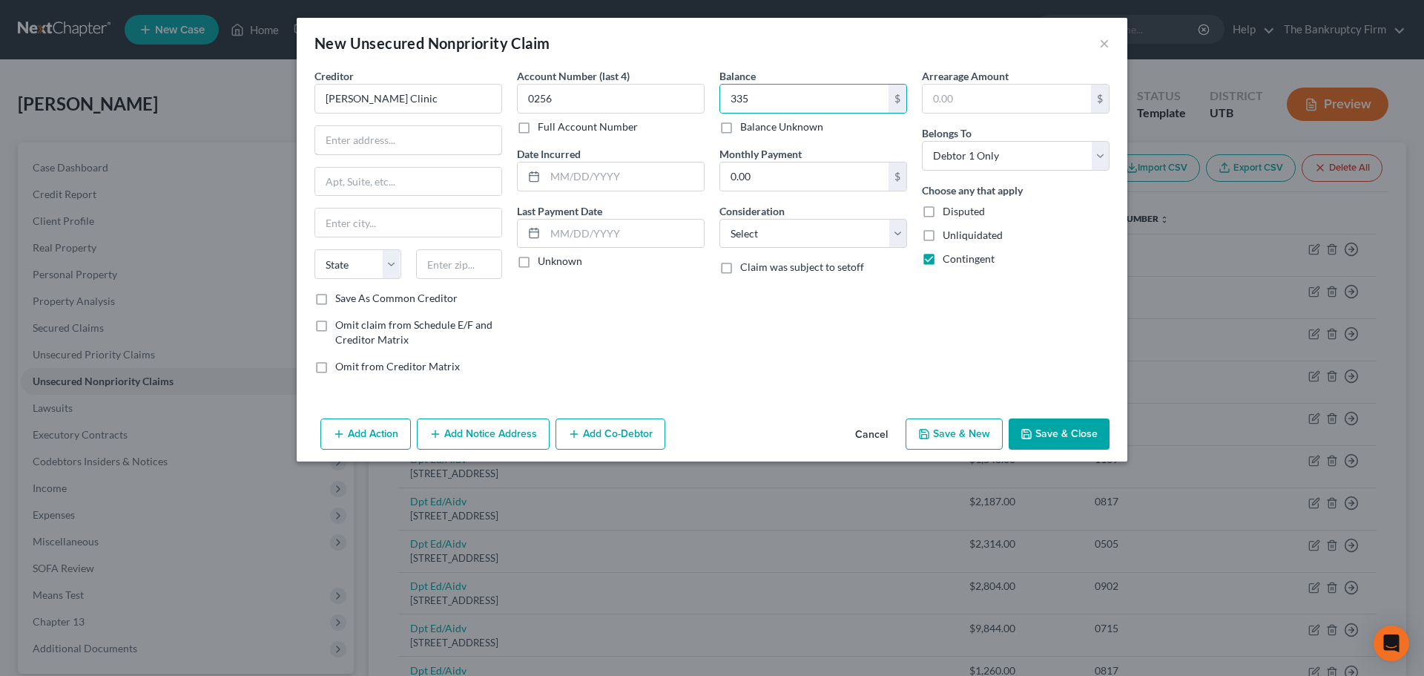
click at [438, 142] on input "text" at bounding box center [408, 140] width 186 height 28
click at [665, 320] on div "Account Number (last 4) 0256 Full Account Number Date Incurred Last Payment Dat…" at bounding box center [611, 226] width 203 height 317
click at [511, 435] on button "Add Notice Address" at bounding box center [483, 433] width 133 height 31
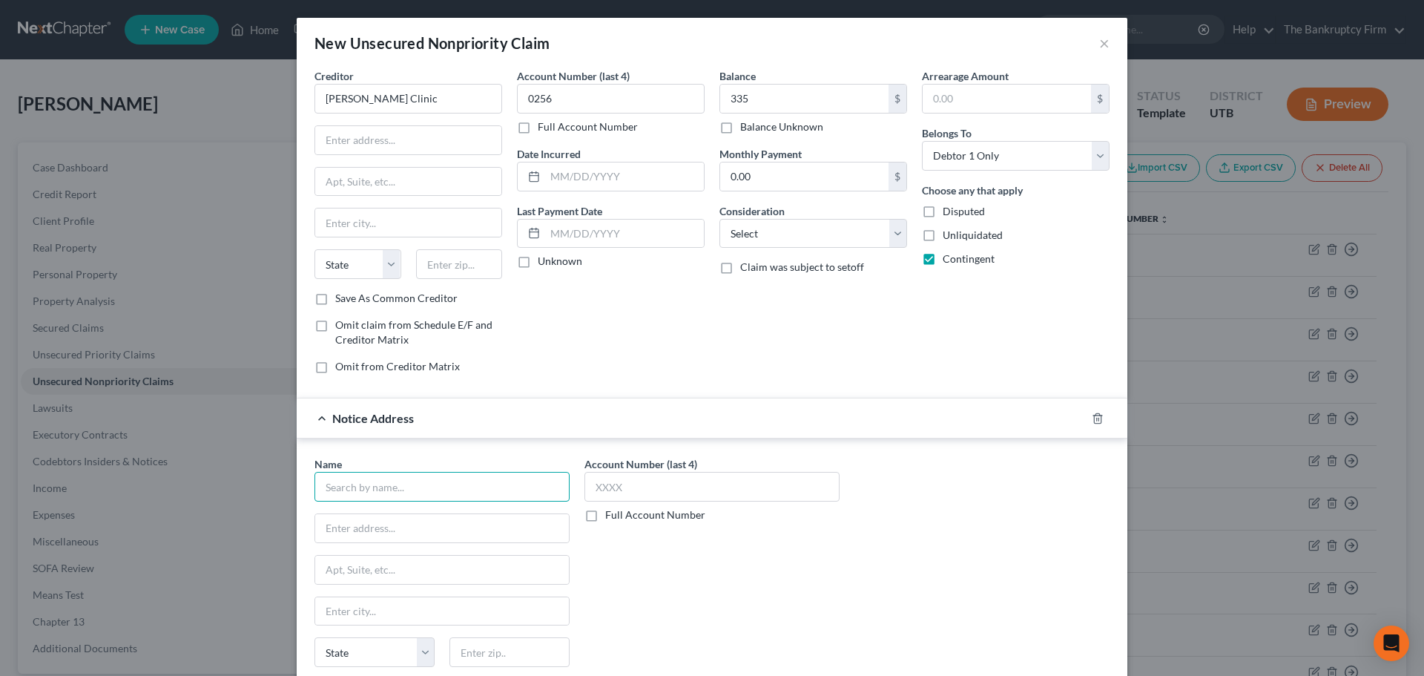
click at [392, 483] on input "text" at bounding box center [442, 487] width 255 height 30
type input "Express Recovery Services, Inc"
click at [619, 537] on div "Account Number (last 4) Full Account Number" at bounding box center [712, 580] width 270 height 249
click at [655, 493] on input "text" at bounding box center [712, 487] width 255 height 30
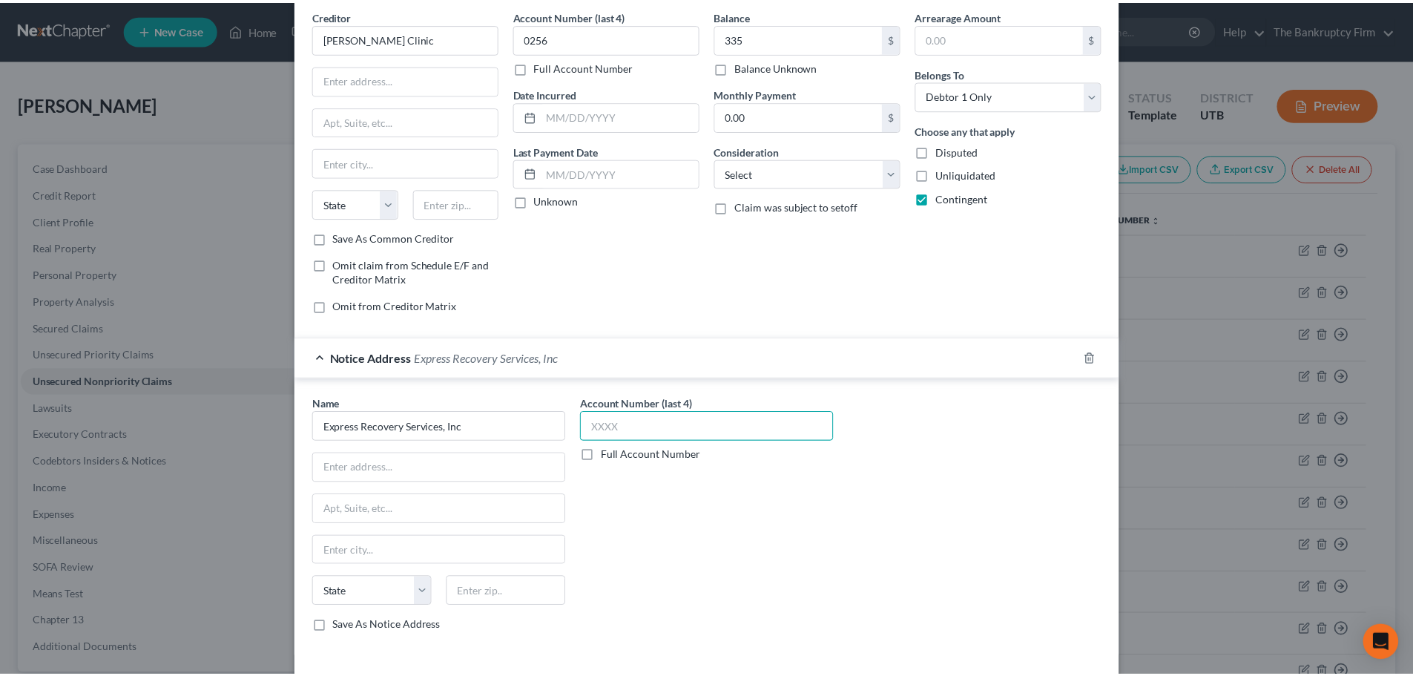
scroll to position [123, 0]
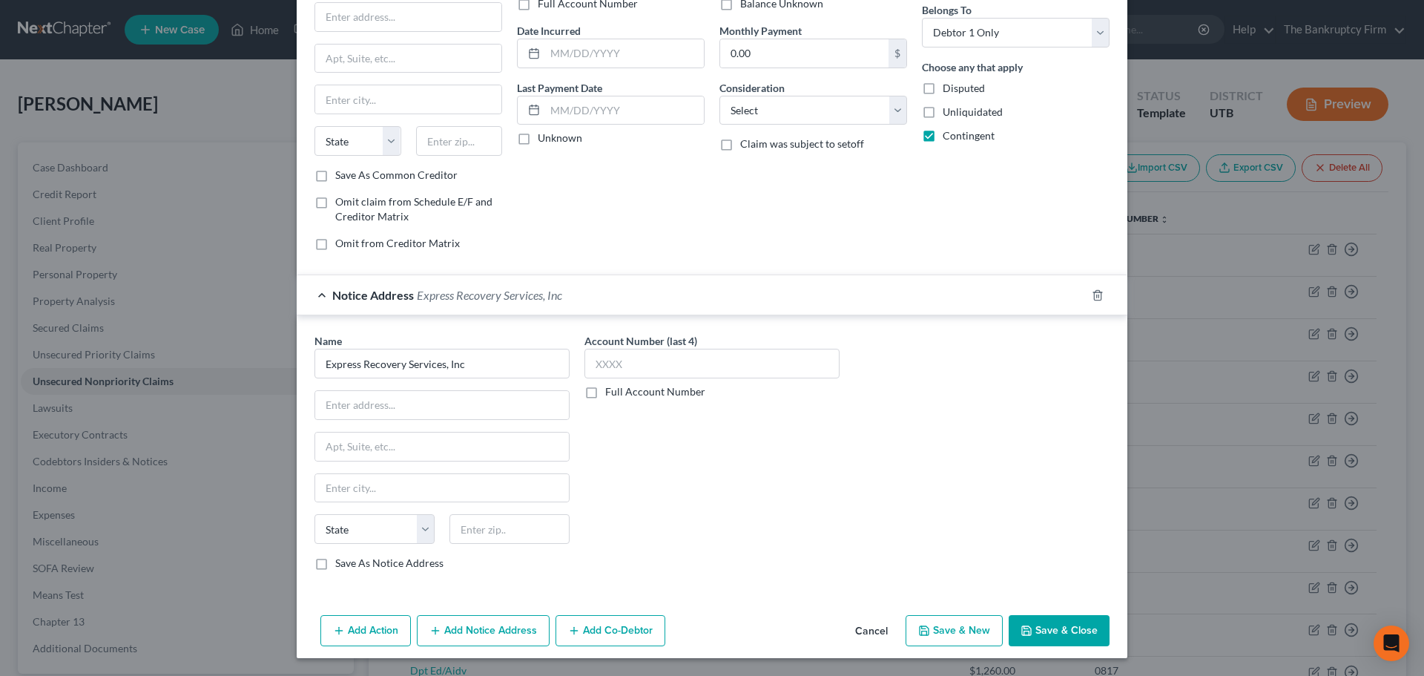
click at [1045, 640] on button "Save & Close" at bounding box center [1059, 630] width 101 height 31
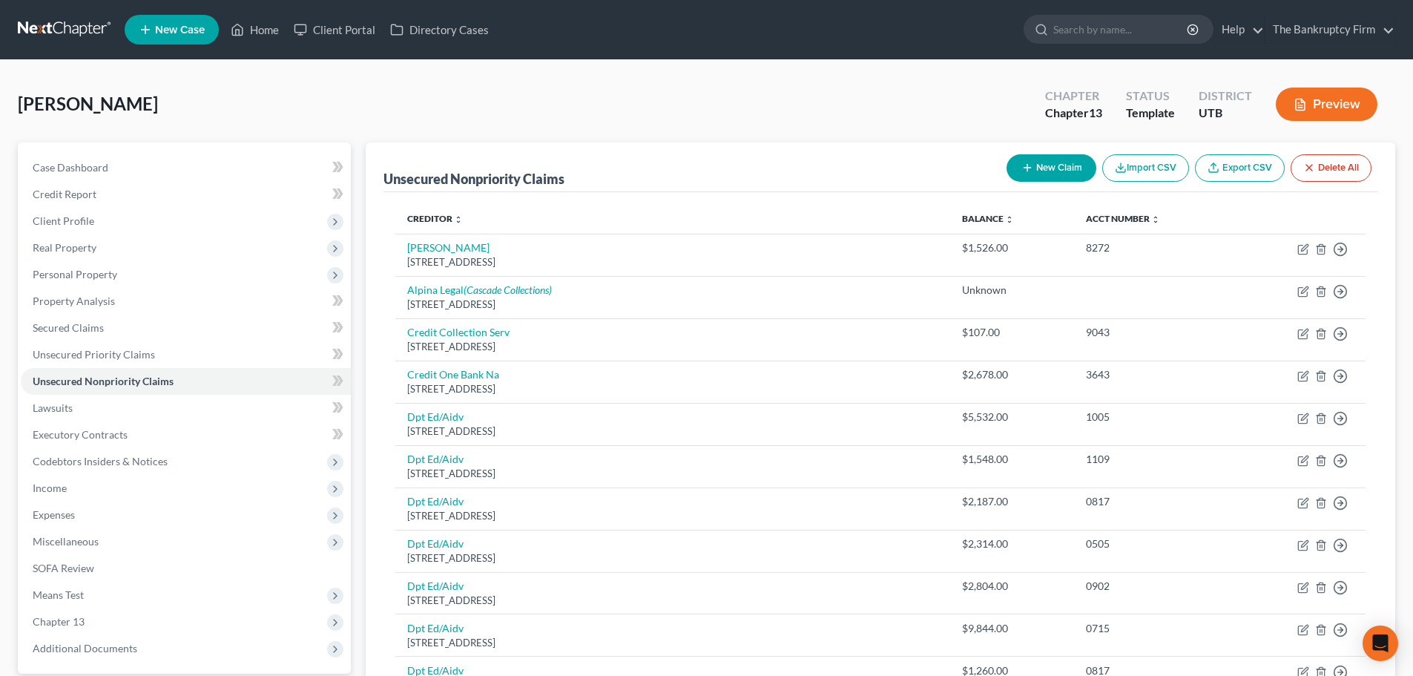
click at [1041, 171] on button "New Claim" at bounding box center [1052, 167] width 90 height 27
select select "0"
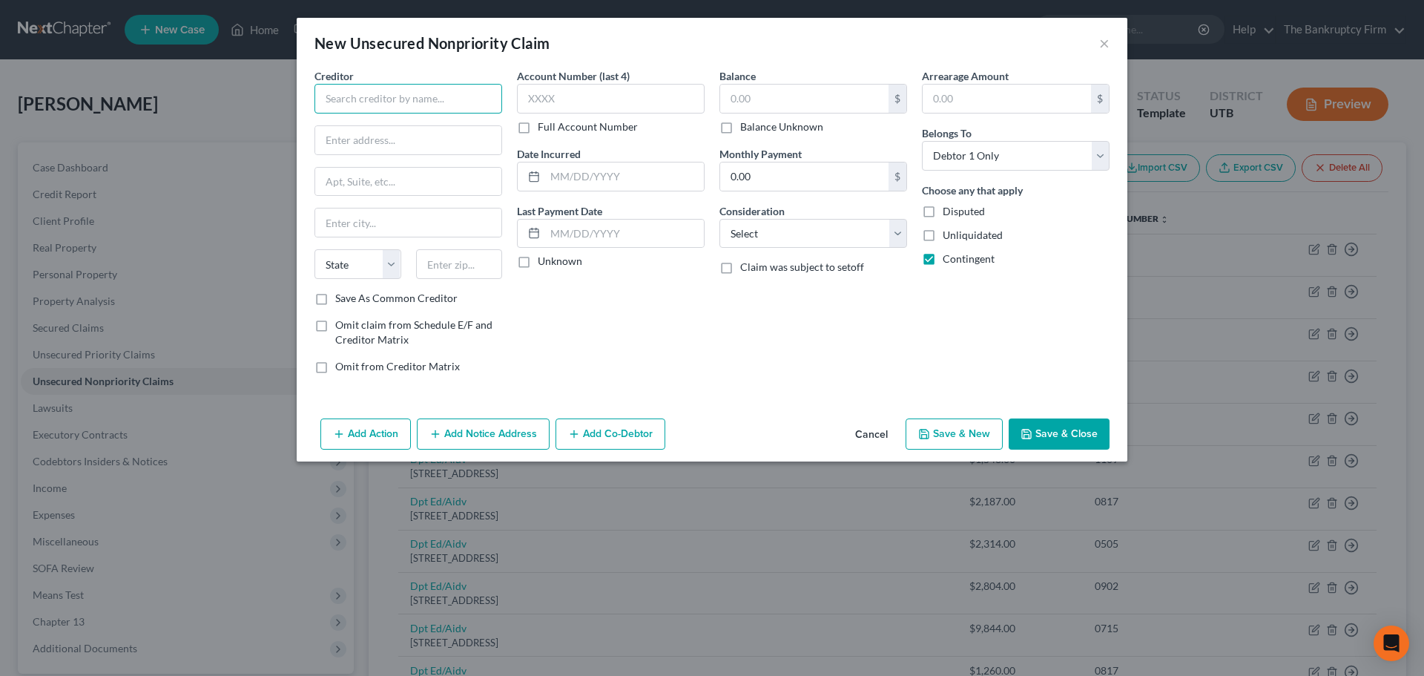
click at [461, 88] on input "text" at bounding box center [409, 99] width 188 height 30
click at [858, 432] on button "Cancel" at bounding box center [871, 435] width 56 height 30
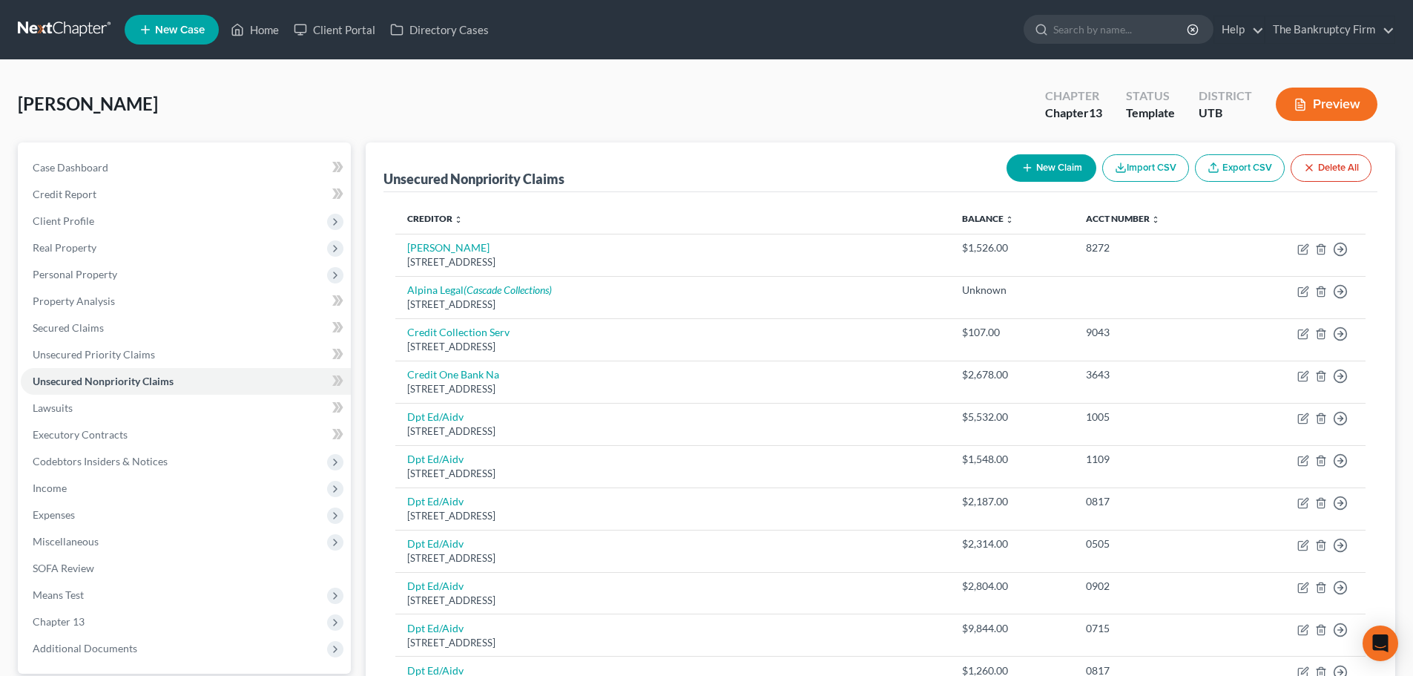
click at [1014, 179] on button "New Claim" at bounding box center [1052, 167] width 90 height 27
select select "0"
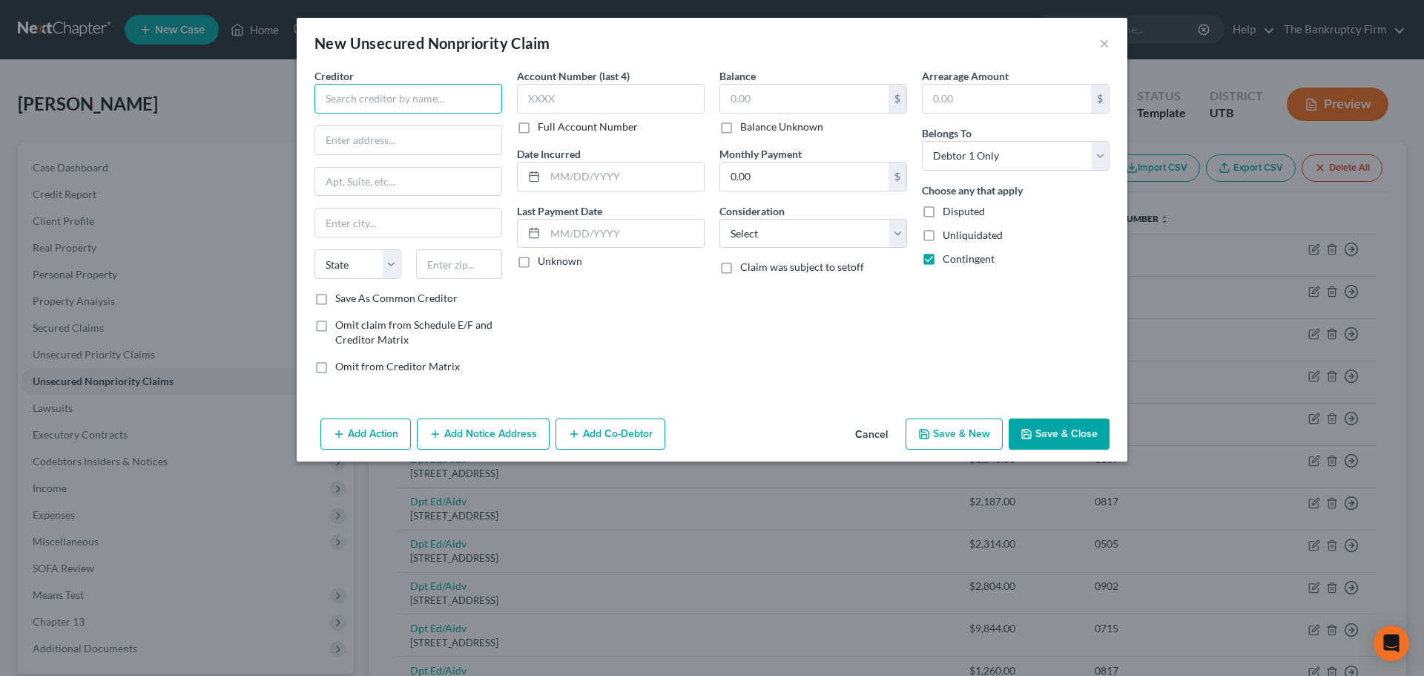
click at [378, 103] on input "text" at bounding box center [409, 99] width 188 height 30
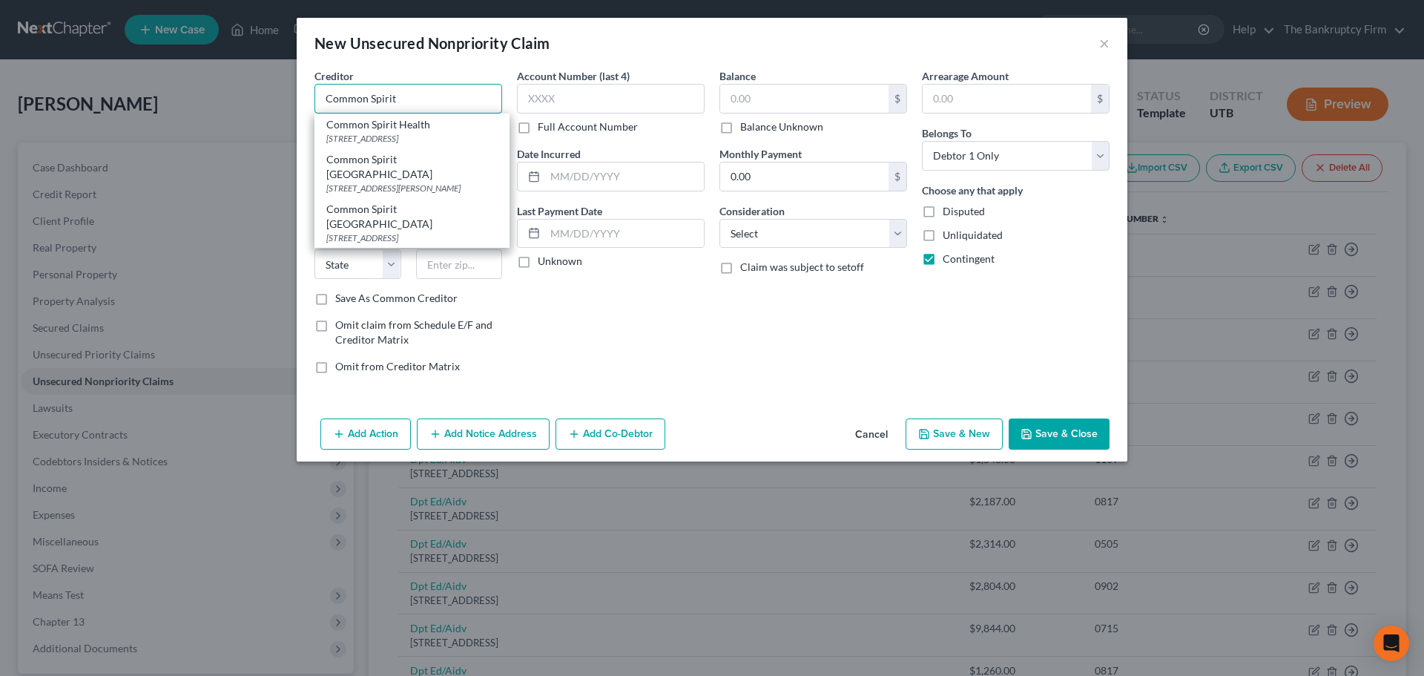
type input "Common Spirit"
click at [596, 329] on div "Account Number (last 4) Full Account Number Date Incurred Last Payment Date Unk…" at bounding box center [611, 226] width 203 height 317
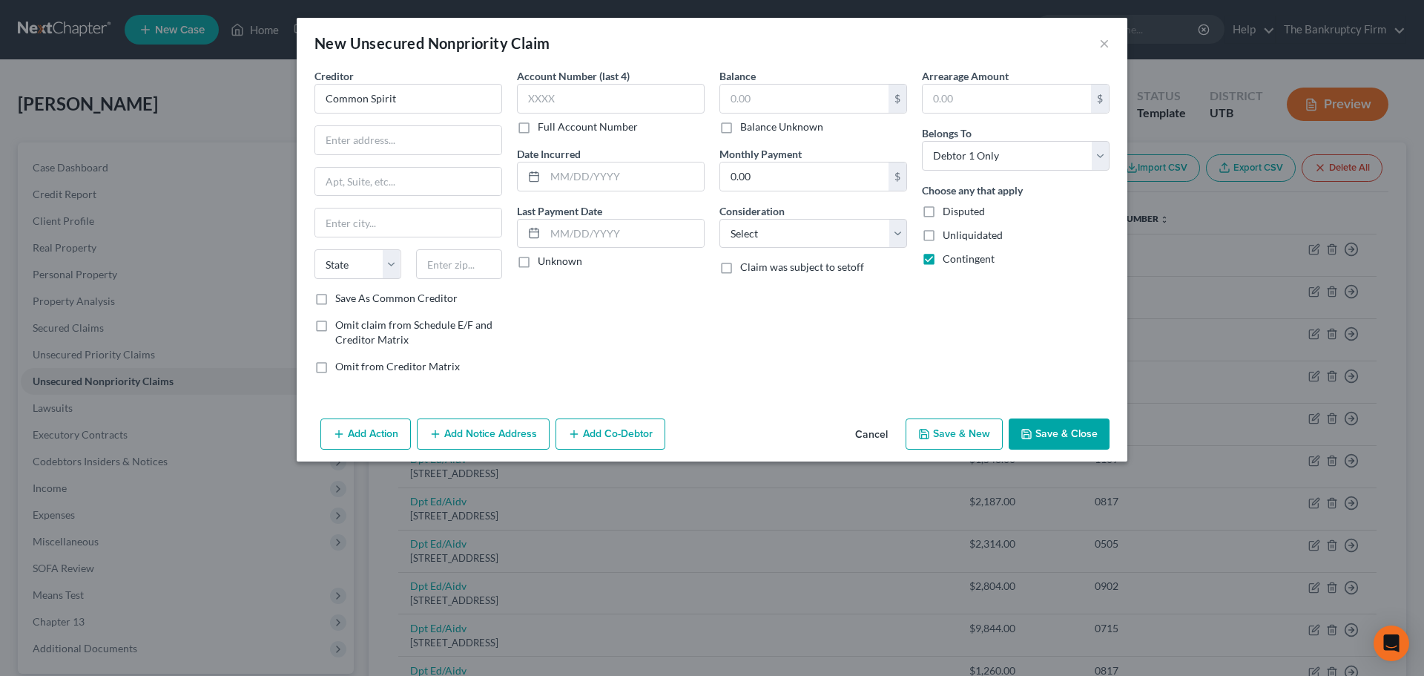
click at [600, 114] on div "Account Number (last 4) Full Account Number" at bounding box center [611, 101] width 188 height 66
click at [611, 93] on input "text" at bounding box center [611, 99] width 188 height 30
click at [538, 100] on input "text" at bounding box center [611, 99] width 188 height 30
type input "3736"
click at [662, 203] on div "Last Payment Date Unknown" at bounding box center [611, 236] width 188 height 66
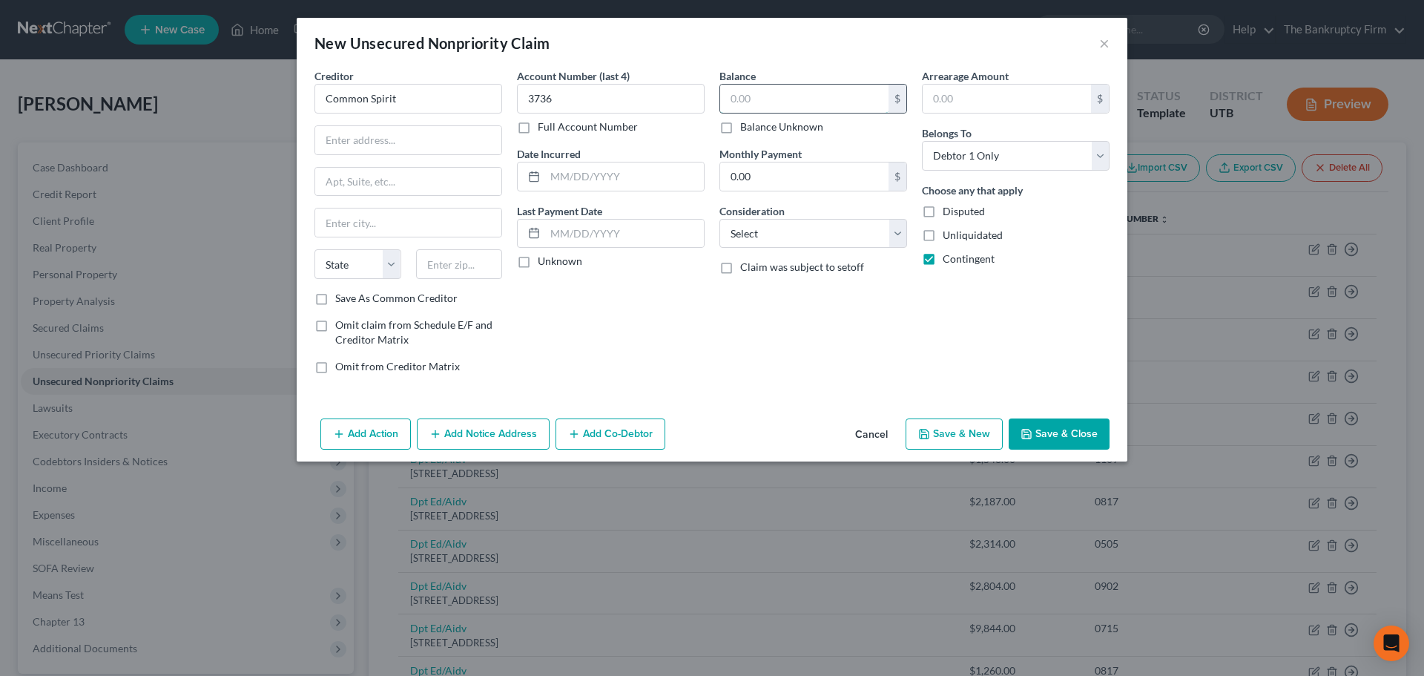
click at [765, 111] on input "text" at bounding box center [804, 99] width 168 height 28
type input "1,819.92"
click at [713, 405] on div "Creditor * Common Spirit State [US_STATE] AK AR AZ CA CO [GEOGRAPHIC_DATA] DE D…" at bounding box center [712, 240] width 831 height 344
click at [615, 167] on input "text" at bounding box center [624, 176] width 159 height 28
type input "2024"
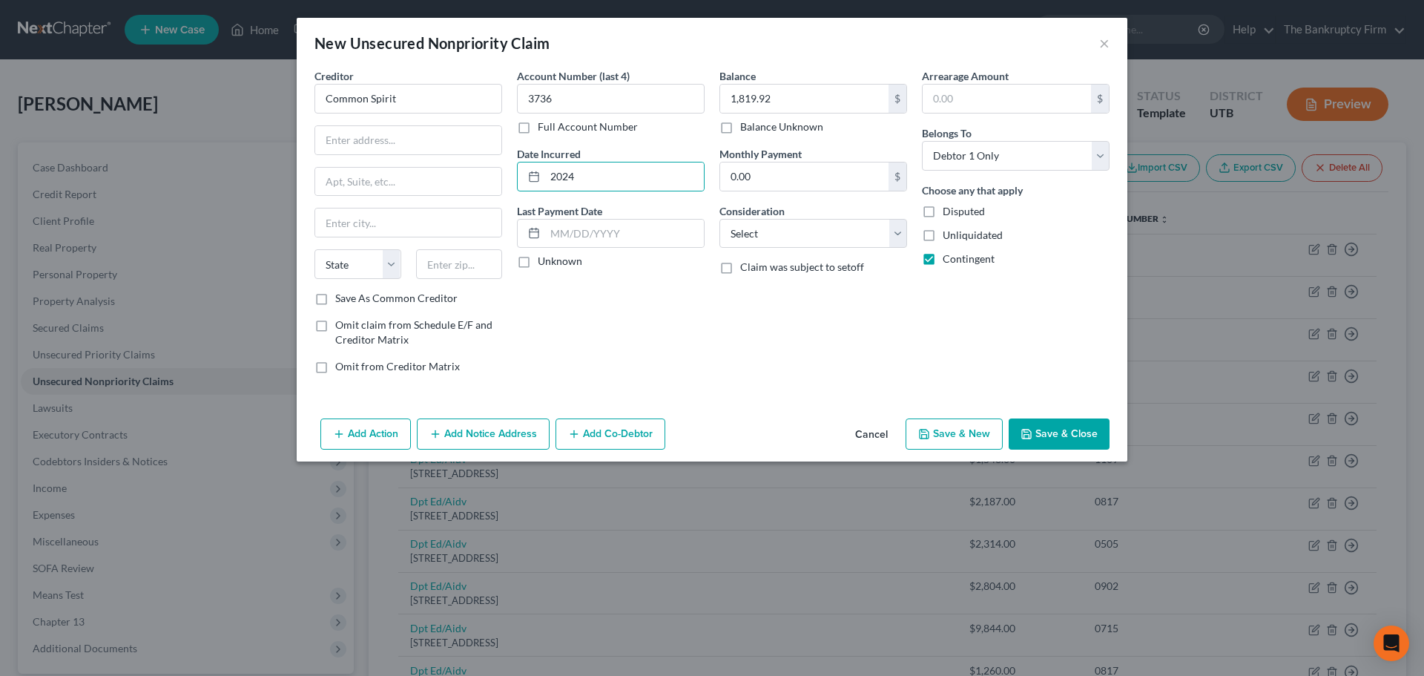
click at [743, 340] on div "Balance 1,819.92 $ Balance Unknown Balance Undetermined 1,819.92 $ Balance Unkn…" at bounding box center [813, 226] width 203 height 317
click at [636, 344] on div "Account Number (last 4) 3736 Full Account Number Date Incurred 2024 Last Paymen…" at bounding box center [611, 226] width 203 height 317
click at [1067, 435] on button "Save & Close" at bounding box center [1059, 433] width 101 height 31
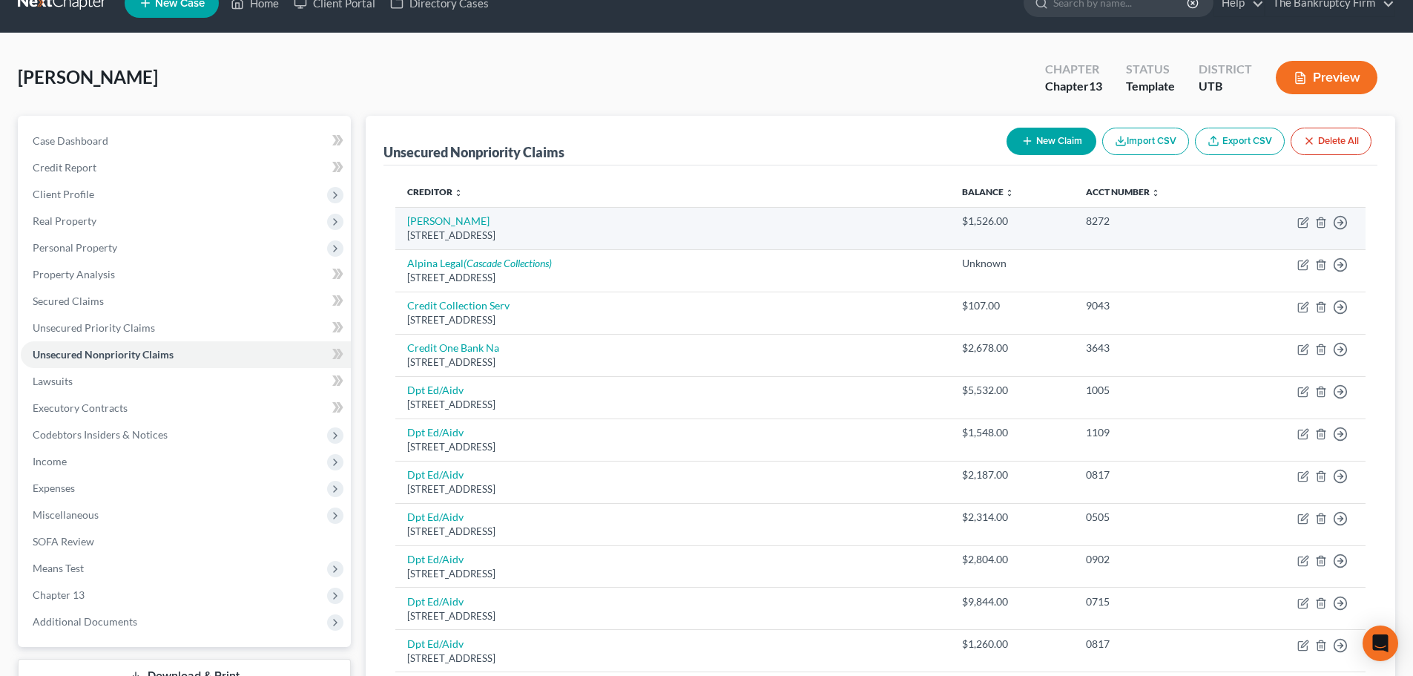
scroll to position [0, 0]
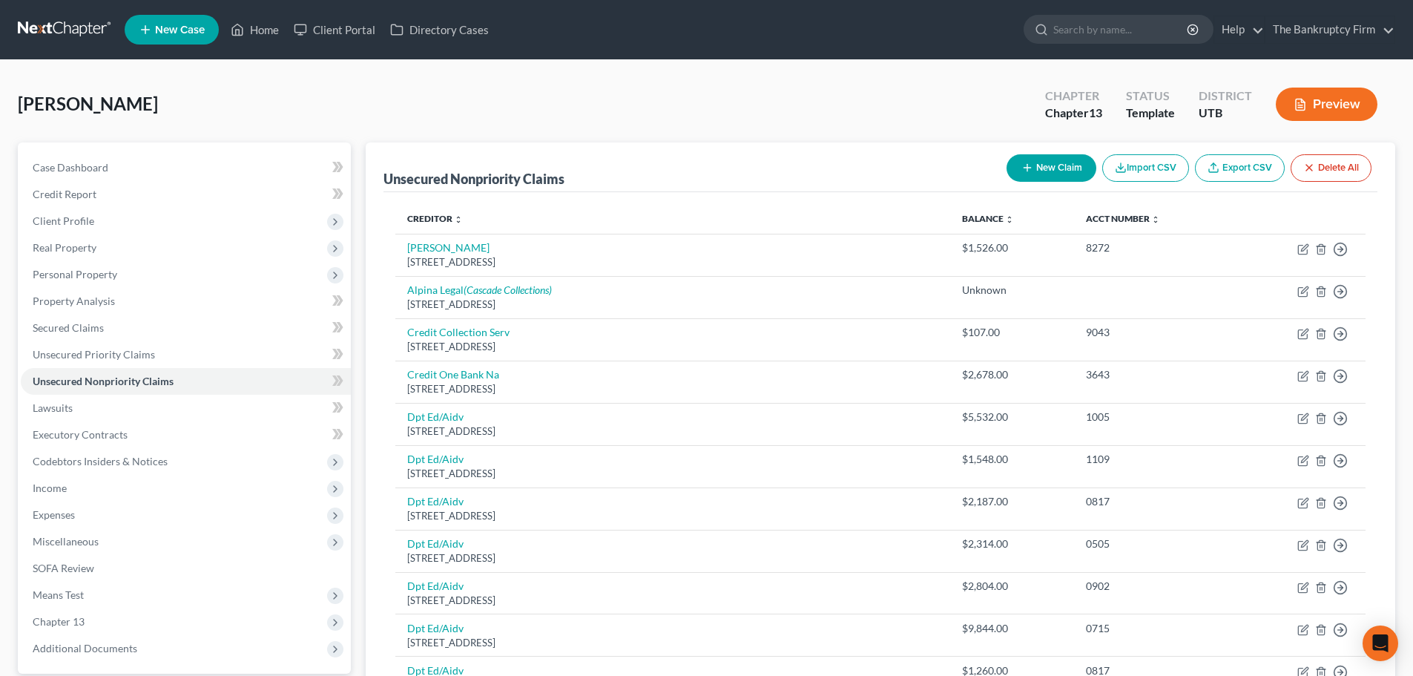
click at [1027, 177] on button "New Claim" at bounding box center [1052, 167] width 90 height 27
select select "0"
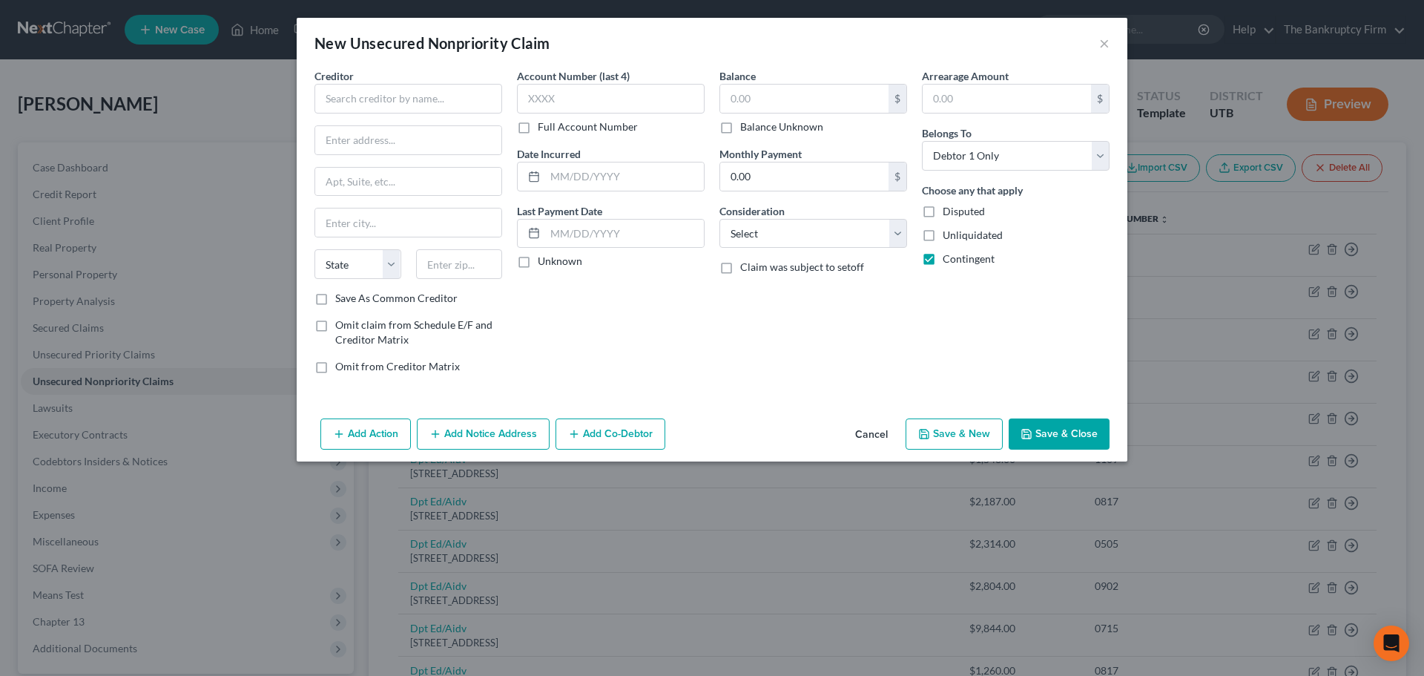
click at [411, 115] on div "Creditor * State [US_STATE] AK AR AZ CA CO [GEOGRAPHIC_DATA] DE DC [GEOGRAPHIC_…" at bounding box center [409, 179] width 188 height 223
click at [426, 95] on input "text" at bounding box center [409, 99] width 188 height 30
type input "Holy Cross [PERSON_NAME]"
click at [596, 353] on div "Account Number (last 4) Full Account Number Date Incurred Last Payment Date Unk…" at bounding box center [611, 226] width 203 height 317
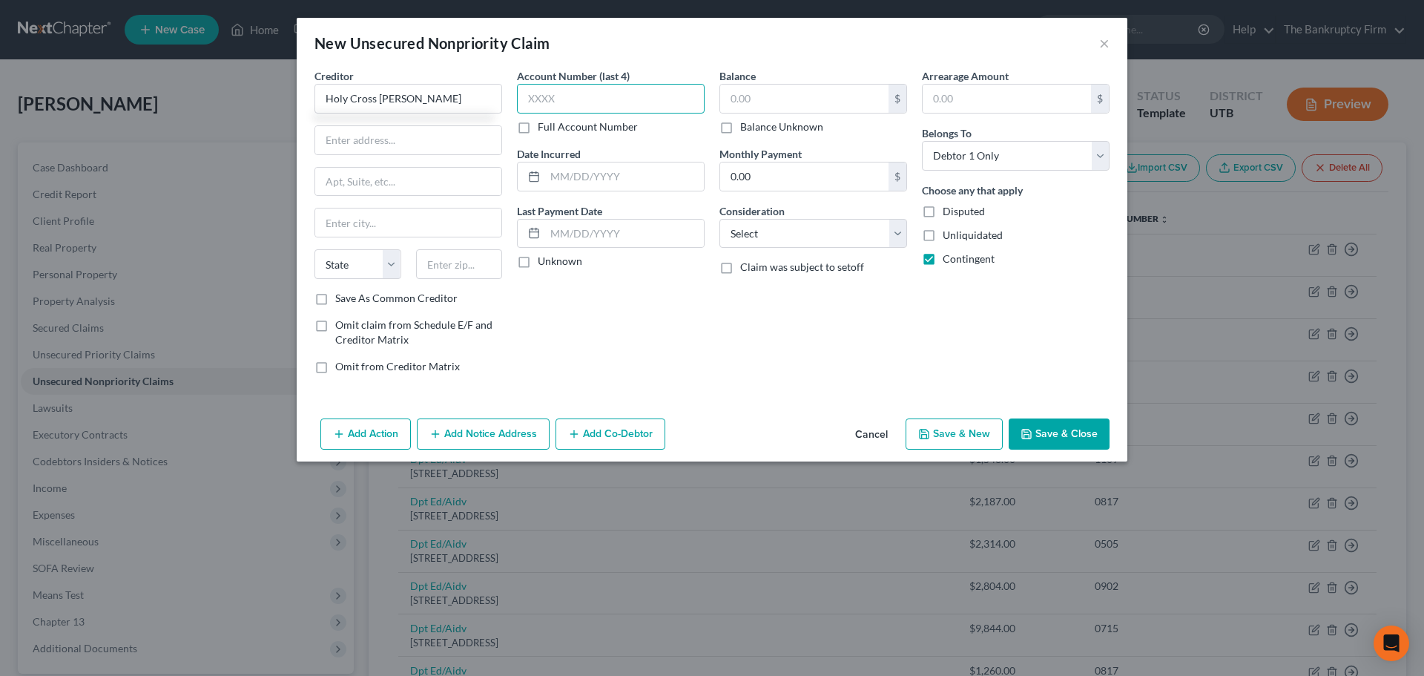
click at [561, 88] on input "text" at bounding box center [611, 99] width 188 height 30
click at [555, 96] on input "text" at bounding box center [611, 99] width 188 height 30
type input "9691"
click at [662, 329] on div "Account Number (last 4) 9691 Full Account Number Date Incurred Last Payment Dat…" at bounding box center [611, 226] width 203 height 317
click at [772, 94] on input "text" at bounding box center [804, 99] width 168 height 28
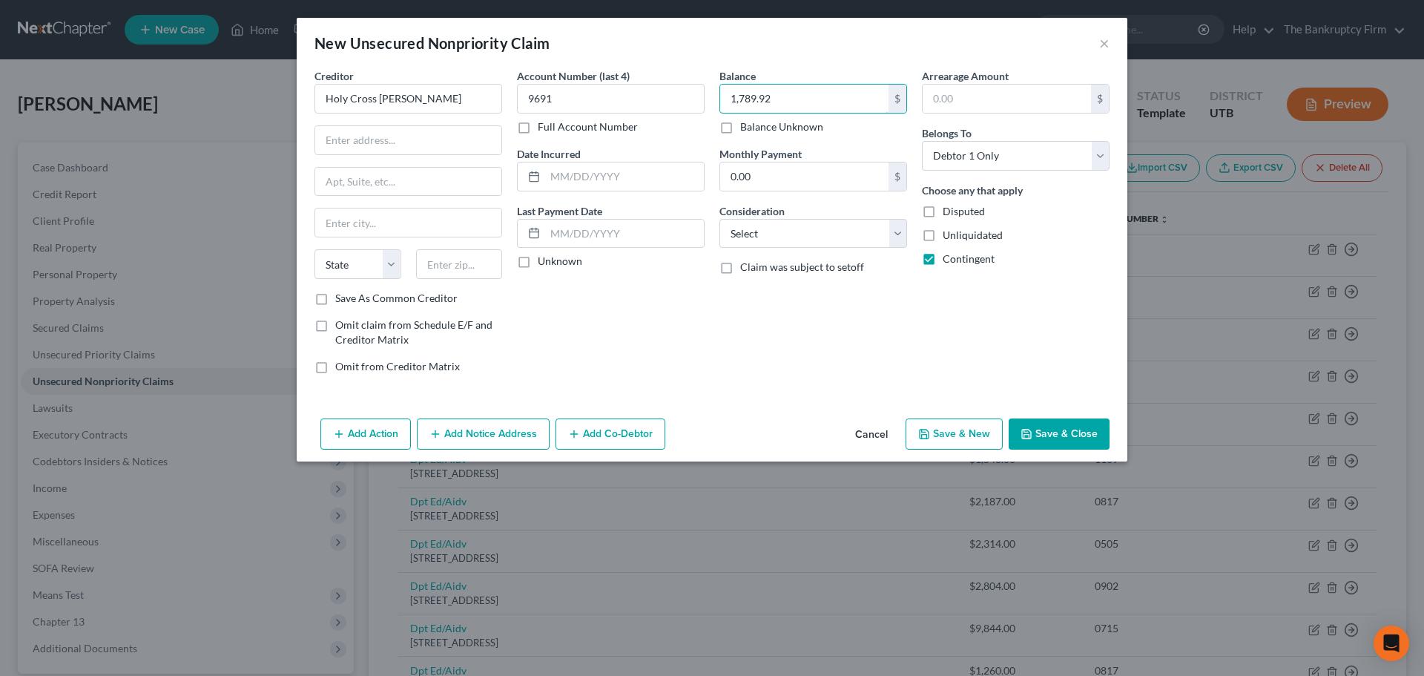
type input "1,789.92"
click at [702, 378] on div "Account Number (last 4) 9691 Full Account Number Date Incurred Last Payment Dat…" at bounding box center [611, 226] width 203 height 317
click at [849, 430] on button "Cancel" at bounding box center [871, 435] width 56 height 30
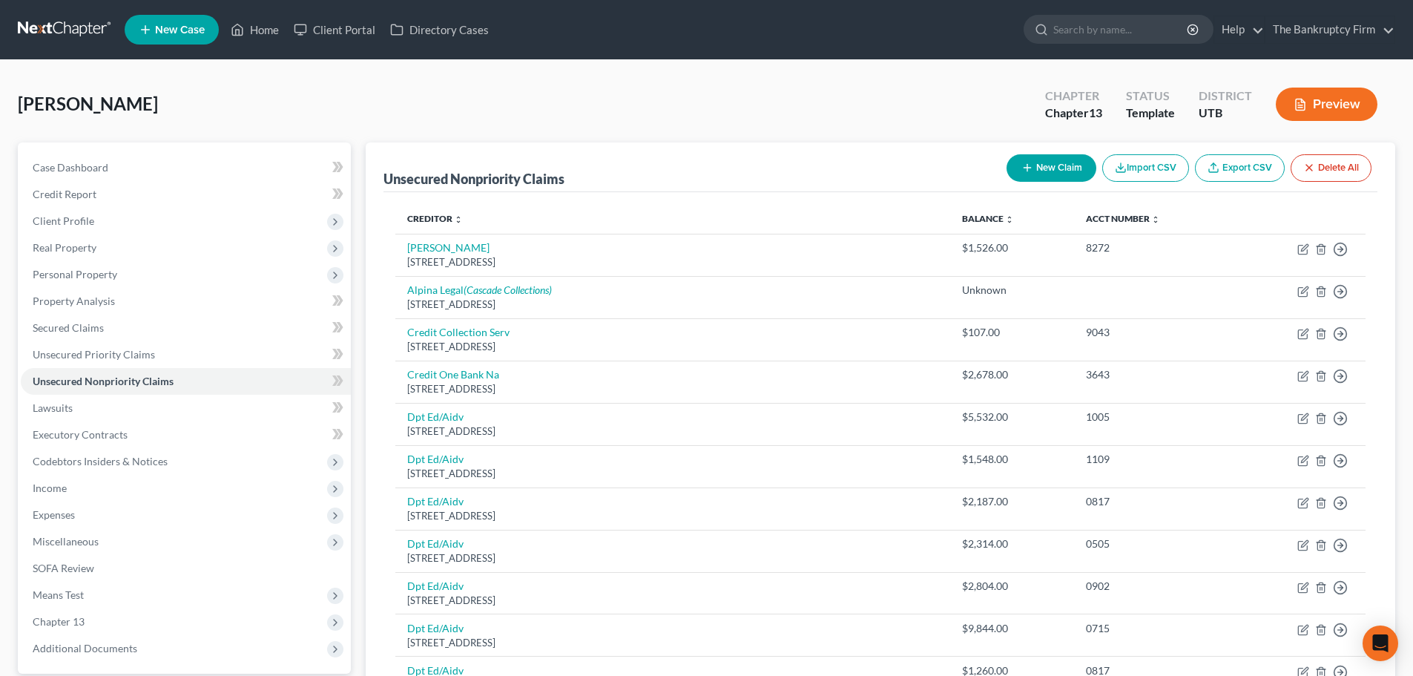
click at [1047, 151] on div "New Claim Import CSV Export CSV Delete All" at bounding box center [1189, 167] width 377 height 39
click at [1035, 159] on button "New Claim" at bounding box center [1052, 167] width 90 height 27
select select "0"
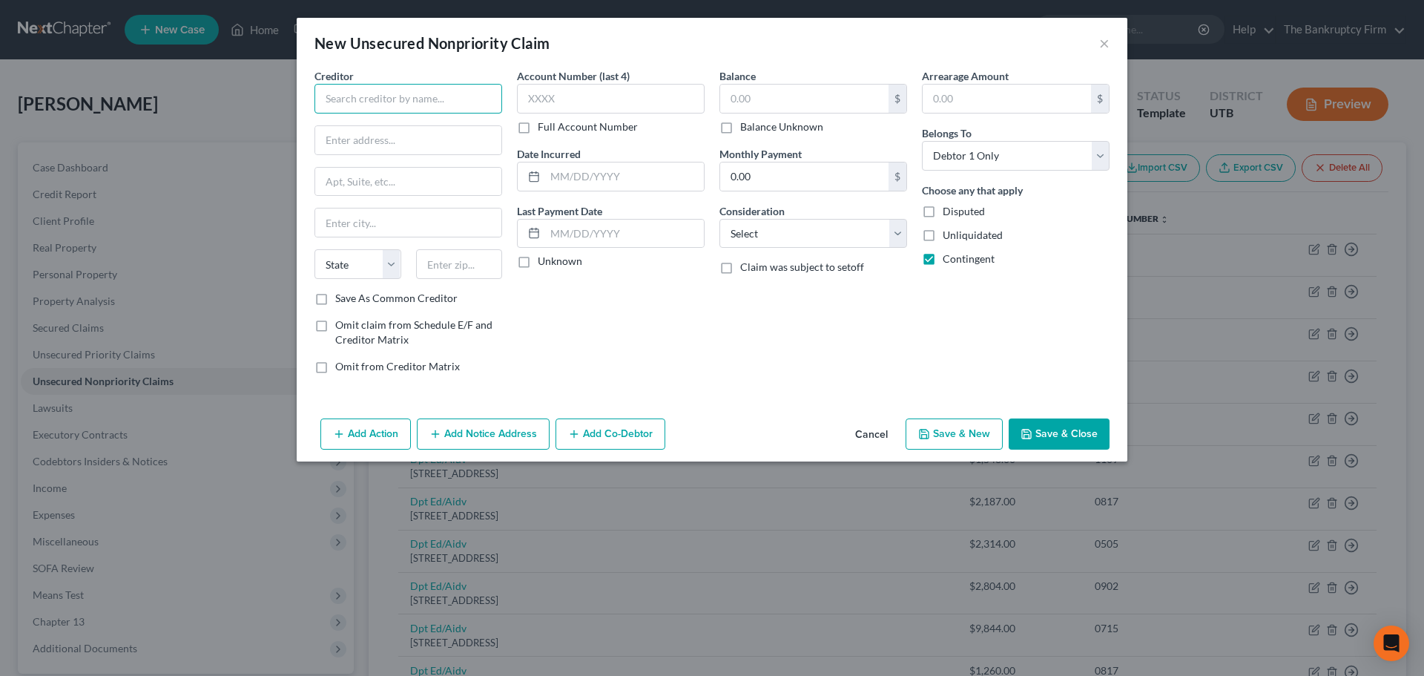
click at [427, 107] on input "text" at bounding box center [409, 99] width 188 height 30
type input "Mountain medical"
click at [635, 338] on div "Account Number (last 4) Full Account Number Date Incurred Last Payment Date Unk…" at bounding box center [611, 226] width 203 height 317
click at [427, 135] on input "text" at bounding box center [408, 140] width 186 height 28
type input "PO Box 1259 Dept. #165956"
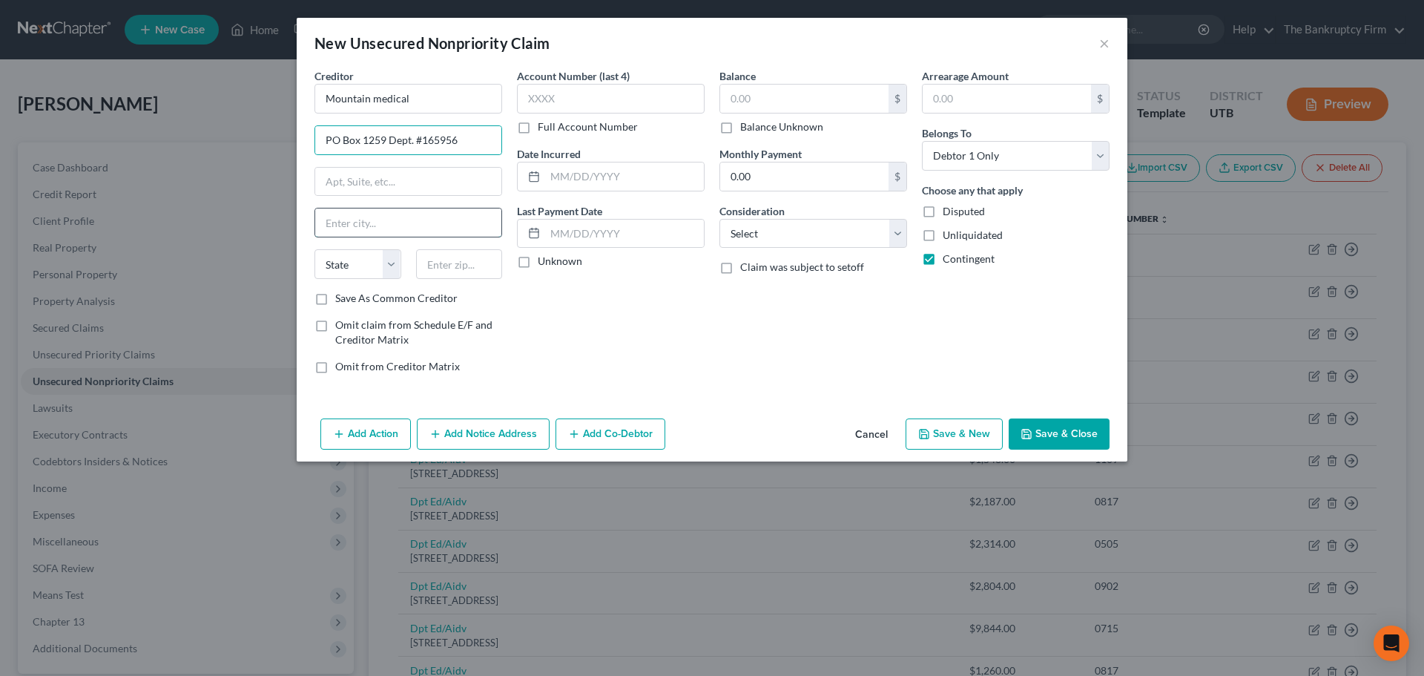
click at [438, 219] on input "text" at bounding box center [408, 222] width 186 height 28
type input "Oaks"
click at [383, 280] on div "State [US_STATE] AK AR AZ CA CO CT DE DC [GEOGRAPHIC_DATA] [GEOGRAPHIC_DATA] GU…" at bounding box center [408, 270] width 203 height 42
click at [394, 270] on select "State [US_STATE] AK AR AZ CA CO CT DE DC [GEOGRAPHIC_DATA] [GEOGRAPHIC_DATA] GU…" at bounding box center [358, 264] width 87 height 30
select select "39"
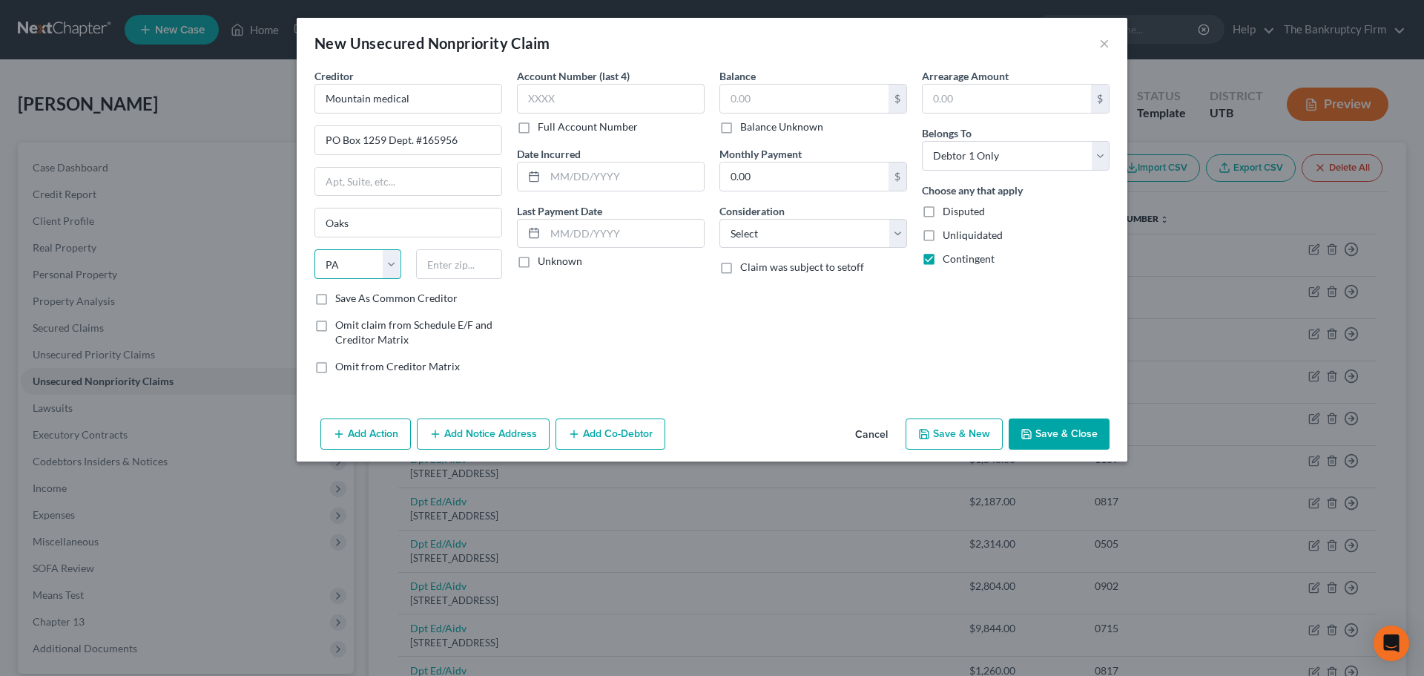
click at [315, 249] on select "State [US_STATE] AK AR AZ CA CO CT DE DC [GEOGRAPHIC_DATA] [GEOGRAPHIC_DATA] GU…" at bounding box center [358, 264] width 87 height 30
click at [439, 266] on input "text" at bounding box center [459, 264] width 87 height 30
type input "19456"
click at [671, 343] on div "Account Number (last 4) Full Account Number Date Incurred Last Payment Date Unk…" at bounding box center [611, 226] width 203 height 317
click at [578, 104] on input "text" at bounding box center [611, 99] width 188 height 30
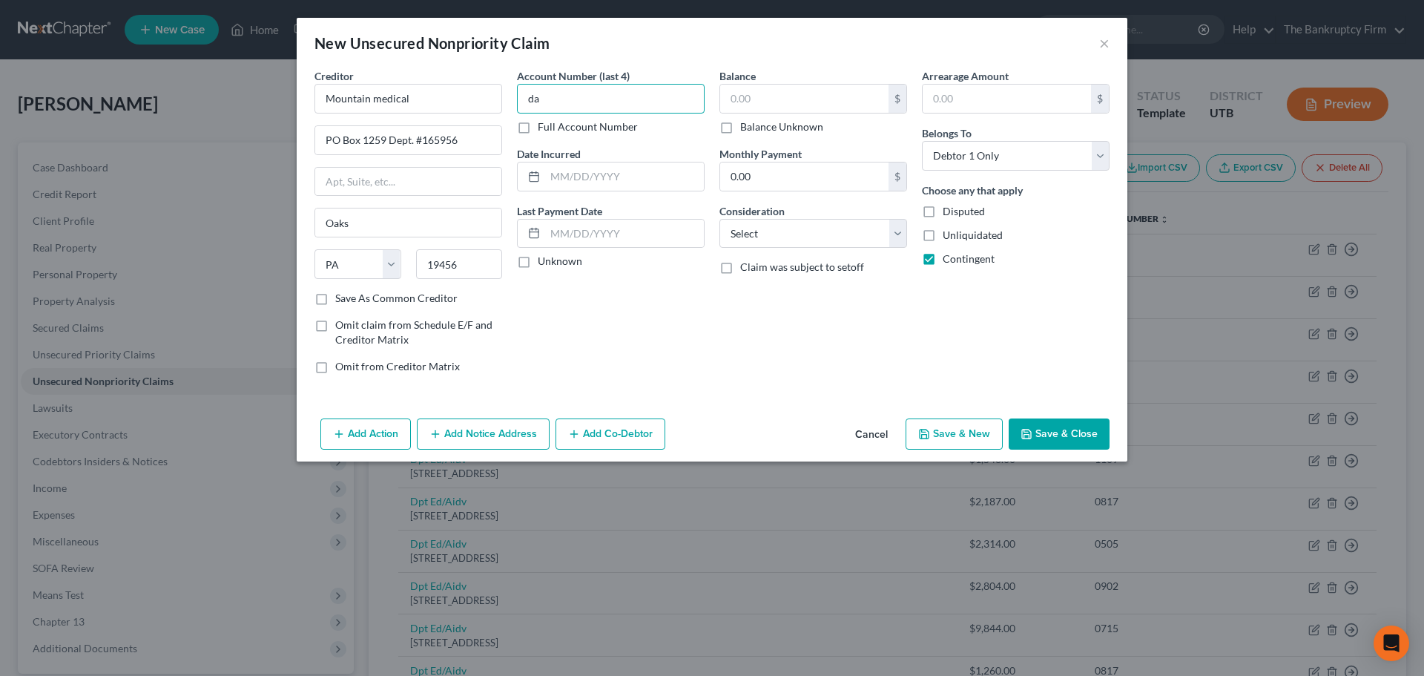
type input "d"
type input "MMPS"
click at [687, 357] on div "Account Number (last 4) MMPS Full Account Number Date Incurred Last Payment Dat…" at bounding box center [611, 226] width 203 height 317
click at [538, 125] on label "Full Account Number" at bounding box center [588, 126] width 100 height 15
click at [544, 125] on input "Full Account Number" at bounding box center [549, 124] width 10 height 10
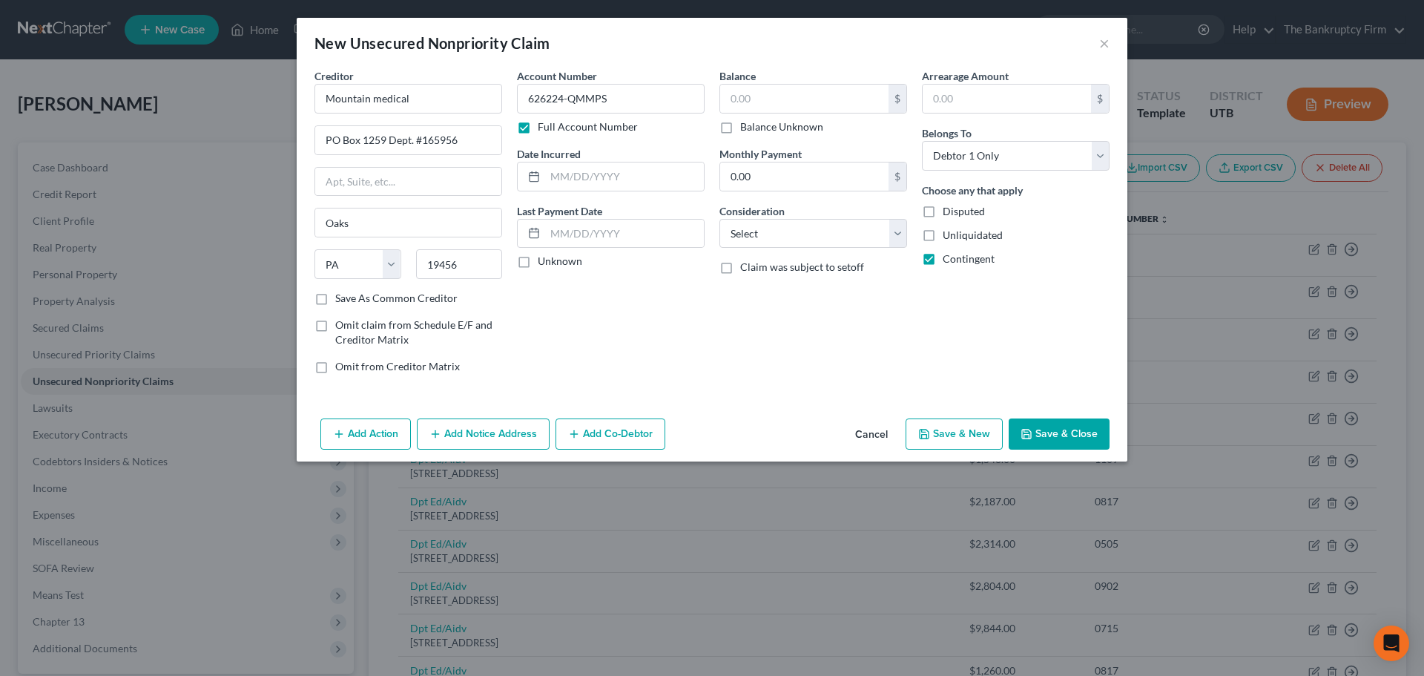
type input "626224-QMMPS"
drag, startPoint x: 810, startPoint y: 361, endPoint x: 639, endPoint y: 36, distance: 367.3
click at [812, 361] on div "Balance $ Balance Unknown Balance Undetermined $ Balance Unknown Monthly Paymen…" at bounding box center [813, 226] width 203 height 317
click at [811, 102] on input "text" at bounding box center [804, 99] width 168 height 28
click at [737, 93] on input "text" at bounding box center [804, 99] width 168 height 28
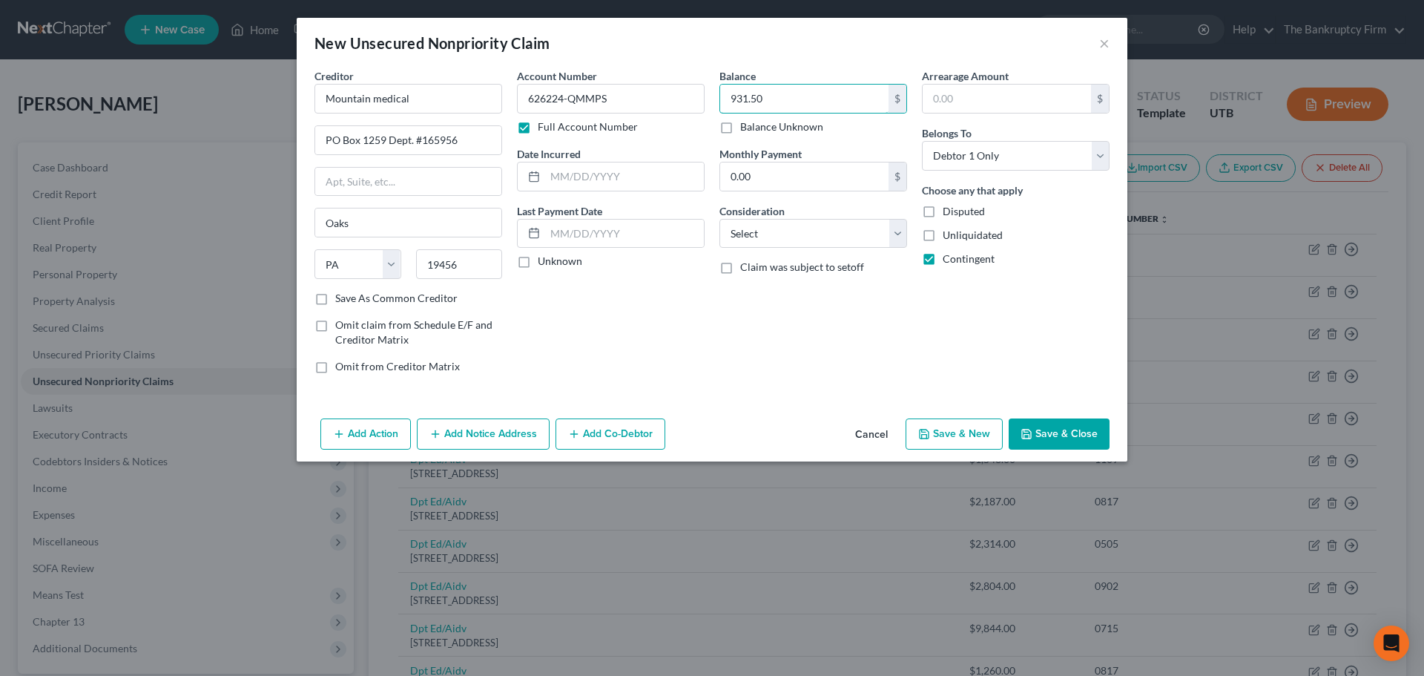
type input "931.50"
click at [748, 380] on div "Balance 931.50 $ Balance Unknown Balance Undetermined 931.50 $ Balance Unknown …" at bounding box center [813, 226] width 203 height 317
click at [619, 178] on input "text" at bounding box center [624, 176] width 159 height 28
type input "0"
type input "2024"
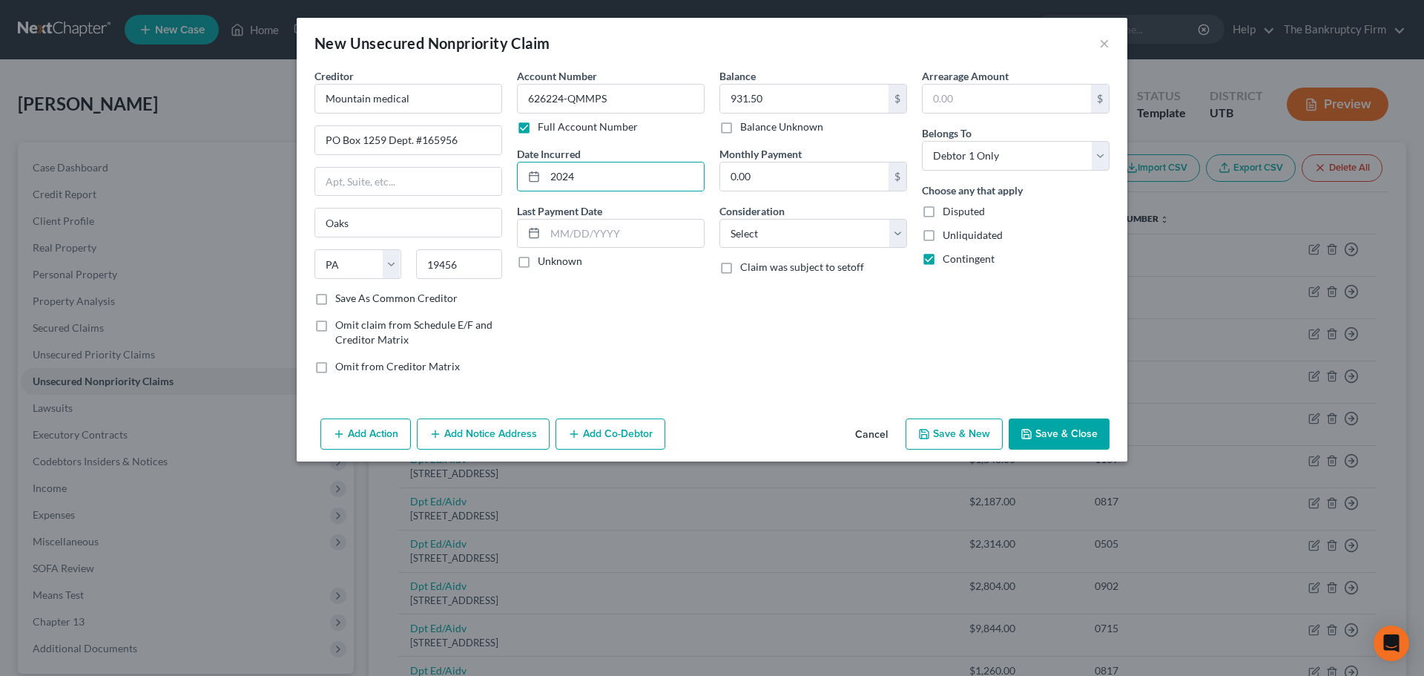
click at [636, 371] on div "Account Number 626224-QMMPS Full Account Number Date Incurred 2024 Last Payment…" at bounding box center [611, 226] width 203 height 317
click at [1028, 424] on button "Save & Close" at bounding box center [1059, 433] width 101 height 31
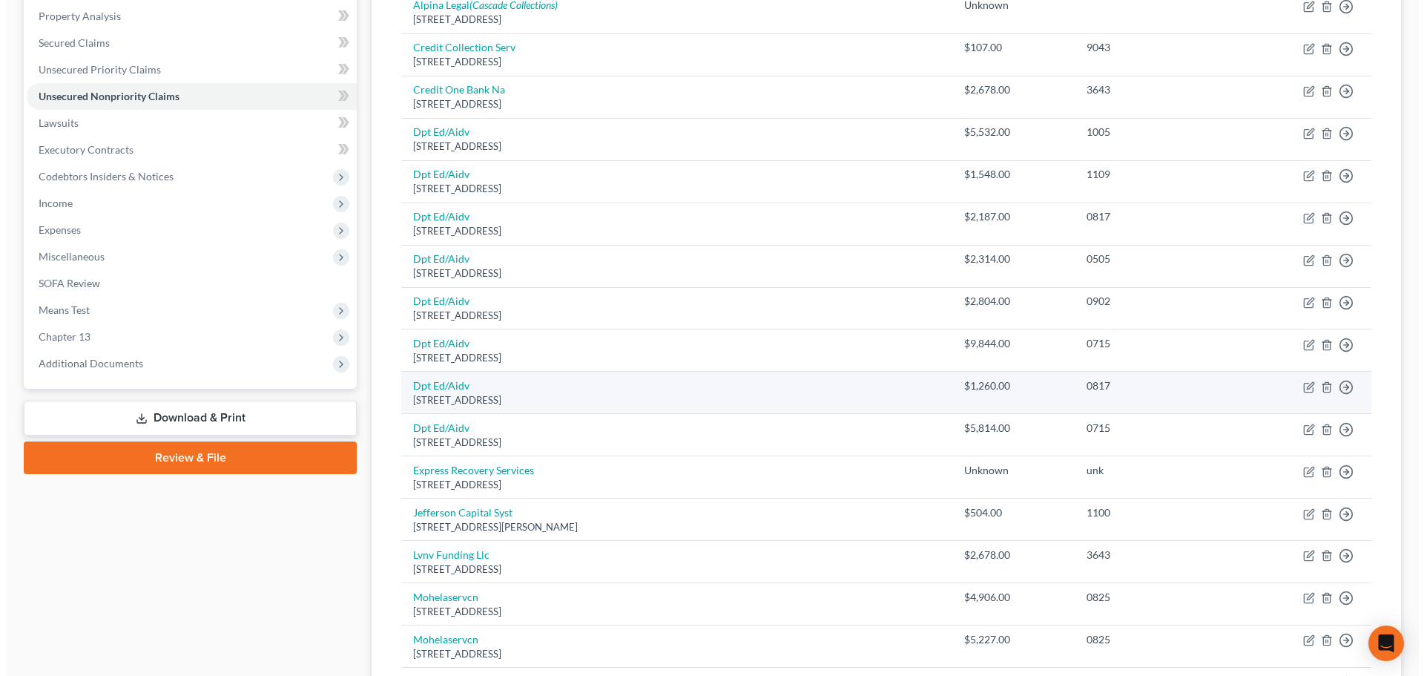
scroll to position [371, 0]
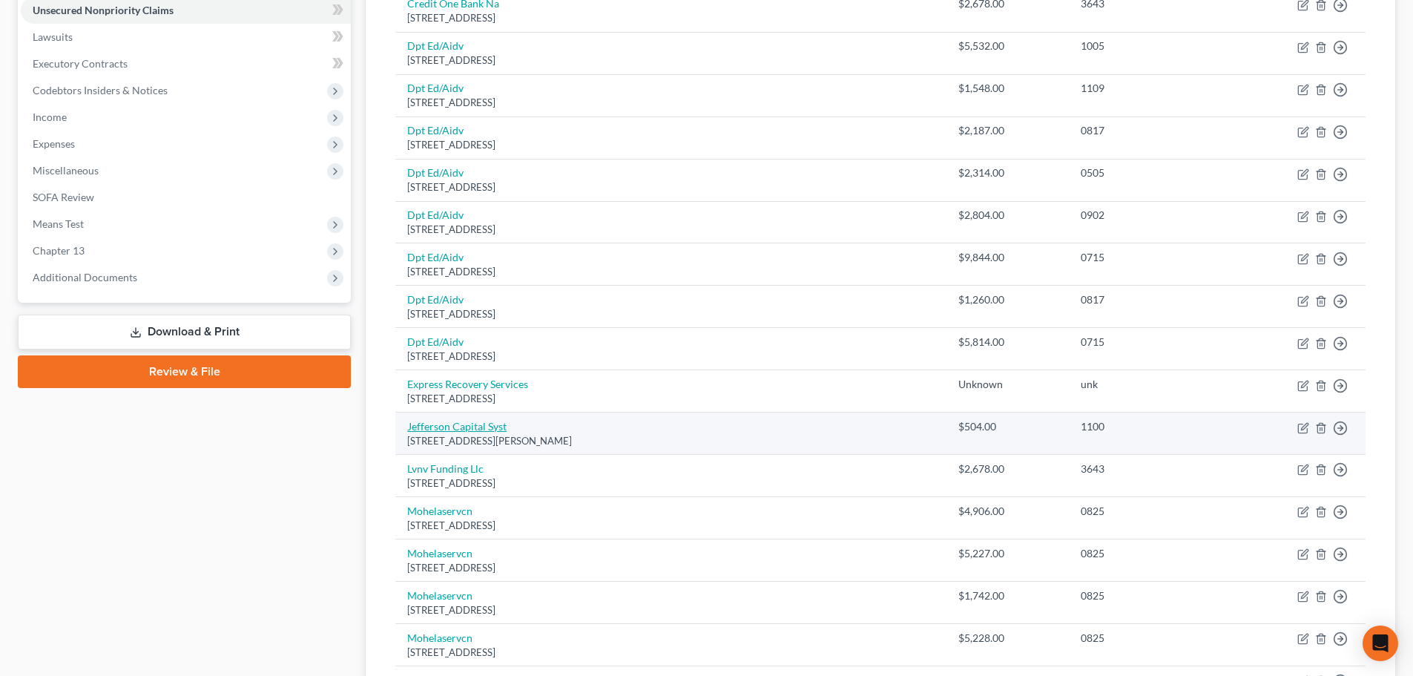
click at [495, 421] on link "Jefferson Capital Syst" at bounding box center [456, 426] width 99 height 13
select select "24"
select select "0"
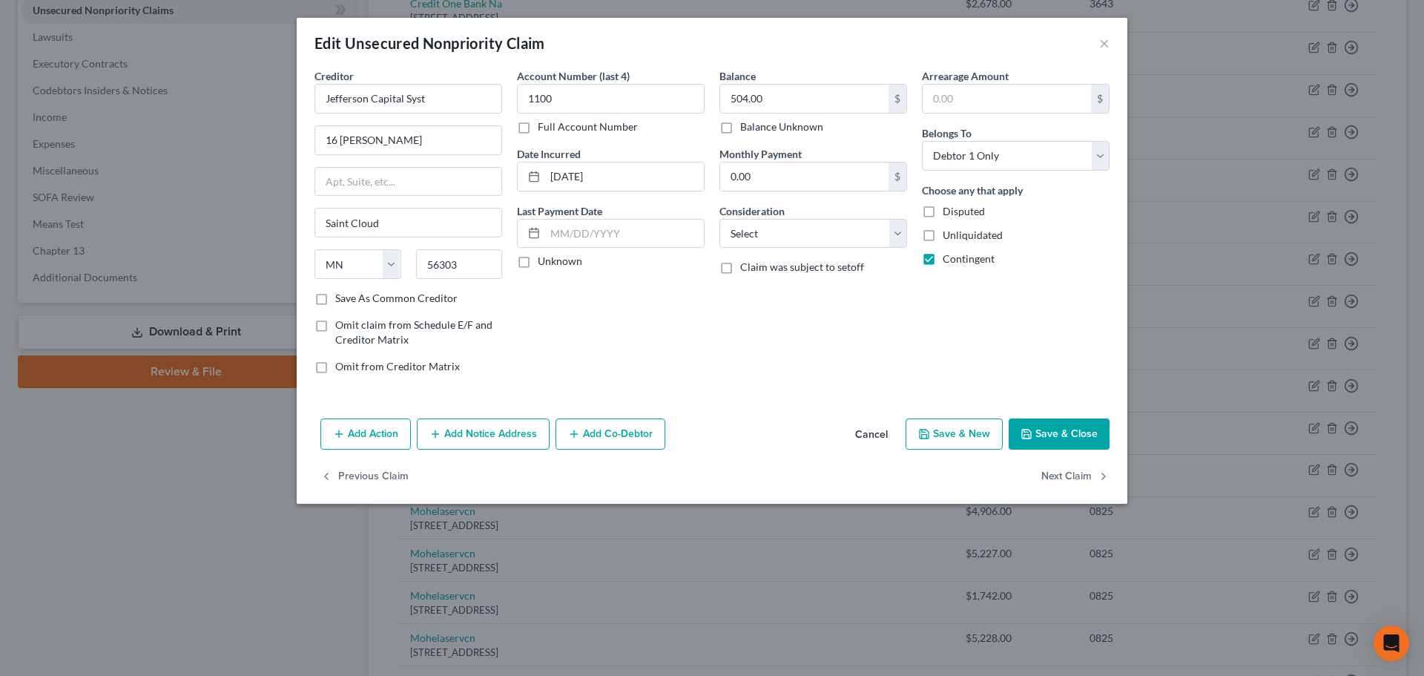
click at [474, 450] on div "Add Action Add Notice Address Add Co-Debtor Cancel Save & New Save & Close" at bounding box center [712, 436] width 831 height 49
click at [501, 440] on button "Add Notice Address" at bounding box center [483, 433] width 133 height 31
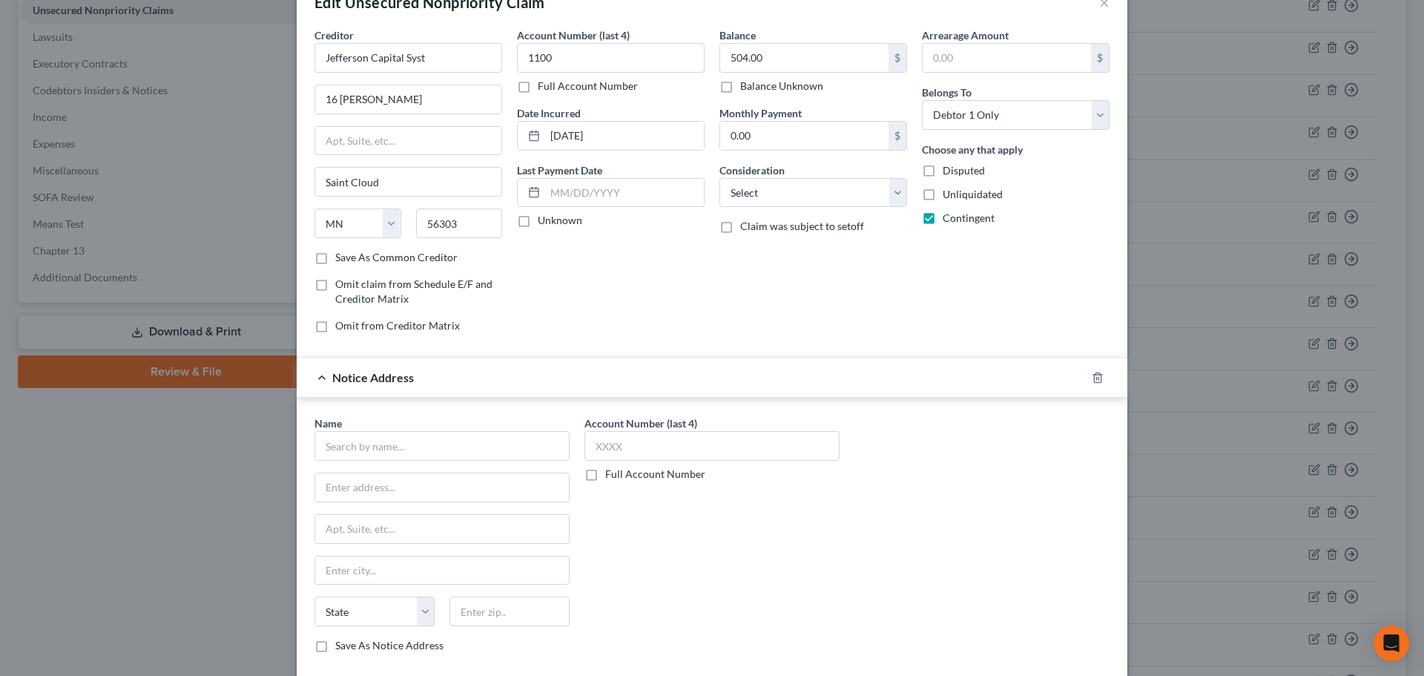
scroll to position [74, 0]
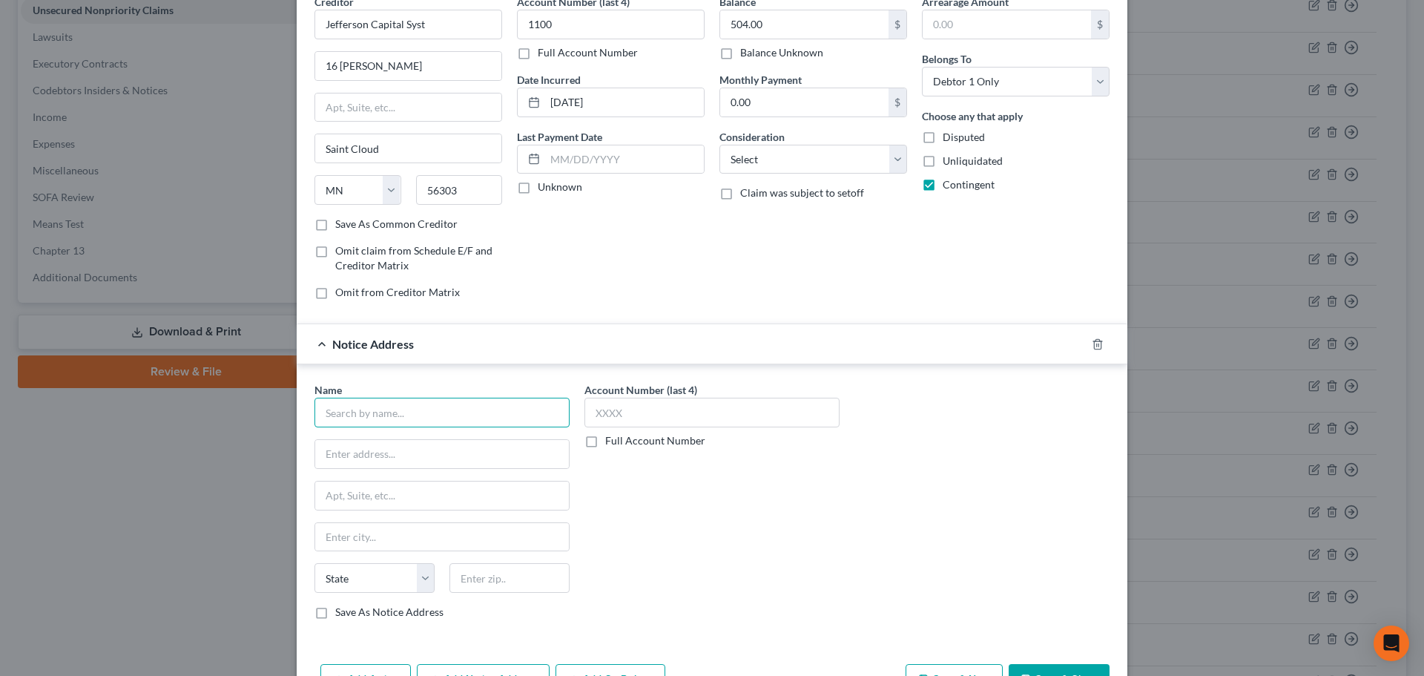
click at [461, 418] on input "text" at bounding box center [442, 413] width 255 height 30
type input "J"
type input "The bank of Missoury"
click at [613, 415] on input "text" at bounding box center [712, 413] width 255 height 30
type input "0970"
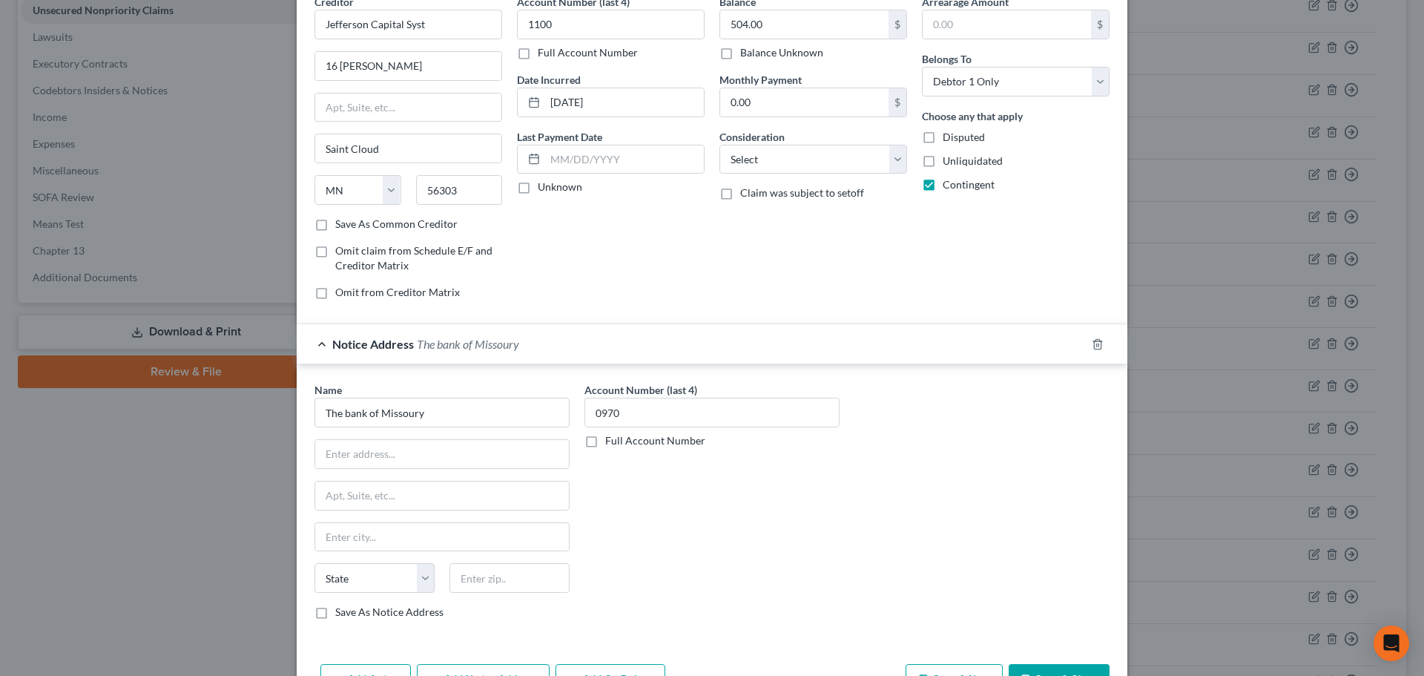
click at [784, 533] on div "Account Number (last 4) 0970 Full Account Number" at bounding box center [712, 506] width 270 height 249
click at [447, 415] on input "The bank of Missoury" at bounding box center [442, 413] width 255 height 30
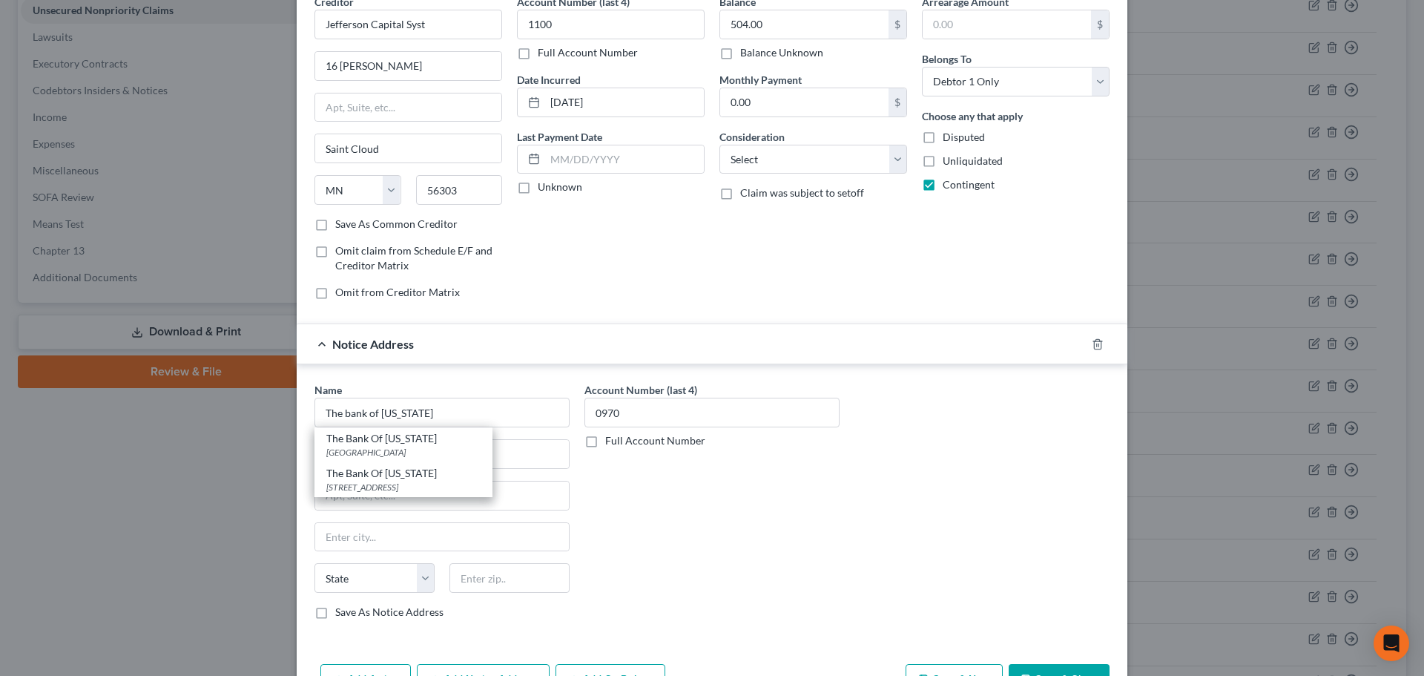
click at [686, 495] on div "Account Number (last 4) 0970 Full Account Number" at bounding box center [712, 506] width 270 height 249
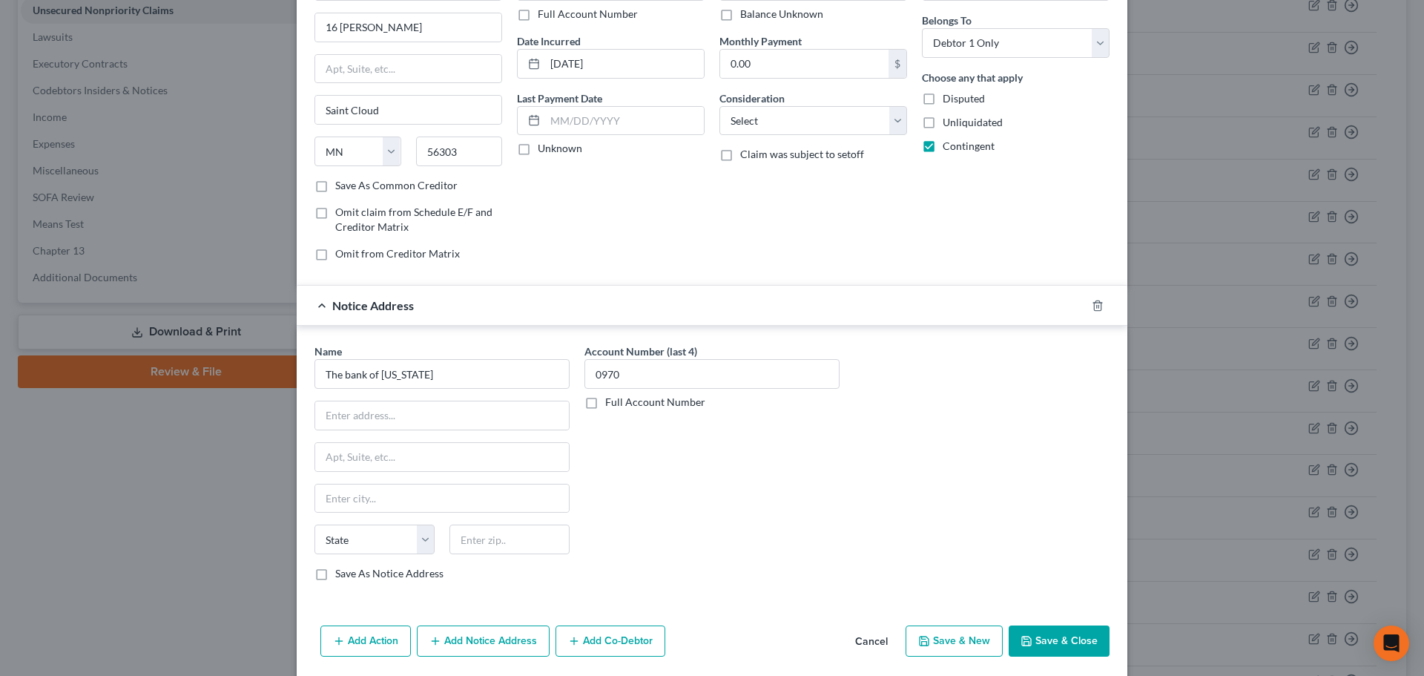
scroll to position [148, 0]
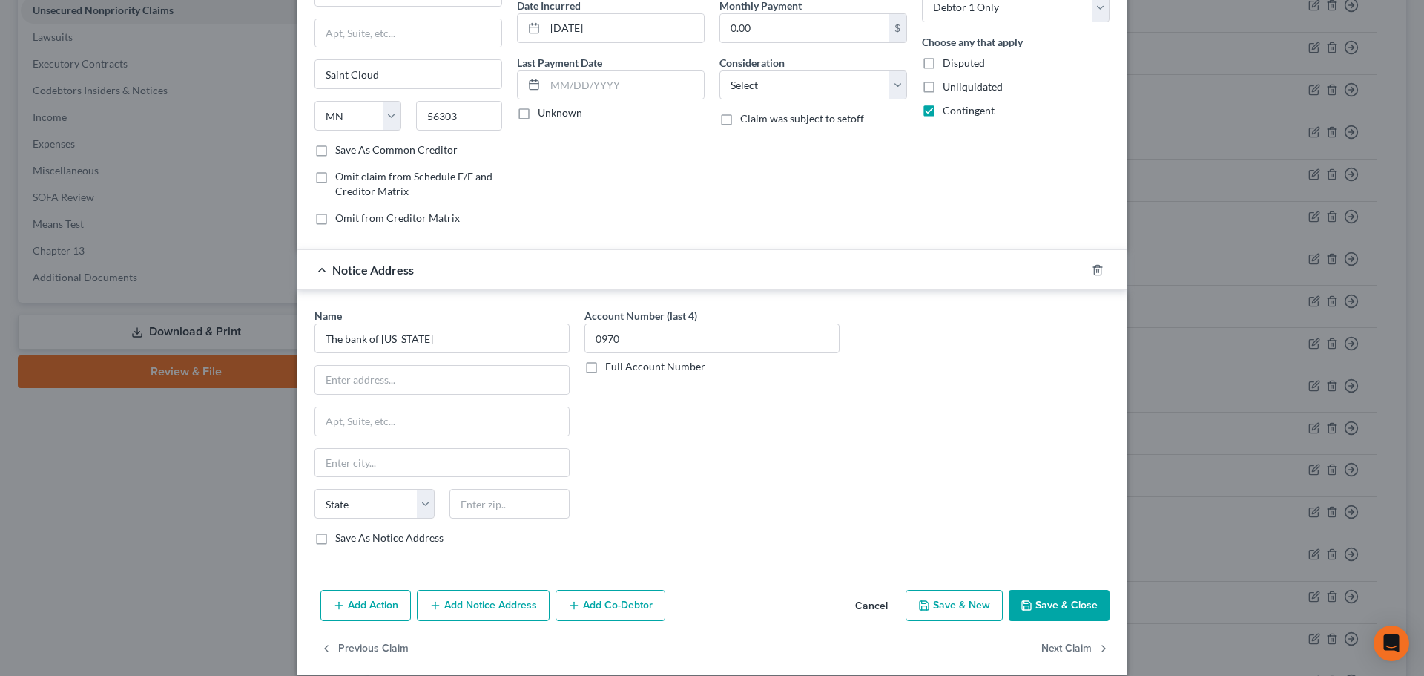
click at [1056, 596] on button "Save & Close" at bounding box center [1059, 605] width 101 height 31
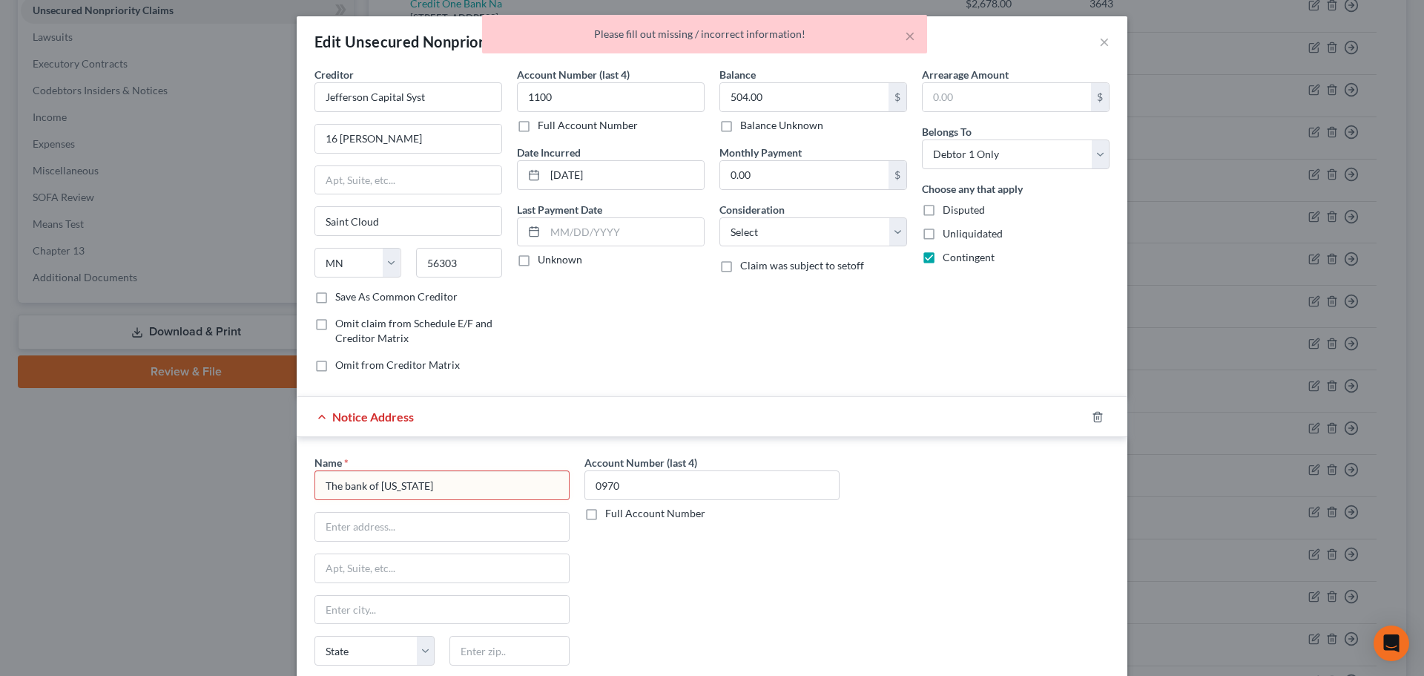
scroll to position [0, 0]
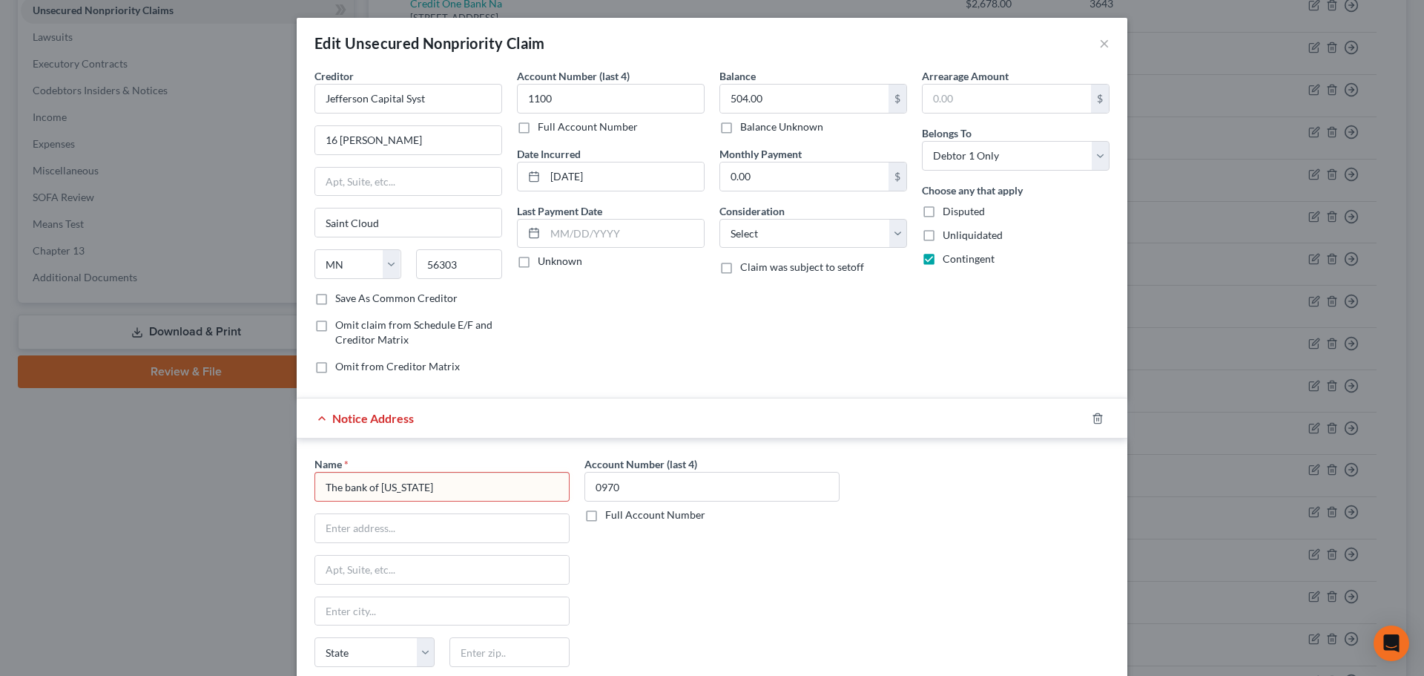
click at [415, 483] on input "The bank of [US_STATE]" at bounding box center [442, 487] width 255 height 30
click at [343, 488] on input "The bank of [US_STATE]" at bounding box center [442, 487] width 255 height 30
type input "The Bank of [US_STATE]"
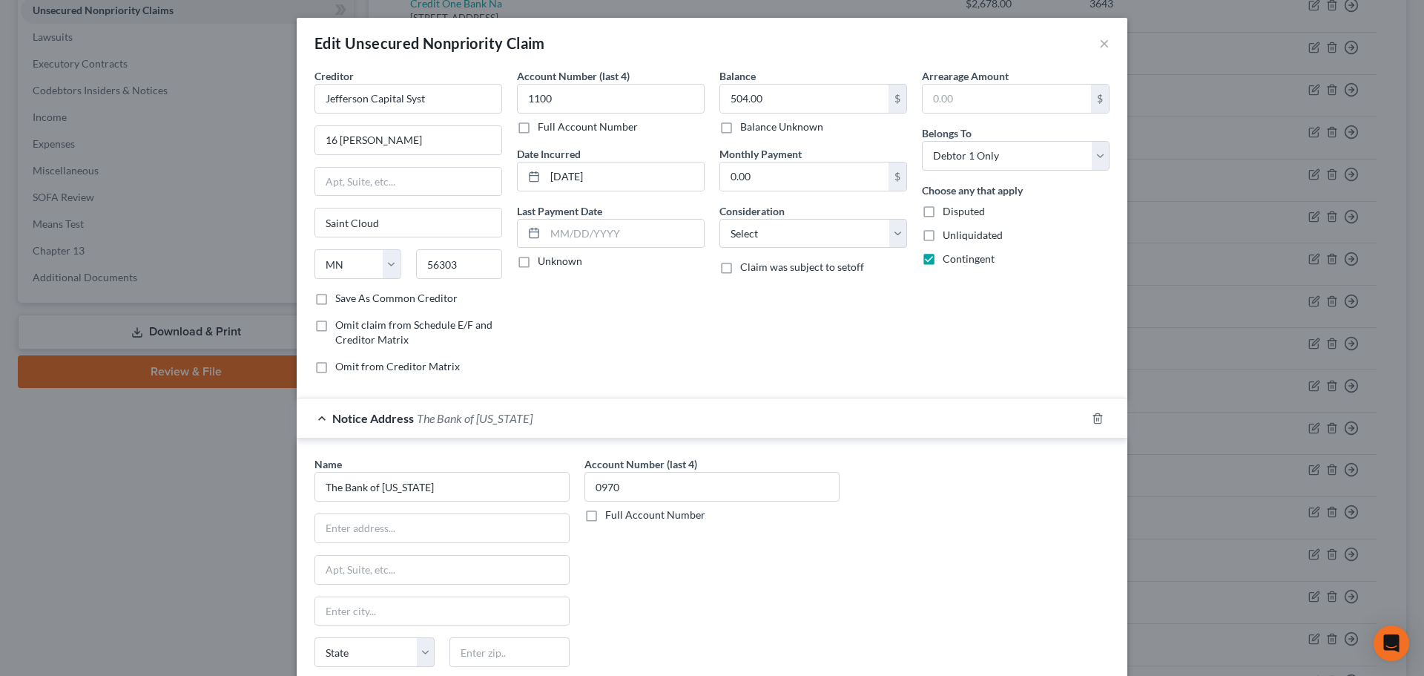
click at [579, 546] on div "Account Number (last 4) 0970 Full Account Number" at bounding box center [712, 580] width 270 height 249
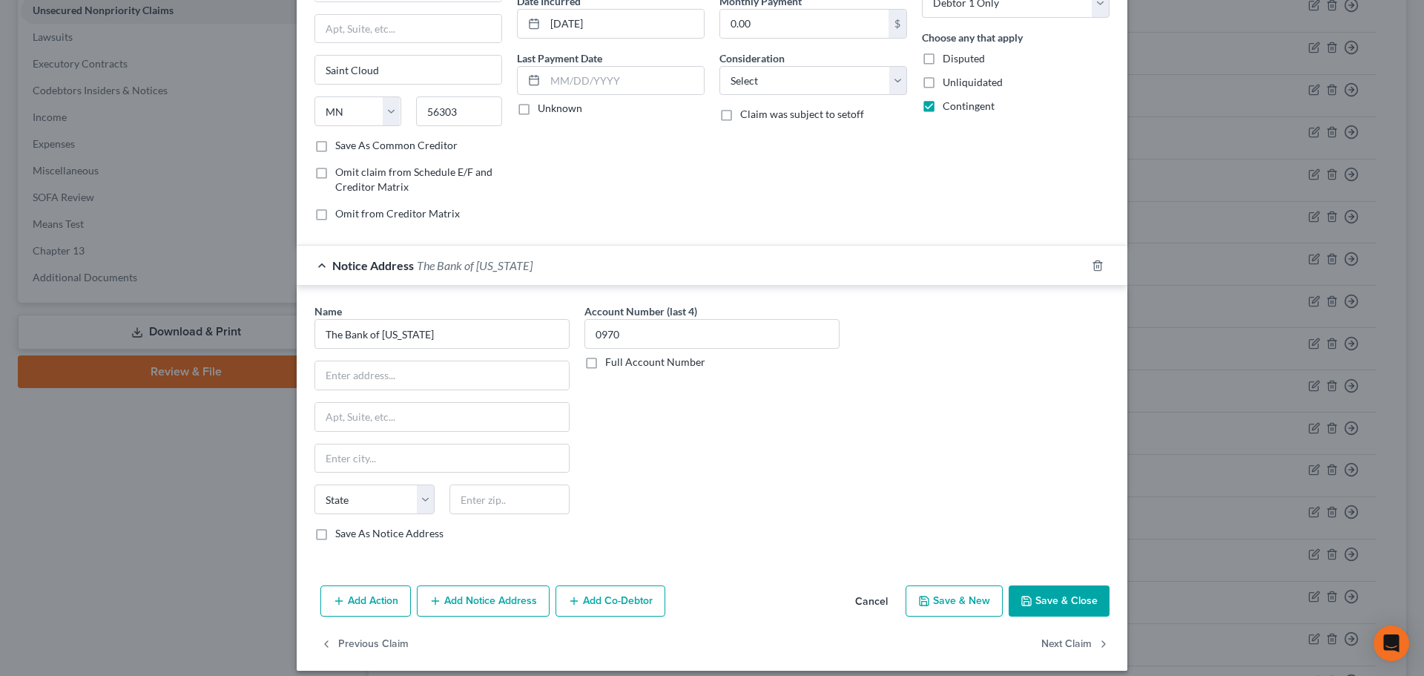
scroll to position [165, 0]
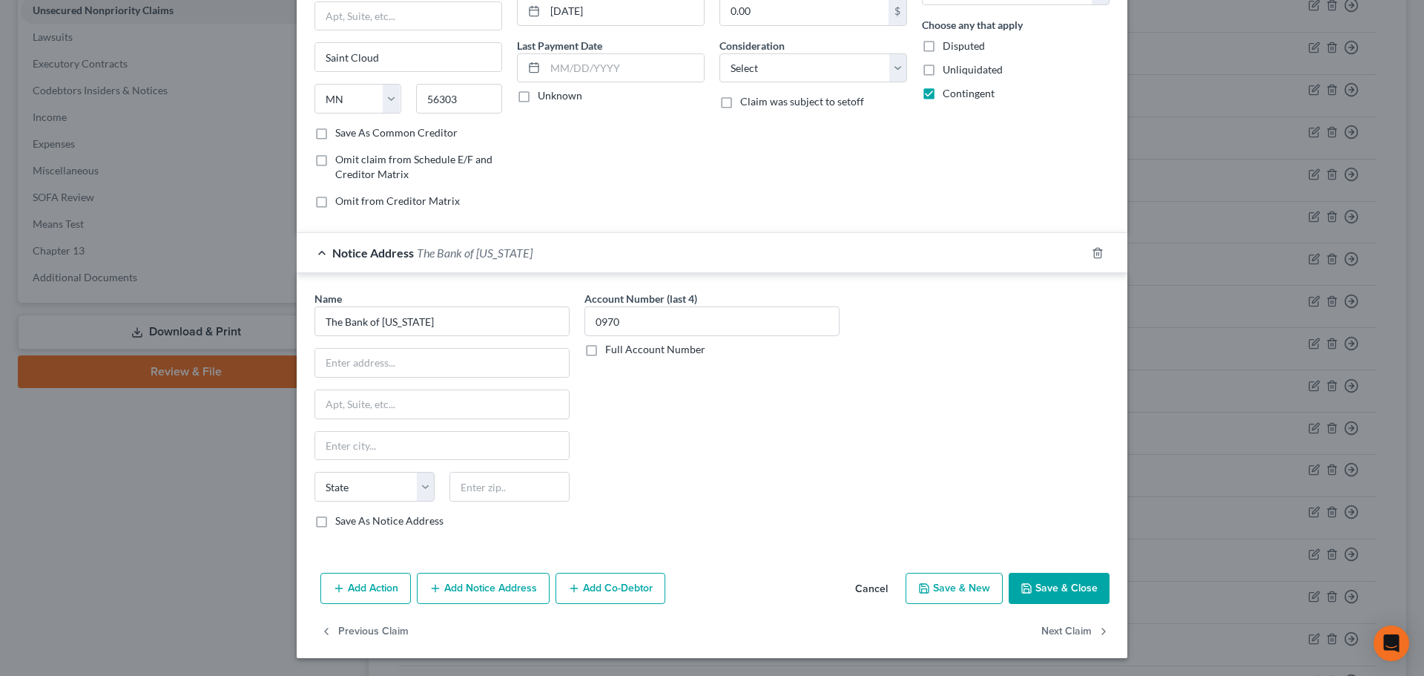
click at [472, 595] on button "Add Notice Address" at bounding box center [483, 588] width 133 height 31
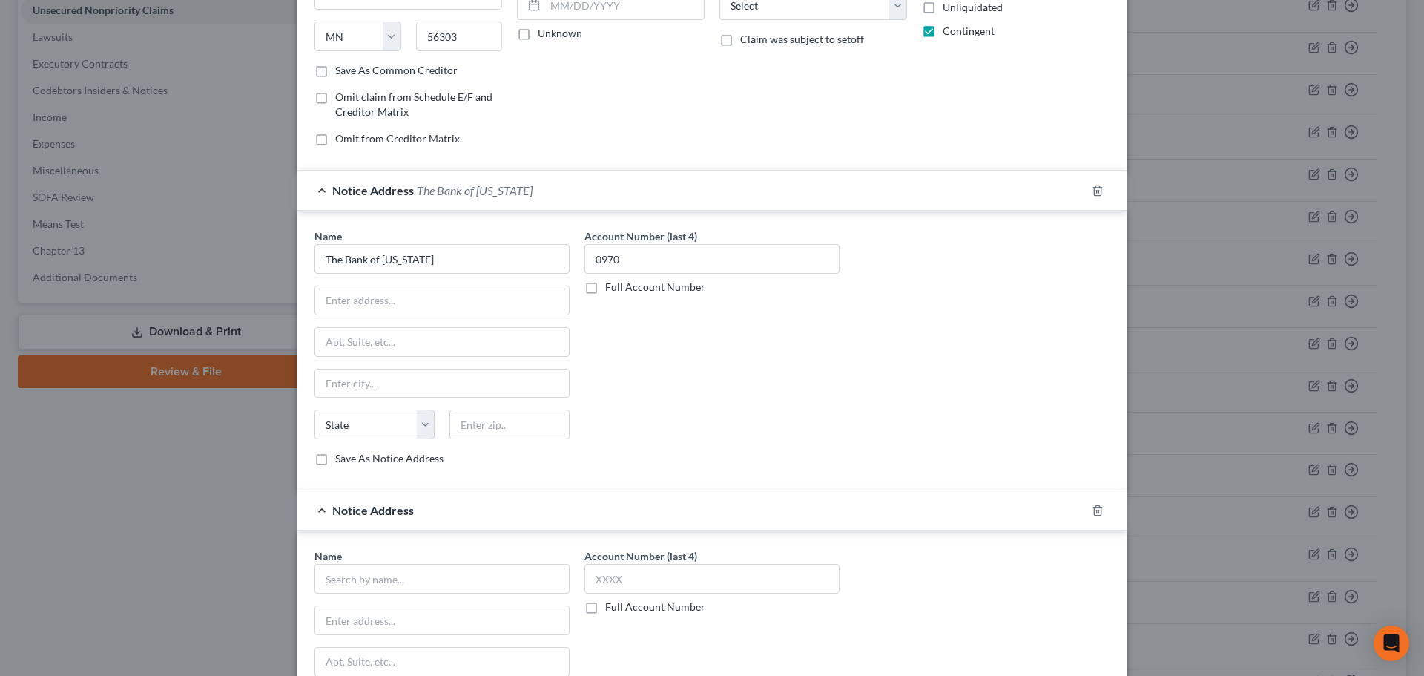
scroll to position [314, 0]
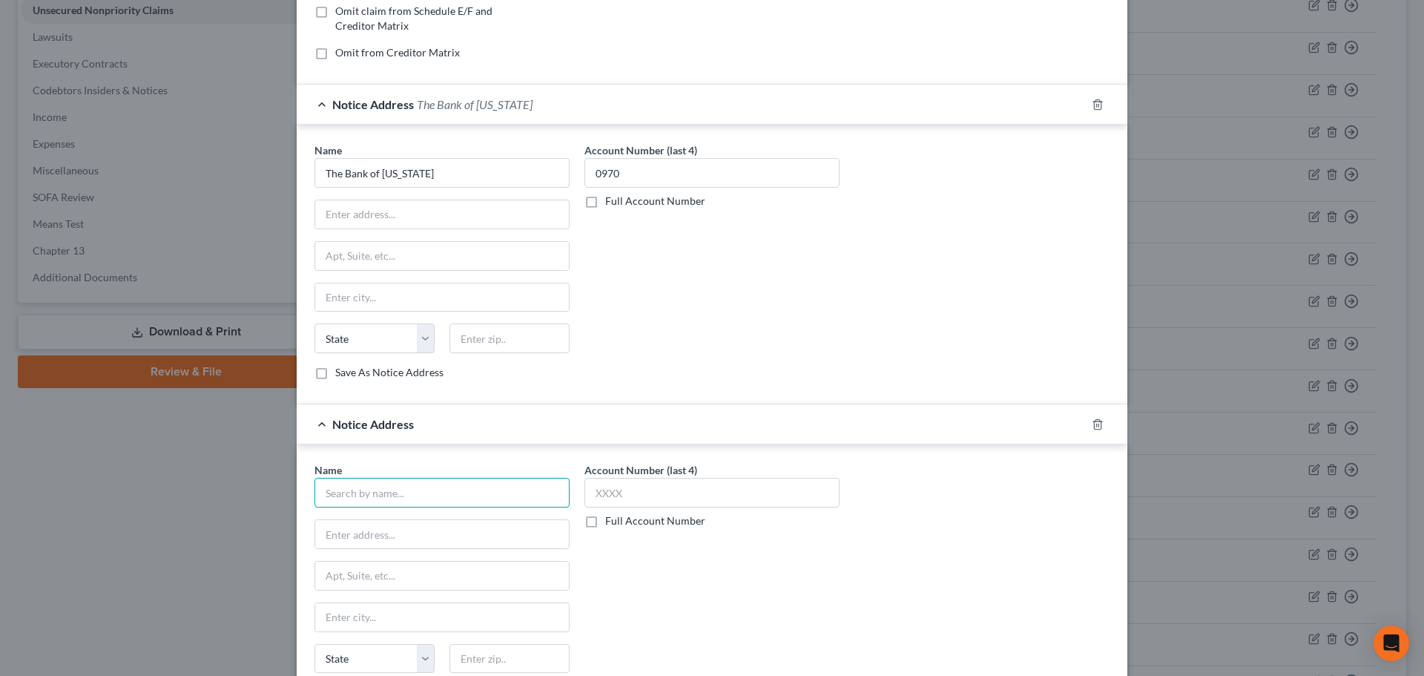
click at [470, 507] on input "text" at bounding box center [442, 493] width 255 height 30
type input "Shepherd Outsourcing"
click at [439, 527] on input "text" at bounding box center [442, 534] width 254 height 28
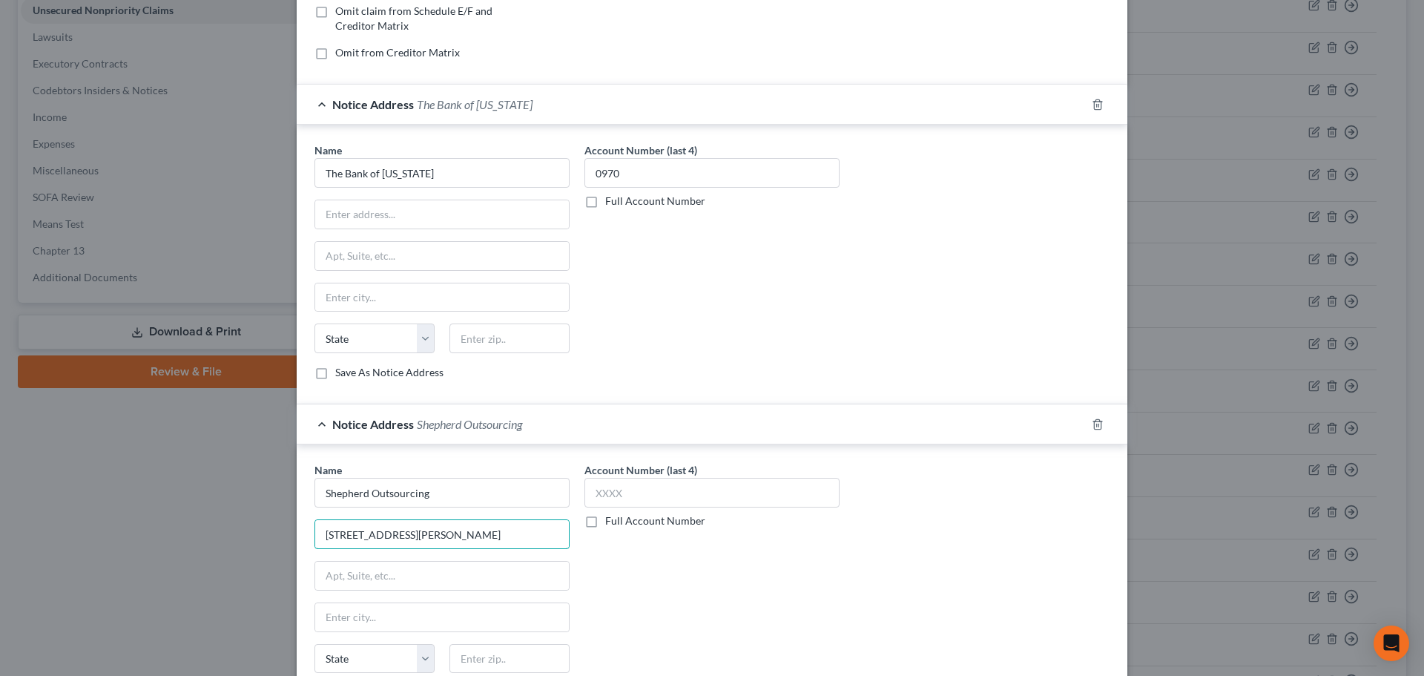
type input "[STREET_ADDRESS][PERSON_NAME]"
click at [427, 595] on div "Name * Shepherd Outsourcing [STREET_ADDRESS][PERSON_NAME] State [US_STATE] AK A…" at bounding box center [442, 580] width 255 height 237
click at [446, 566] on input "text" at bounding box center [442, 576] width 254 height 28
click at [445, 567] on input "text" at bounding box center [442, 576] width 254 height 28
type input "Building 1"
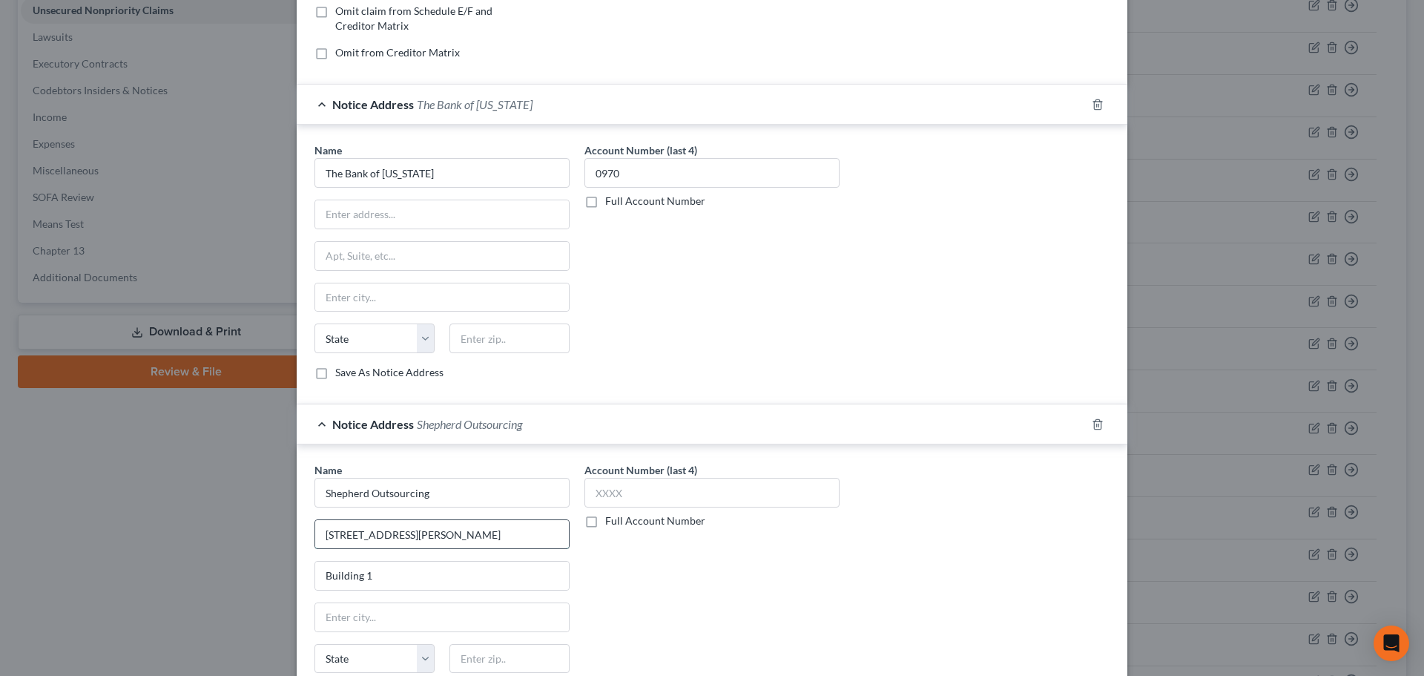
drag, startPoint x: 475, startPoint y: 541, endPoint x: 419, endPoint y: 542, distance: 55.6
click at [419, 542] on input "[STREET_ADDRESS][PERSON_NAME]" at bounding box center [442, 534] width 254 height 28
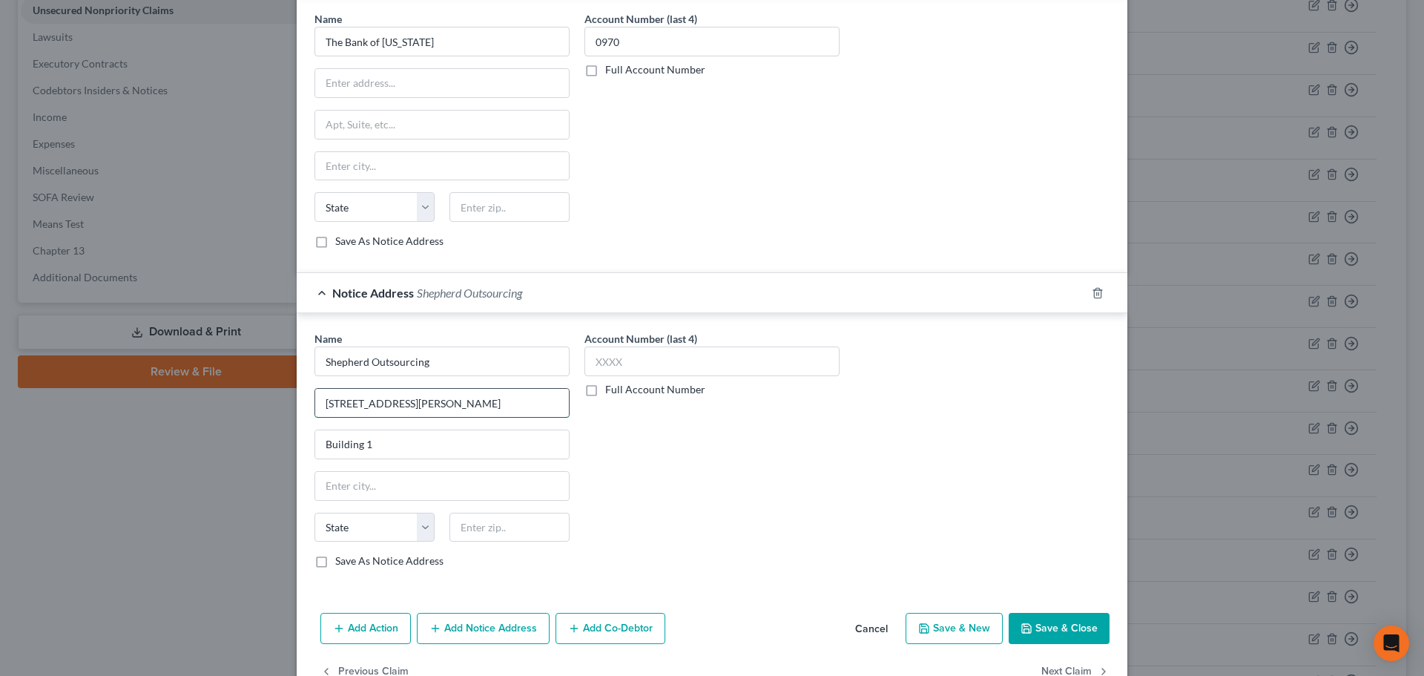
scroll to position [462, 0]
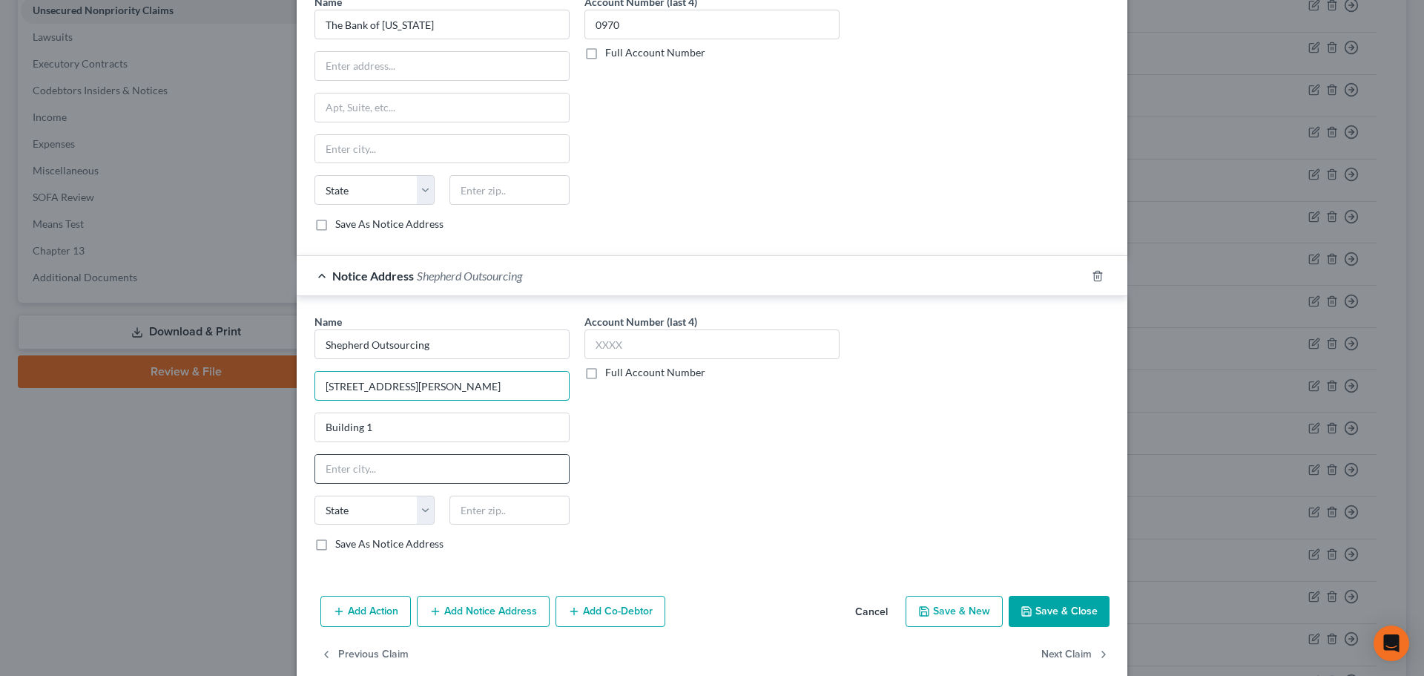
type input "[STREET_ADDRESS][PERSON_NAME]"
click at [441, 477] on input "text" at bounding box center [442, 469] width 254 height 28
type input "S"
type input "[GEOGRAPHIC_DATA]"
click at [409, 523] on select "State [US_STATE] AK AR AZ CA CO CT DE DC [GEOGRAPHIC_DATA] [GEOGRAPHIC_DATA] GU…" at bounding box center [375, 511] width 120 height 30
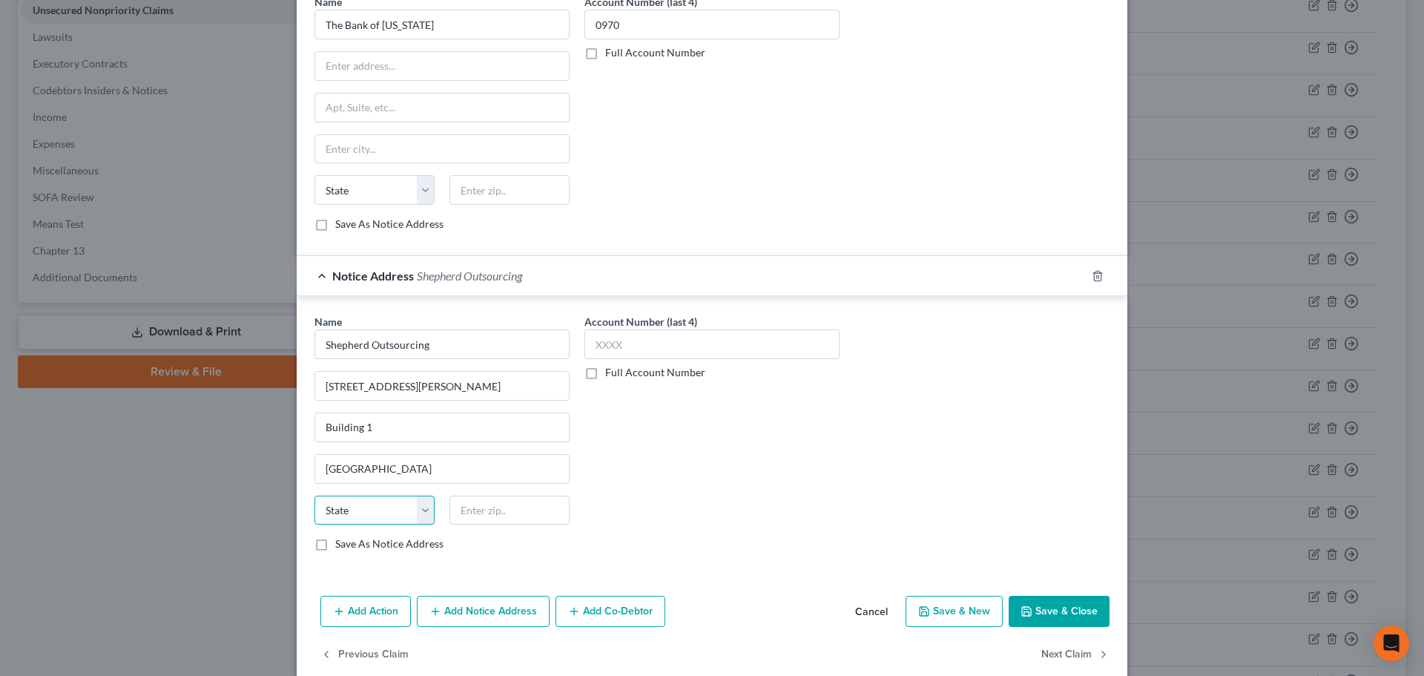
select select "42"
click at [315, 496] on select "State [US_STATE] AK AR AZ CA CO CT DE DC [GEOGRAPHIC_DATA] [GEOGRAPHIC_DATA] GU…" at bounding box center [375, 511] width 120 height 30
click at [461, 507] on input "text" at bounding box center [510, 511] width 120 height 30
click at [471, 518] on input "text" at bounding box center [510, 511] width 120 height 30
type input "29607"
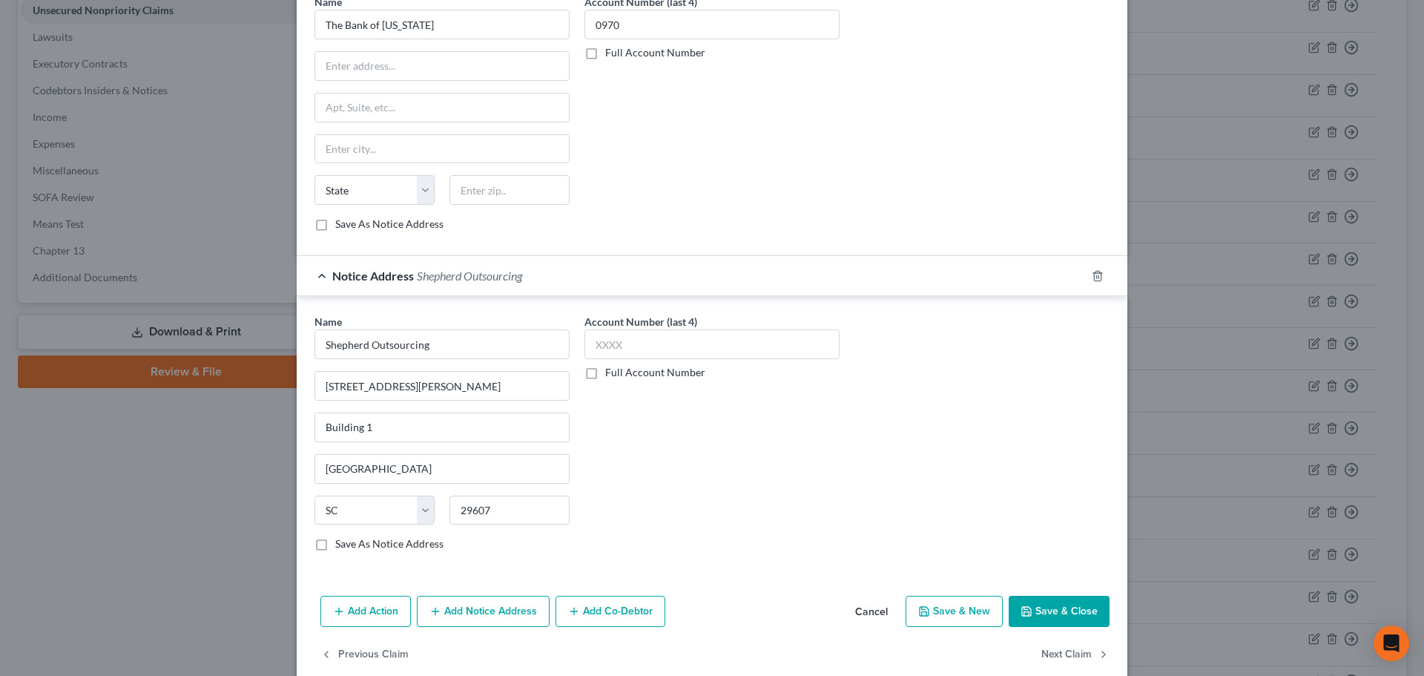
click at [834, 524] on div "Account Number (last 4) Full Account Number" at bounding box center [712, 438] width 270 height 249
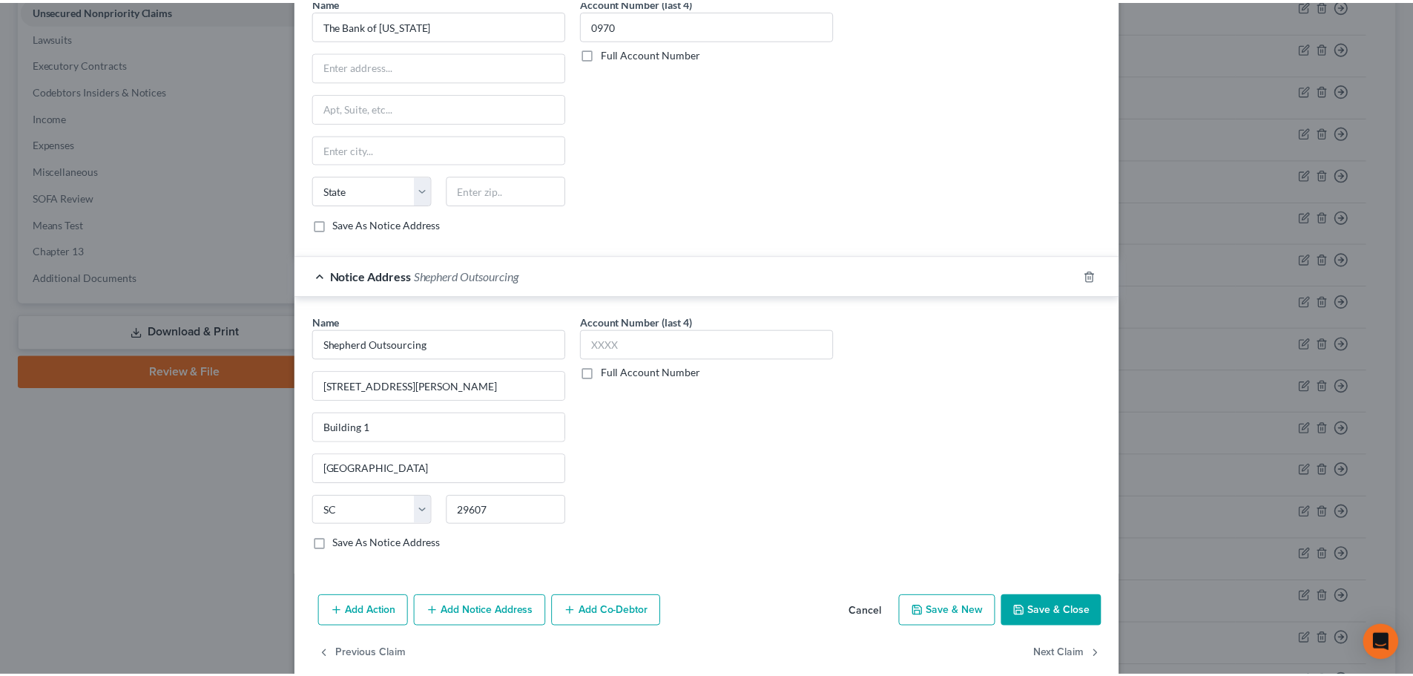
scroll to position [486, 0]
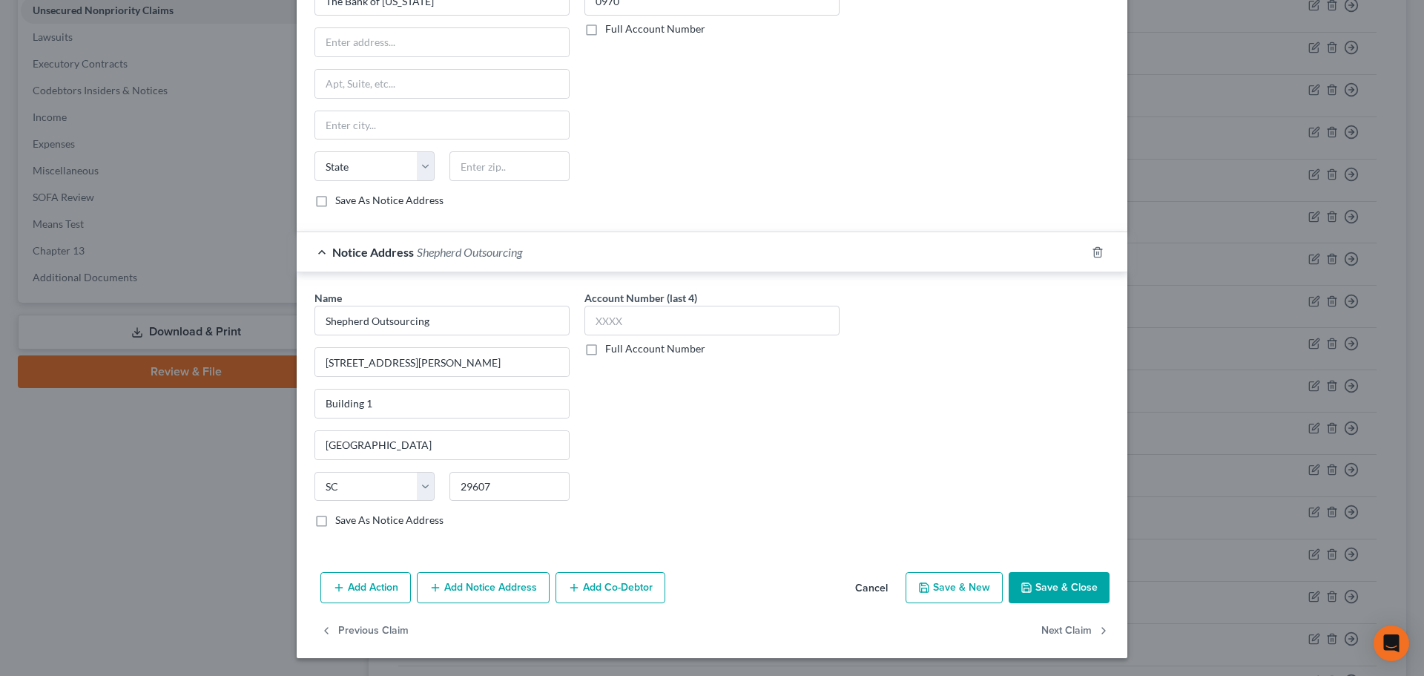
click at [1053, 574] on button "Save & Close" at bounding box center [1059, 587] width 101 height 31
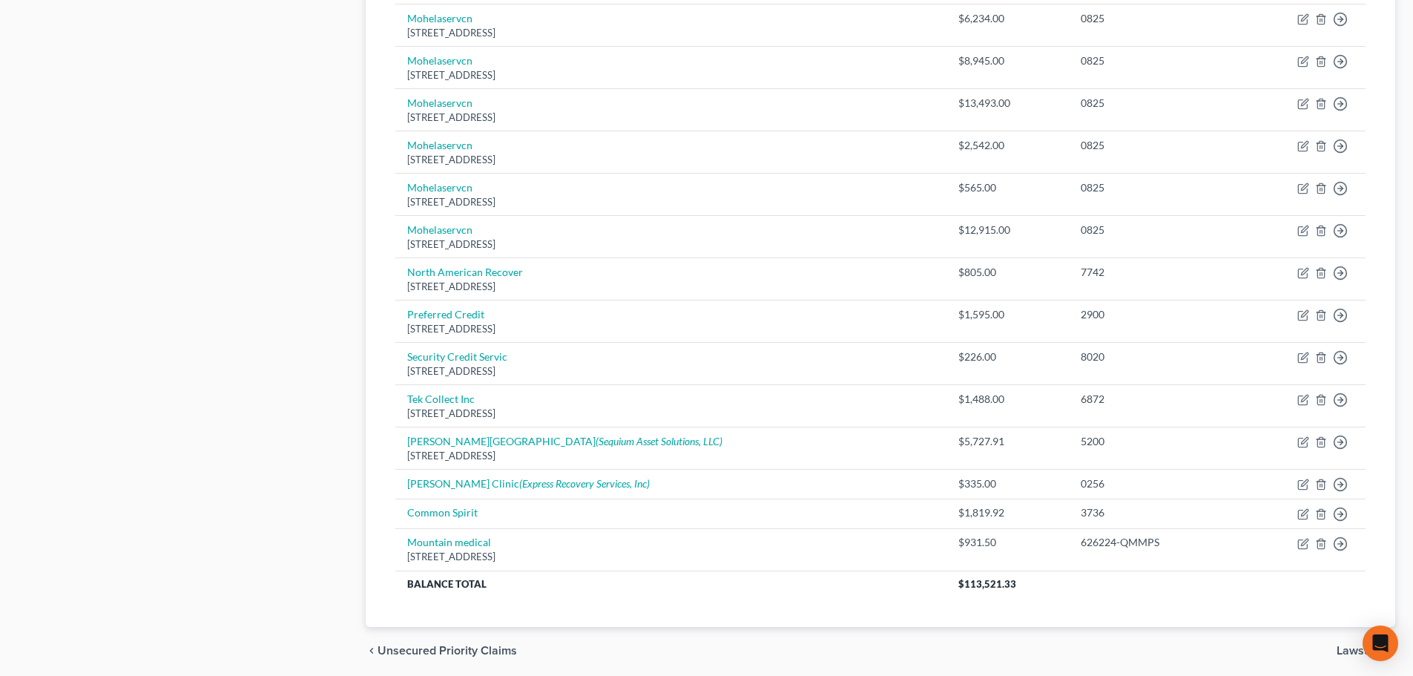
scroll to position [1039, 0]
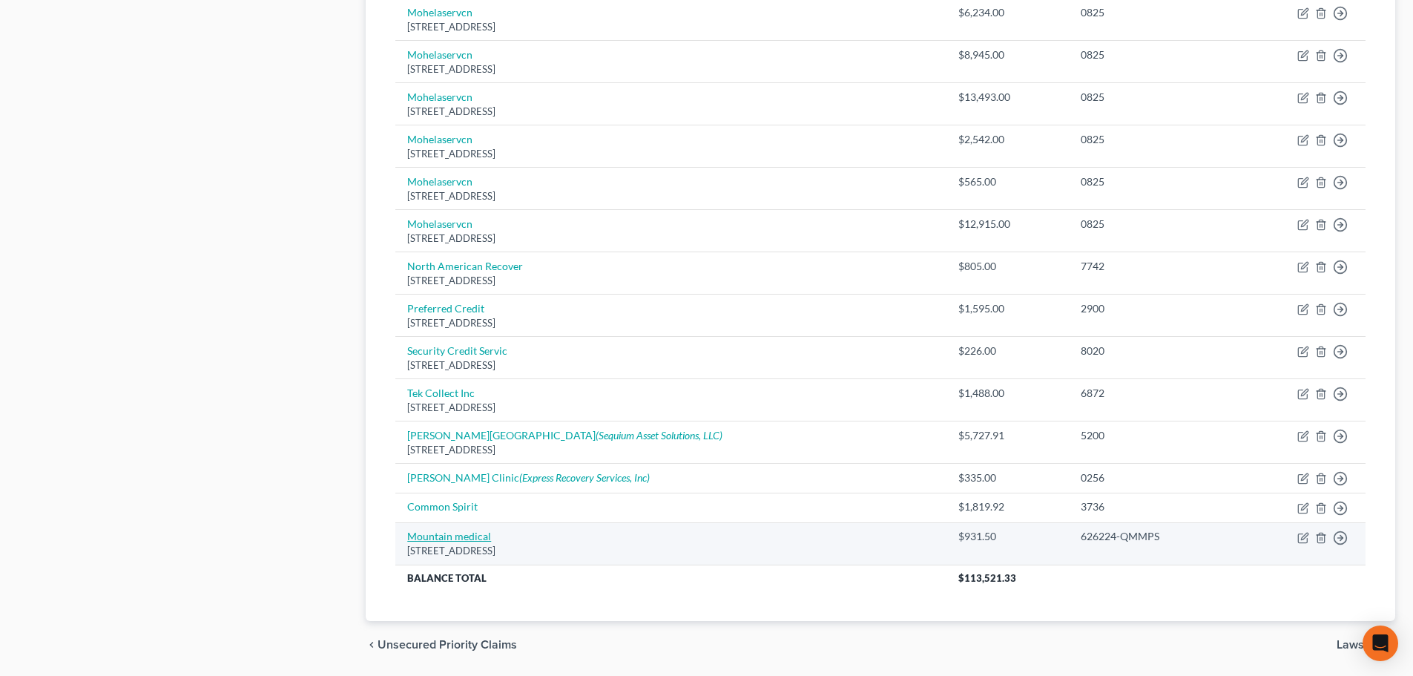
click at [460, 534] on link "Mountain medical" at bounding box center [449, 536] width 84 height 13
select select "39"
select select "0"
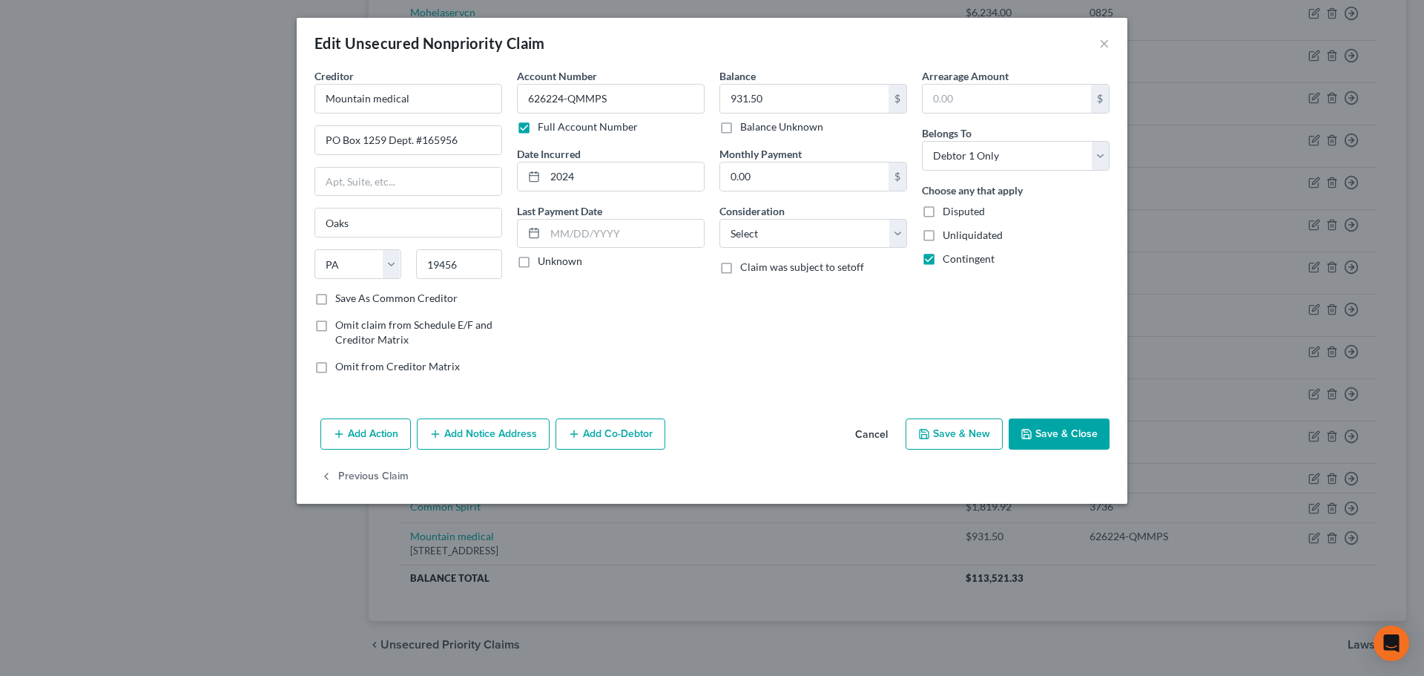
click at [867, 434] on button "Cancel" at bounding box center [871, 435] width 56 height 30
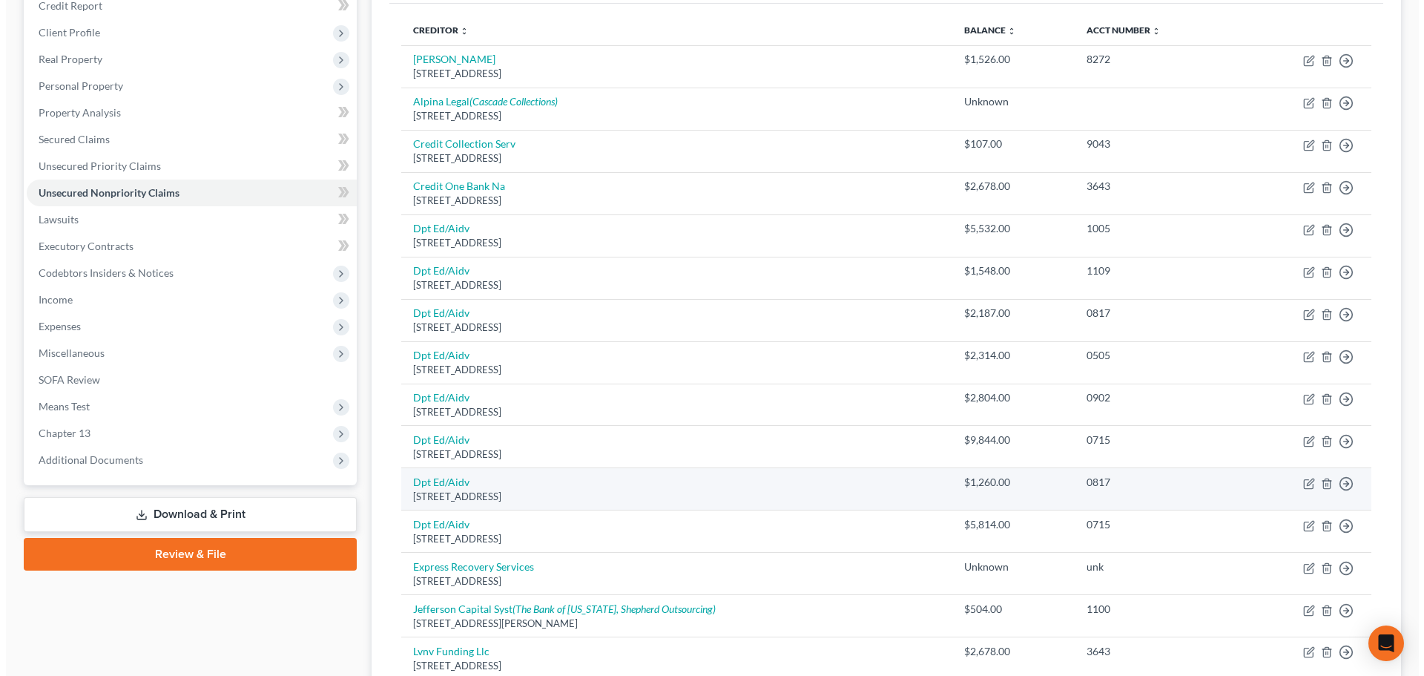
scroll to position [223, 0]
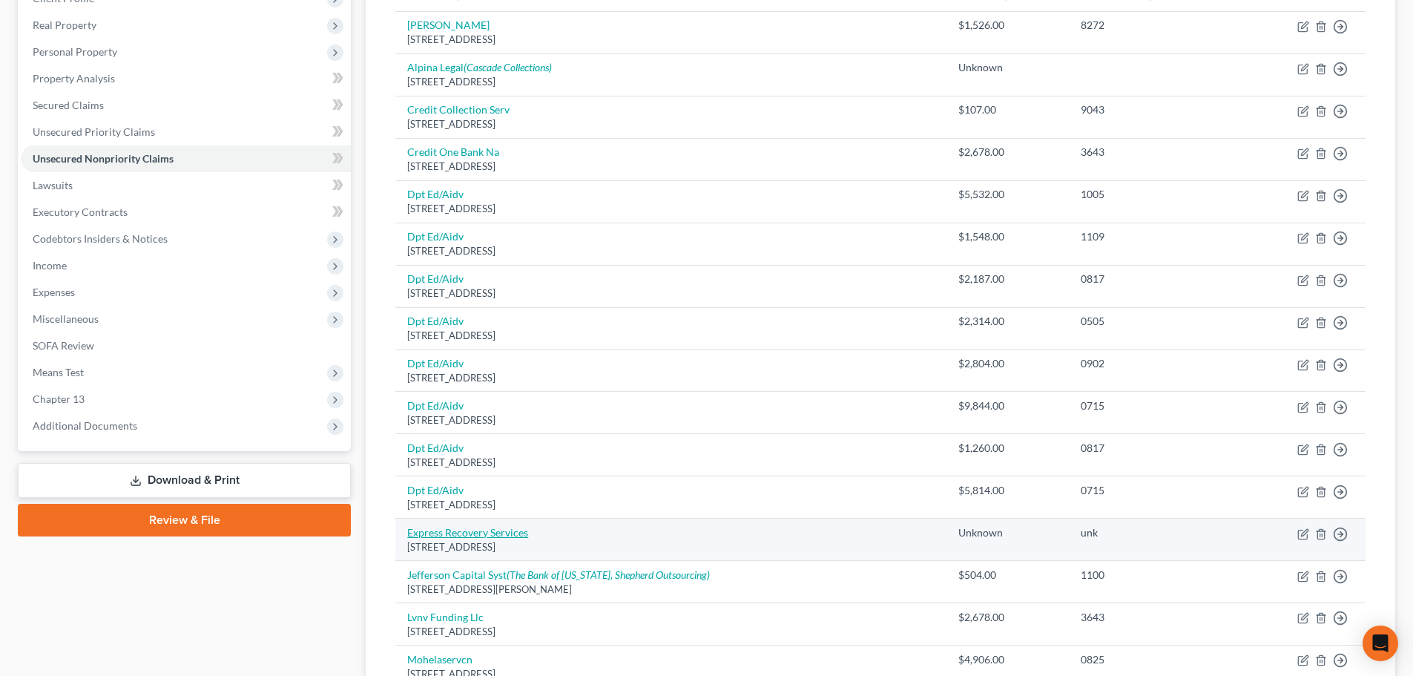
click at [484, 535] on link "Express Recovery Services" at bounding box center [467, 532] width 121 height 13
select select "46"
select select "1"
select select "0"
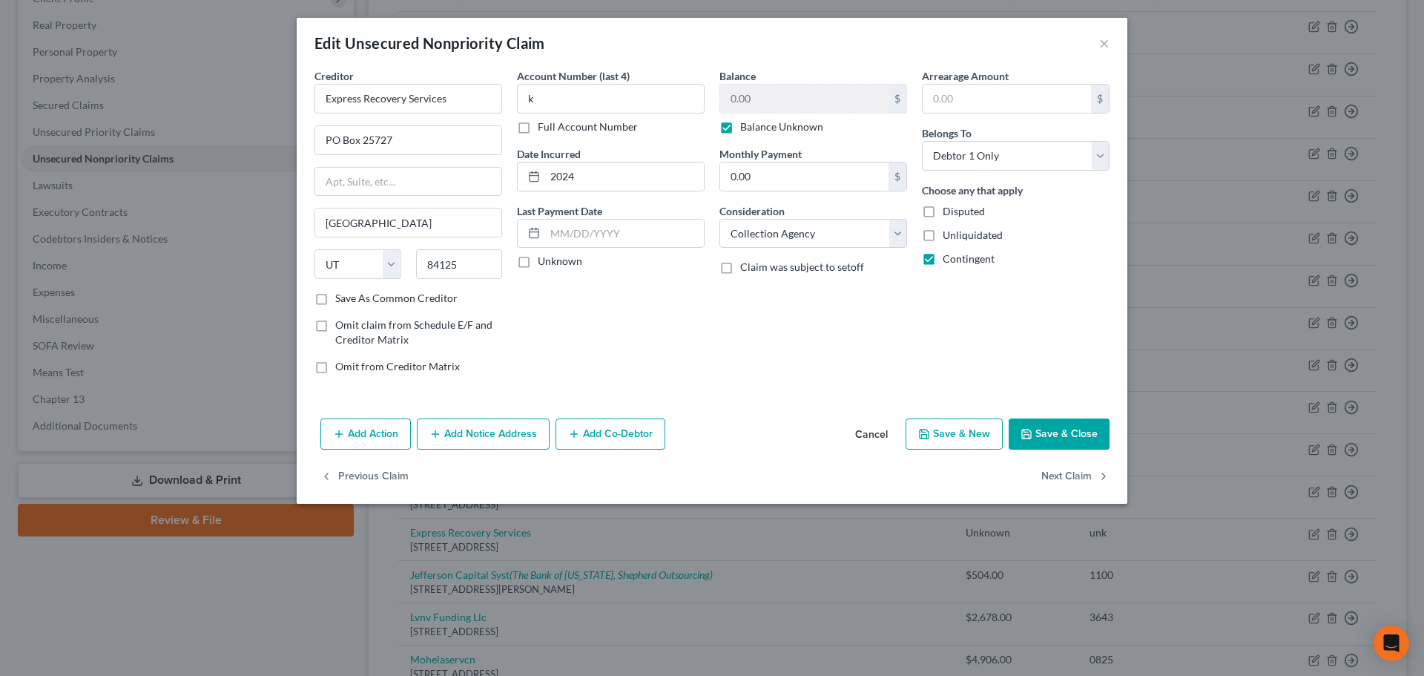
click at [510, 446] on button "Add Notice Address" at bounding box center [483, 433] width 133 height 31
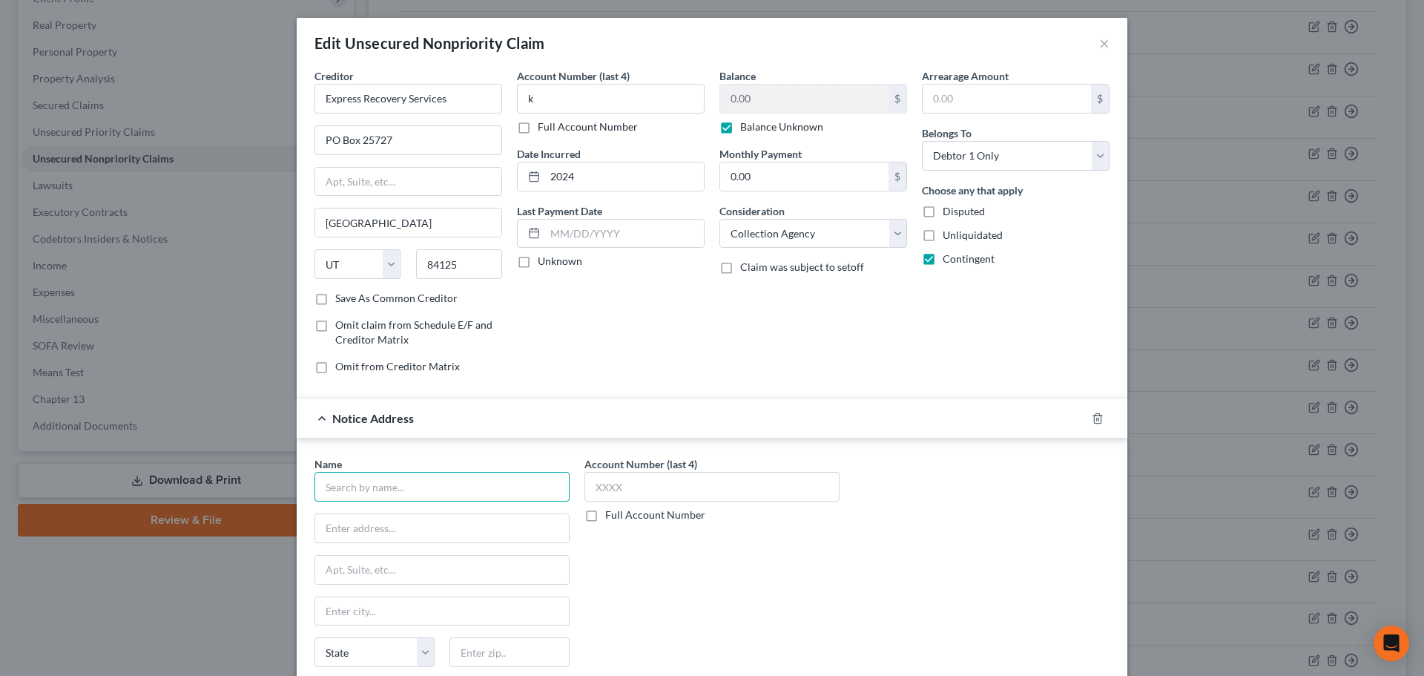
click at [418, 500] on input "text" at bounding box center [442, 487] width 255 height 30
type input "M"
type input "Mountain Medical Physicians"
click at [621, 487] on input "text" at bounding box center [712, 487] width 255 height 30
type input "6075"
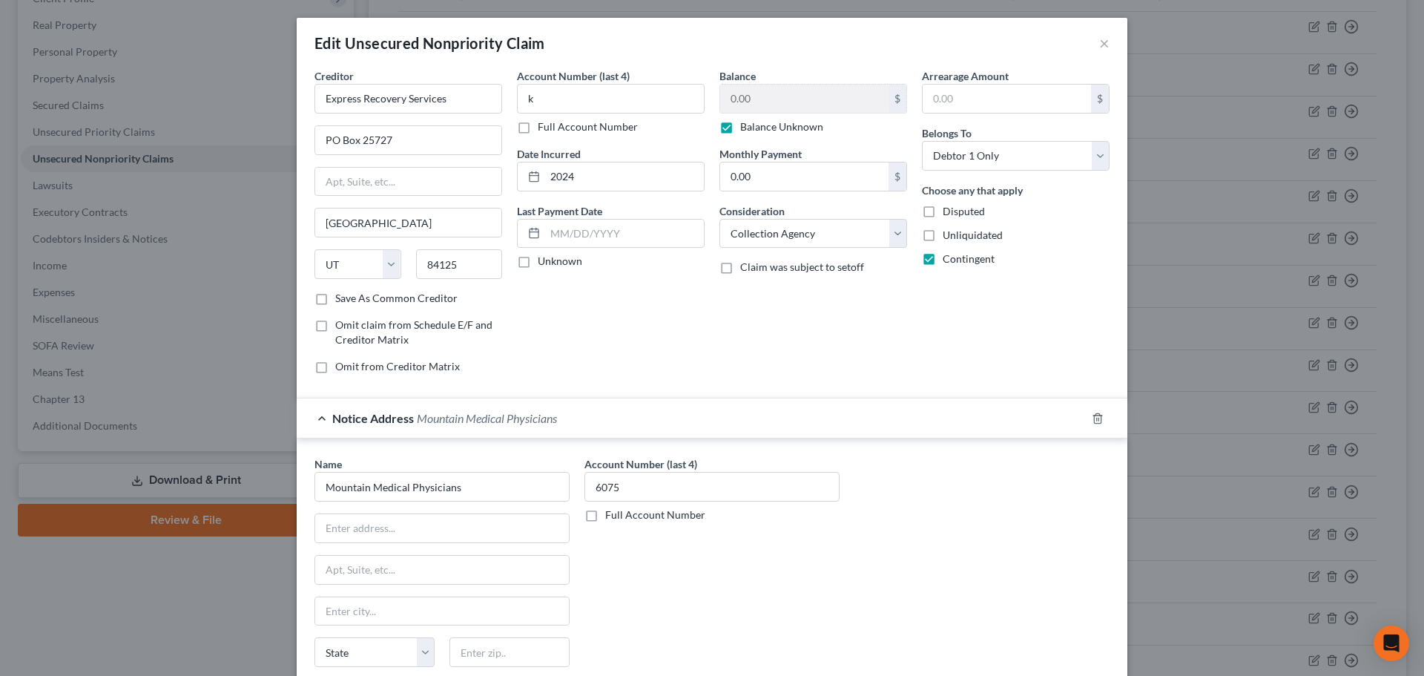
click at [787, 601] on div "Account Number (last 4) 6075 Full Account Number" at bounding box center [712, 580] width 270 height 249
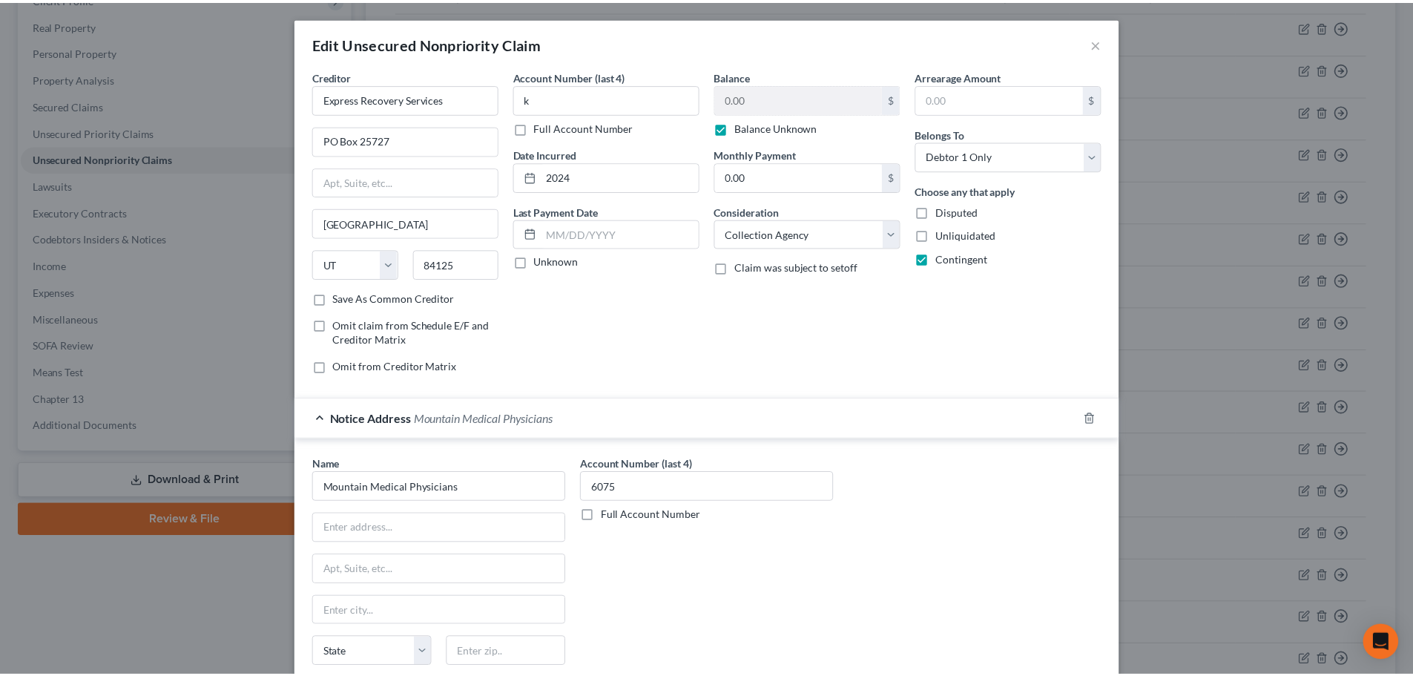
scroll to position [148, 0]
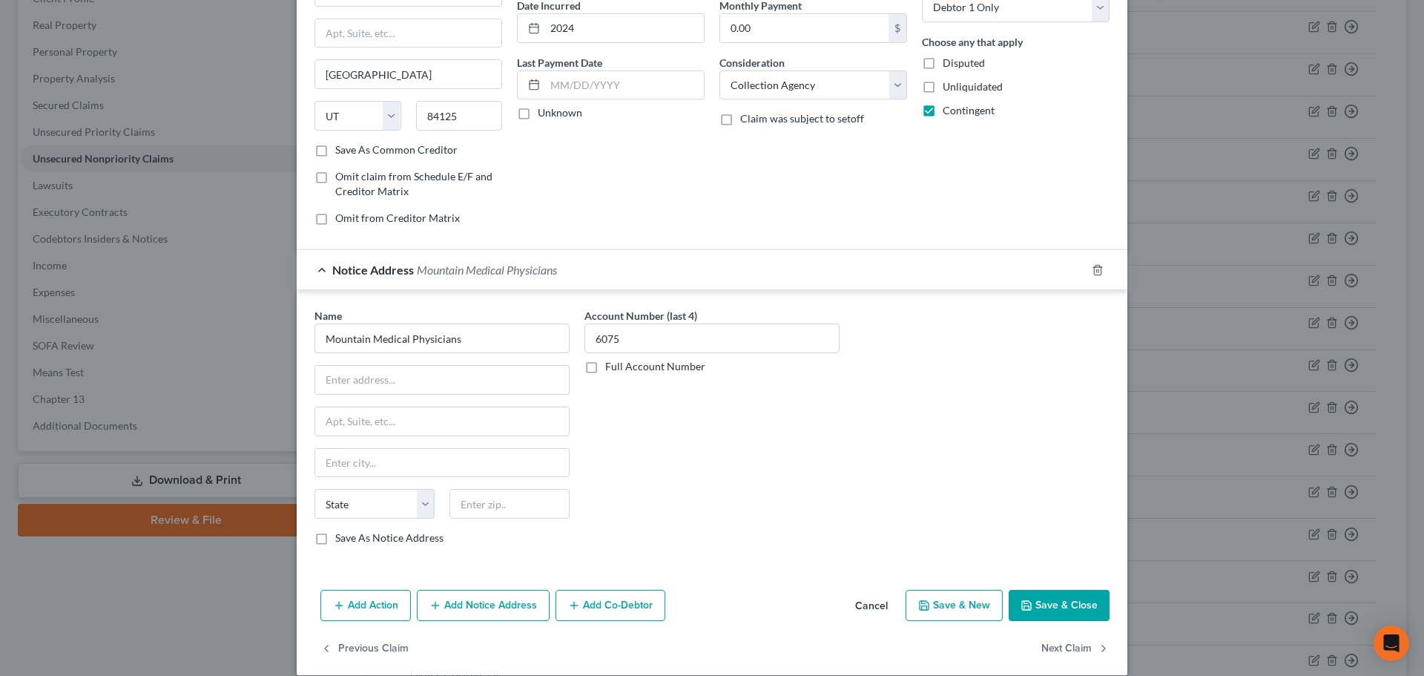
click at [1058, 597] on button "Save & Close" at bounding box center [1059, 605] width 101 height 31
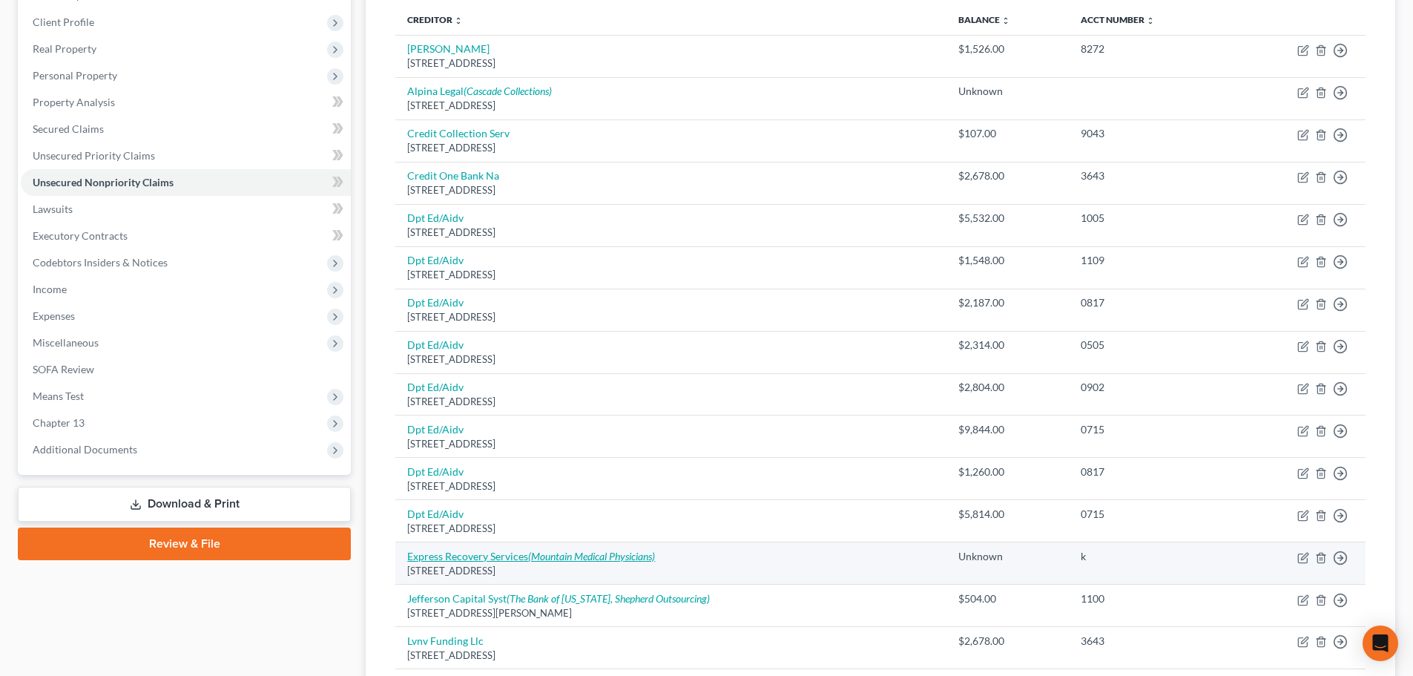
scroll to position [223, 0]
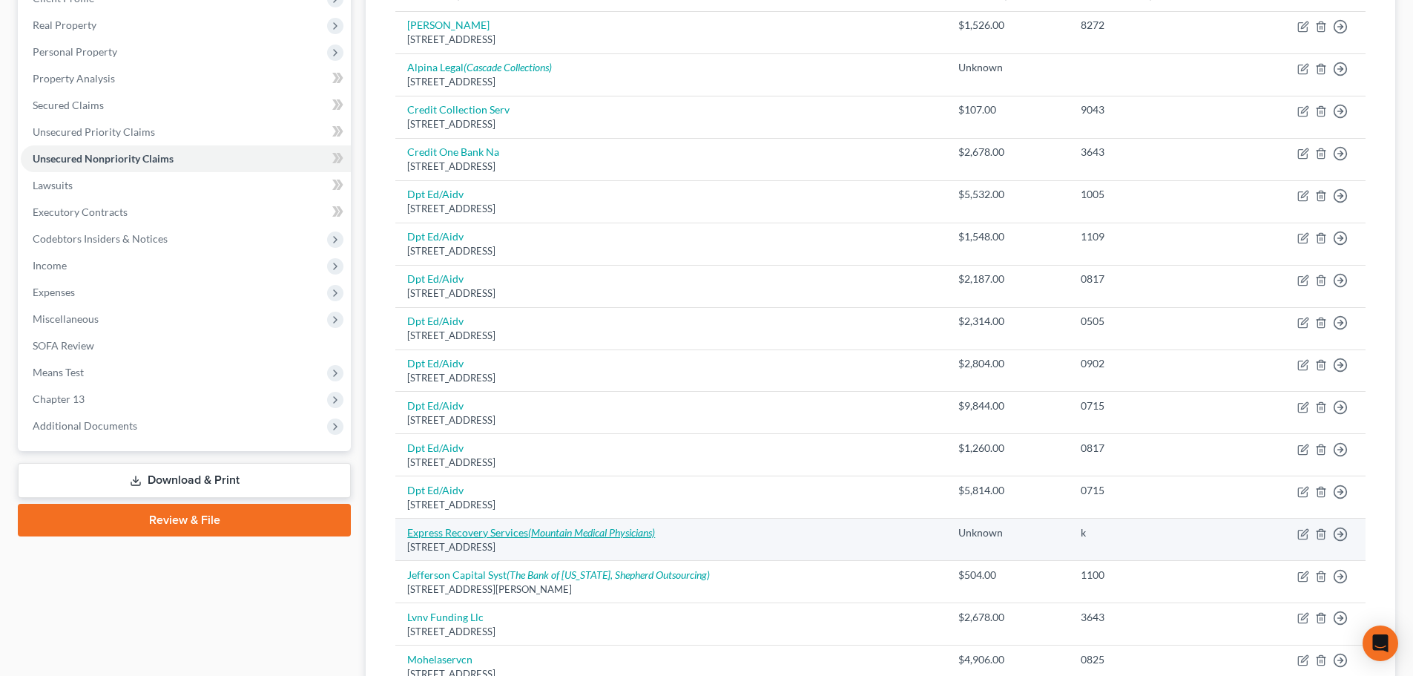
click at [612, 535] on icon "(Mountain Medical Physicians)" at bounding box center [591, 532] width 127 height 13
select select "46"
select select "1"
select select "0"
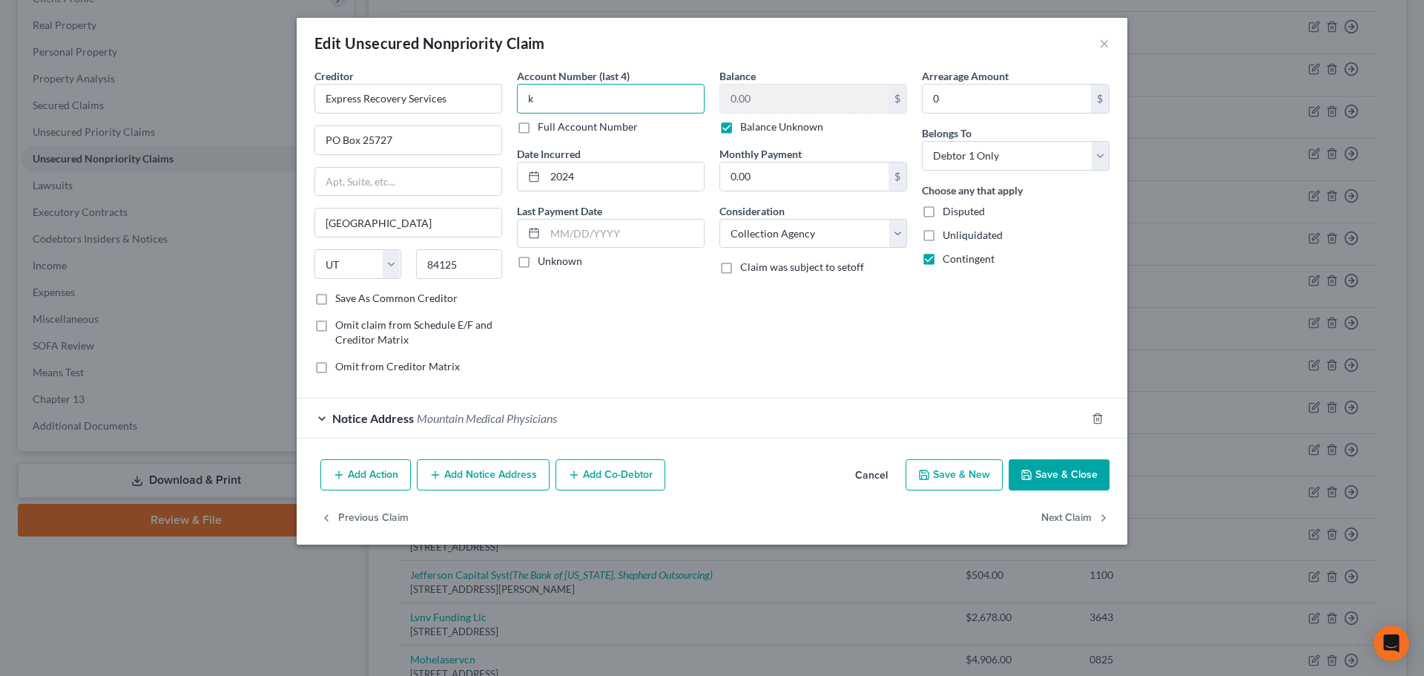
click at [643, 99] on input "k" at bounding box center [611, 99] width 188 height 30
click at [740, 125] on label "Balance Unknown" at bounding box center [781, 126] width 83 height 15
click at [746, 125] on input "Balance Unknown" at bounding box center [751, 124] width 10 height 10
checkbox input "false"
click at [754, 105] on input "0.00" at bounding box center [804, 99] width 168 height 28
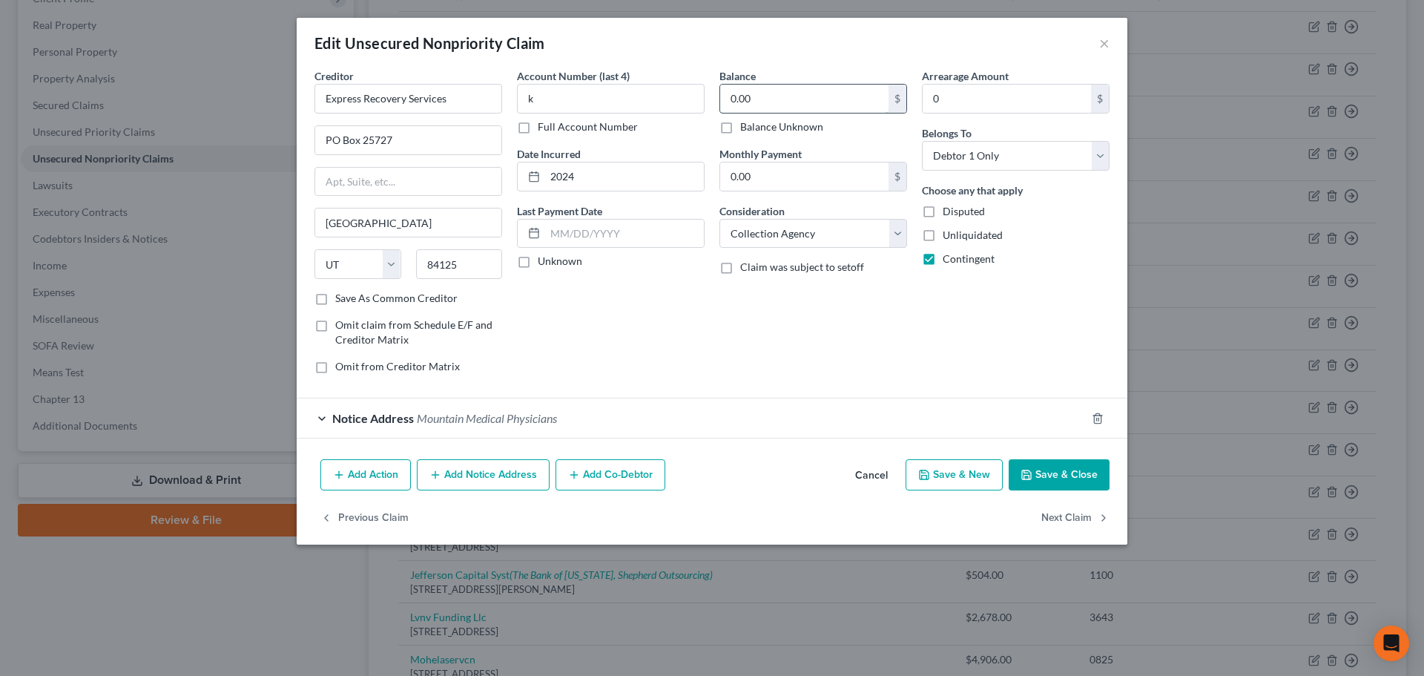
click at [754, 105] on input "0.00" at bounding box center [804, 99] width 168 height 28
type input "375.33"
click at [571, 99] on input "k" at bounding box center [611, 99] width 188 height 30
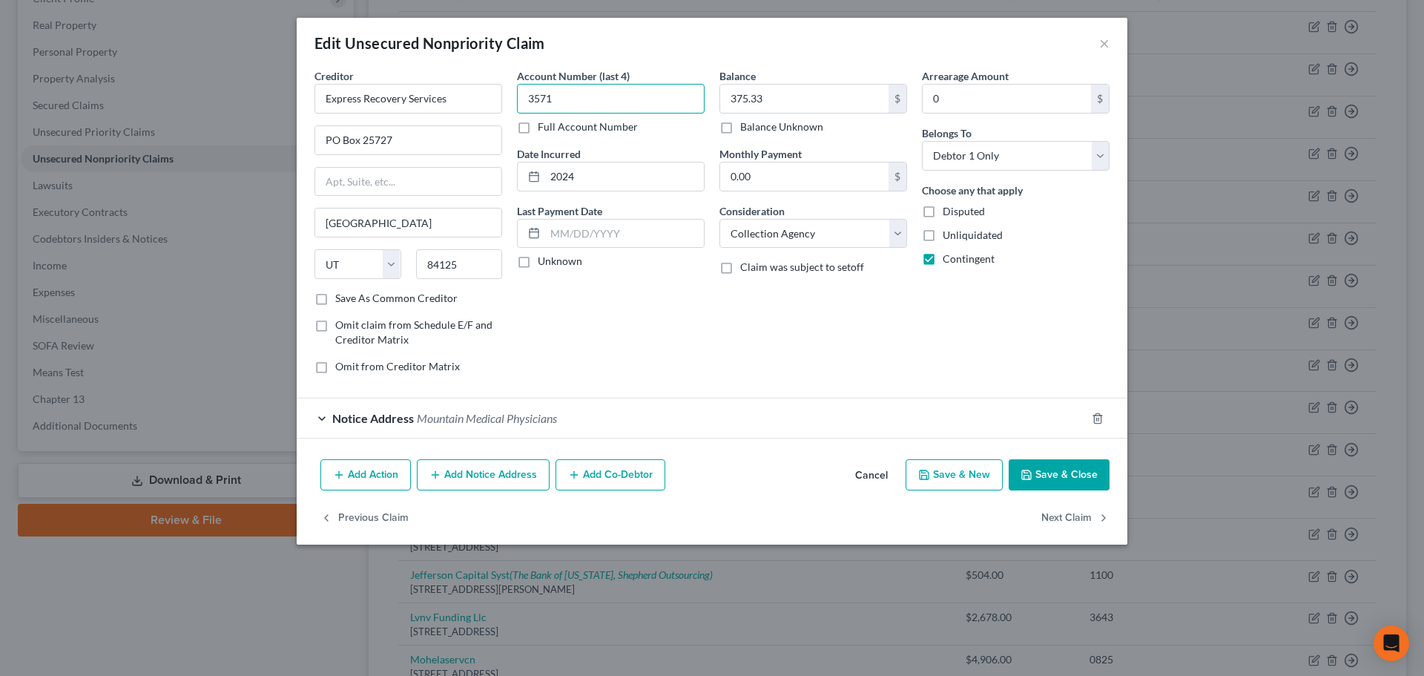
type input "3571"
click at [648, 370] on div "Account Number (last 4) 3571 Full Account Number Date Incurred 2024 Last Paymen…" at bounding box center [611, 226] width 203 height 317
click at [1064, 464] on button "Save & Close" at bounding box center [1059, 474] width 101 height 31
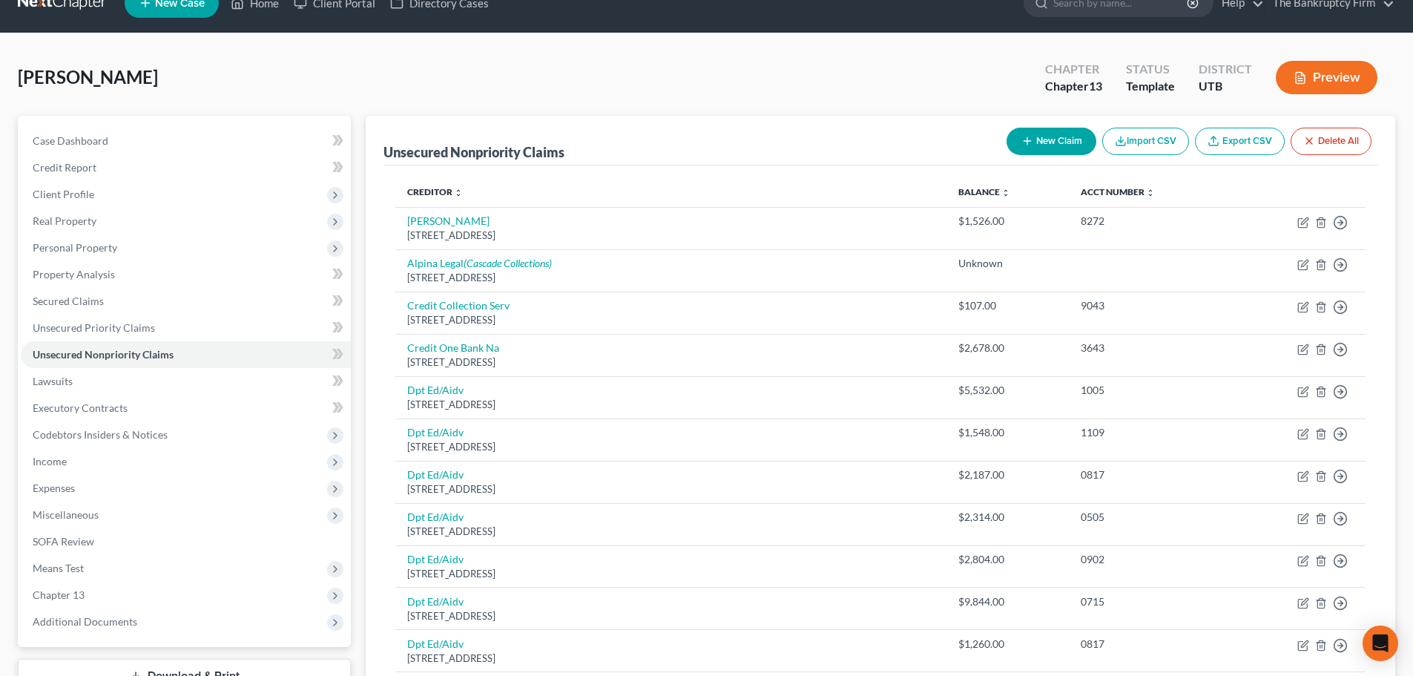
scroll to position [0, 0]
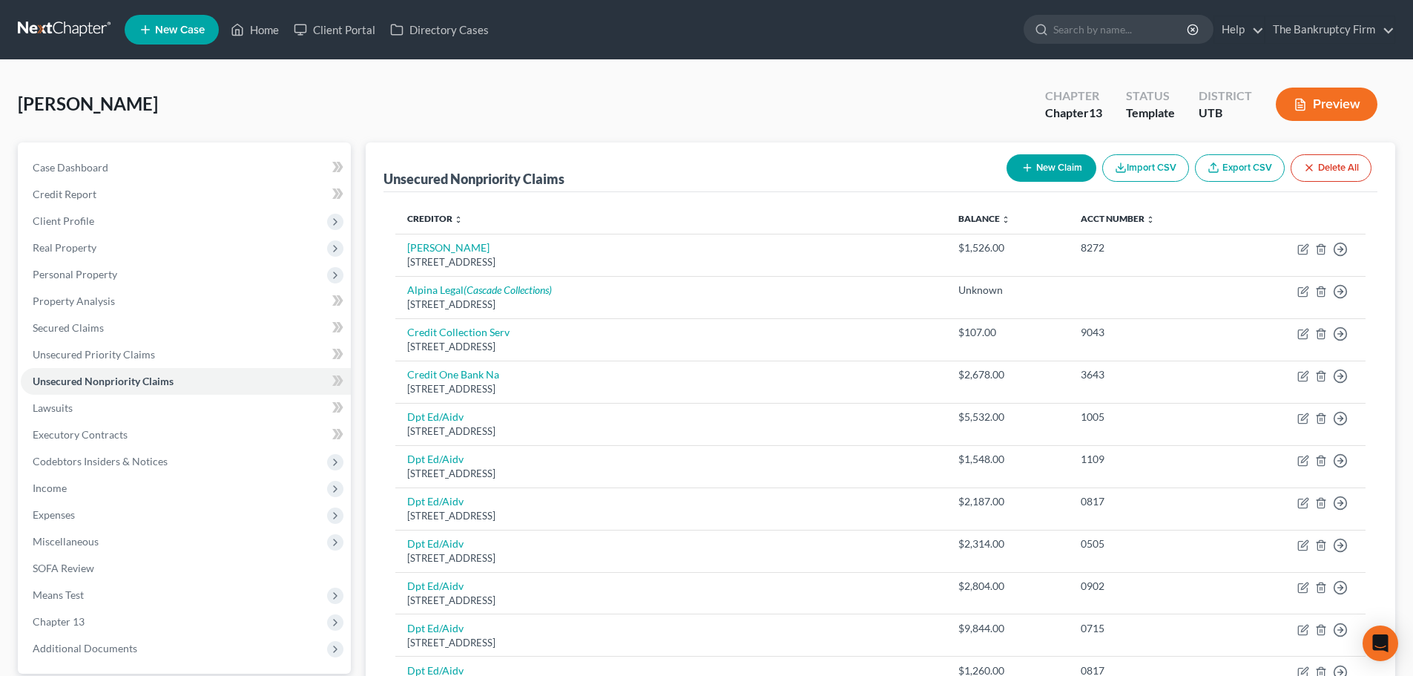
click at [1040, 168] on button "New Claim" at bounding box center [1052, 167] width 90 height 27
select select "0"
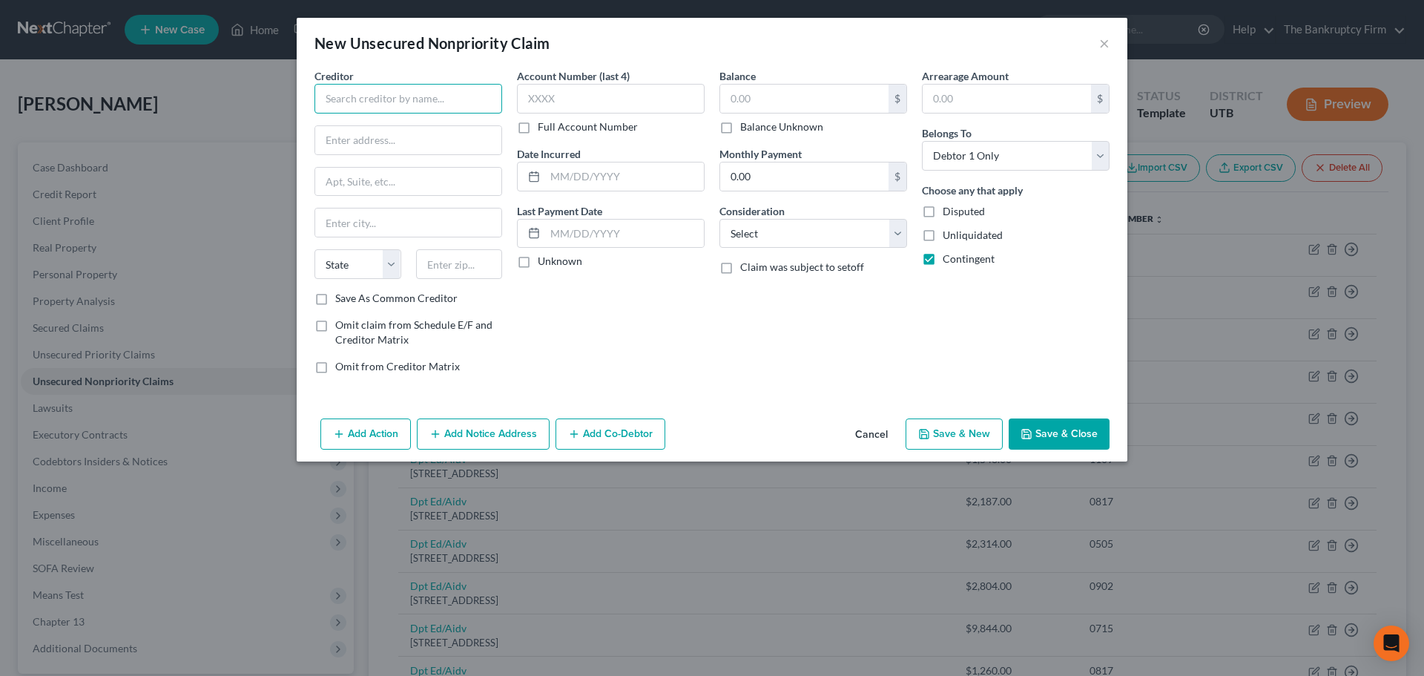
click at [433, 102] on input "text" at bounding box center [409, 99] width 188 height 30
type input "genesight"
click at [398, 145] on input "text" at bounding box center [408, 140] width 186 height 28
type input "PO BOX 773273"
click at [645, 369] on div "Account Number (last 4) Full Account Number Date Incurred Last Payment Date Unk…" at bounding box center [611, 226] width 203 height 317
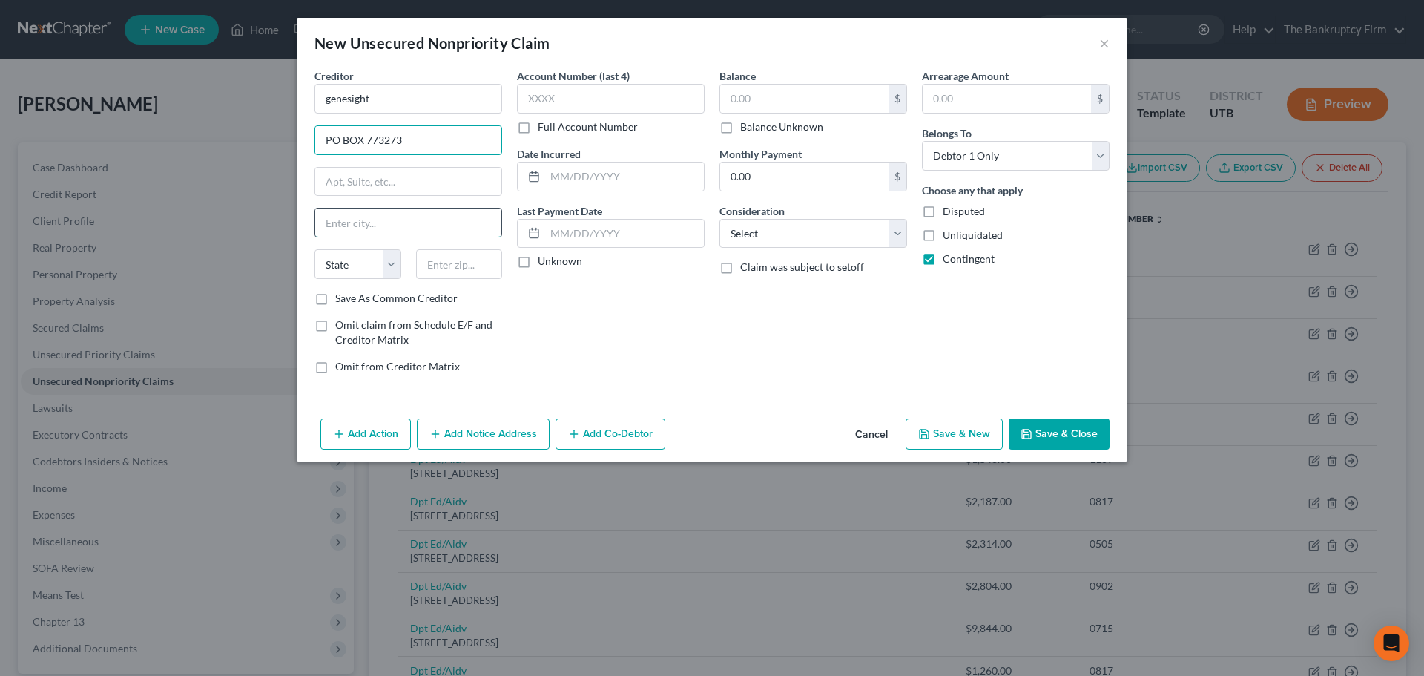
click at [427, 216] on input "text" at bounding box center [408, 222] width 186 height 28
type input "[GEOGRAPHIC_DATA]"
click at [384, 275] on select "State [US_STATE] AK AR AZ CA CO CT DE DC [GEOGRAPHIC_DATA] [GEOGRAPHIC_DATA] GU…" at bounding box center [358, 264] width 87 height 30
select select "24"
click at [315, 249] on select "State [US_STATE] AK AR AZ CA CO CT DE DC [GEOGRAPHIC_DATA] [GEOGRAPHIC_DATA] GU…" at bounding box center [358, 264] width 87 height 30
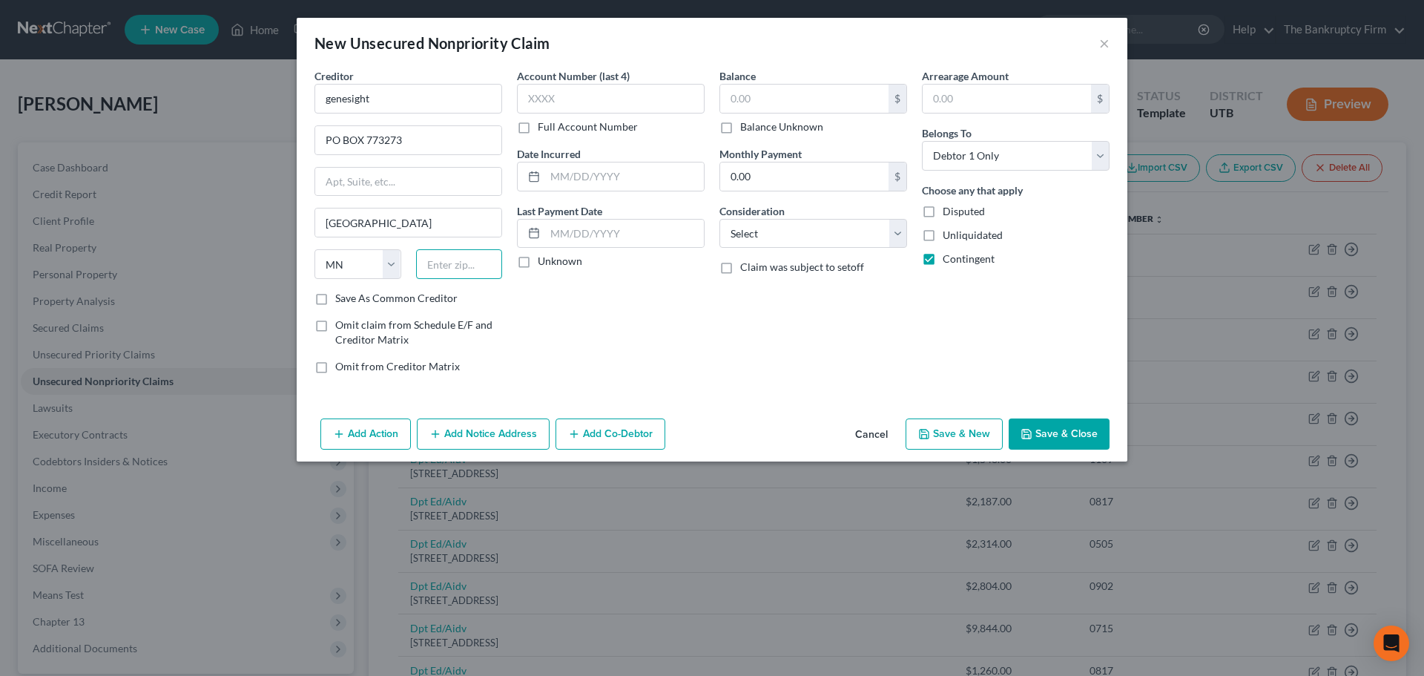
click at [475, 260] on input "text" at bounding box center [459, 264] width 87 height 30
type input "48277"
click at [700, 377] on div "Account Number (last 4) Full Account Number Date Incurred Last Payment Date Unk…" at bounding box center [611, 226] width 203 height 317
select select "23"
click at [576, 106] on input "text" at bounding box center [611, 99] width 188 height 30
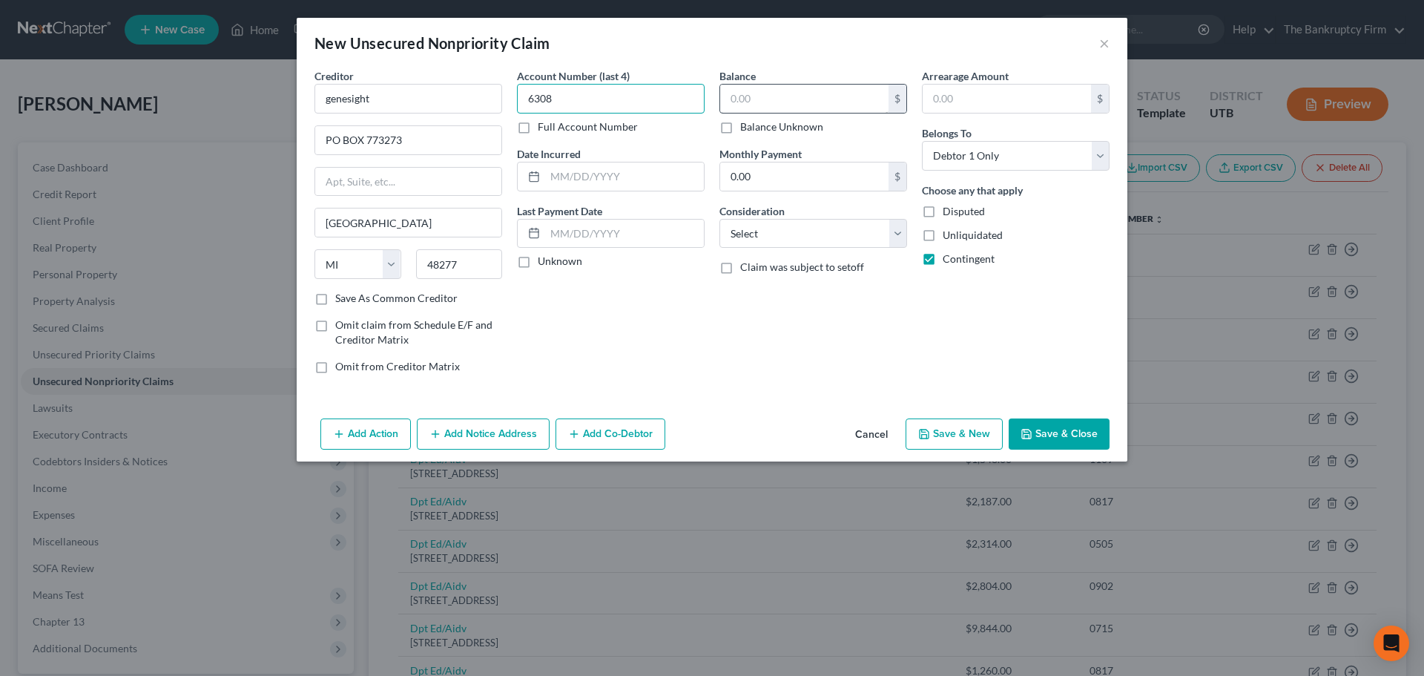
type input "6308"
click at [783, 97] on input "text" at bounding box center [804, 99] width 168 height 28
type input "330"
click at [711, 355] on div "Account Number (last 4) 6308 Full Account Number Date Incurred Last Payment Dat…" at bounding box center [611, 226] width 203 height 317
click at [1049, 425] on button "Save & Close" at bounding box center [1059, 433] width 101 height 31
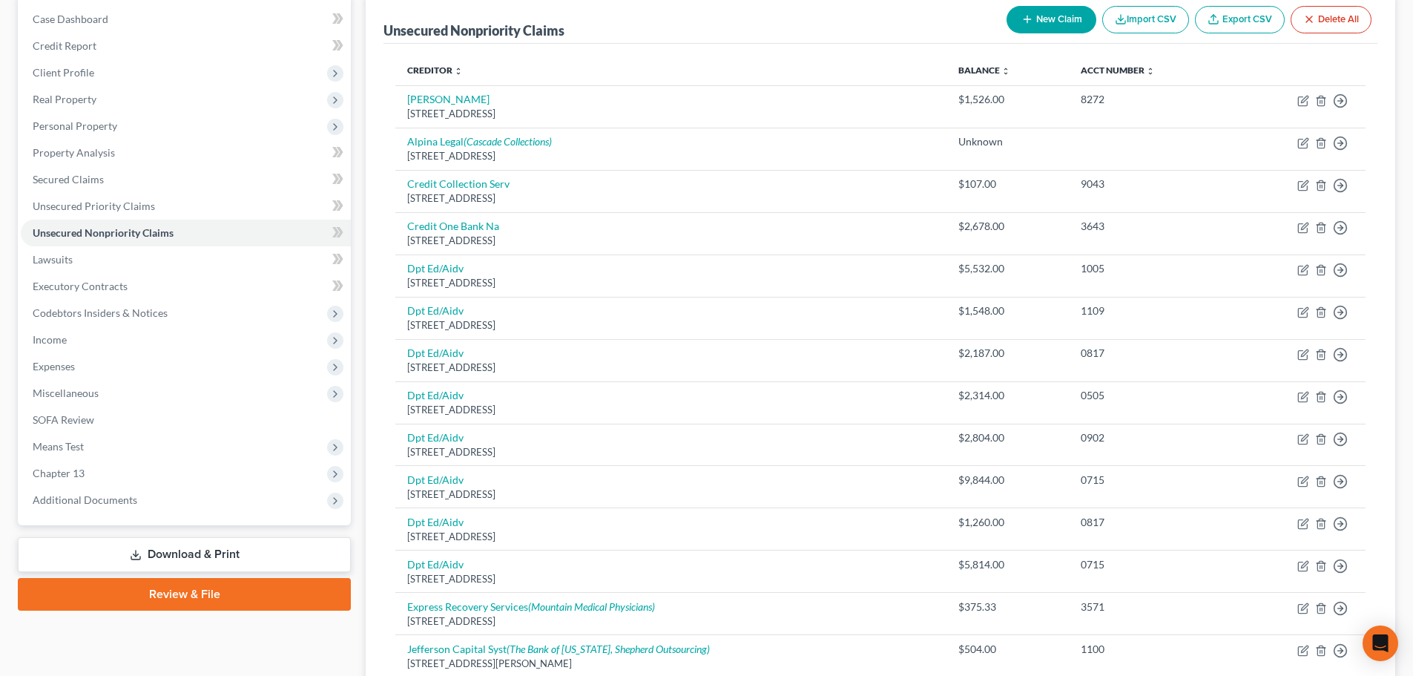
scroll to position [74, 0]
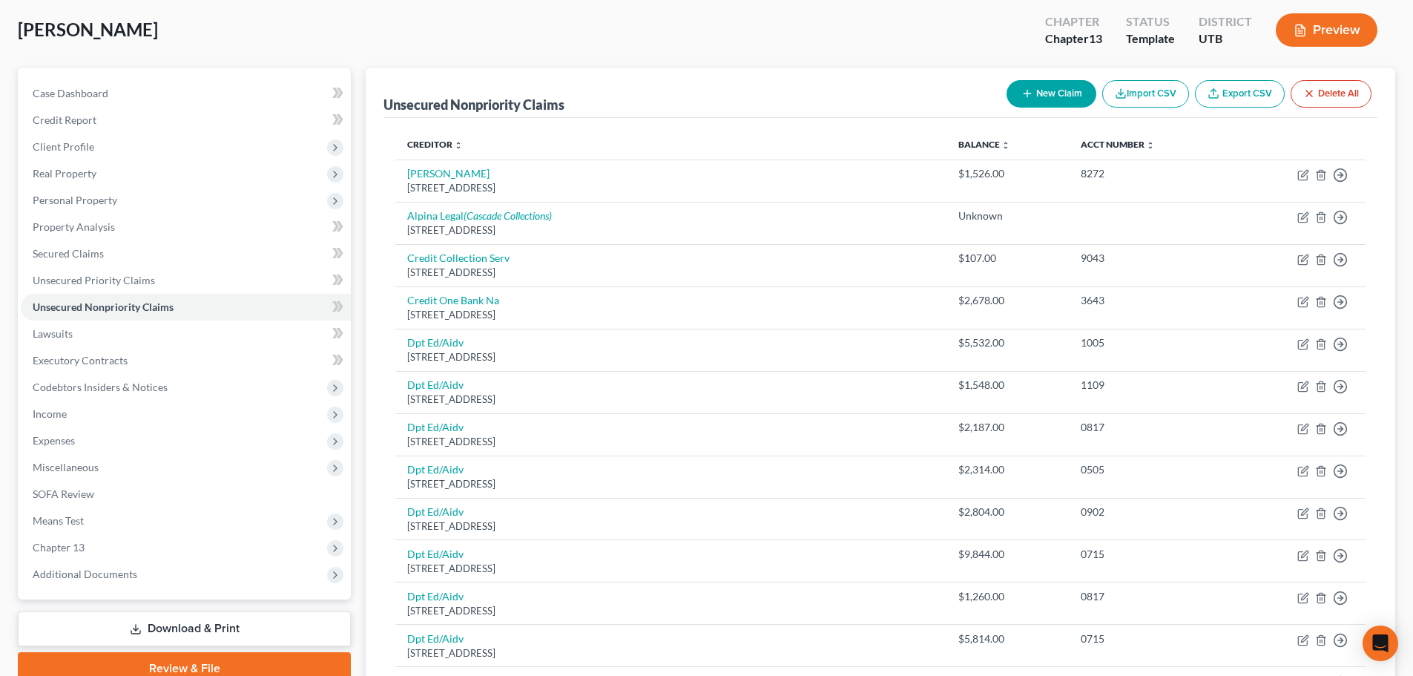
click at [1021, 85] on button "New Claim" at bounding box center [1052, 93] width 90 height 27
select select "0"
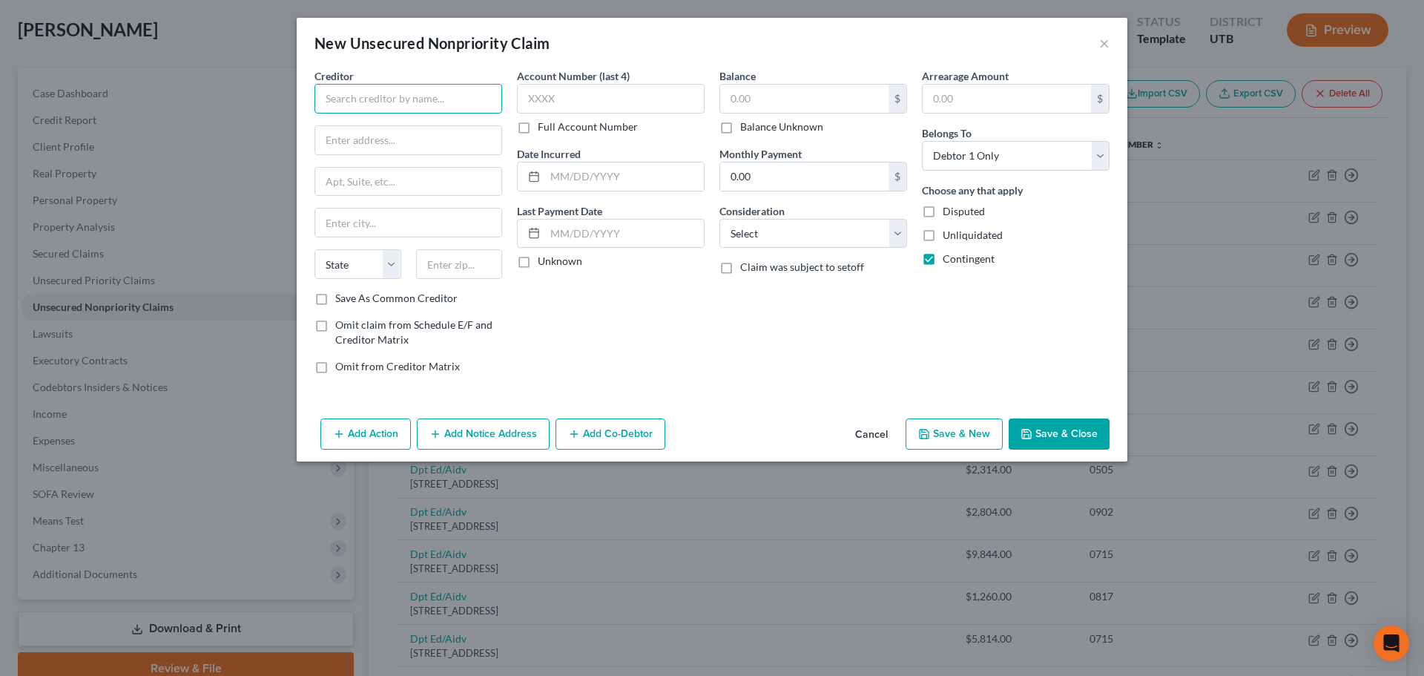
click at [379, 102] on input "text" at bounding box center [409, 99] width 188 height 30
click at [889, 427] on button "Cancel" at bounding box center [871, 435] width 56 height 30
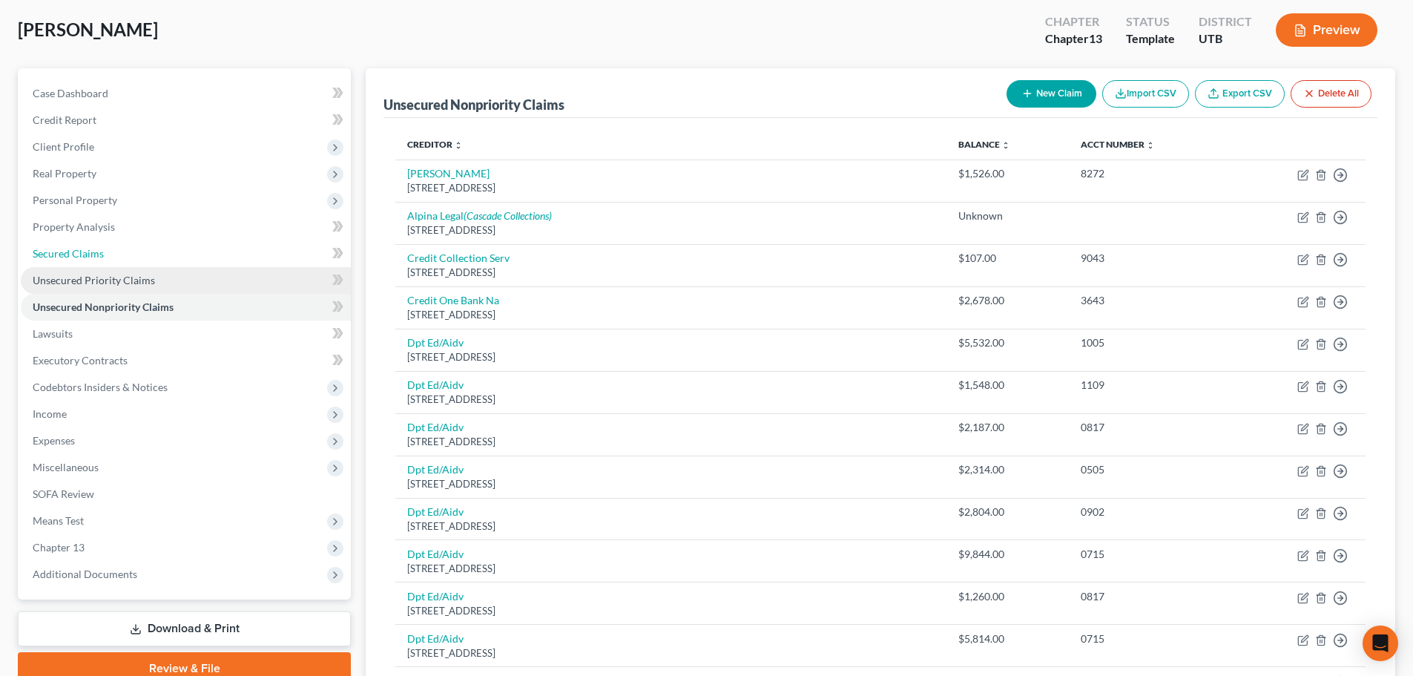
drag, startPoint x: 157, startPoint y: 259, endPoint x: 158, endPoint y: 288, distance: 28.9
click at [157, 259] on link "Secured Claims" at bounding box center [186, 253] width 330 height 27
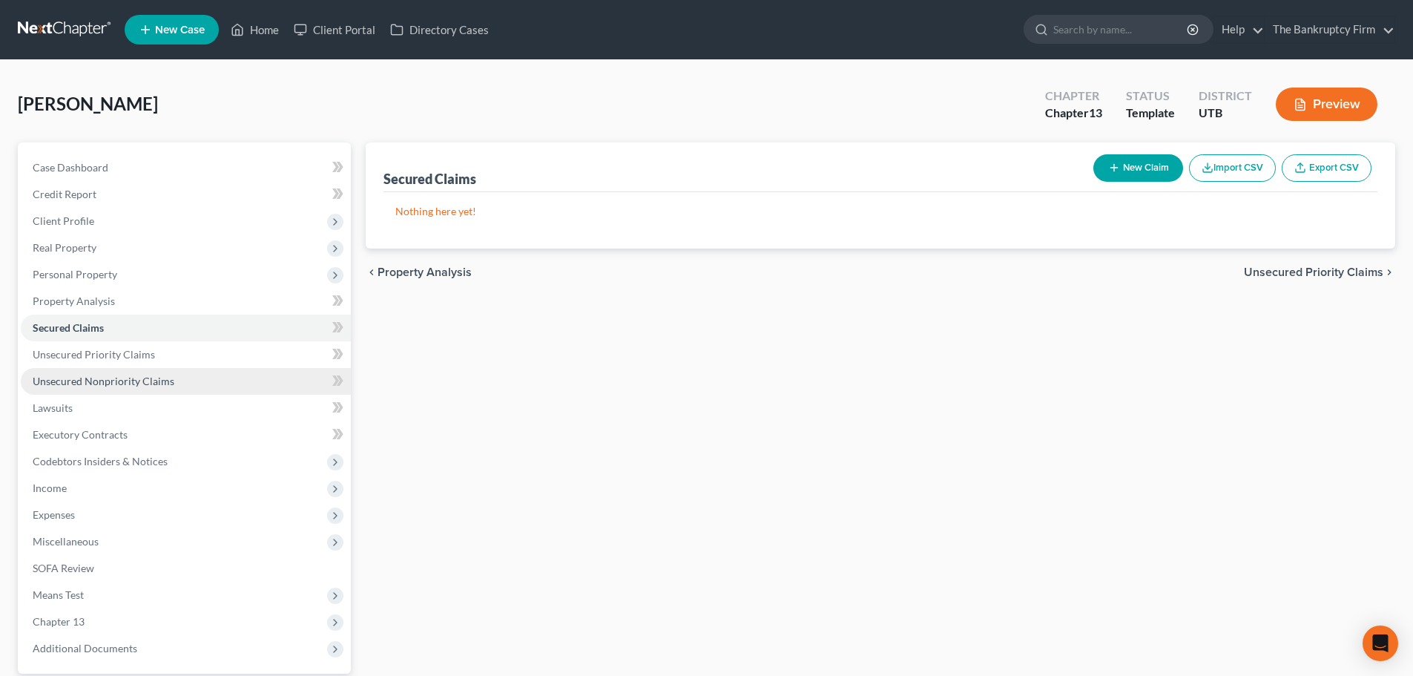
click at [184, 373] on link "Unsecured Nonpriority Claims" at bounding box center [186, 381] width 330 height 27
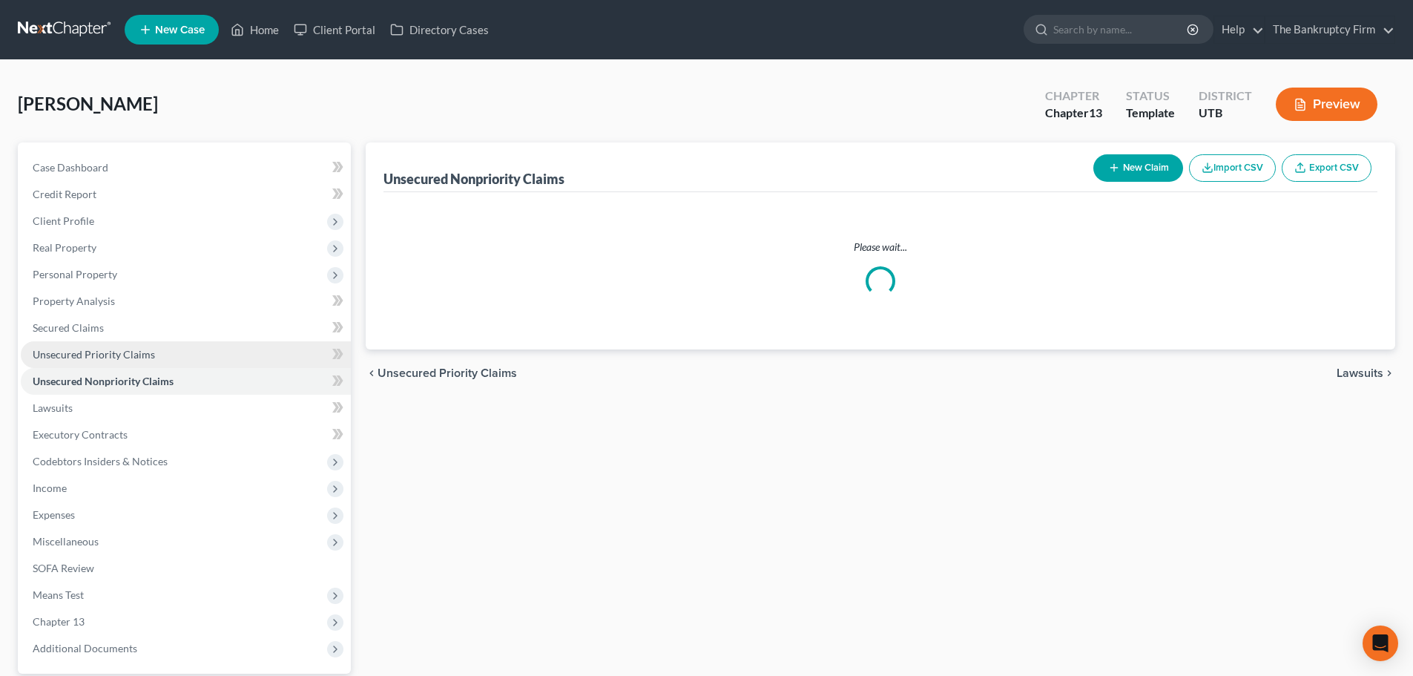
click at [196, 343] on link "Unsecured Priority Claims" at bounding box center [186, 354] width 330 height 27
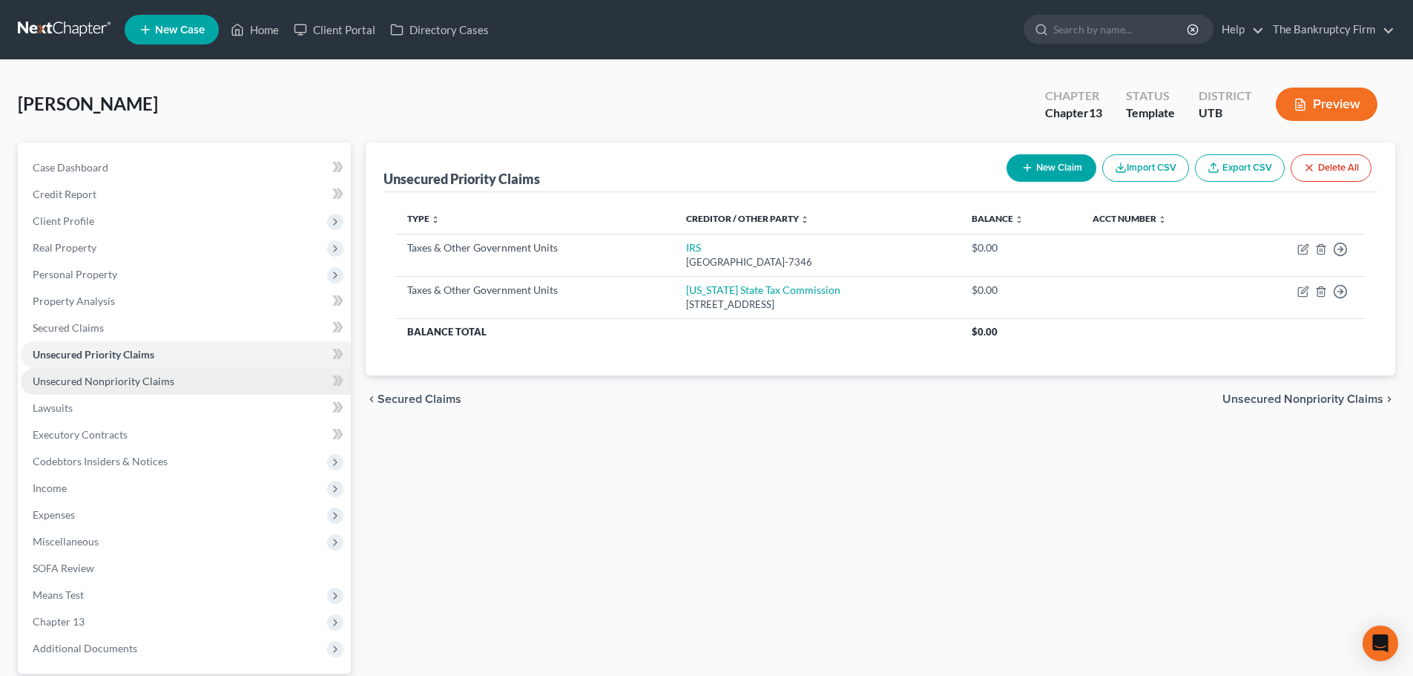
click at [191, 375] on link "Unsecured Nonpriority Claims" at bounding box center [186, 381] width 330 height 27
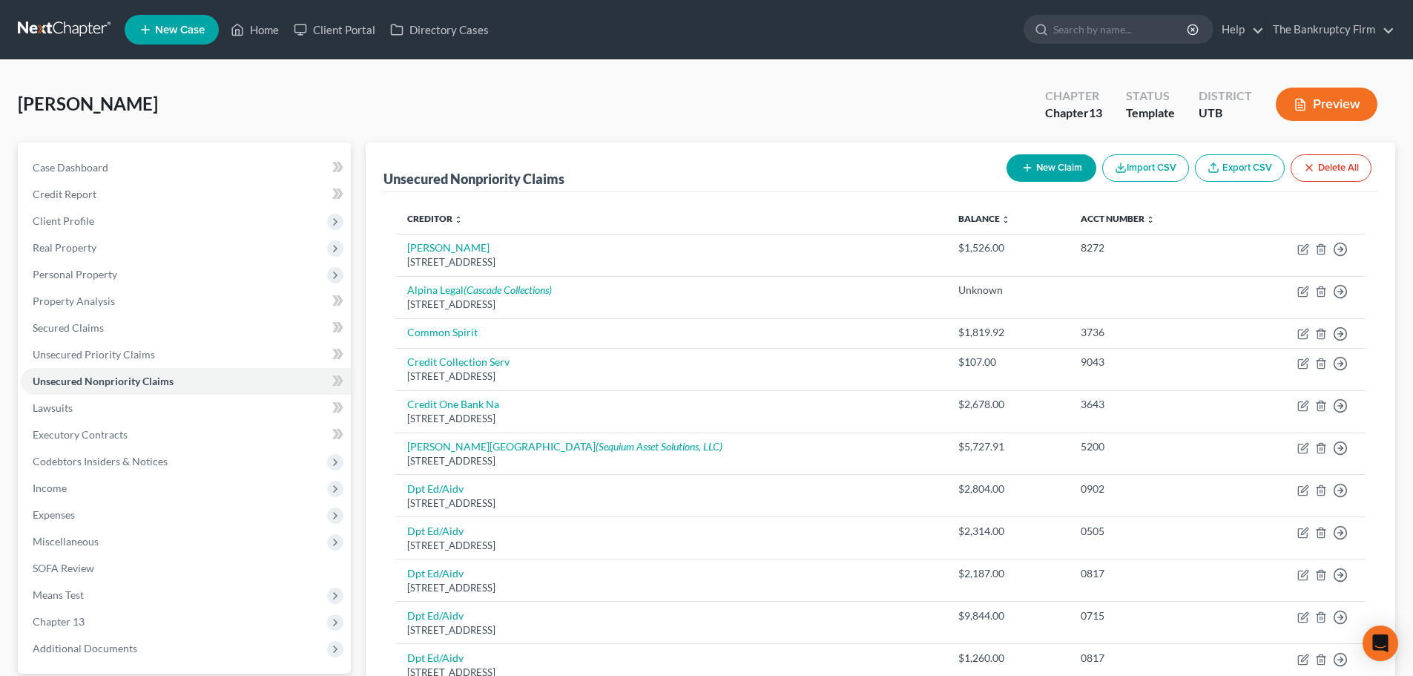
click at [1018, 160] on button "New Claim" at bounding box center [1052, 167] width 90 height 27
select select "0"
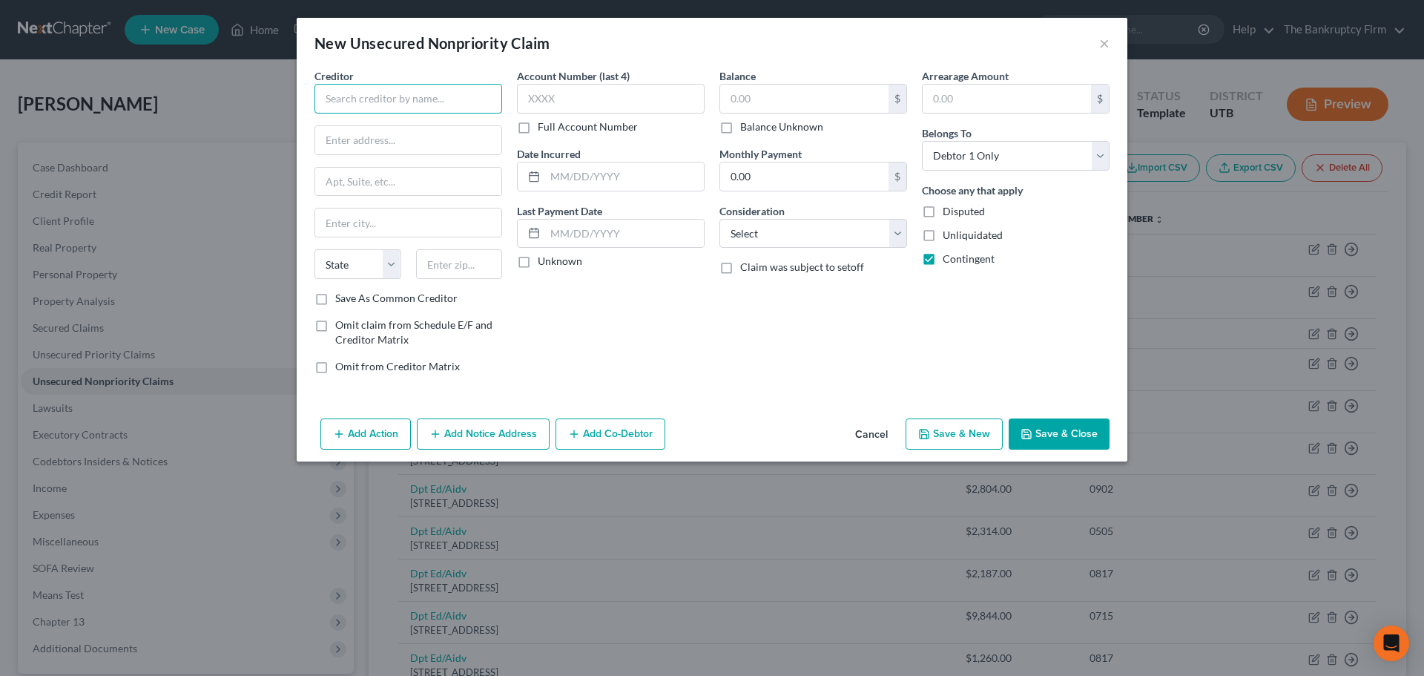
click at [487, 104] on input "text" at bounding box center [409, 99] width 188 height 30
type input "Mountain America Credit Union"
click at [582, 94] on input "text" at bounding box center [611, 99] width 188 height 30
type input "5873"
click at [755, 93] on input "text" at bounding box center [804, 99] width 168 height 28
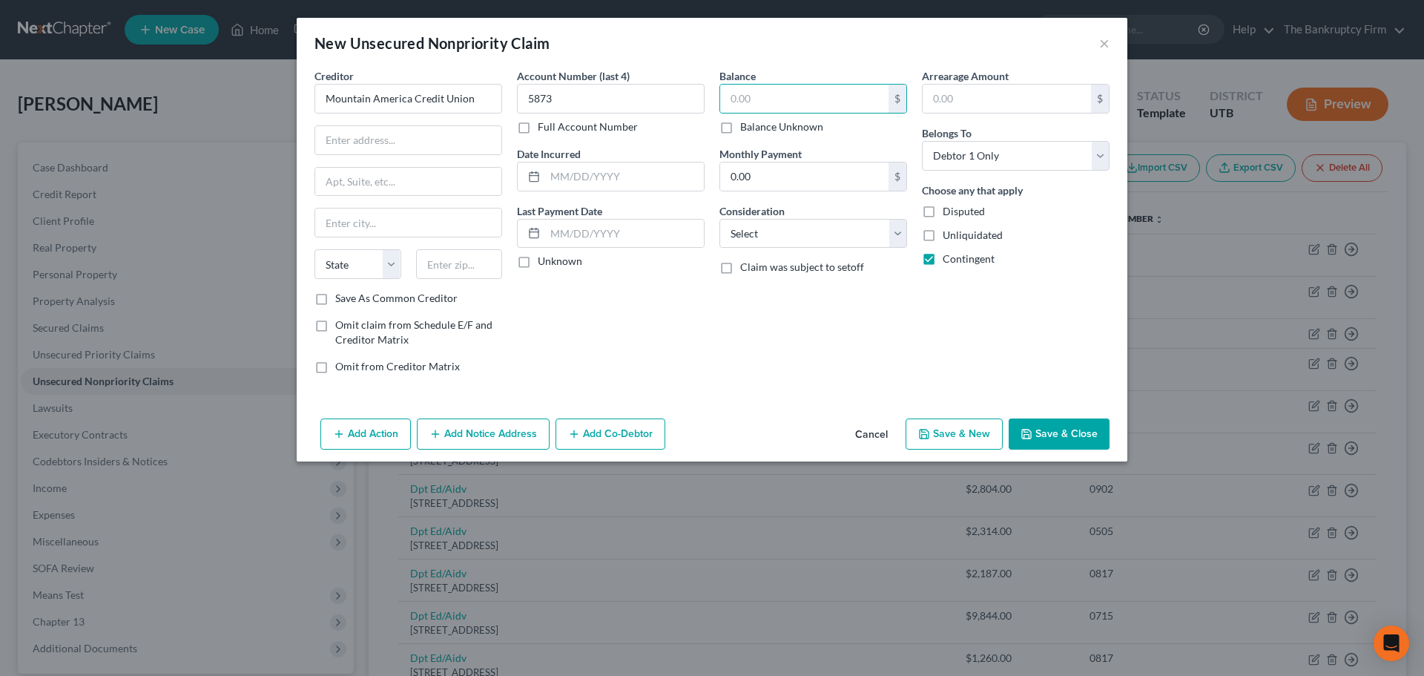
click at [872, 427] on button "Cancel" at bounding box center [871, 435] width 56 height 30
